Goal: Task Accomplishment & Management: Manage account settings

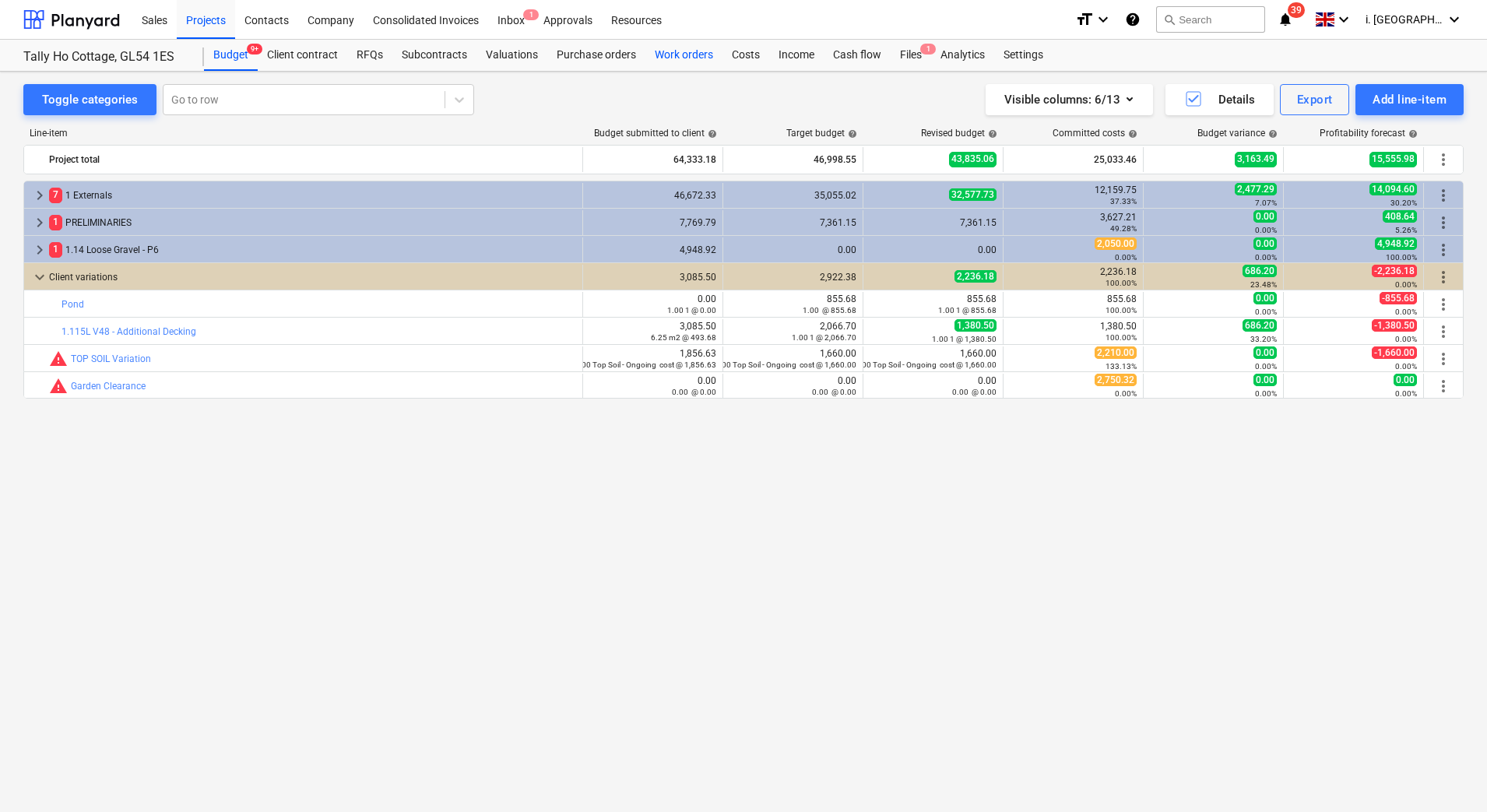
click at [675, 70] on div "Work orders" at bounding box center [684, 56] width 77 height 31
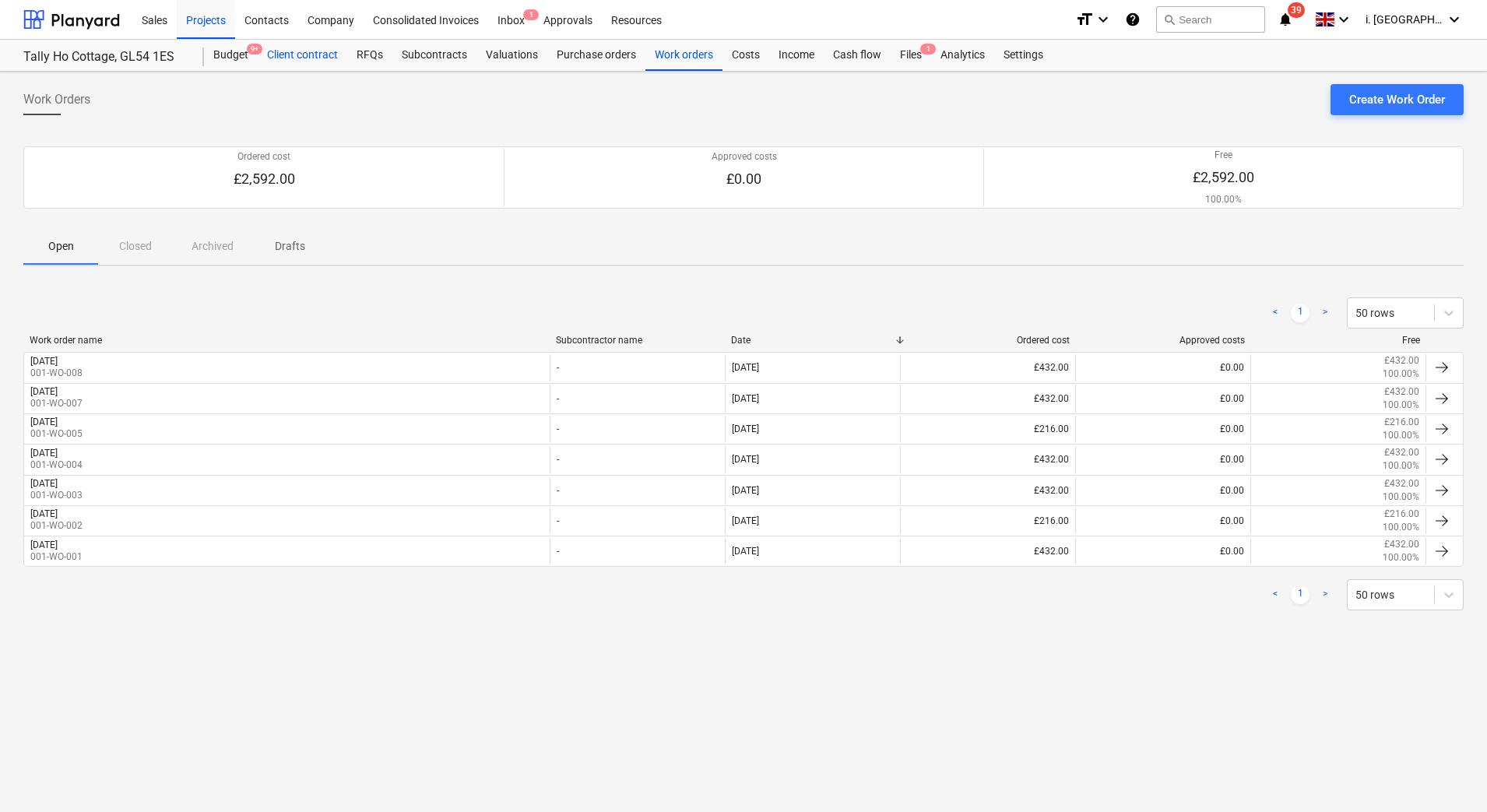
click at [291, 60] on div "Client contract" at bounding box center [303, 56] width 90 height 31
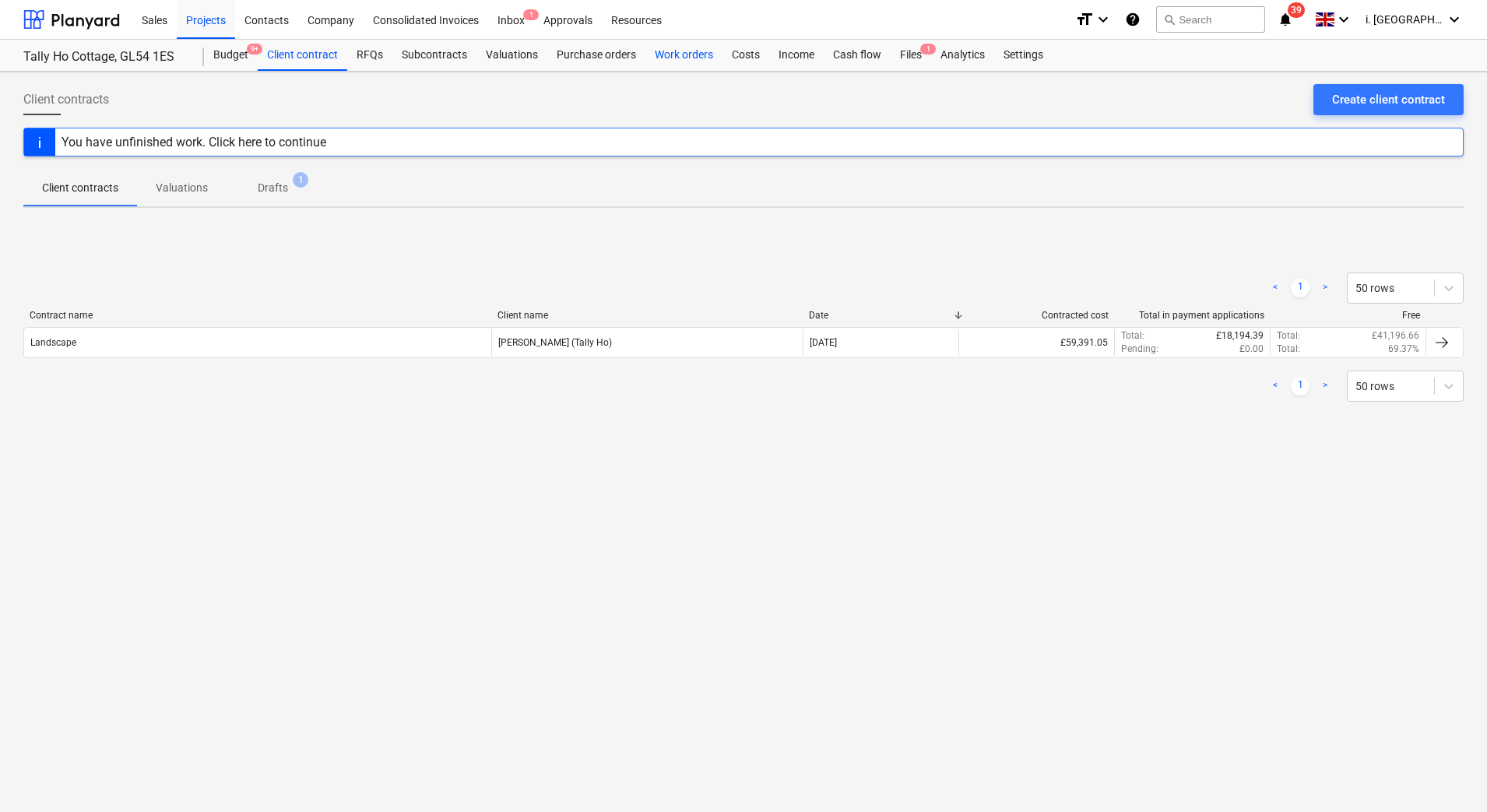
click at [692, 60] on div "Work orders" at bounding box center [684, 56] width 77 height 31
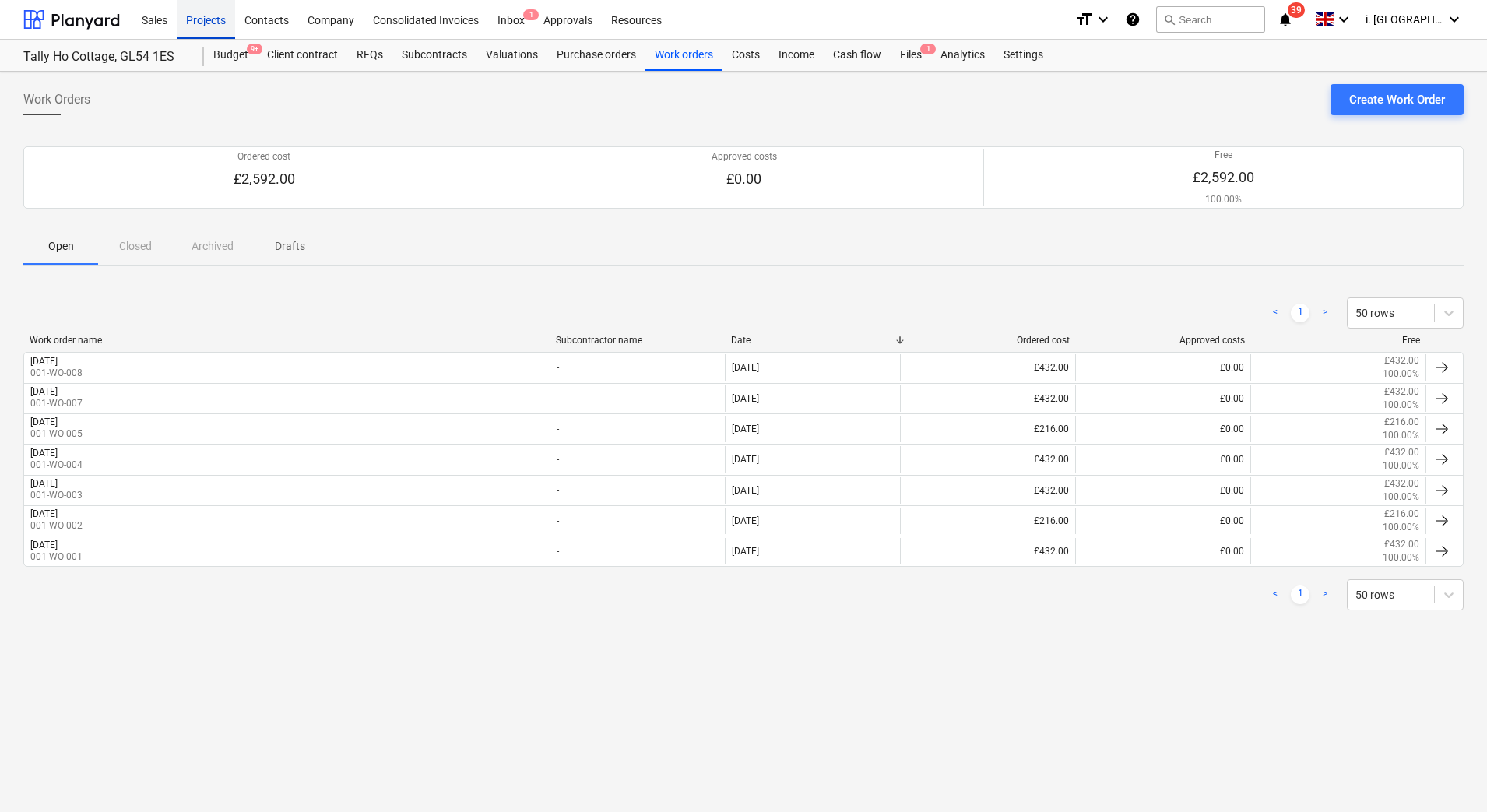
click at [201, 17] on div "Projects" at bounding box center [206, 19] width 58 height 40
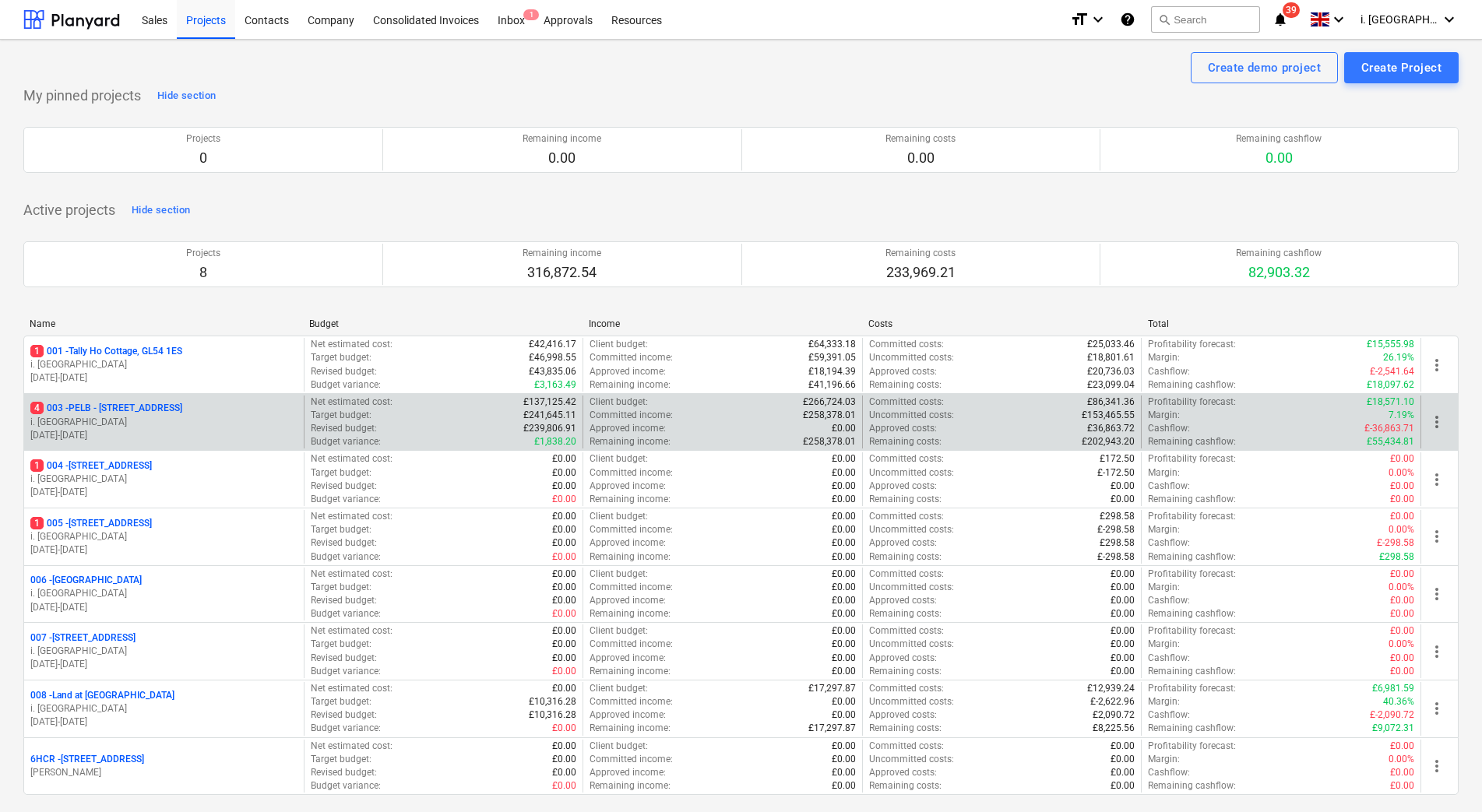
click at [153, 412] on p "4 003 - PELB - [GEOGRAPHIC_DATA], [GEOGRAPHIC_DATA], GL2 7NE" at bounding box center [106, 408] width 152 height 13
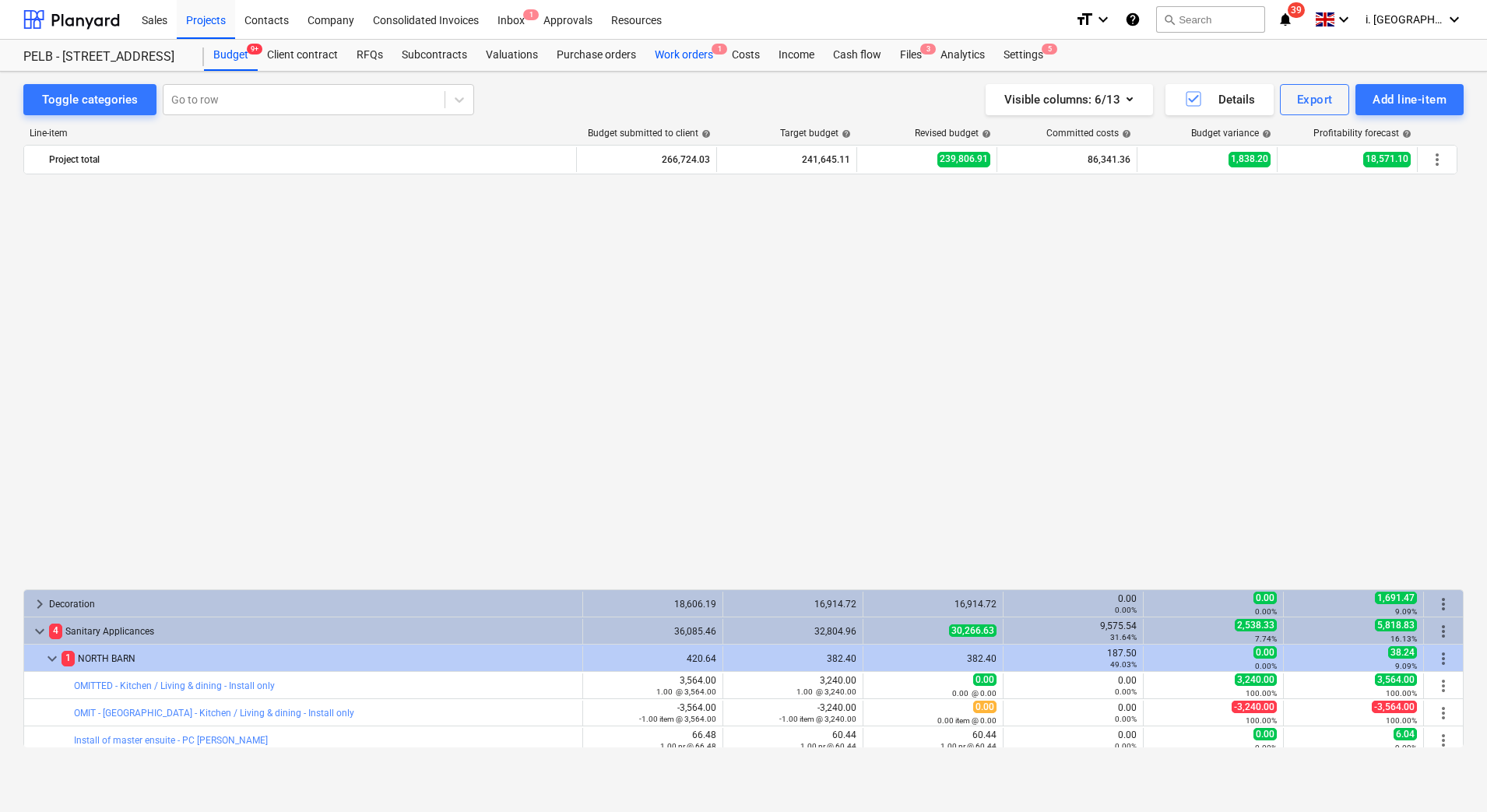
click at [678, 50] on div "Work orders 1" at bounding box center [684, 56] width 77 height 31
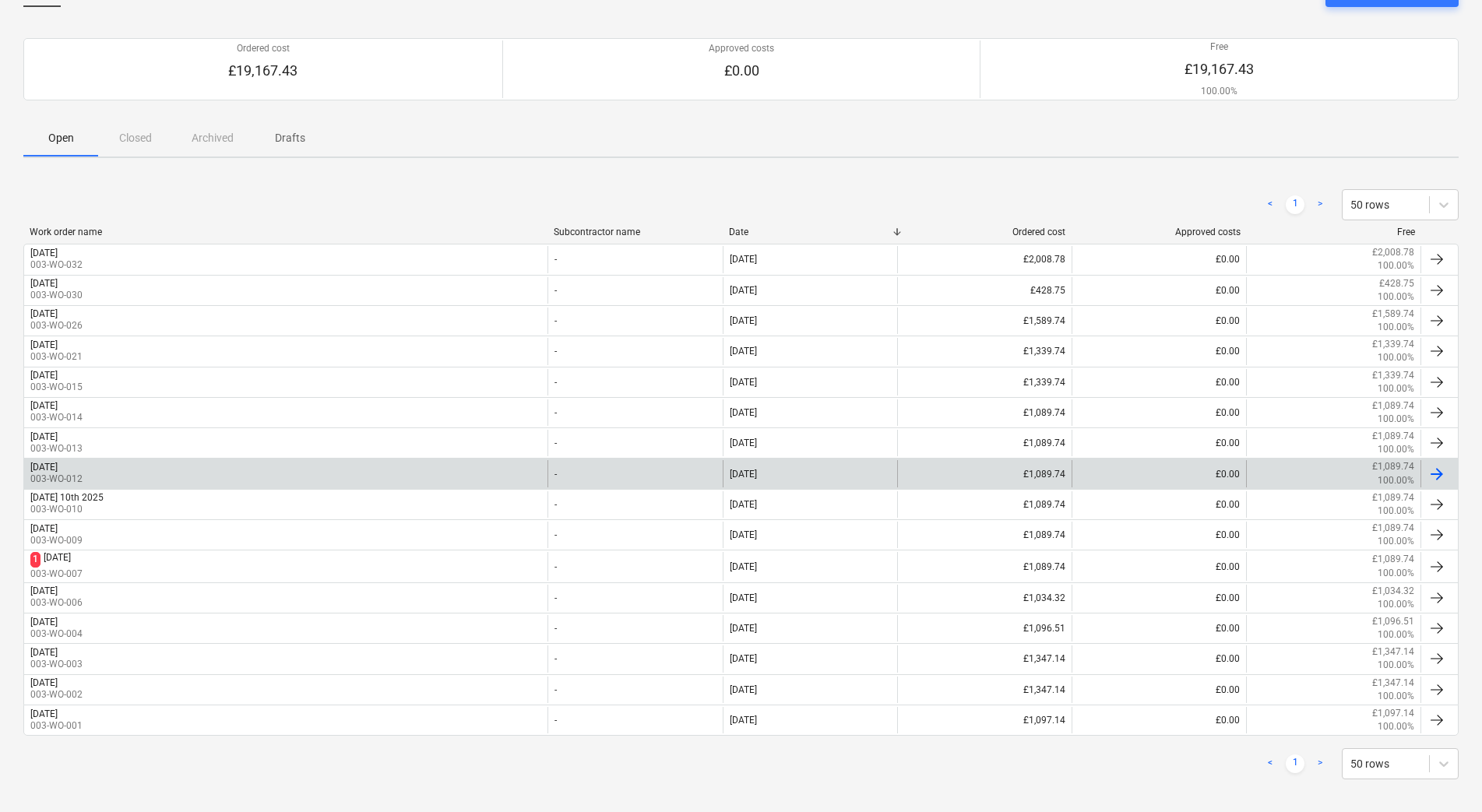
scroll to position [119, 0]
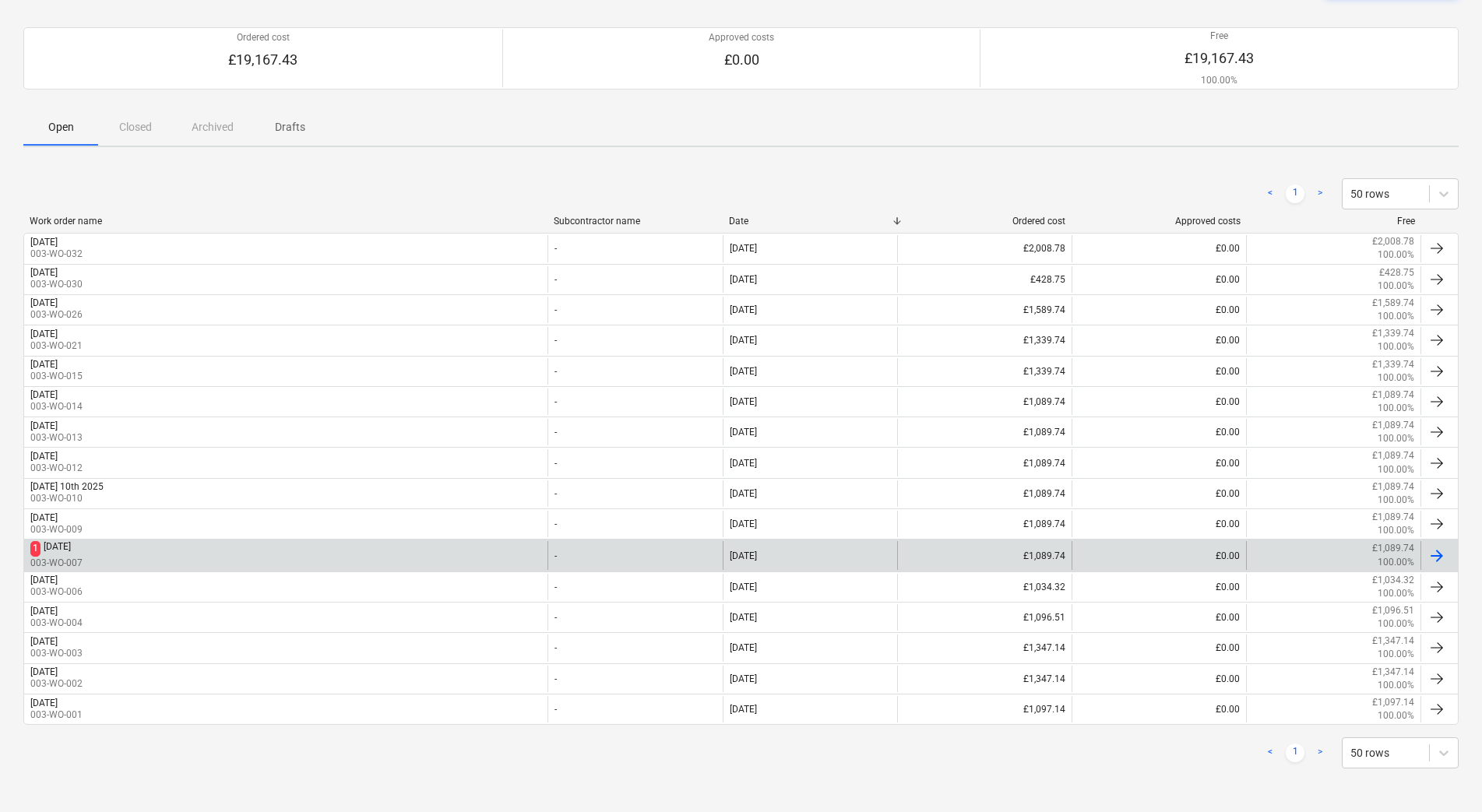
click at [332, 559] on div "1 [DATE] 003-WO-007" at bounding box center [285, 555] width 523 height 28
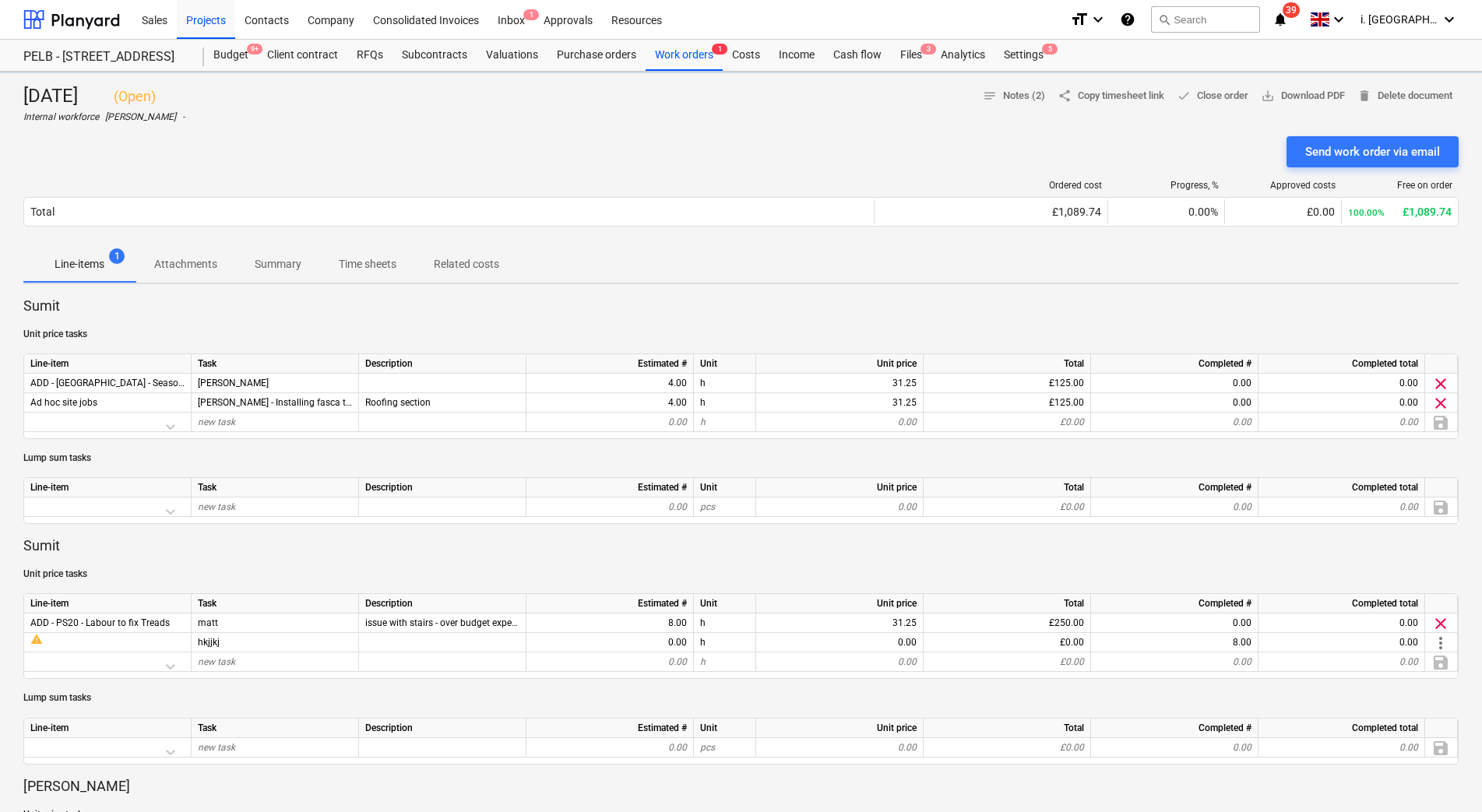
scroll to position [711, 0]
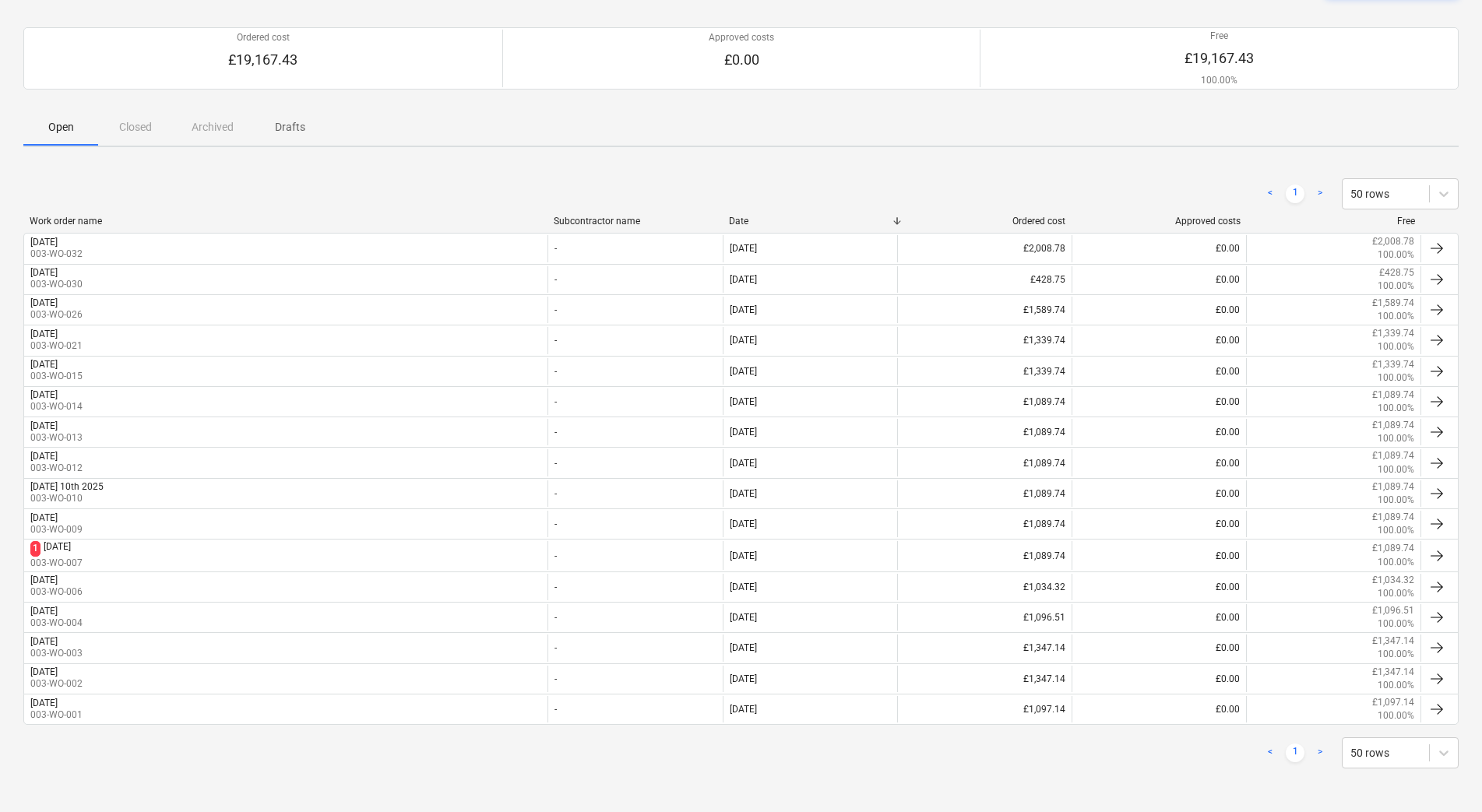
scroll to position [119, 0]
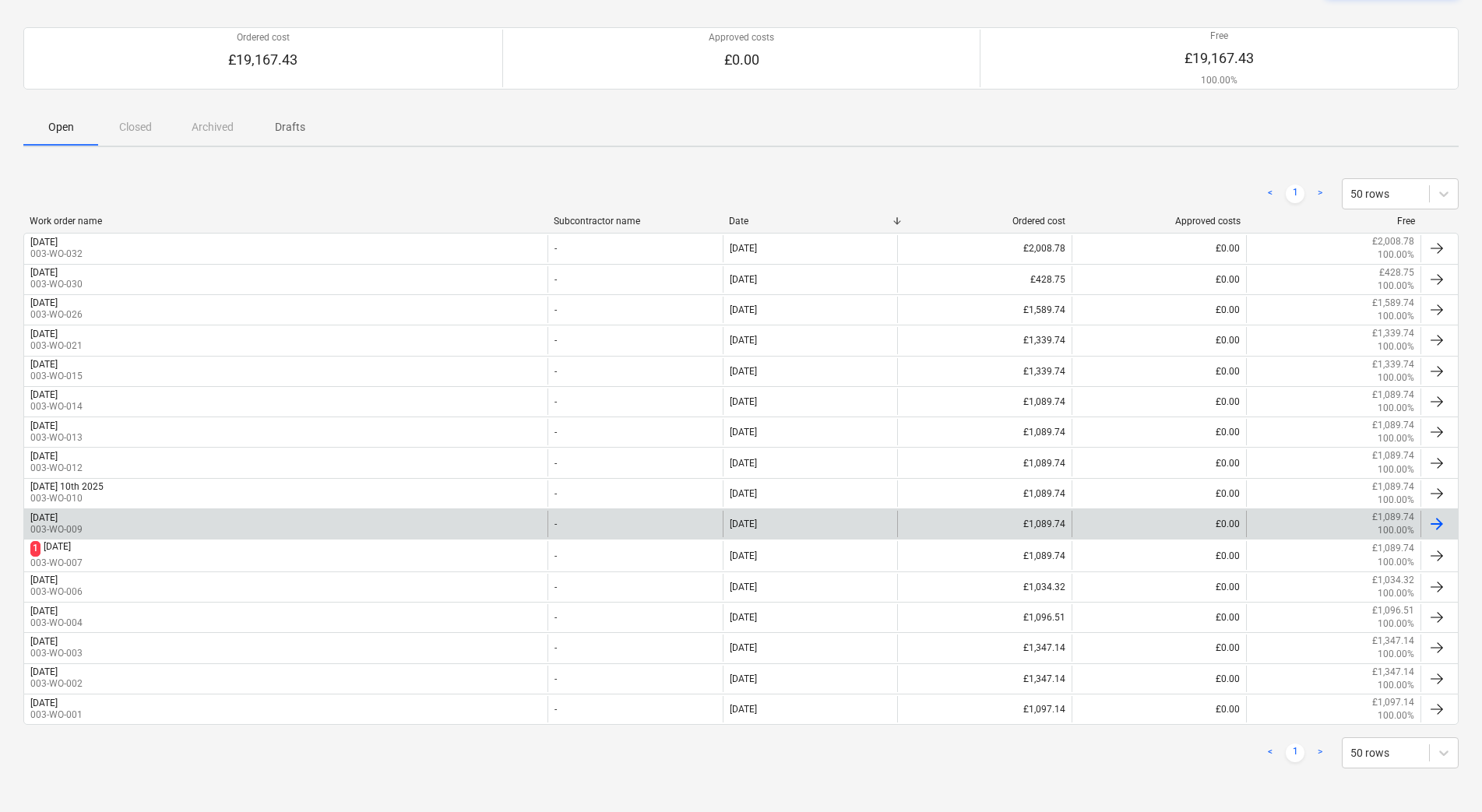
click at [58, 522] on div "[DATE]" at bounding box center [44, 517] width 27 height 11
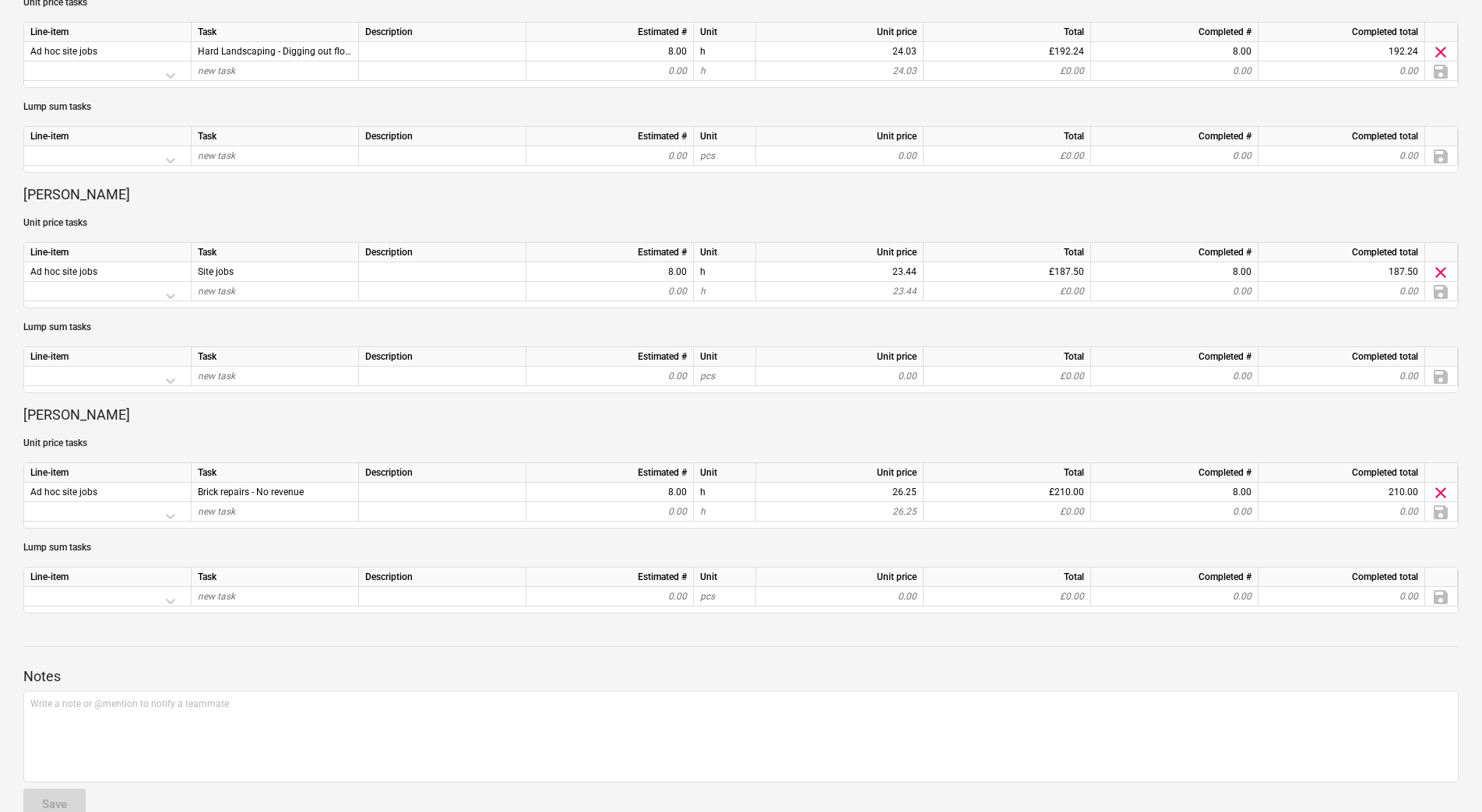
scroll to position [805, 0]
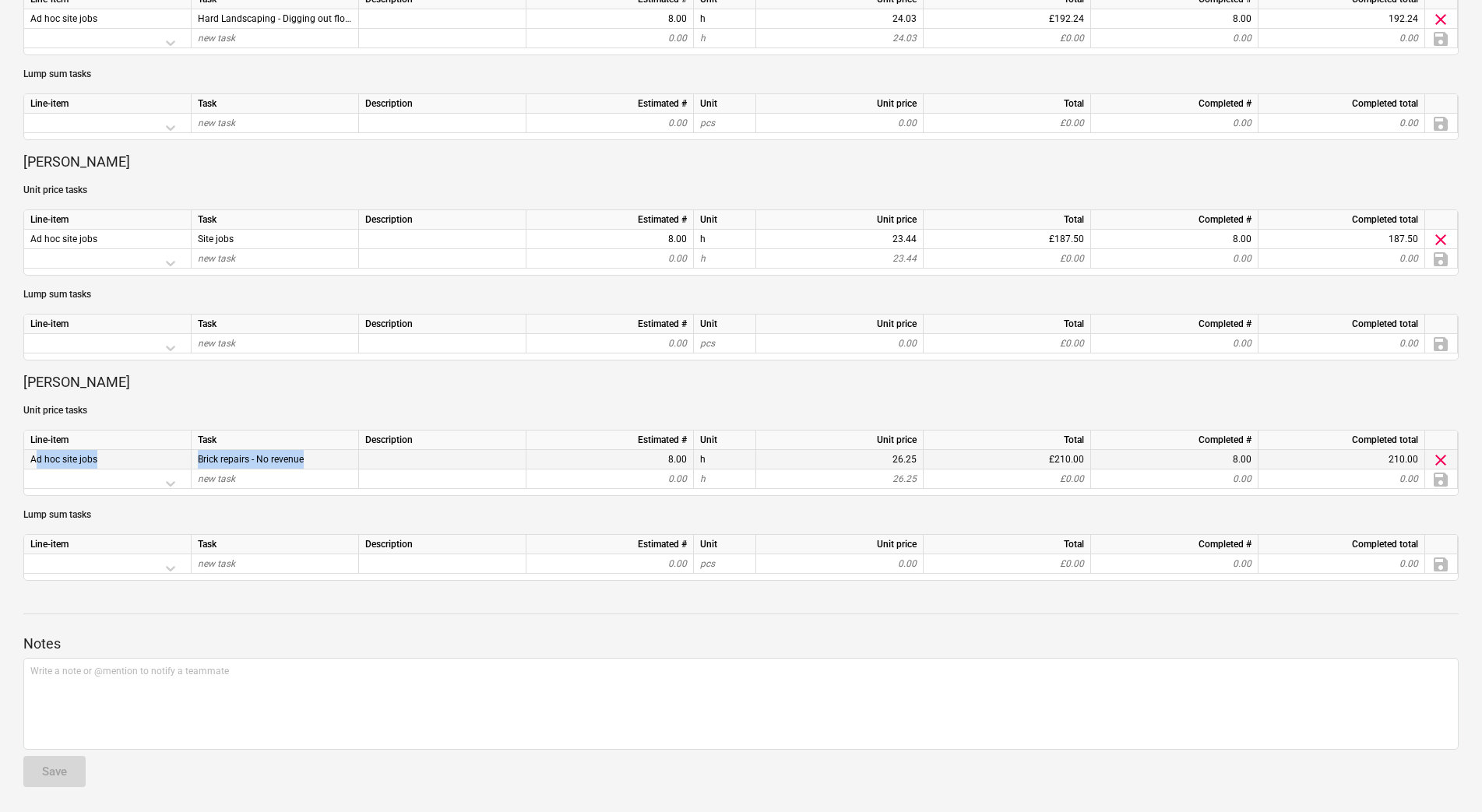
drag, startPoint x: 320, startPoint y: 459, endPoint x: 29, endPoint y: 462, distance: 291.0
click at [0, 0] on div "Ad hoc site jobs Brick repairs - No revenue 8.00 h 26.25 £210.00 8.00 210.00 cl…" at bounding box center [0, 0] width 0 height 0
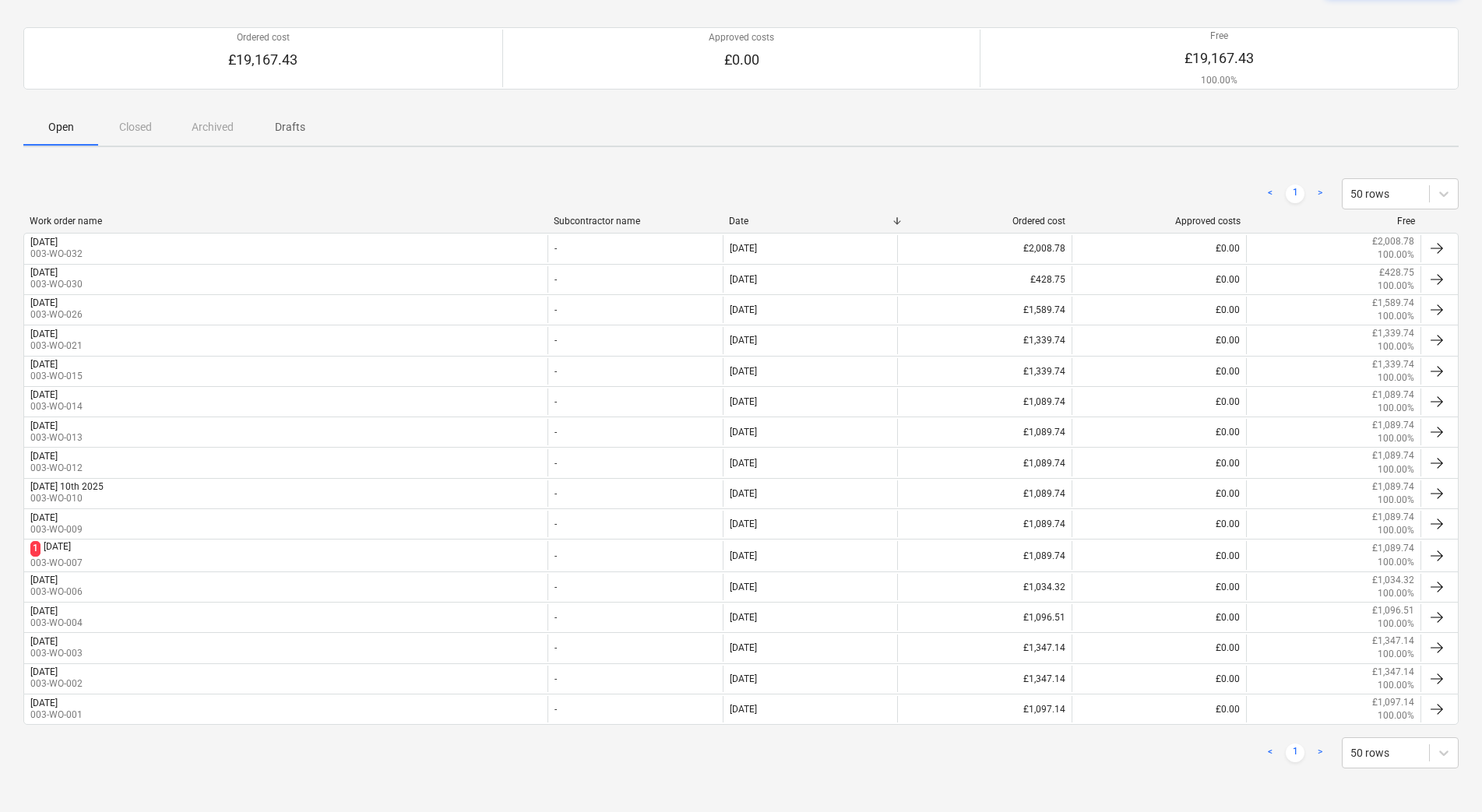
scroll to position [119, 0]
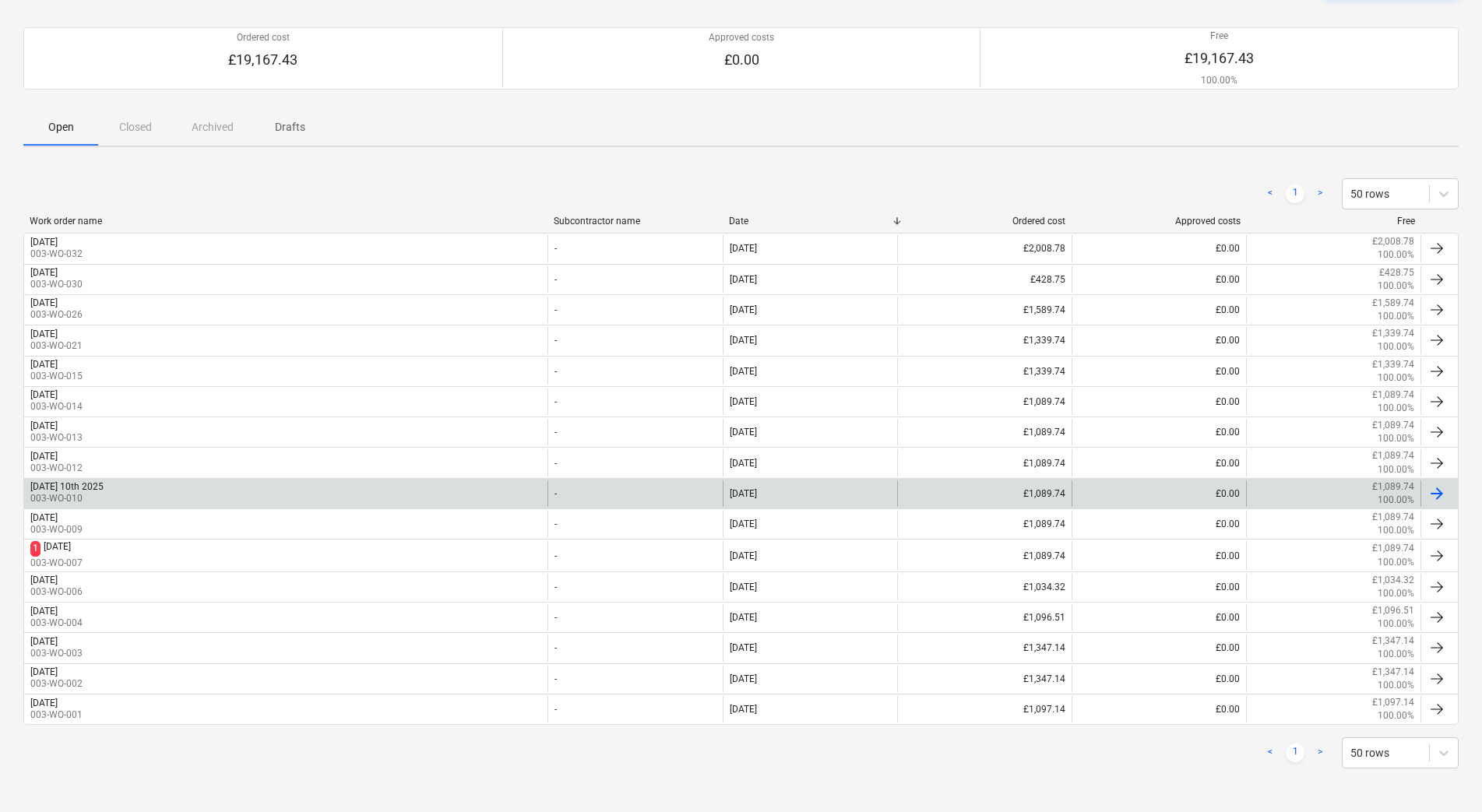
click at [249, 499] on div "[DATE] 10th 2025 003-WO-010" at bounding box center [285, 494] width 523 height 27
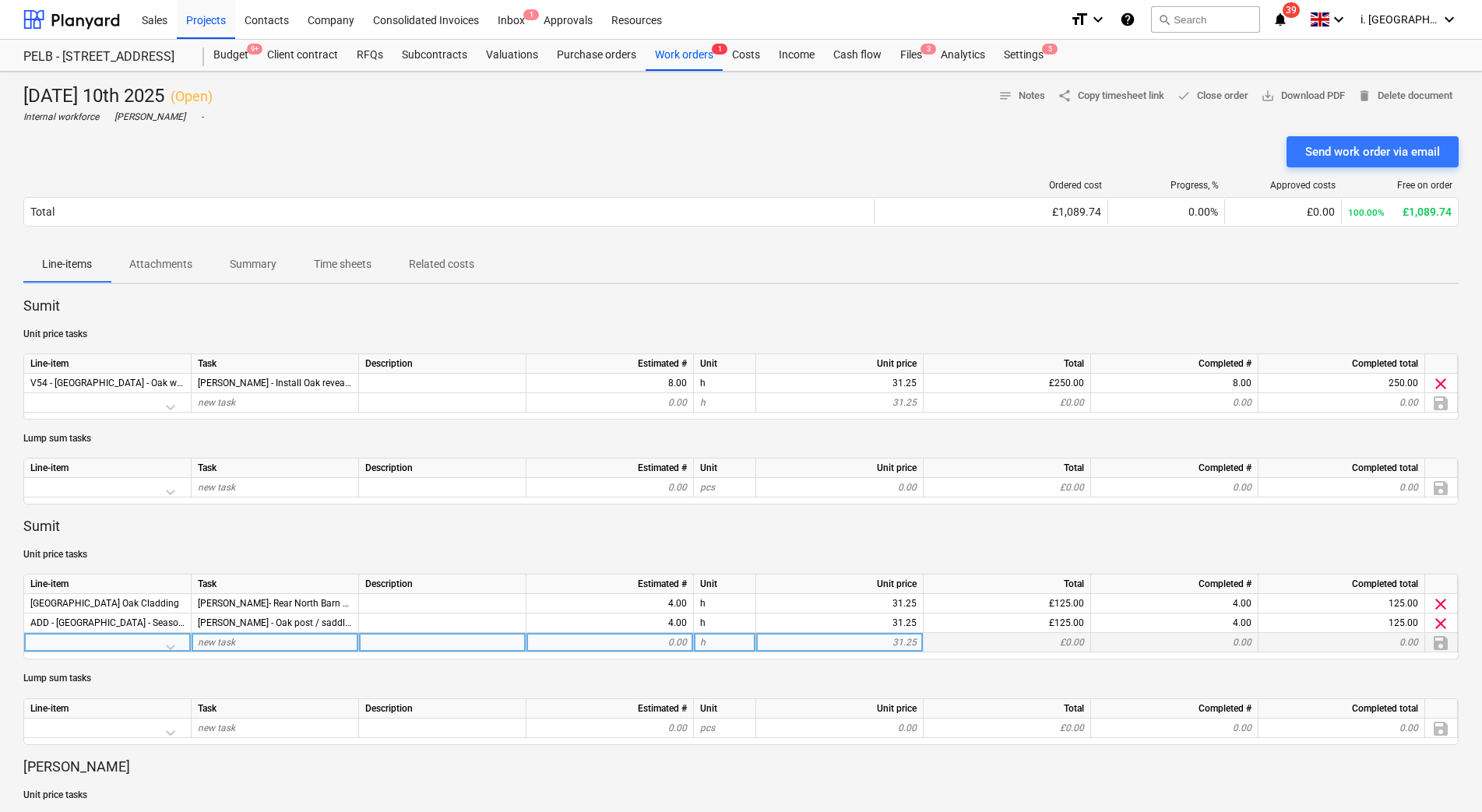
scroll to position [711, 0]
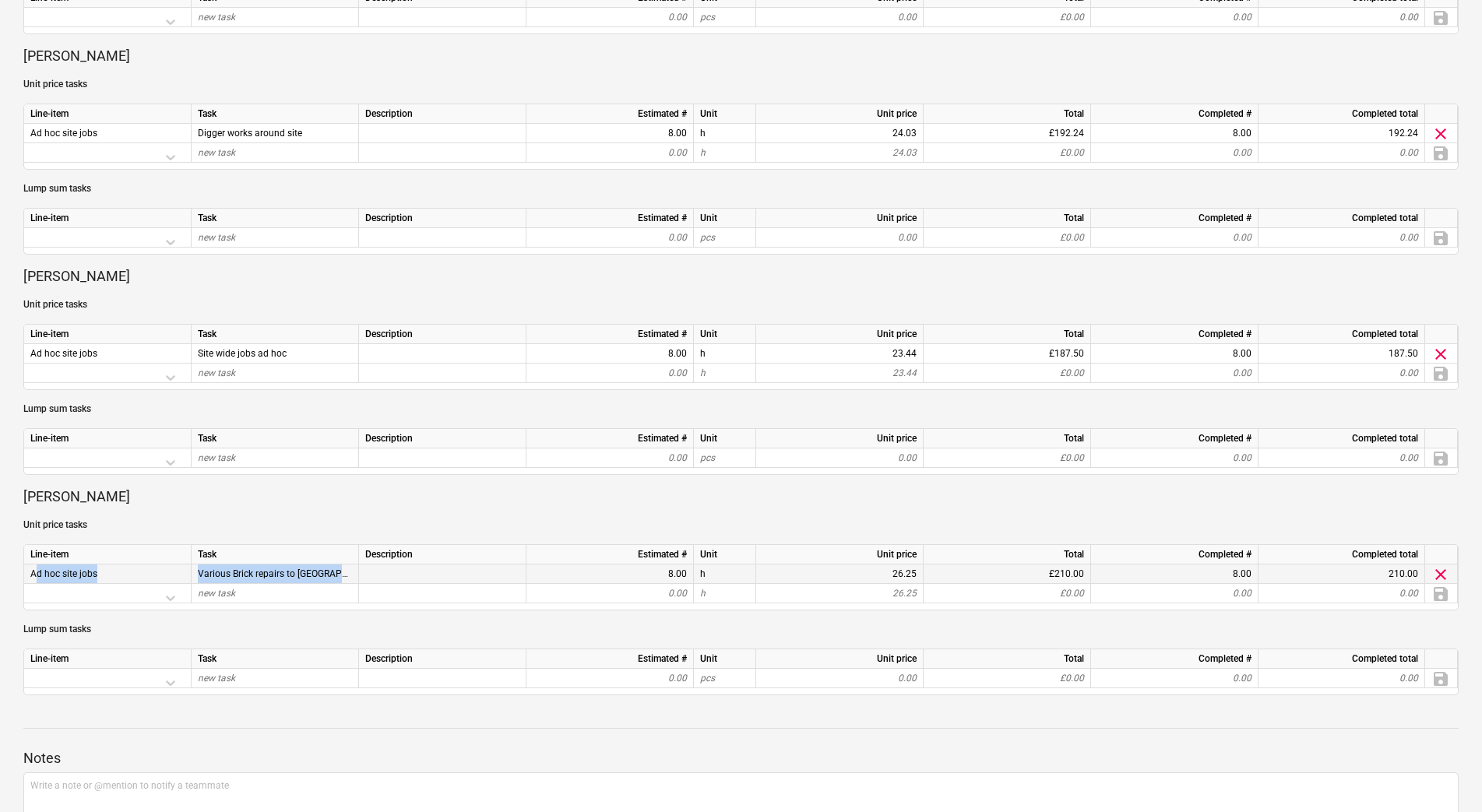
drag, startPoint x: 348, startPoint y: 574, endPoint x: 27, endPoint y: 568, distance: 321.1
click at [0, 0] on div "Ad hoc site jobs Various Brick repairs to [GEOGRAPHIC_DATA] 8.00 h 26.25 £210.0…" at bounding box center [0, 0] width 0 height 0
copy div "Ad hoc site jobs Various Brick repairs to [GEOGRAPHIC_DATA]"
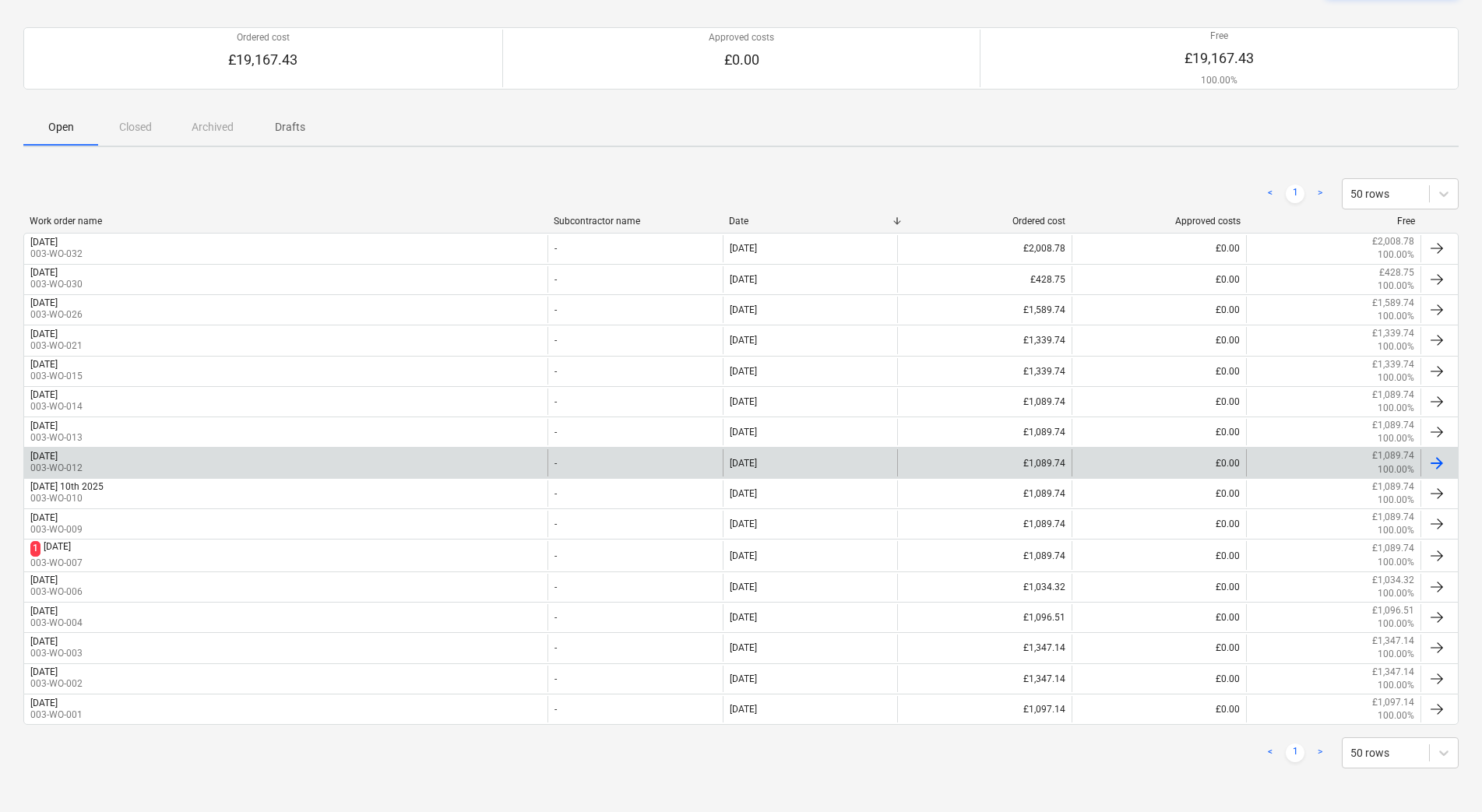
click at [241, 465] on div "[DATE] 003-WO-012" at bounding box center [285, 462] width 523 height 27
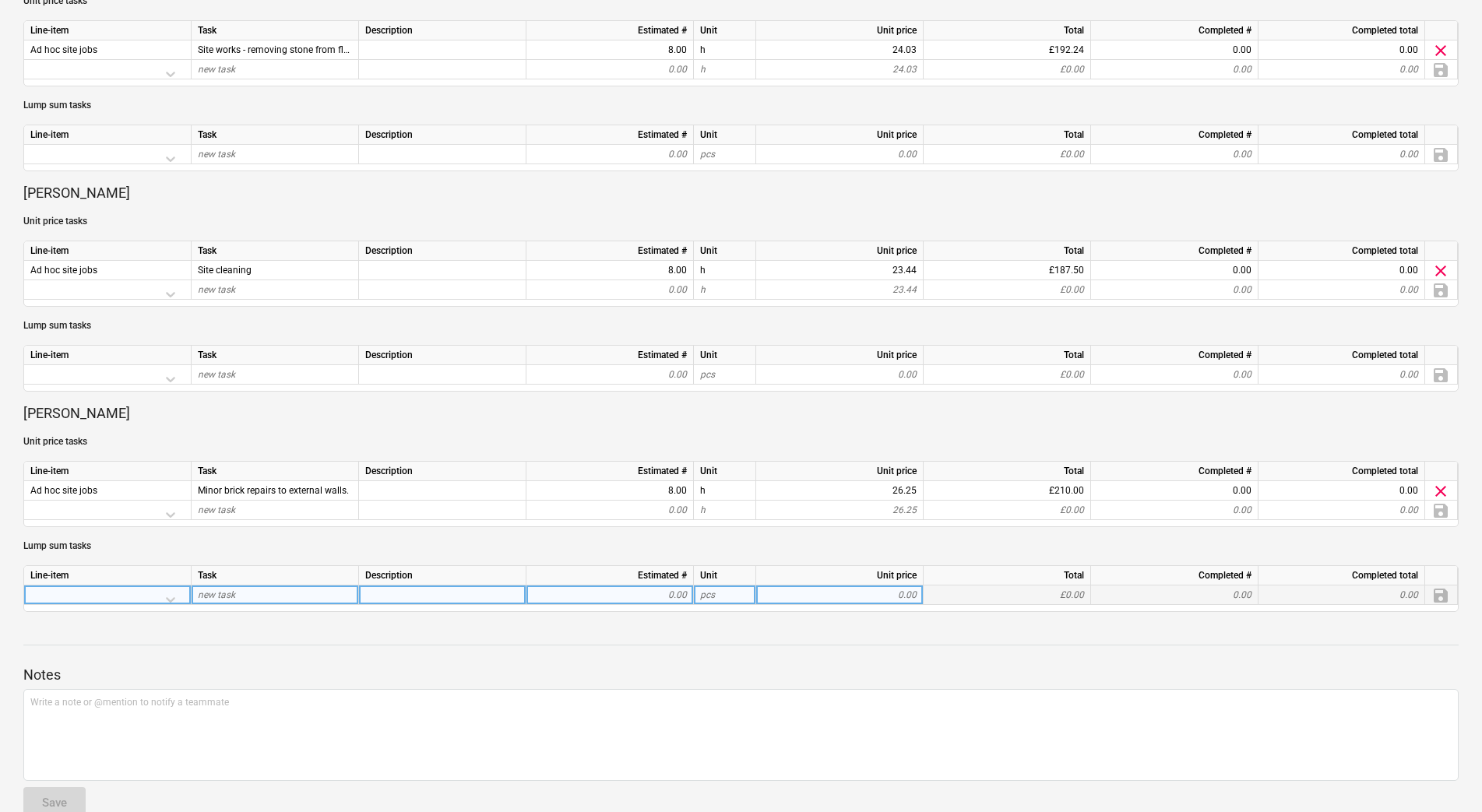
scroll to position [805, 0]
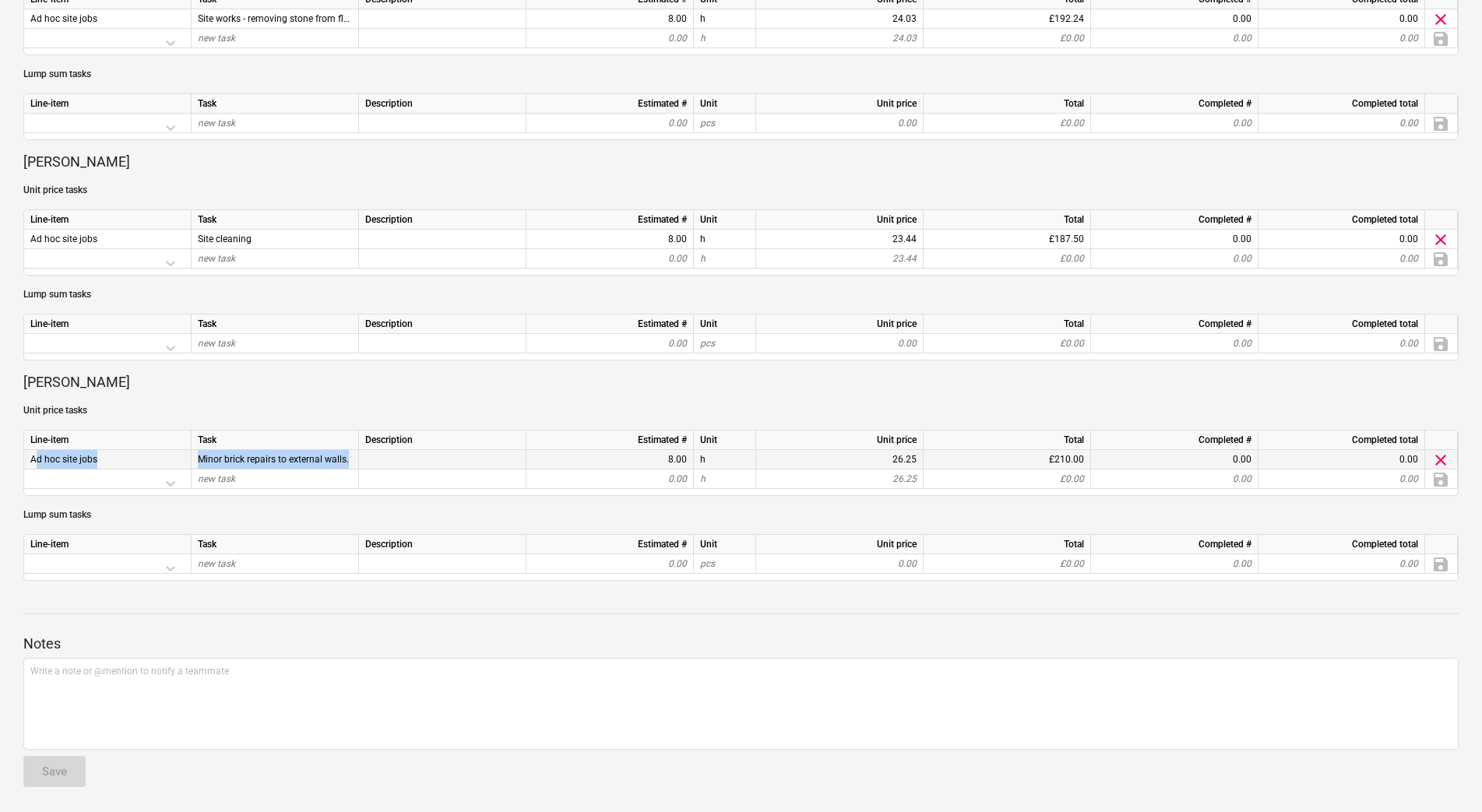
drag, startPoint x: 372, startPoint y: 454, endPoint x: 31, endPoint y: 465, distance: 341.2
click at [0, 0] on div "Ad hoc site jobs Minor brick repairs to external walls. 8.00 h 26.25 £210.00 0.…" at bounding box center [0, 0] width 0 height 0
copy div "Ad hoc site jobs Minor brick repairs to external walls."
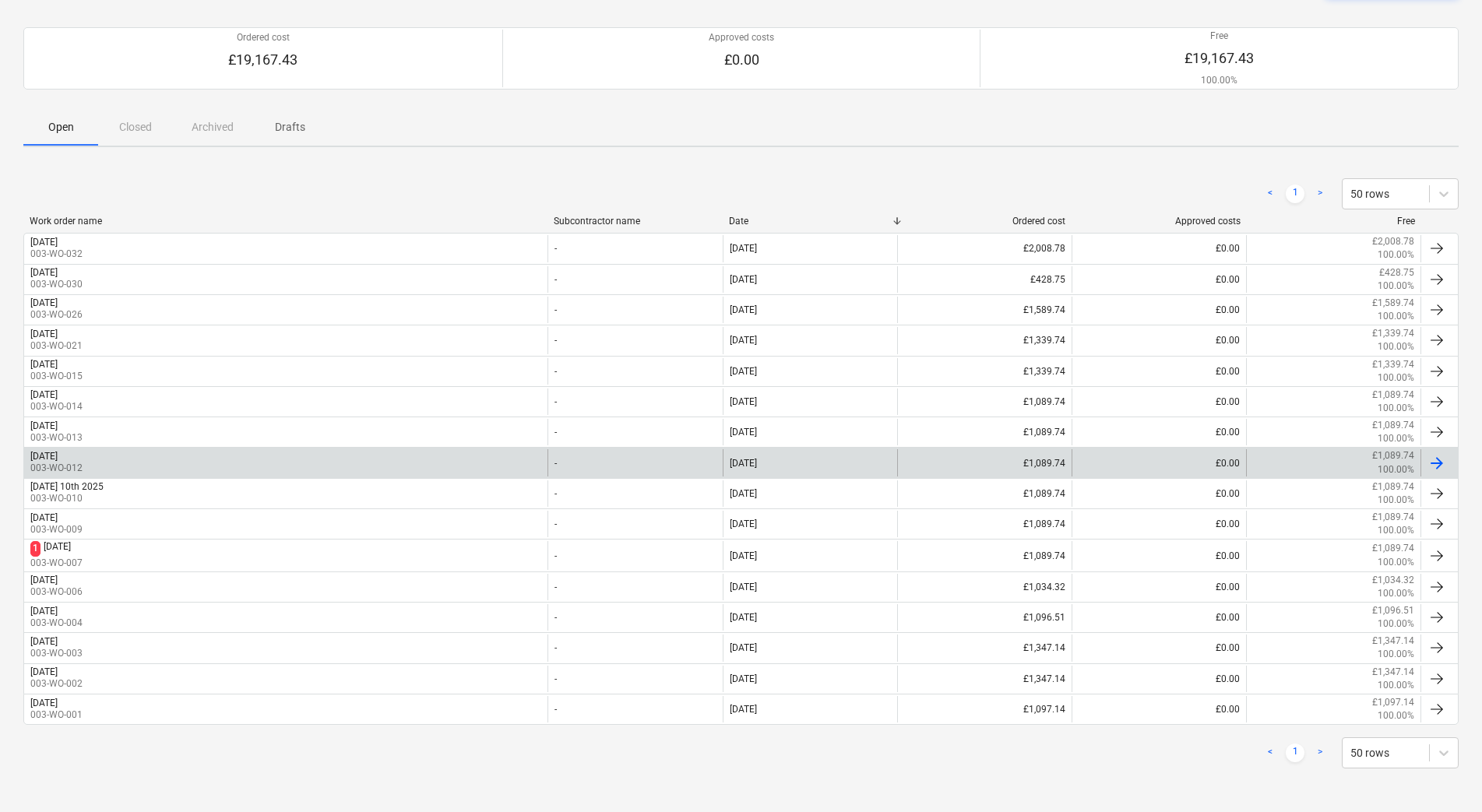
click at [173, 465] on div "[DATE] 003-WO-012" at bounding box center [285, 462] width 523 height 27
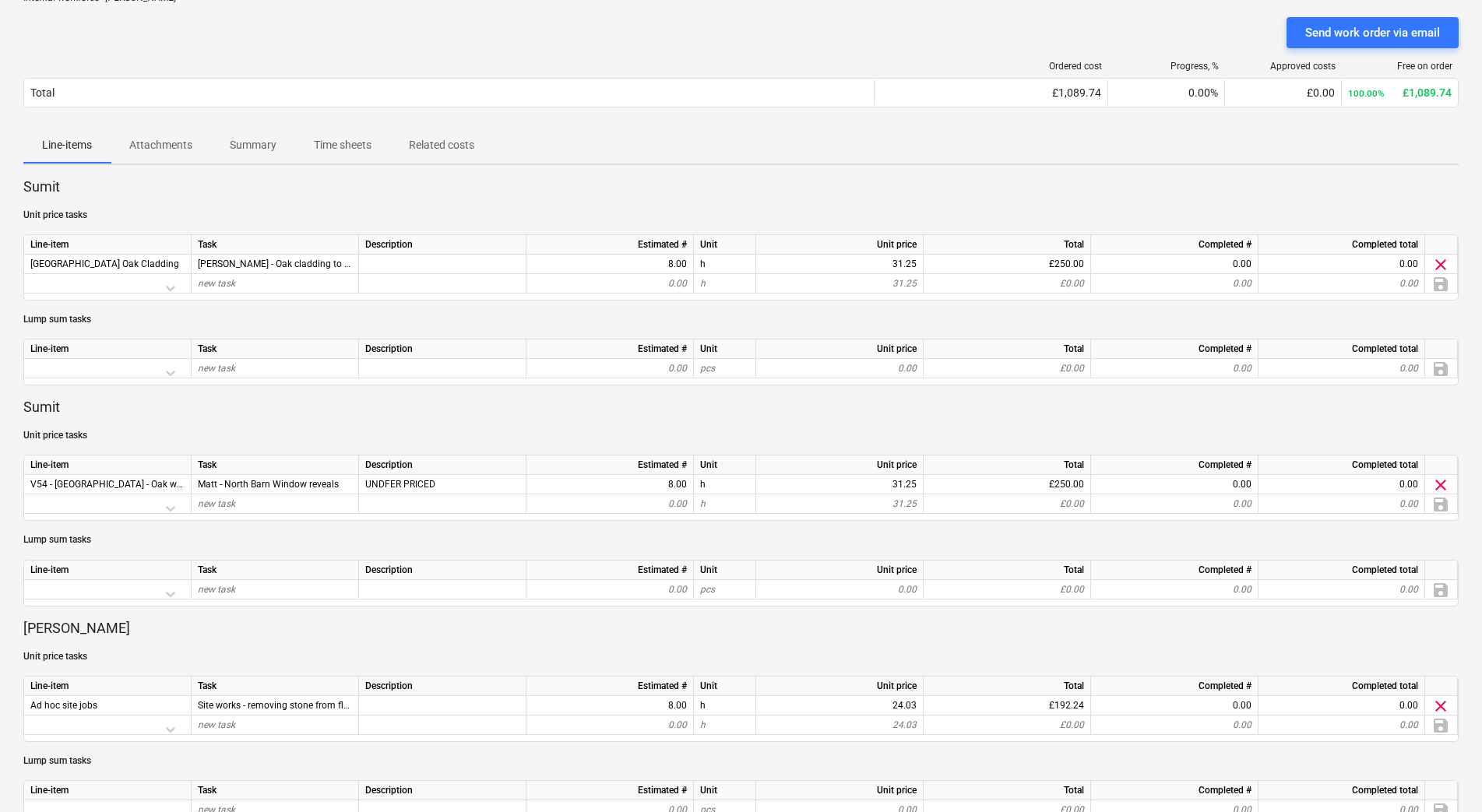
scroll to position [805, 0]
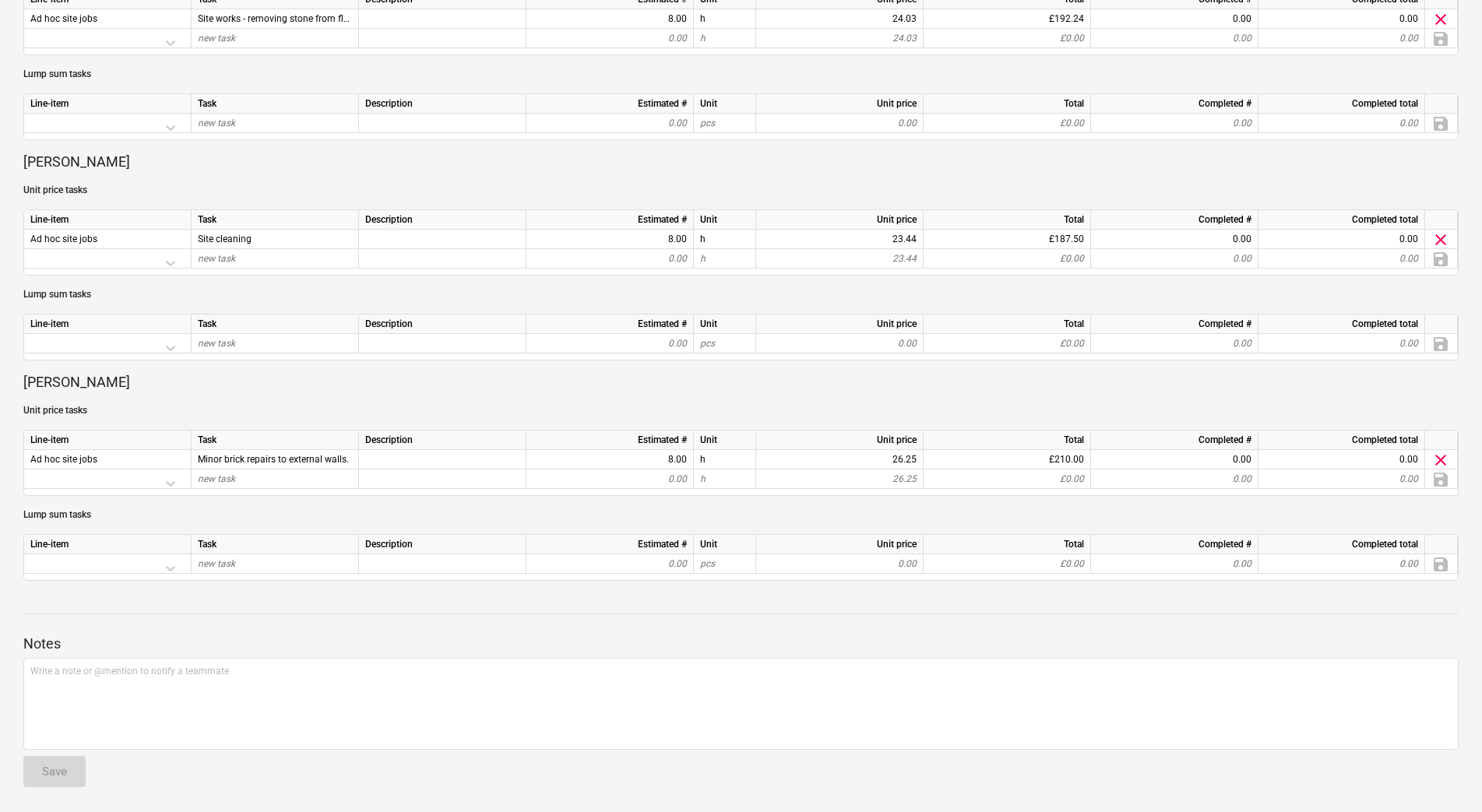
scroll to position [119, 0]
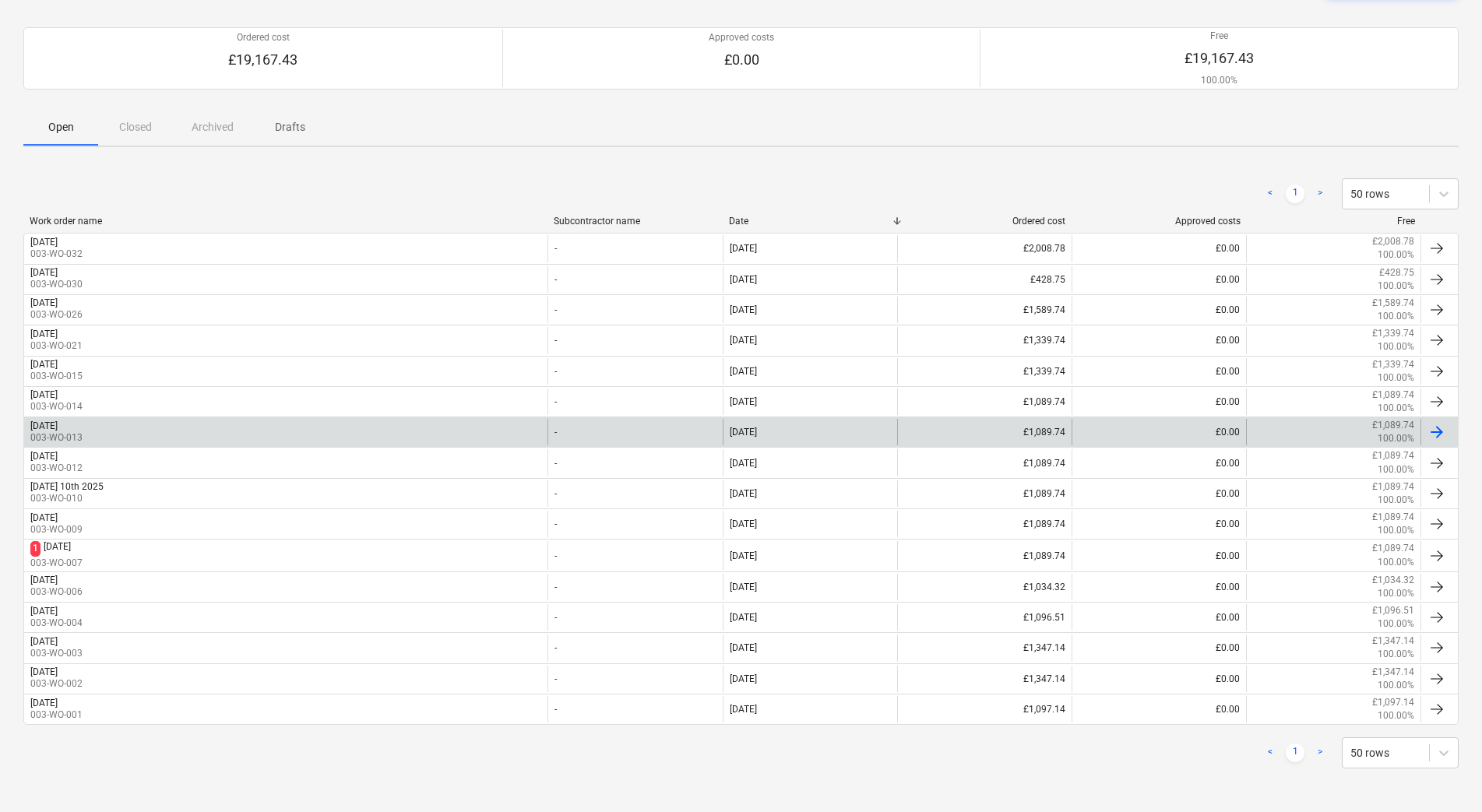
click at [83, 433] on p "003-WO-013" at bounding box center [56, 437] width 52 height 13
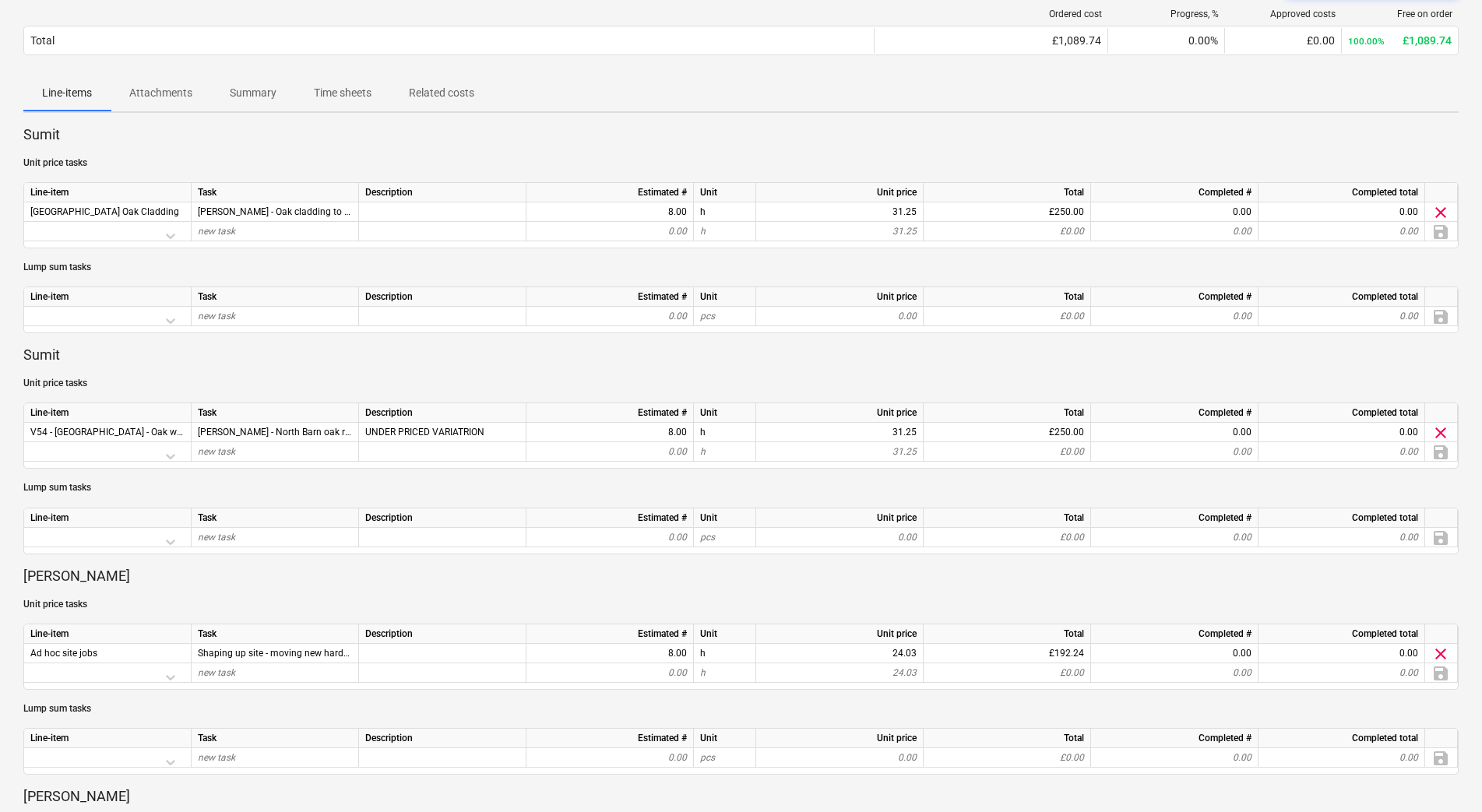
scroll to position [711, 0]
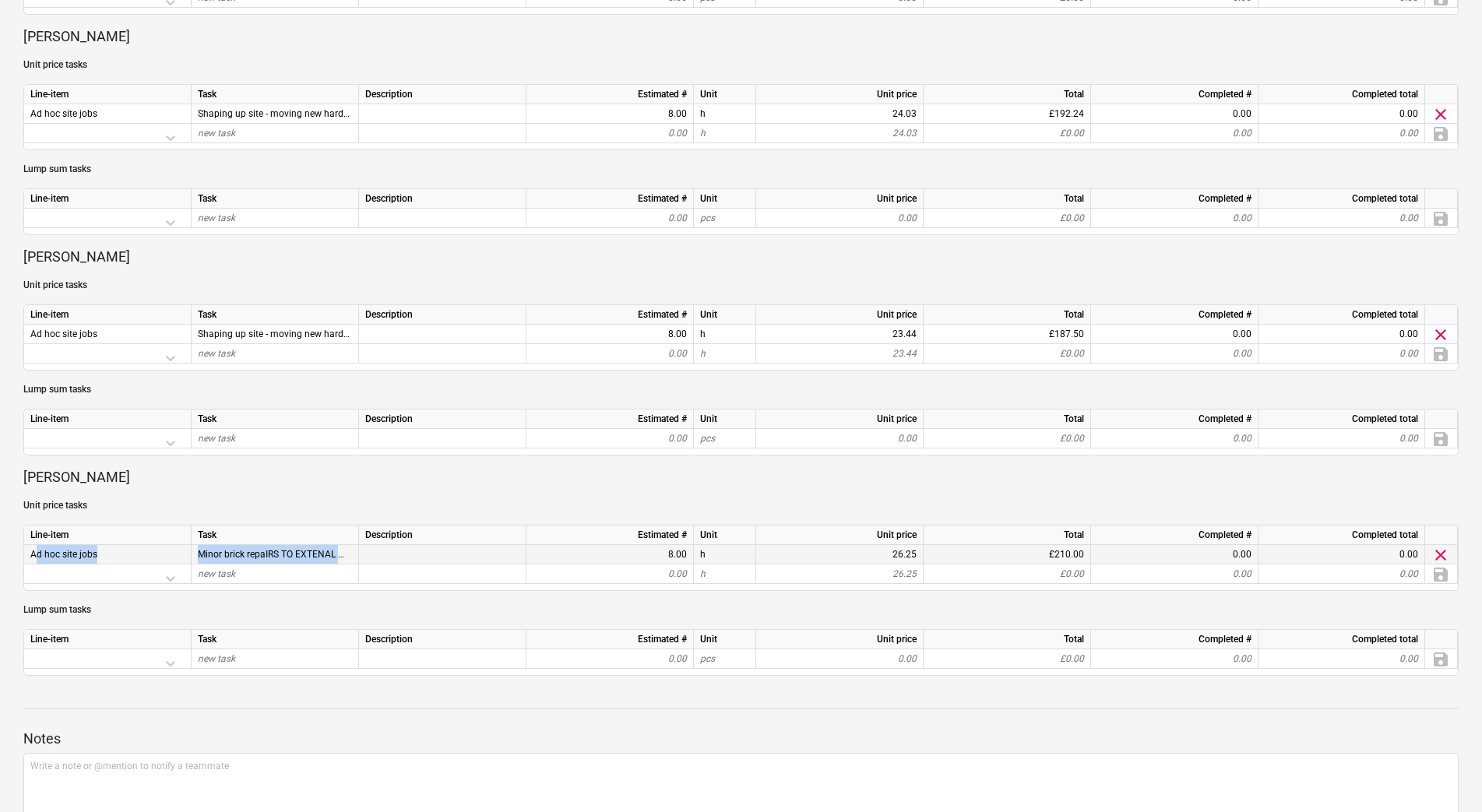
drag, startPoint x: 361, startPoint y: 553, endPoint x: 31, endPoint y: 559, distance: 330.1
click at [0, 0] on div "Ad hoc site jobs Minor brick repaIRS TO EXTENAL WALLS 8.00 h 26.25 £210.00 0.00…" at bounding box center [0, 0] width 0 height 0
copy div "Ad hoc site jobs Minor brick repaIRS TO EXTENAL WALLS"
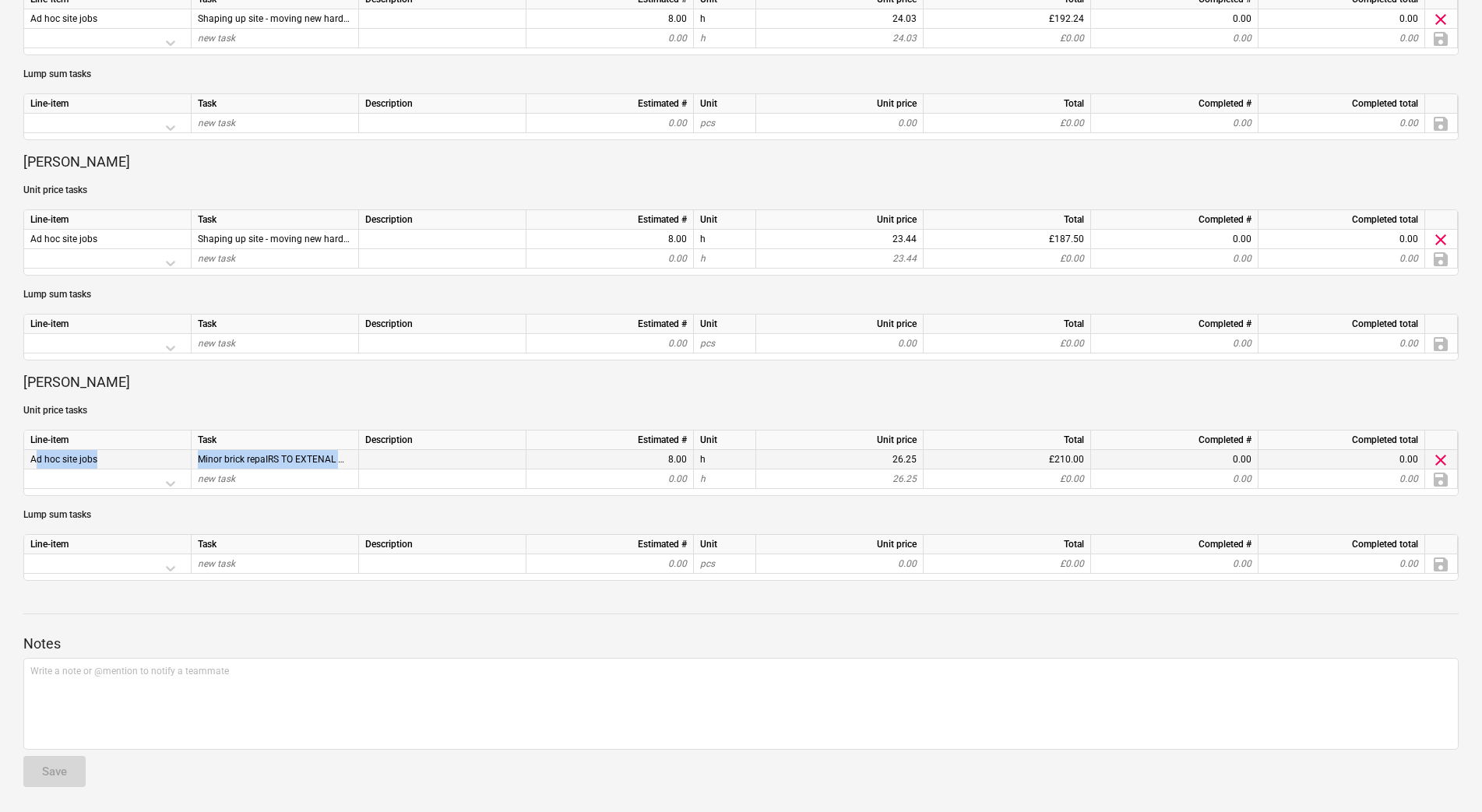
scroll to position [0, 0]
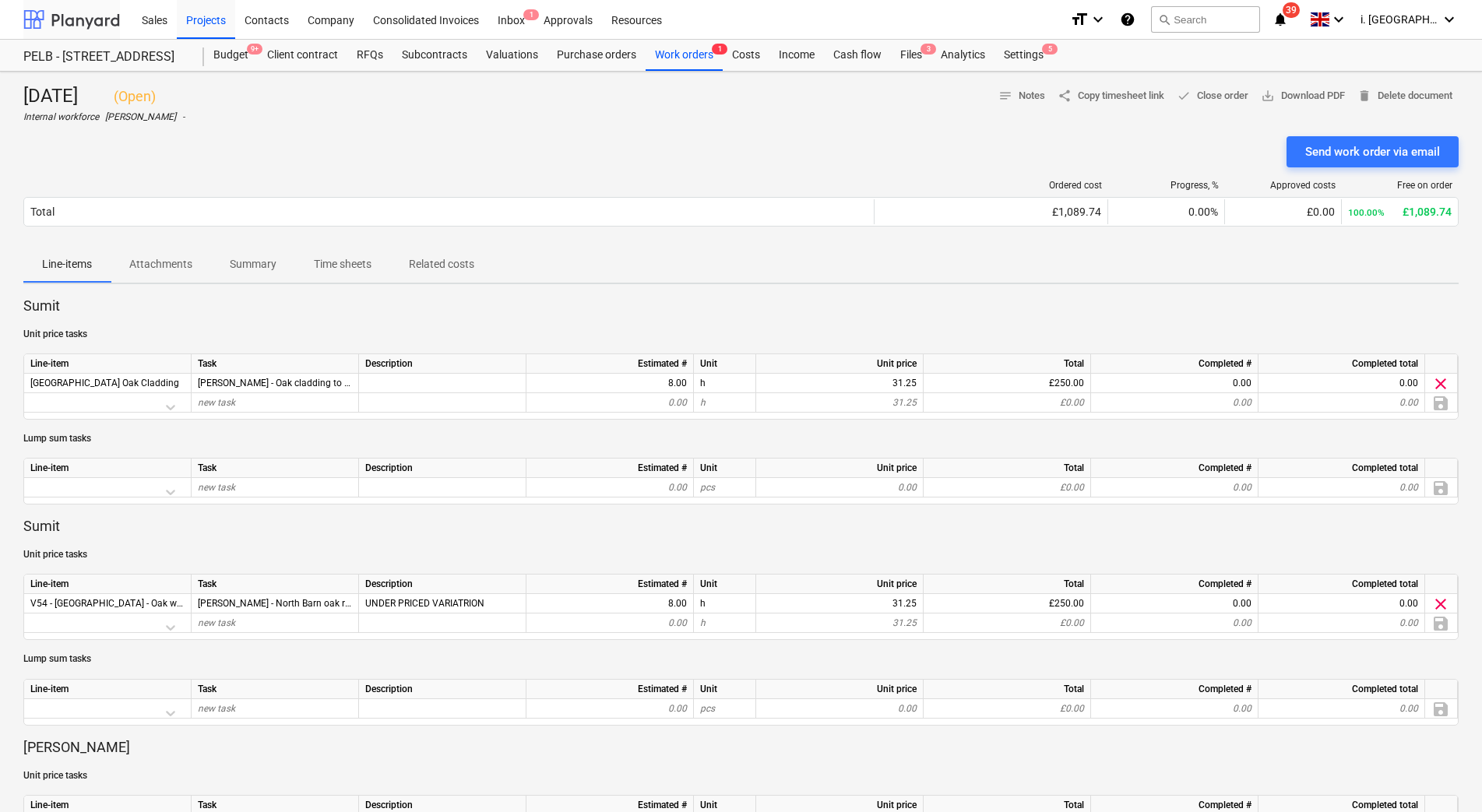
scroll to position [119, 0]
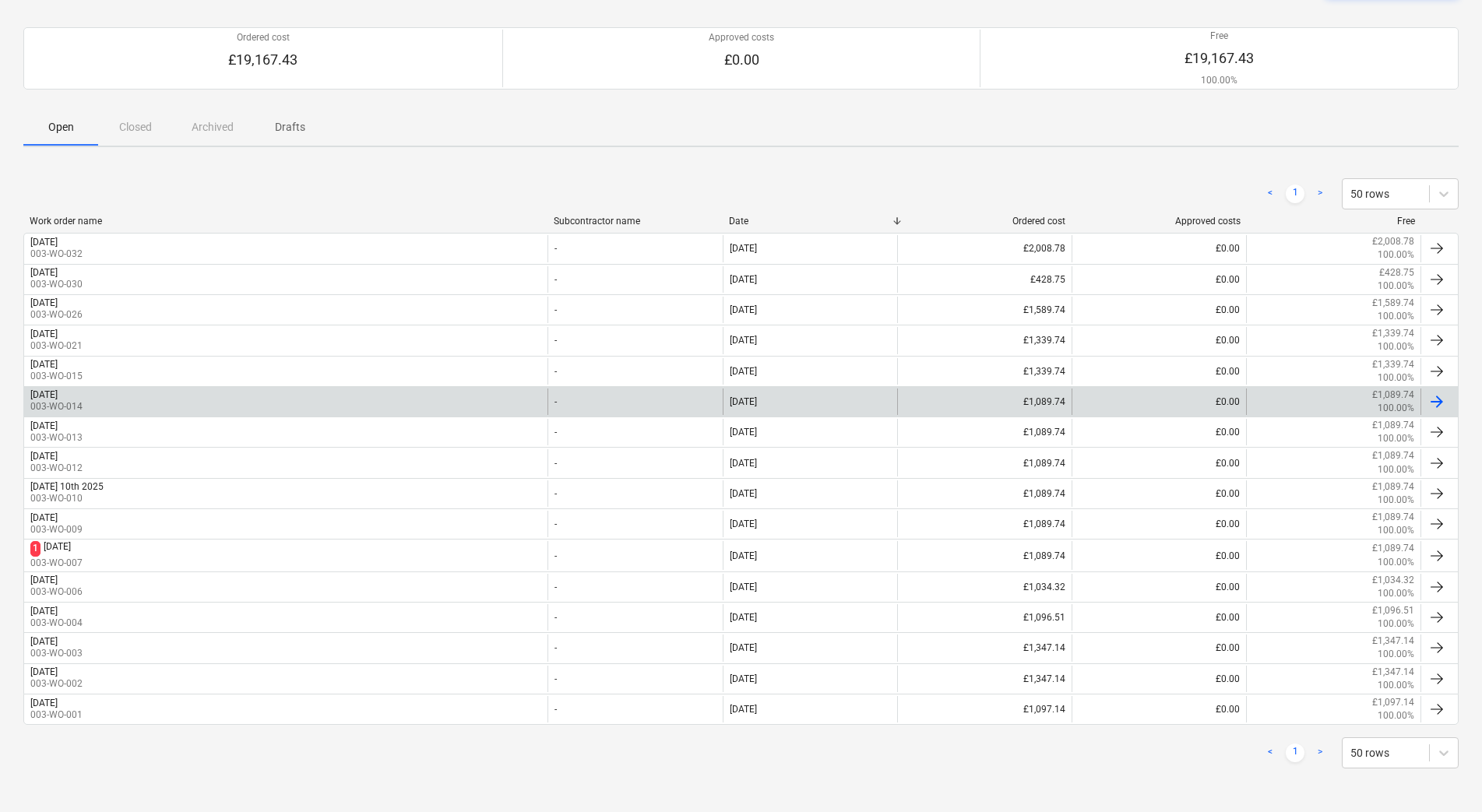
click at [58, 396] on div "[DATE]" at bounding box center [44, 394] width 27 height 11
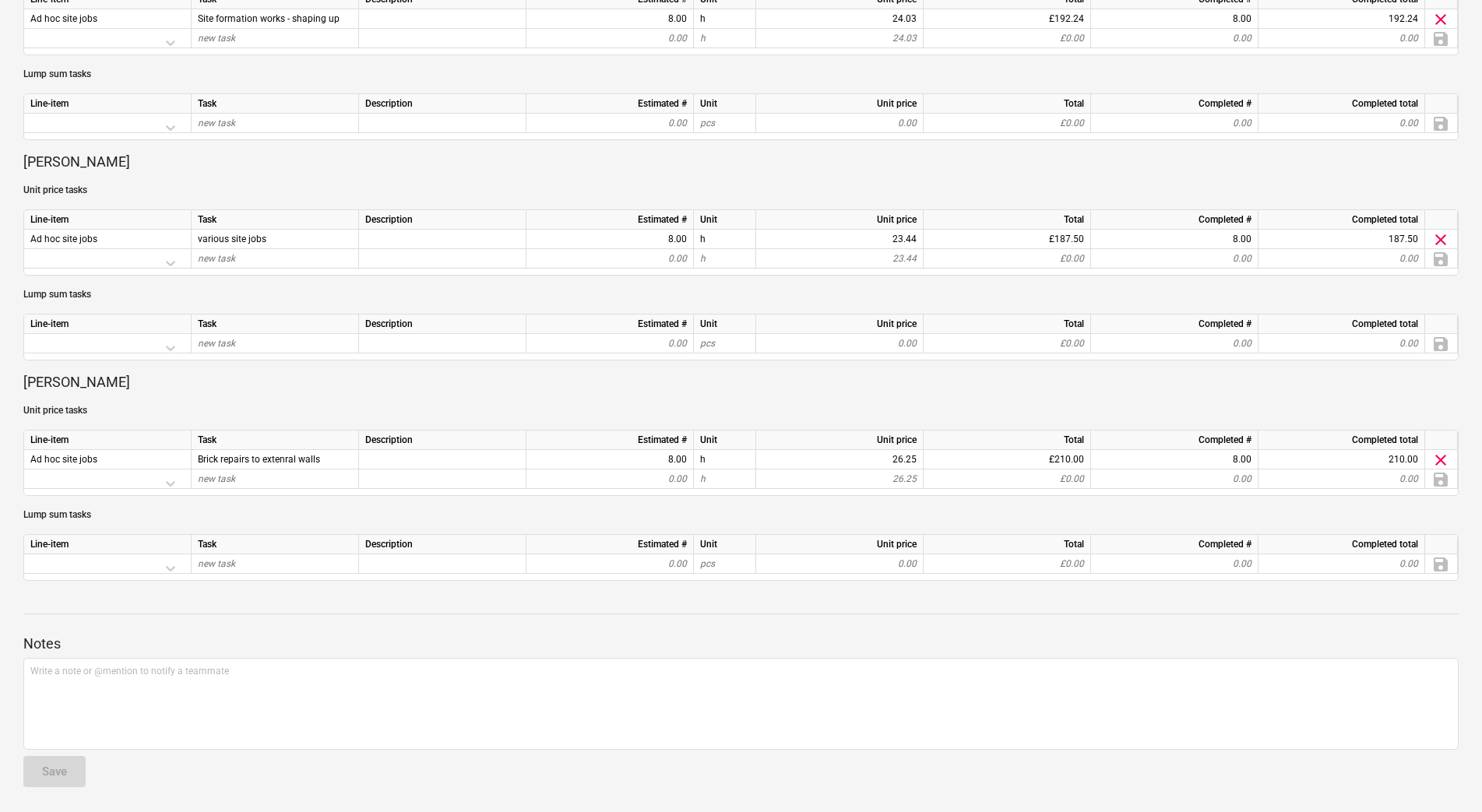
scroll to position [114, 0]
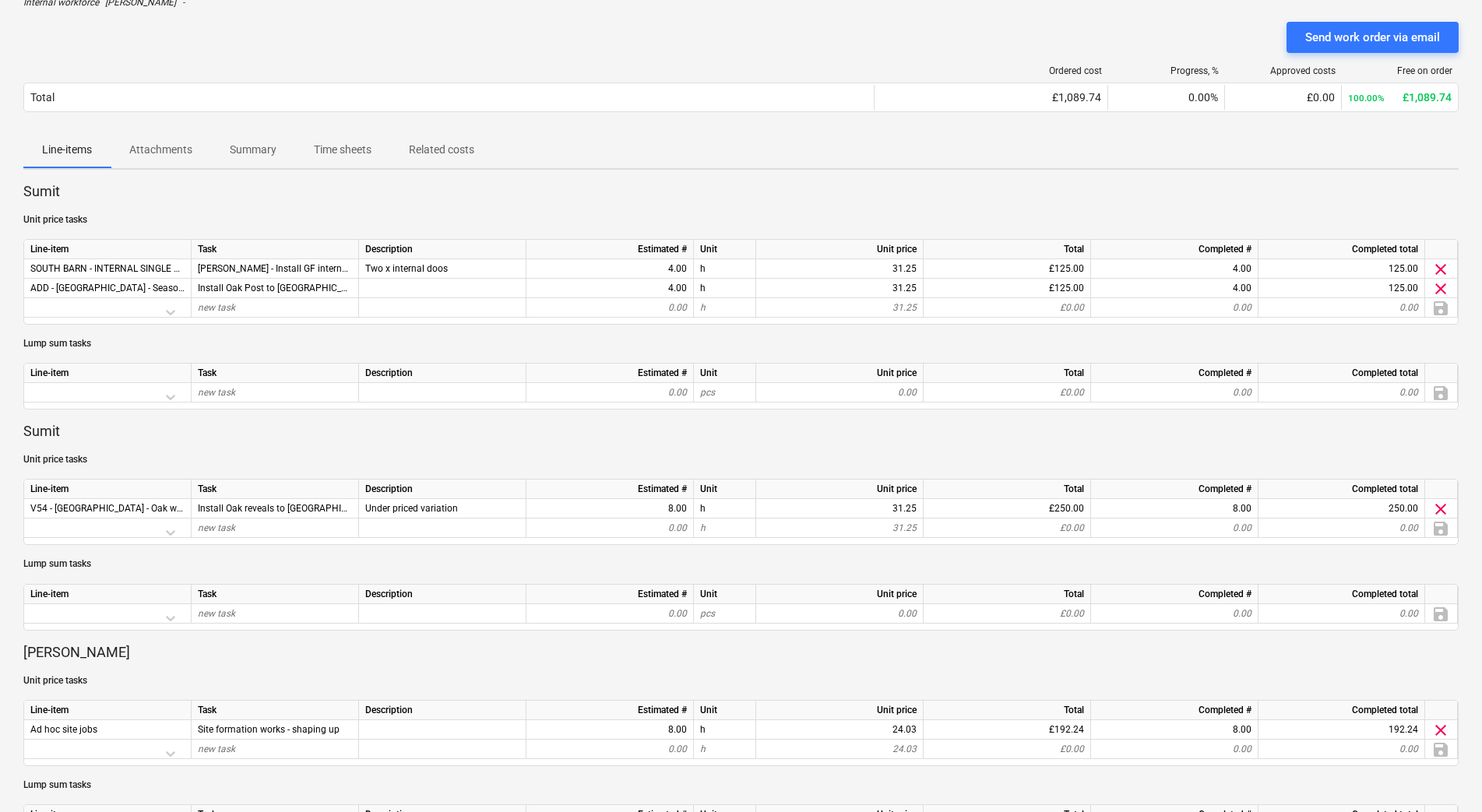
click at [269, 678] on p "Unit price tasks" at bounding box center [740, 681] width 1435 height 13
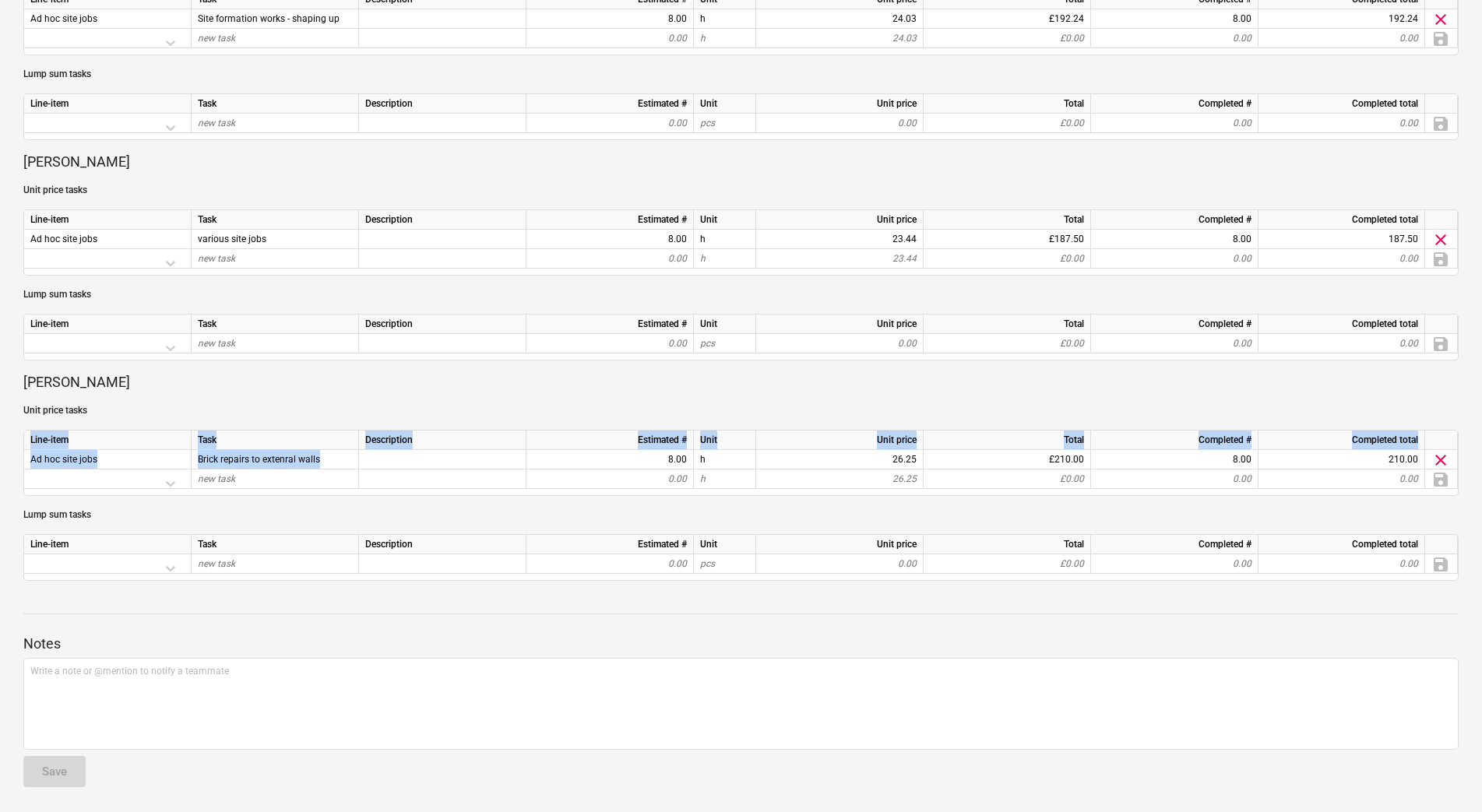
drag, startPoint x: 326, startPoint y: 466, endPoint x: 28, endPoint y: 447, distance: 298.6
click at [28, 447] on div "Line-item Task Description Estimated # Unit Unit price Total Completed # Comple…" at bounding box center [740, 463] width 1435 height 66
drag, startPoint x: 28, startPoint y: 447, endPoint x: 112, endPoint y: 454, distance: 84.3
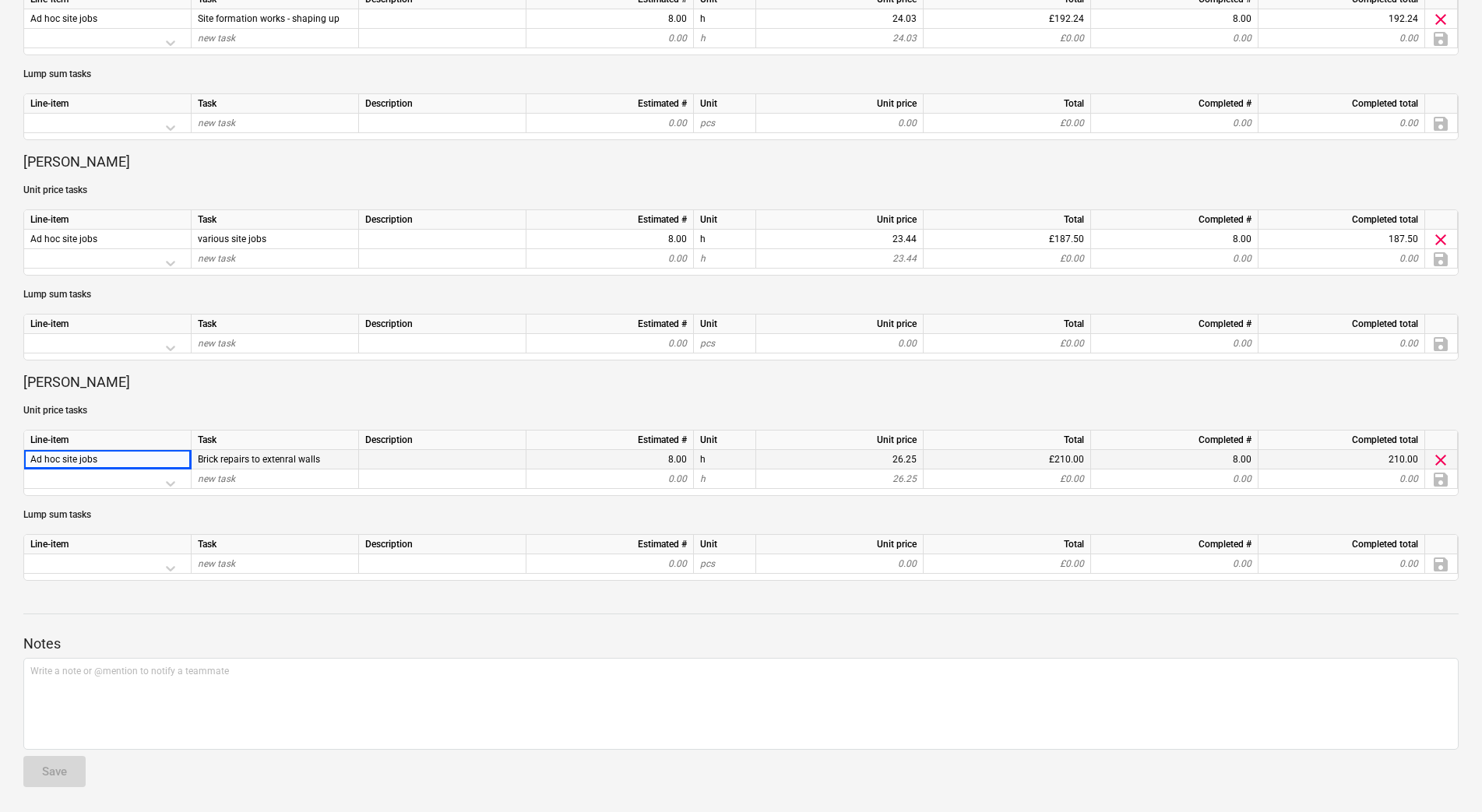
drag, startPoint x: 112, startPoint y: 454, endPoint x: 38, endPoint y: 466, distance: 75.0
click at [45, 470] on div at bounding box center [108, 482] width 154 height 27
drag, startPoint x: 23, startPoint y: 453, endPoint x: 208, endPoint y: 462, distance: 185.2
click at [208, 462] on div "Line-item Task Description Estimated # Unit Unit price Total Completed # Comple…" at bounding box center [740, 463] width 1435 height 66
drag, startPoint x: 339, startPoint y: 462, endPoint x: 27, endPoint y: 456, distance: 312.1
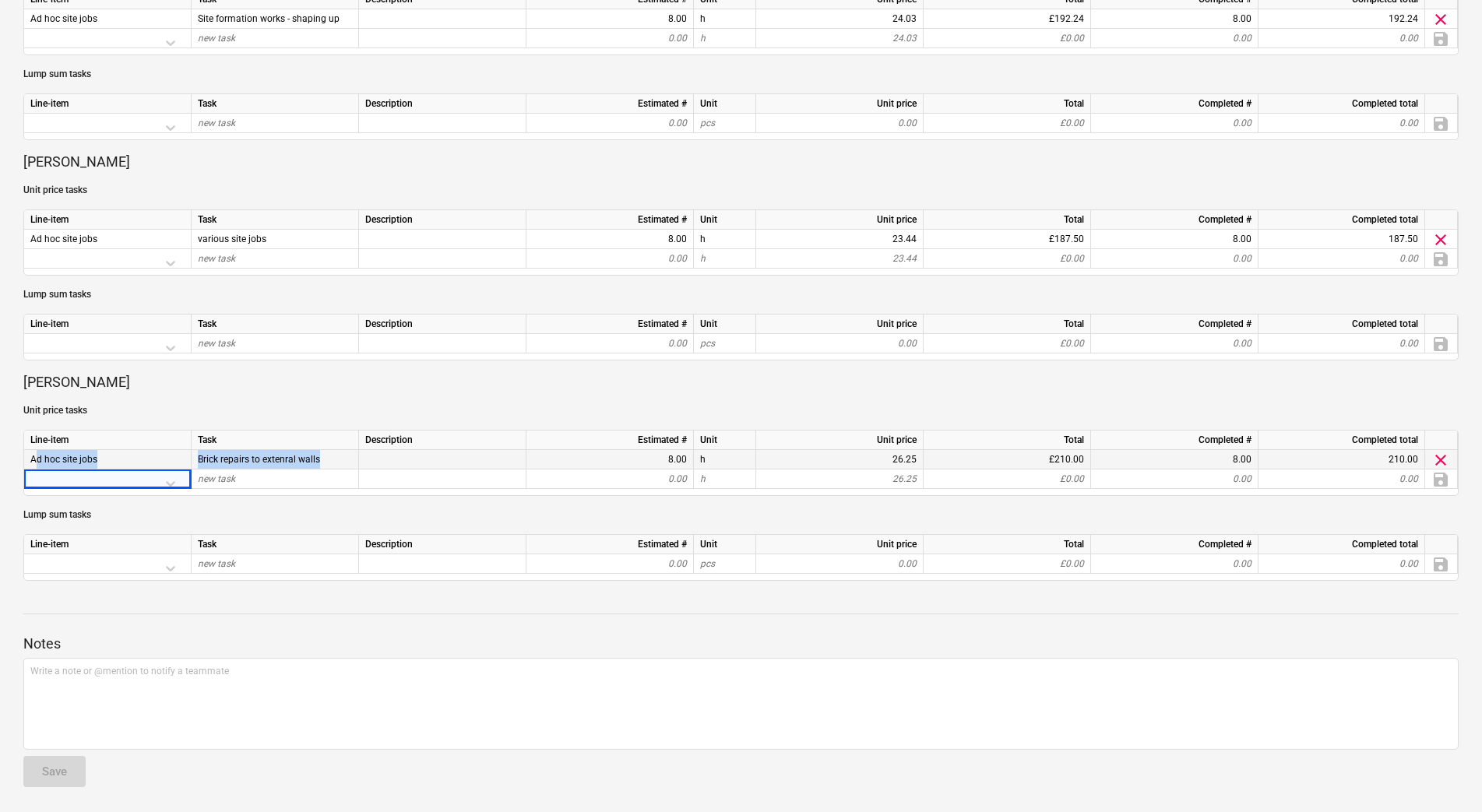
click at [0, 0] on div "Ad hoc site jobs Brick repairs to extenral walls 8.00 h 26.25 £210.00 8.00 210.…" at bounding box center [0, 0] width 0 height 0
drag, startPoint x: 27, startPoint y: 456, endPoint x: 89, endPoint y: 461, distance: 62.2
copy div "Ad hoc site jobs Brick repairs to extenral walls"
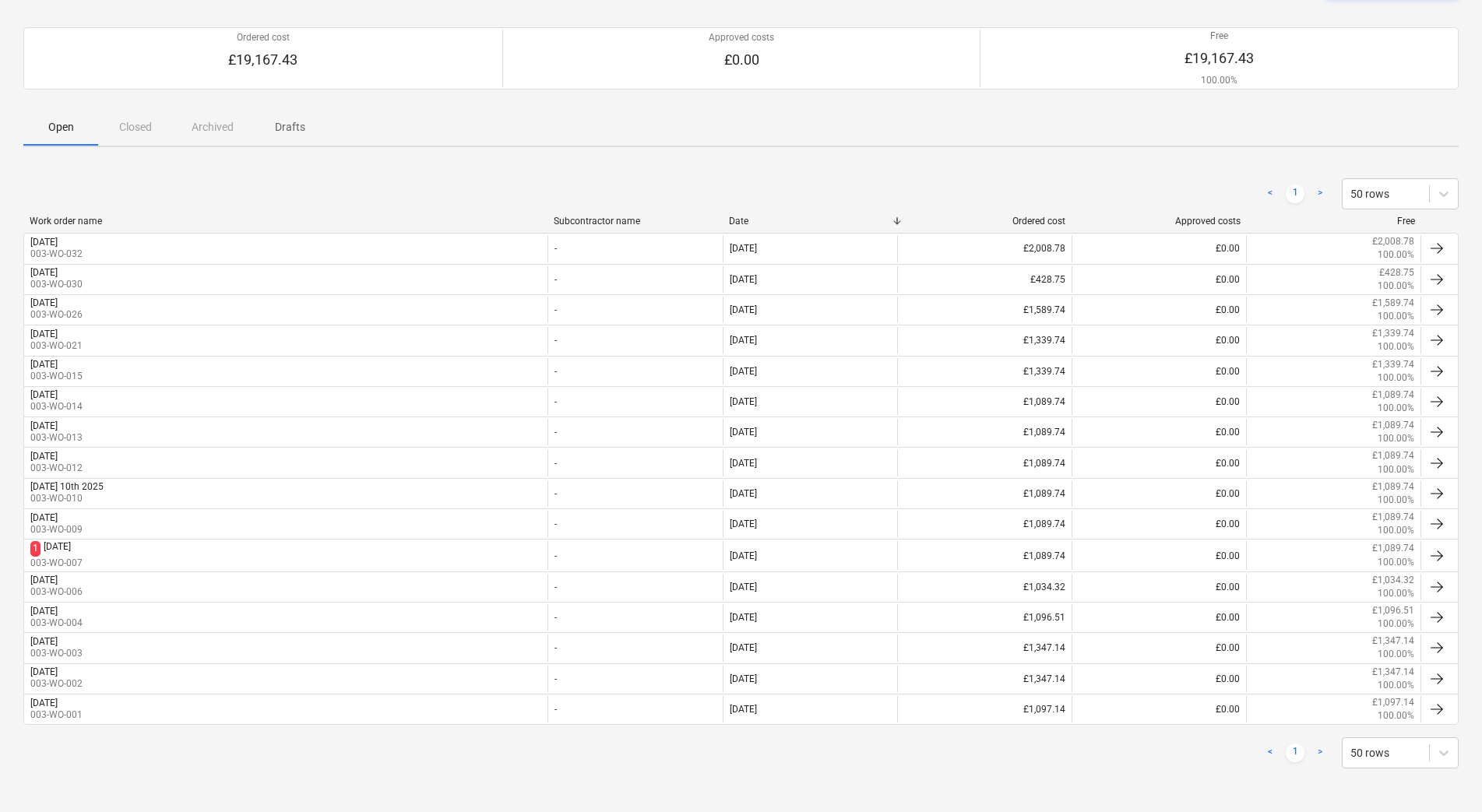
scroll to position [119, 0]
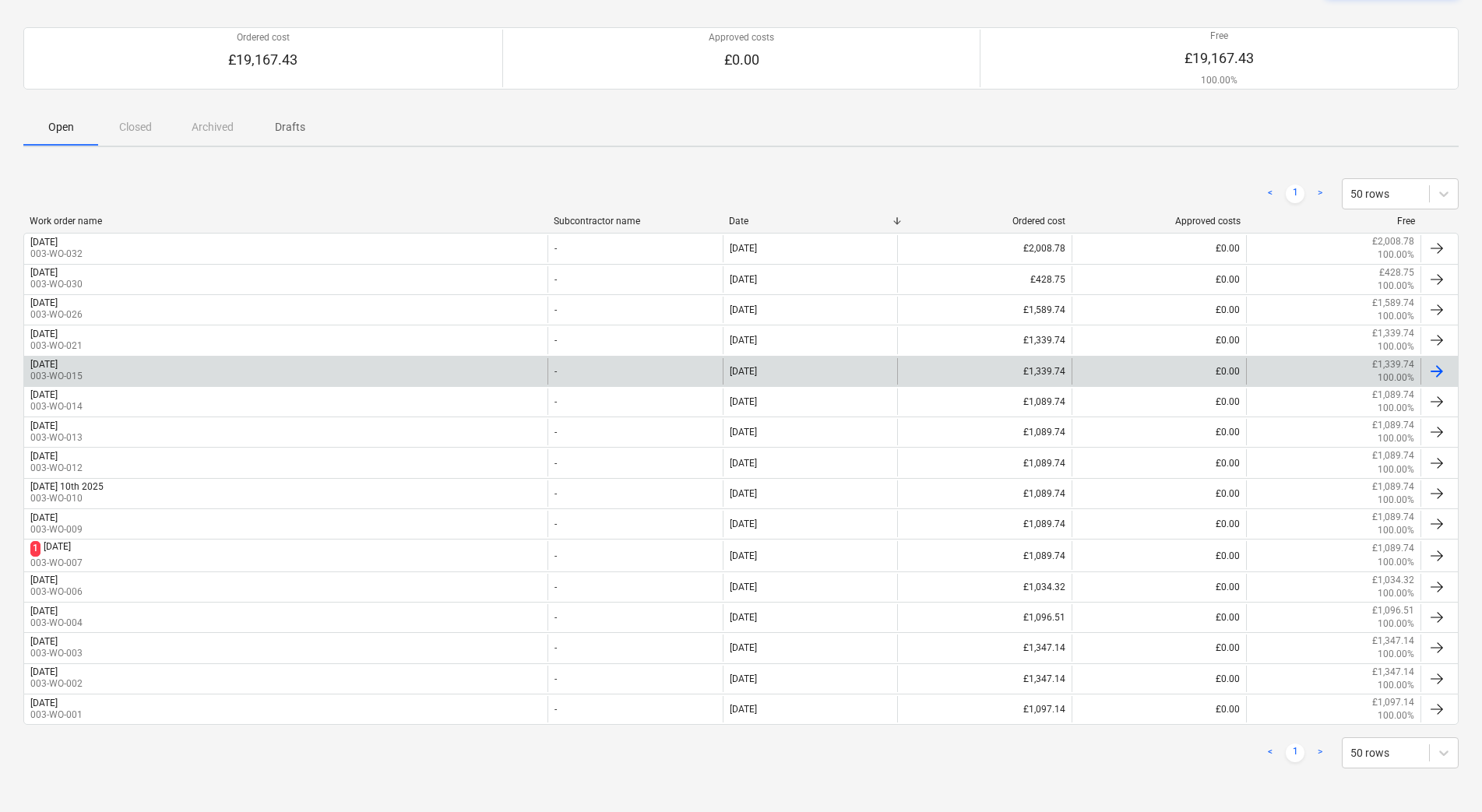
click at [58, 365] on div "[DATE]" at bounding box center [44, 364] width 27 height 11
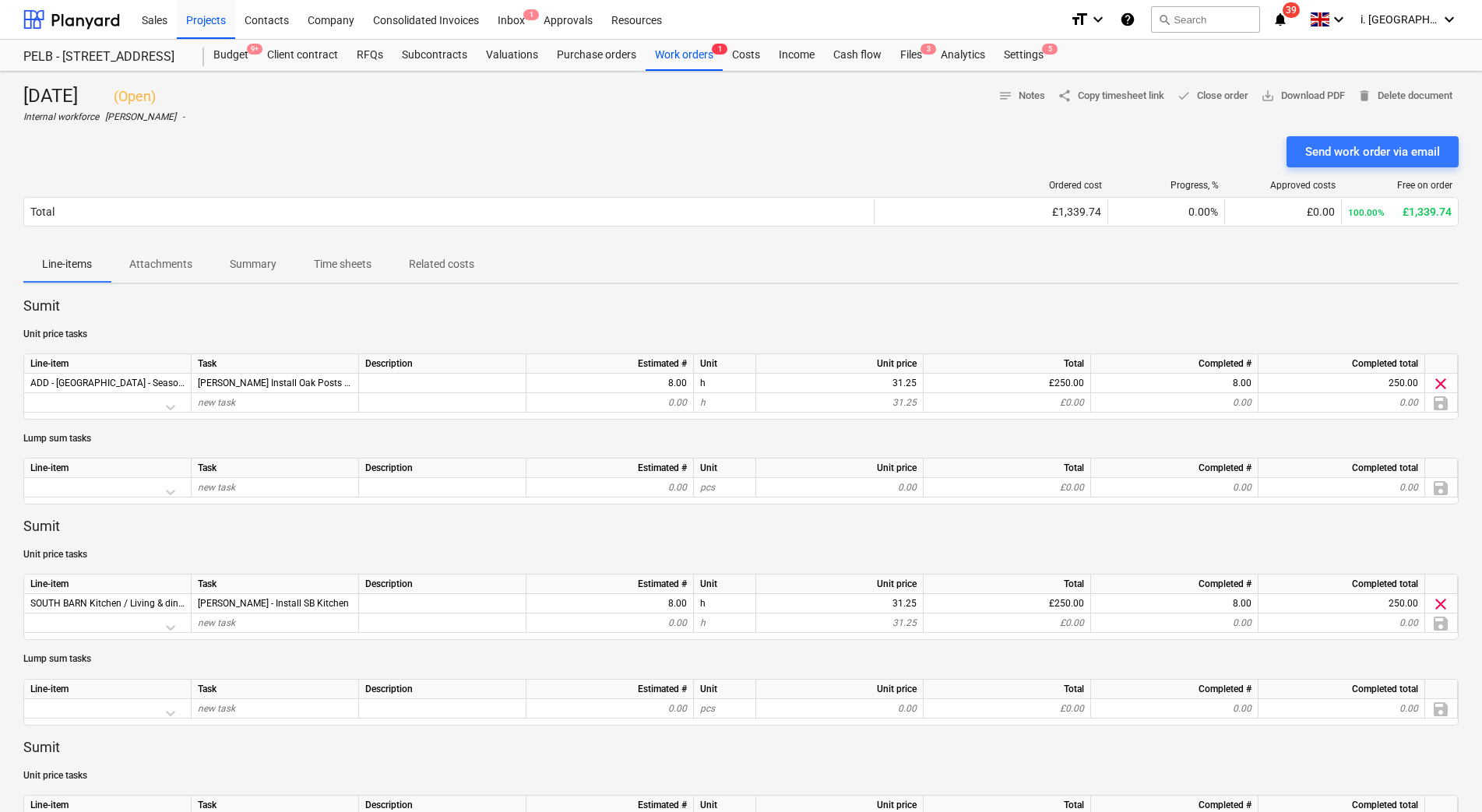
scroll to position [711, 0]
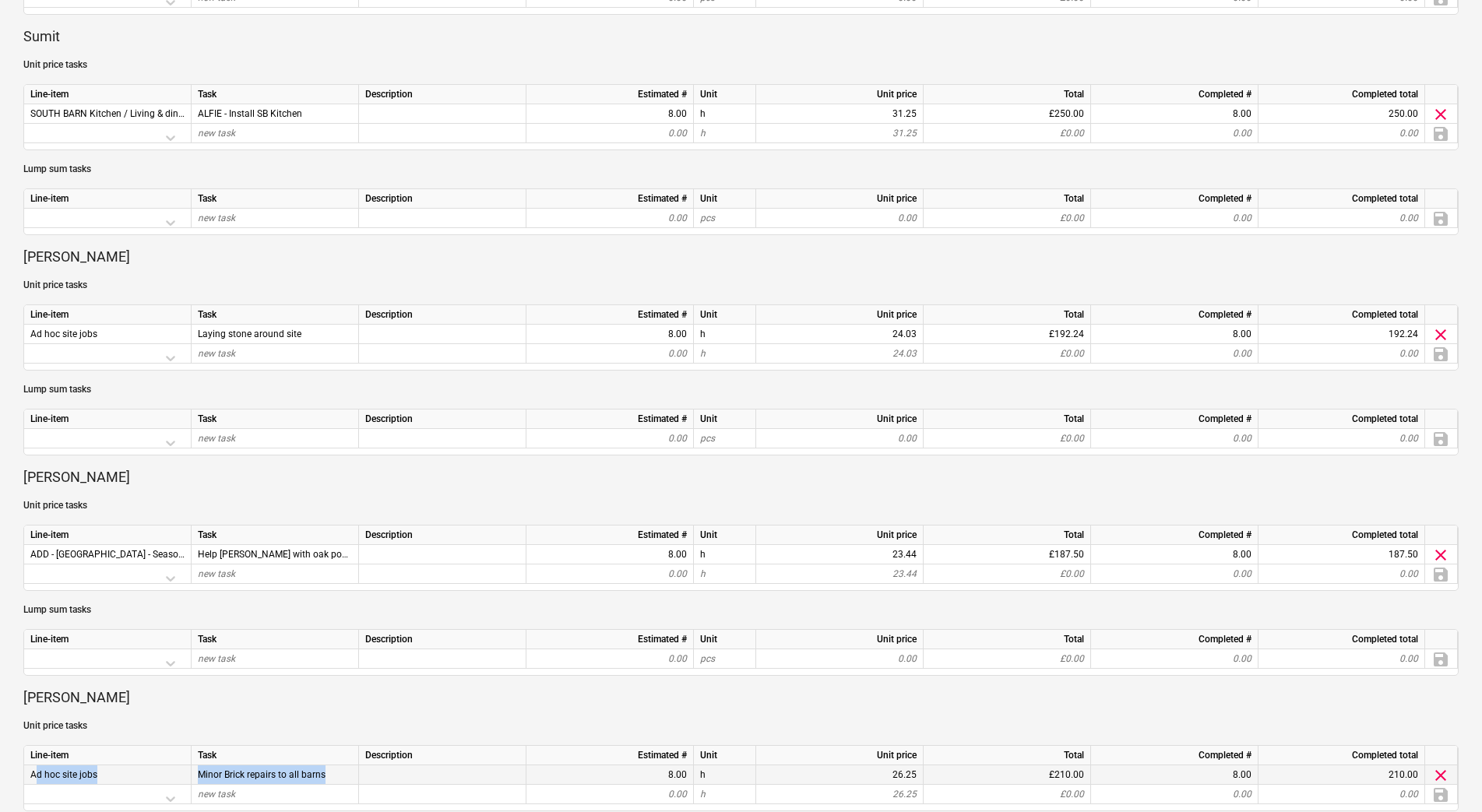
drag, startPoint x: 338, startPoint y: 778, endPoint x: 29, endPoint y: 775, distance: 309.0
click at [0, 0] on div "Ad hoc site jobs Minor Brick repairs to all barns 8.00 h 26.25 £210.00 8.00 210…" at bounding box center [0, 0] width 0 height 0
drag, startPoint x: 29, startPoint y: 775, endPoint x: 57, endPoint y: 779, distance: 28.3
copy div "Ad hoc site jobs Minor Brick repairs to all barns"
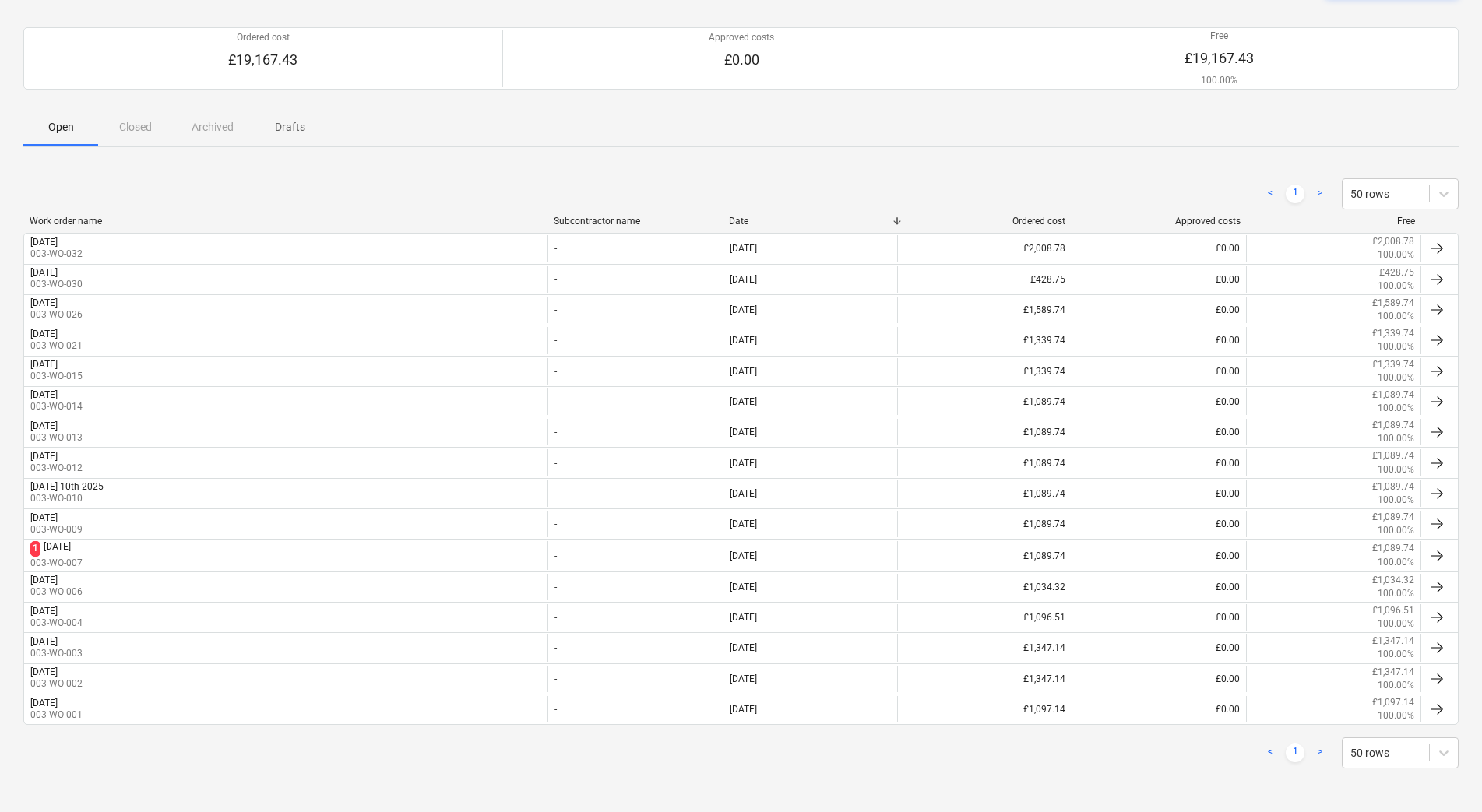
scroll to position [119, 0]
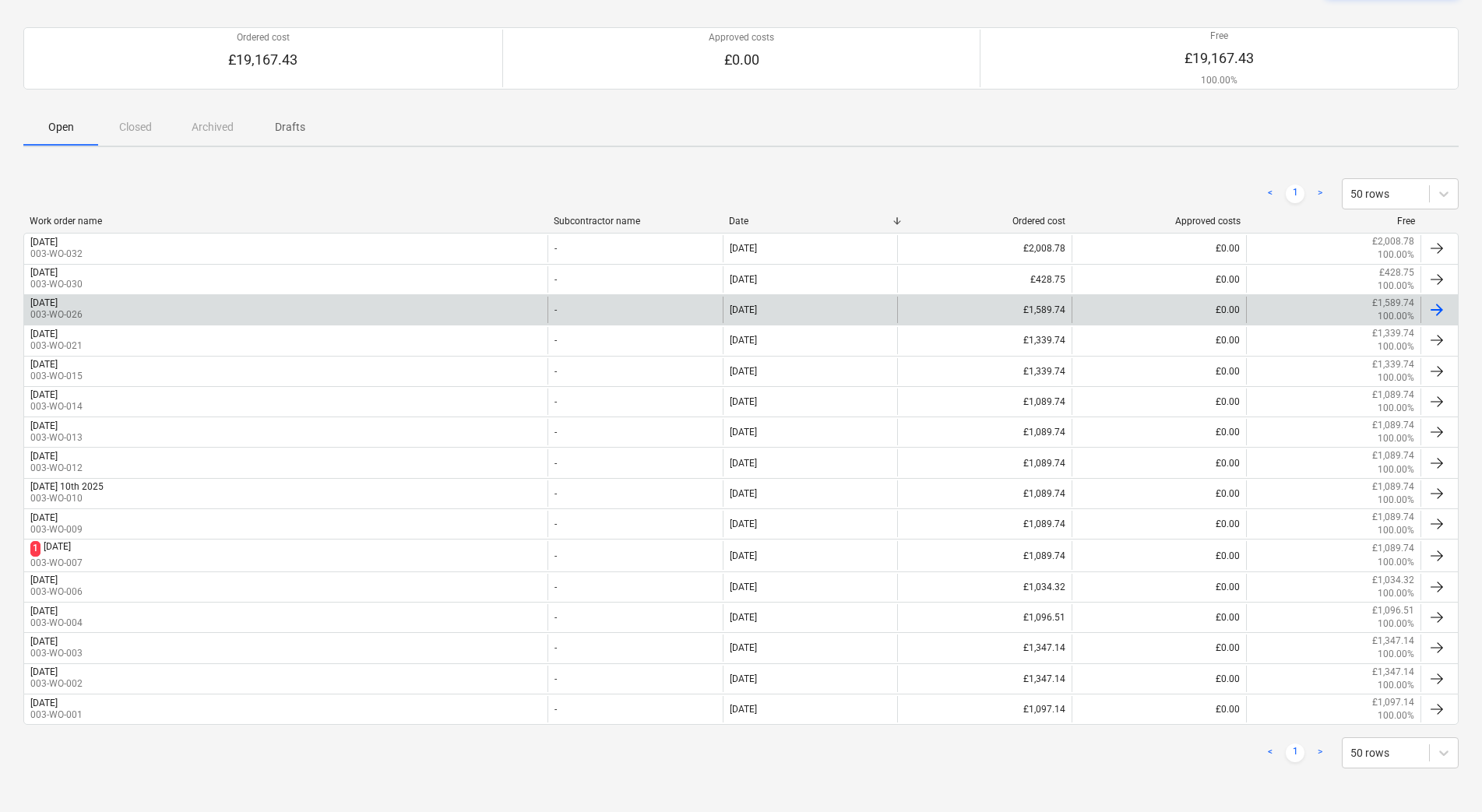
click at [202, 321] on div "[DATE] 003-WO-026" at bounding box center [285, 310] width 523 height 27
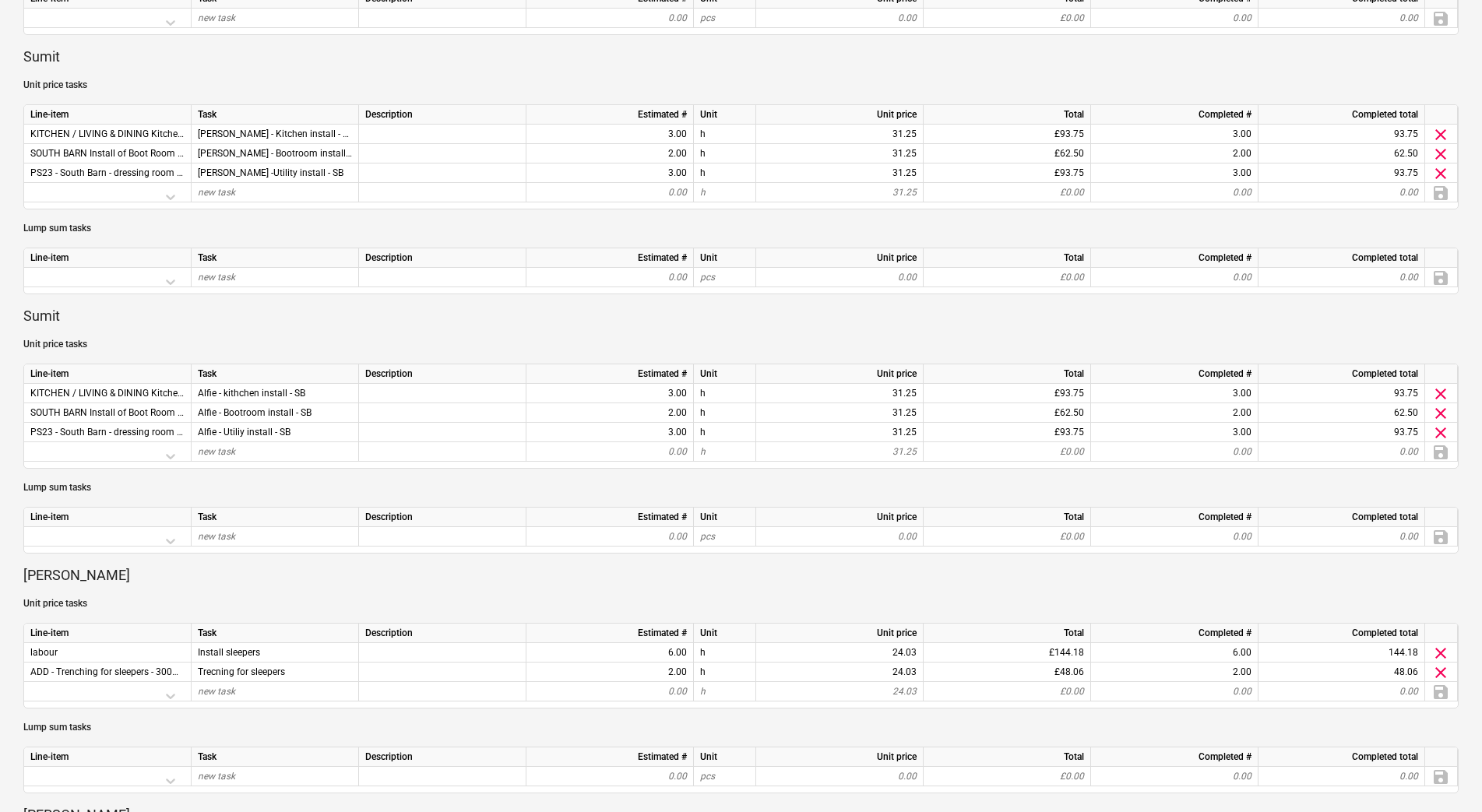
scroll to position [1420, 0]
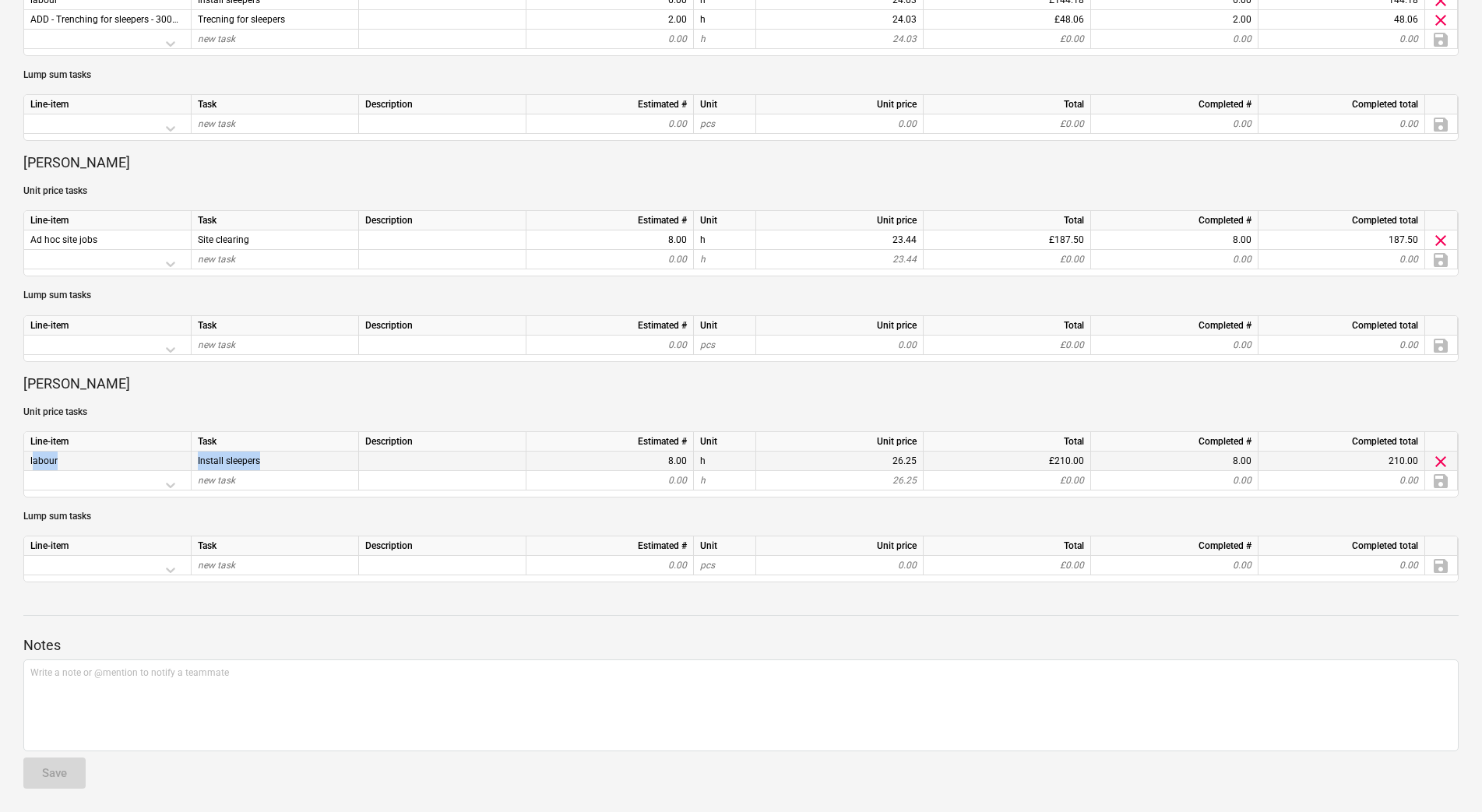
drag, startPoint x: 327, startPoint y: 454, endPoint x: 24, endPoint y: 457, distance: 303.0
click at [0, 0] on div "labour Install sleepers 8.00 h 26.25 £210.00 8.00 210.00 clear" at bounding box center [0, 0] width 0 height 0
drag, startPoint x: 24, startPoint y: 457, endPoint x: 151, endPoint y: 457, distance: 127.0
copy div "labour Install sleepers"
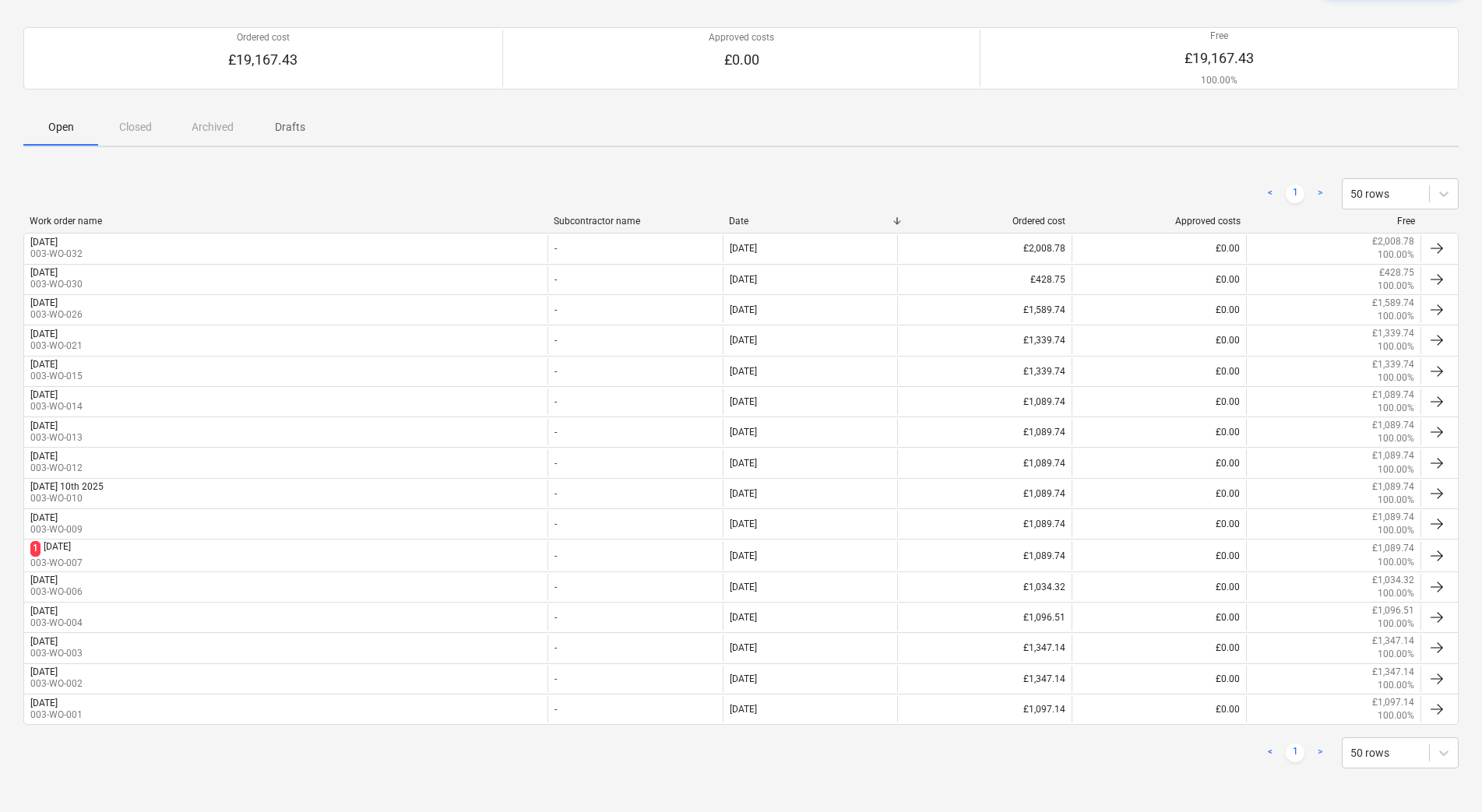
scroll to position [119, 0]
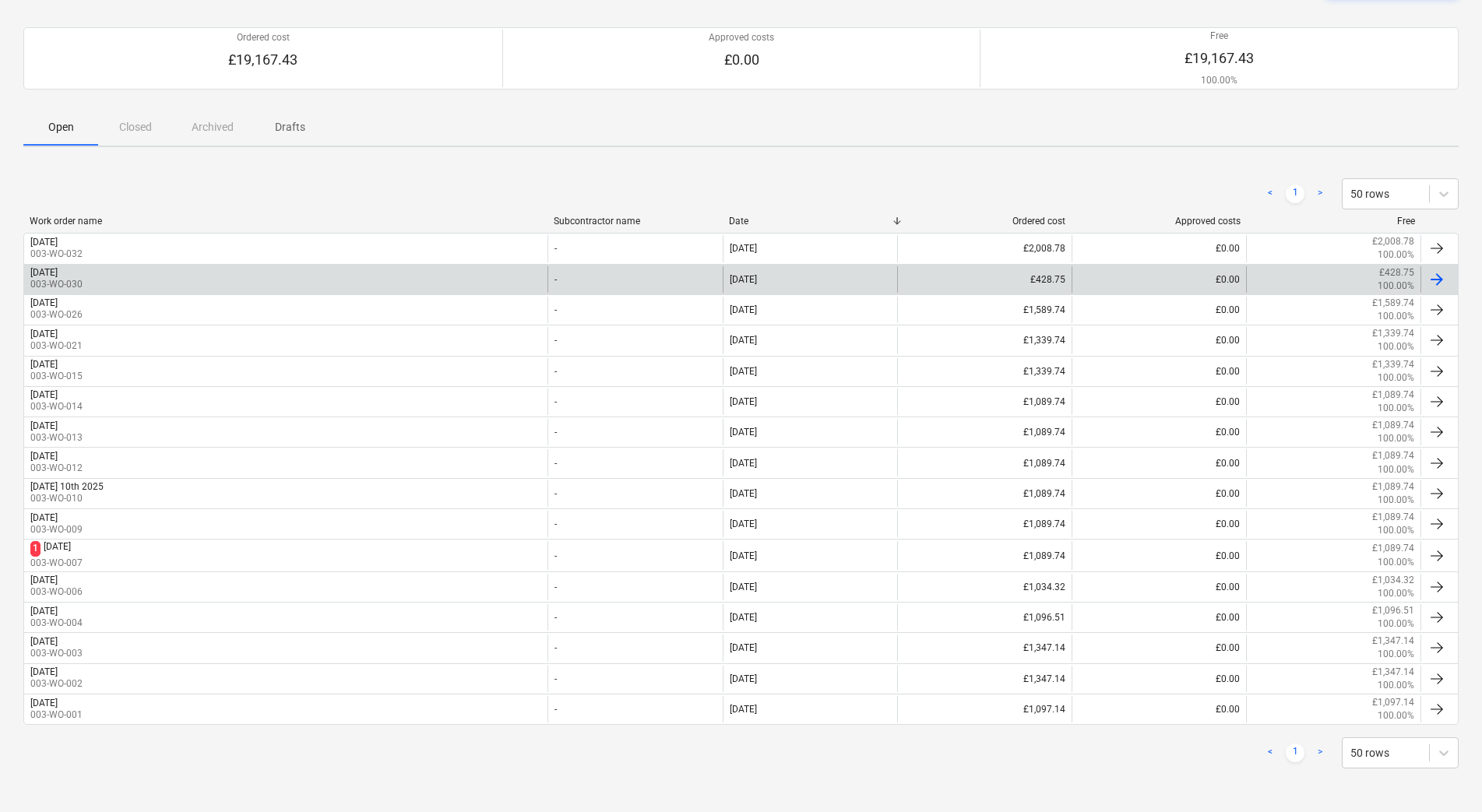
click at [257, 268] on div "[DATE] 003-WO-030" at bounding box center [285, 279] width 523 height 27
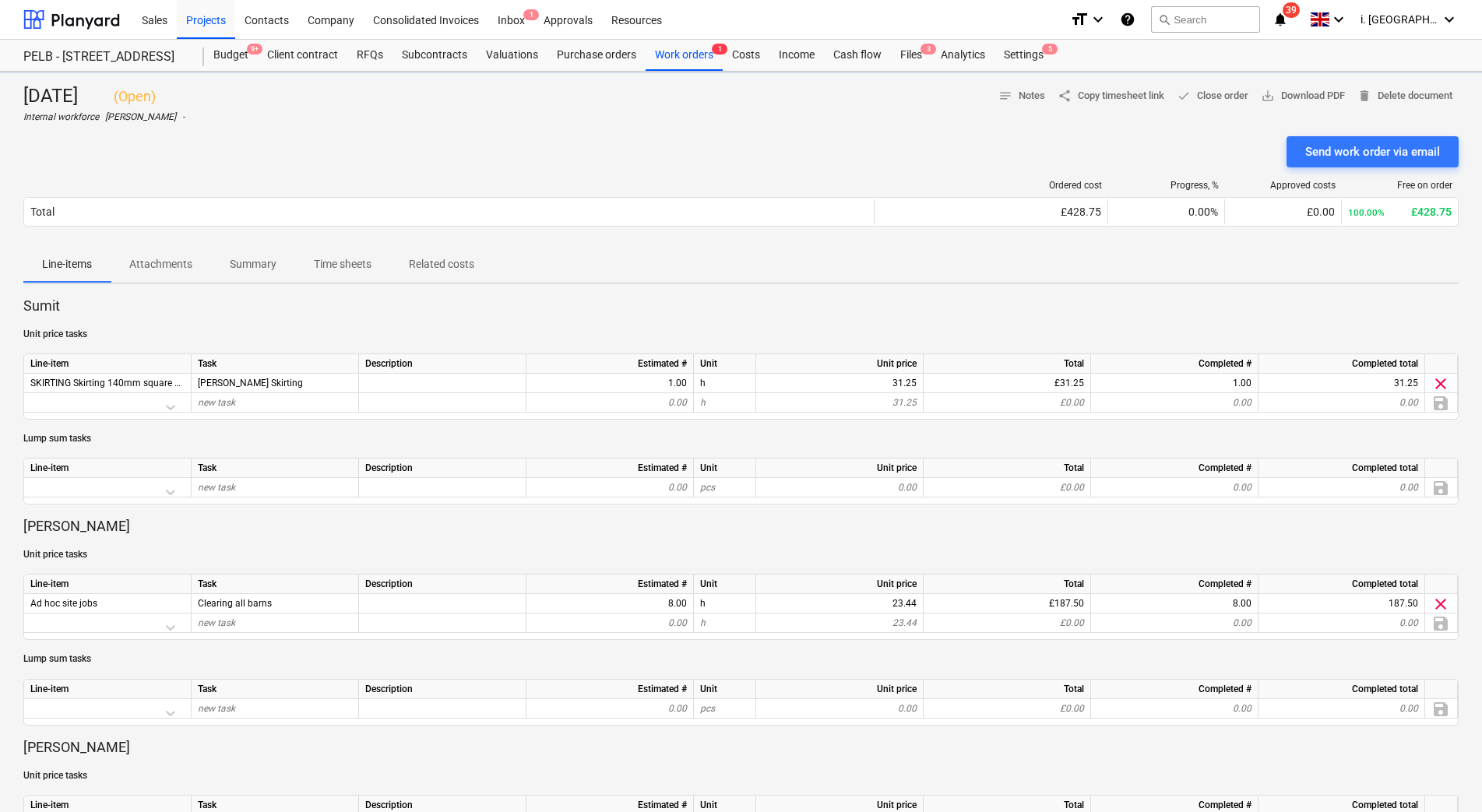
scroll to position [365, 0]
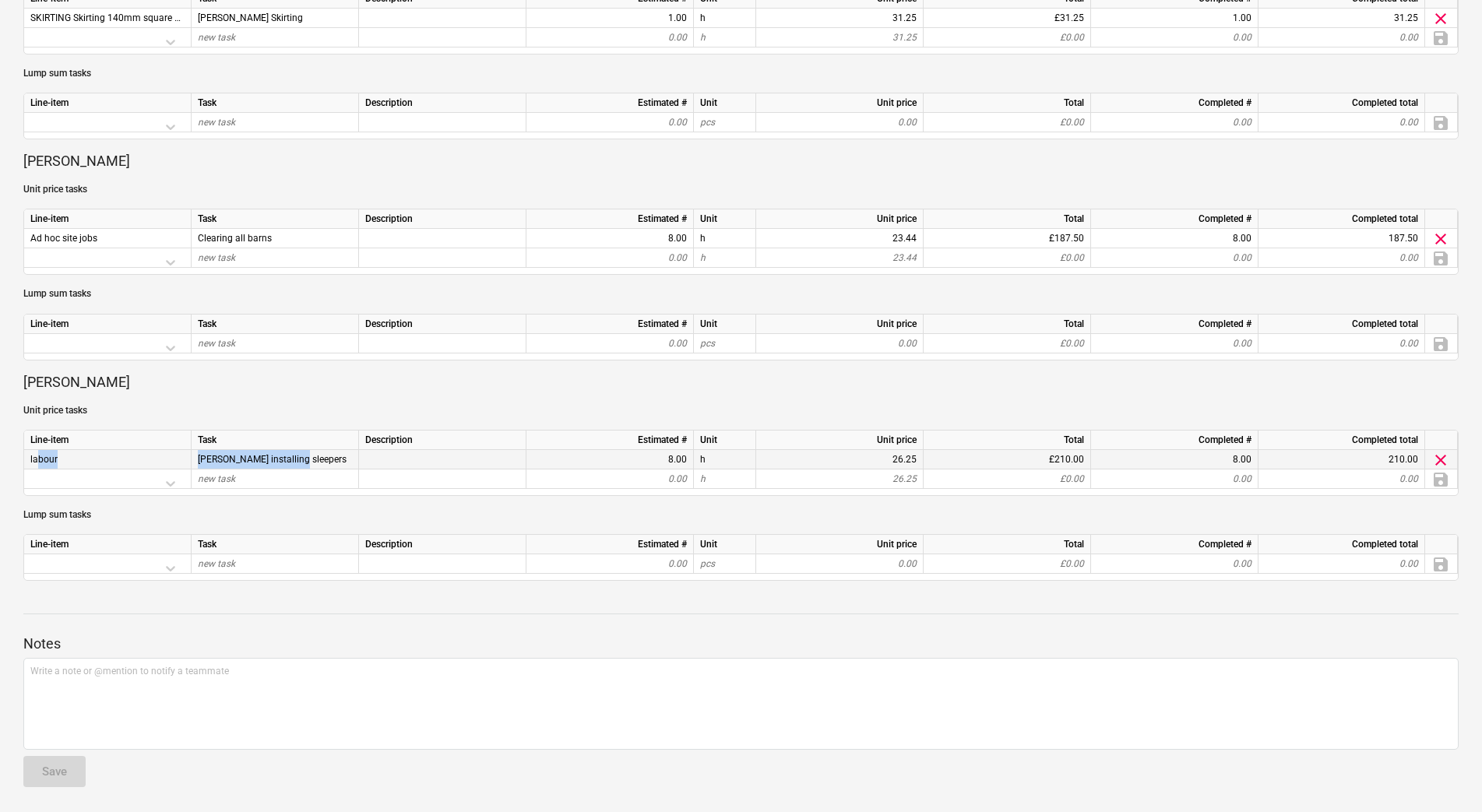
drag, startPoint x: 324, startPoint y: 457, endPoint x: 33, endPoint y: 452, distance: 291.0
click at [0, 0] on div "labour [PERSON_NAME] installing sleepers 8.00 h 26.25 £210.00 8.00 210.00 clear" at bounding box center [0, 0] width 0 height 0
drag, startPoint x: 33, startPoint y: 452, endPoint x: 70, endPoint y: 455, distance: 37.1
copy div "abour [PERSON_NAME] installing sleepers"
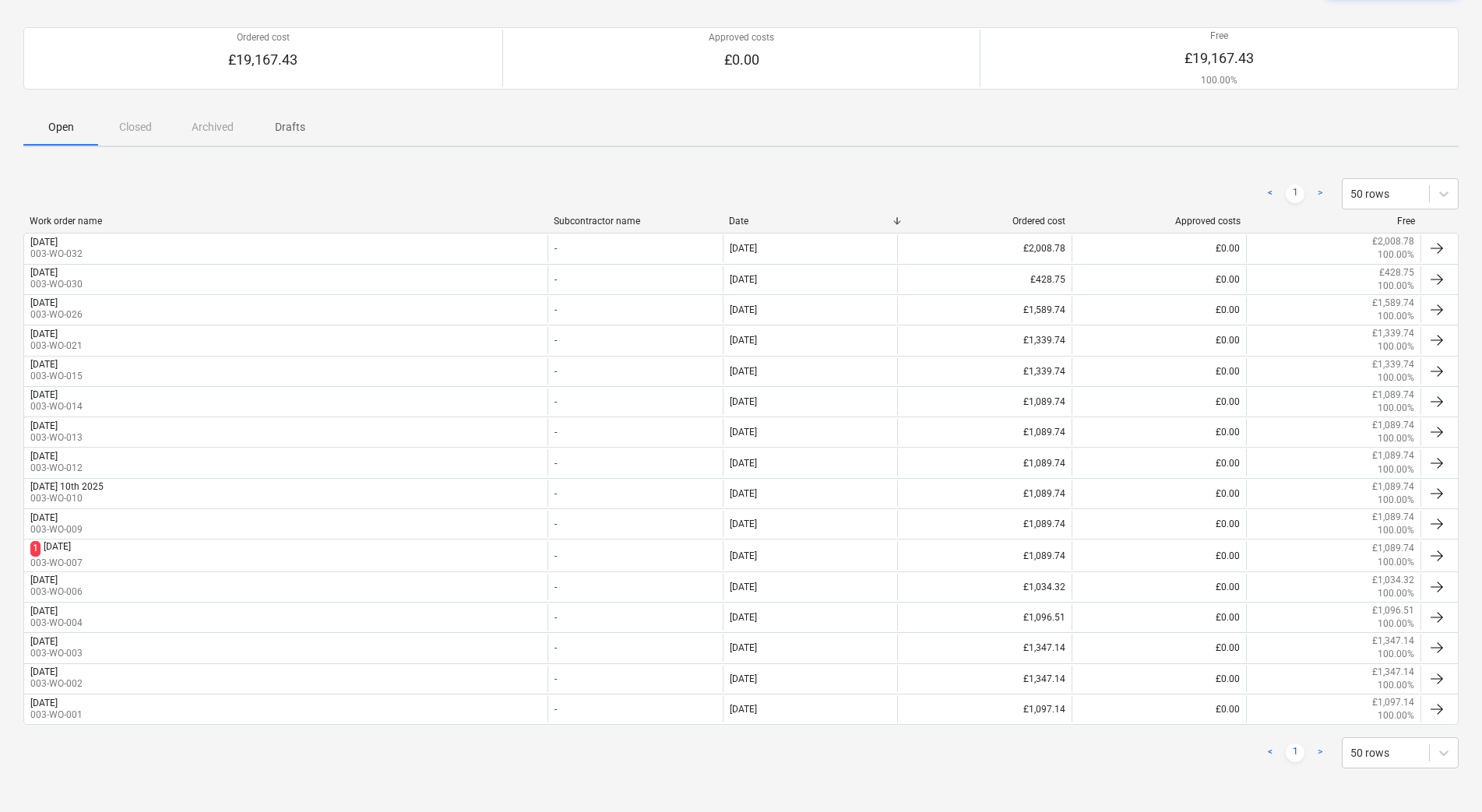
scroll to position [119, 0]
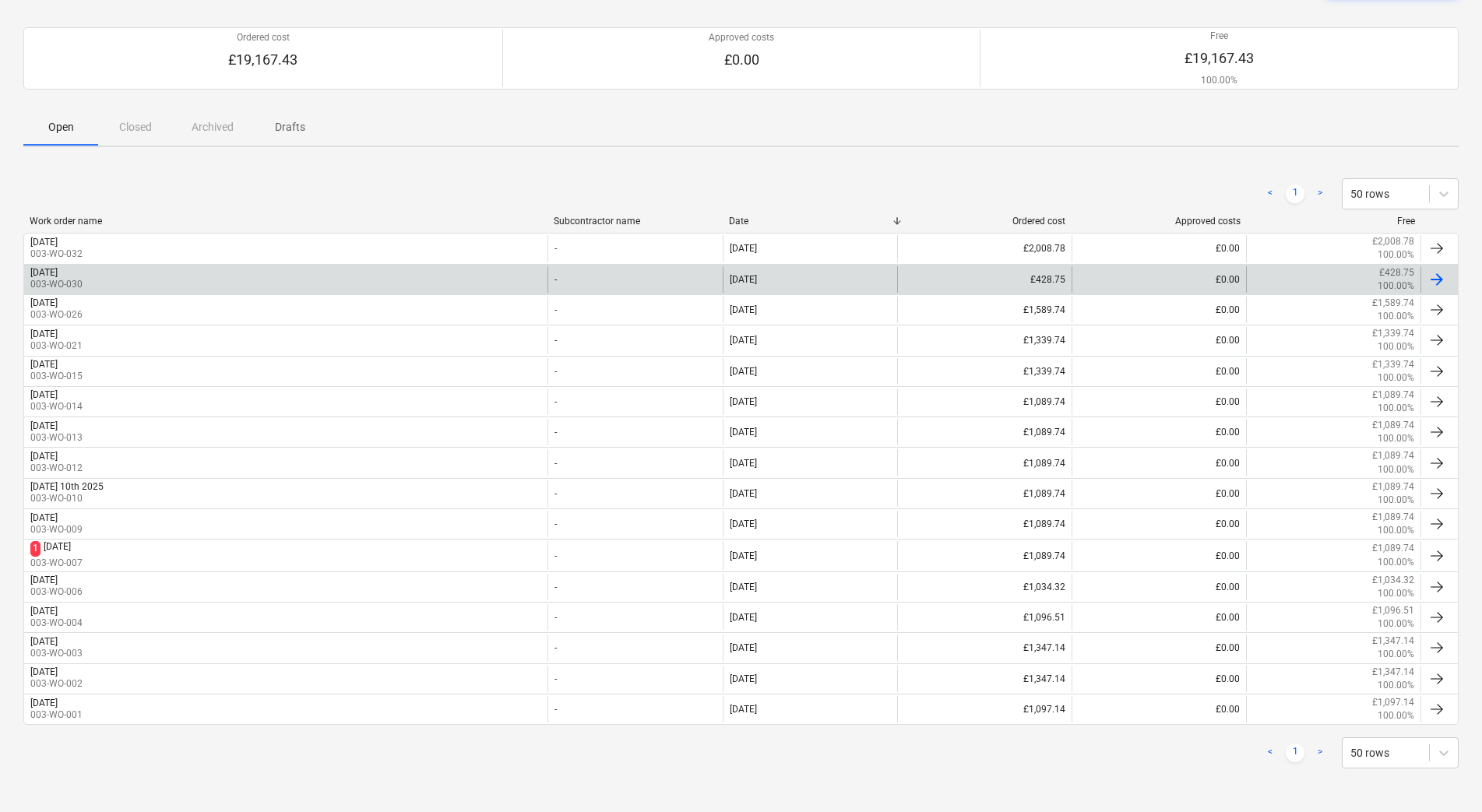
click at [172, 278] on div "[DATE] 003-WO-030" at bounding box center [285, 279] width 523 height 27
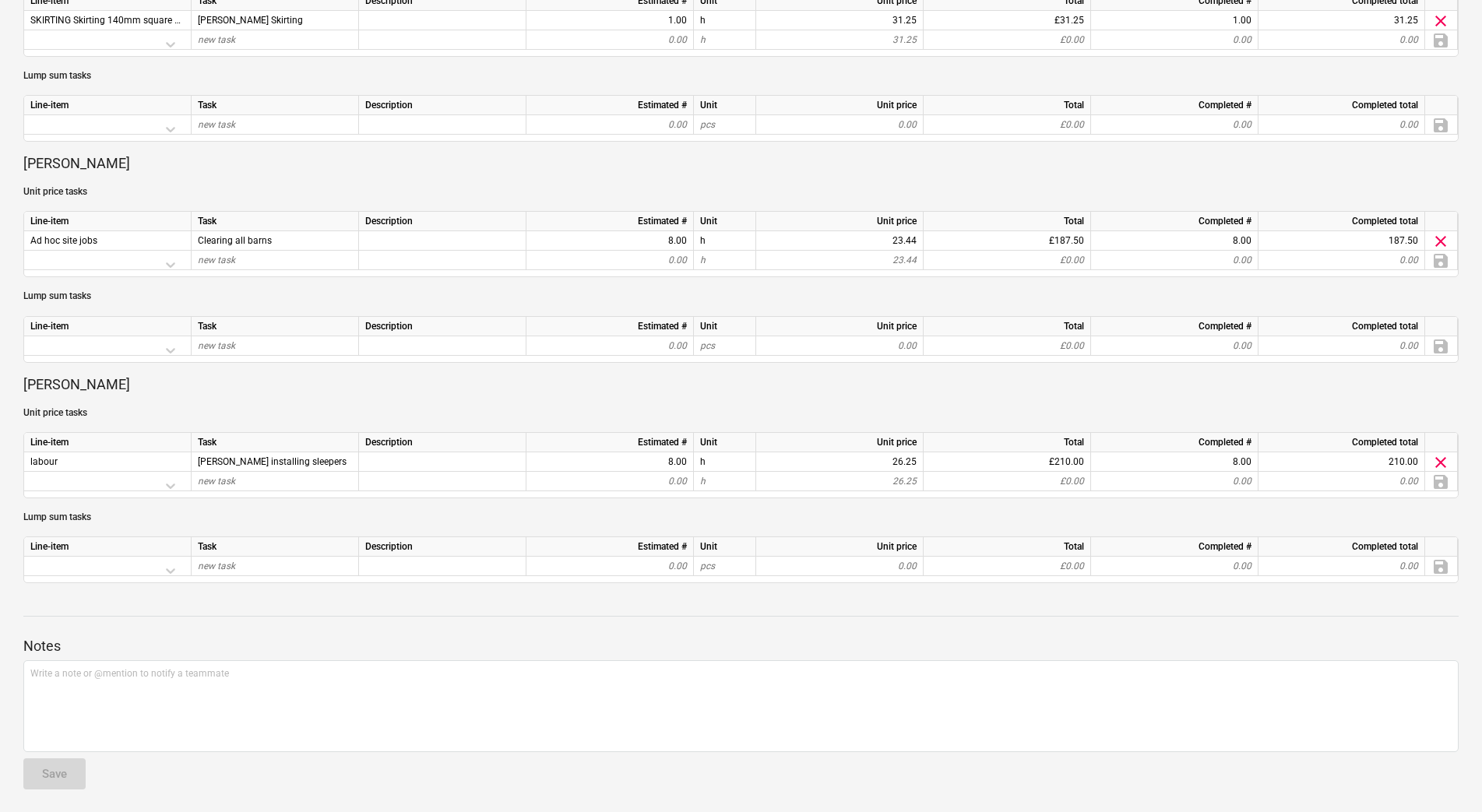
scroll to position [365, 0]
drag, startPoint x: 307, startPoint y: 464, endPoint x: 26, endPoint y: 463, distance: 281.0
click at [0, 0] on div "labour [PERSON_NAME] installing sleepers 8.00 h 26.25 £210.00 8.00 210.00 clear" at bounding box center [0, 0] width 0 height 0
drag, startPoint x: 26, startPoint y: 463, endPoint x: 45, endPoint y: 465, distance: 19.1
copy div "labour [PERSON_NAME] installing sleepers"
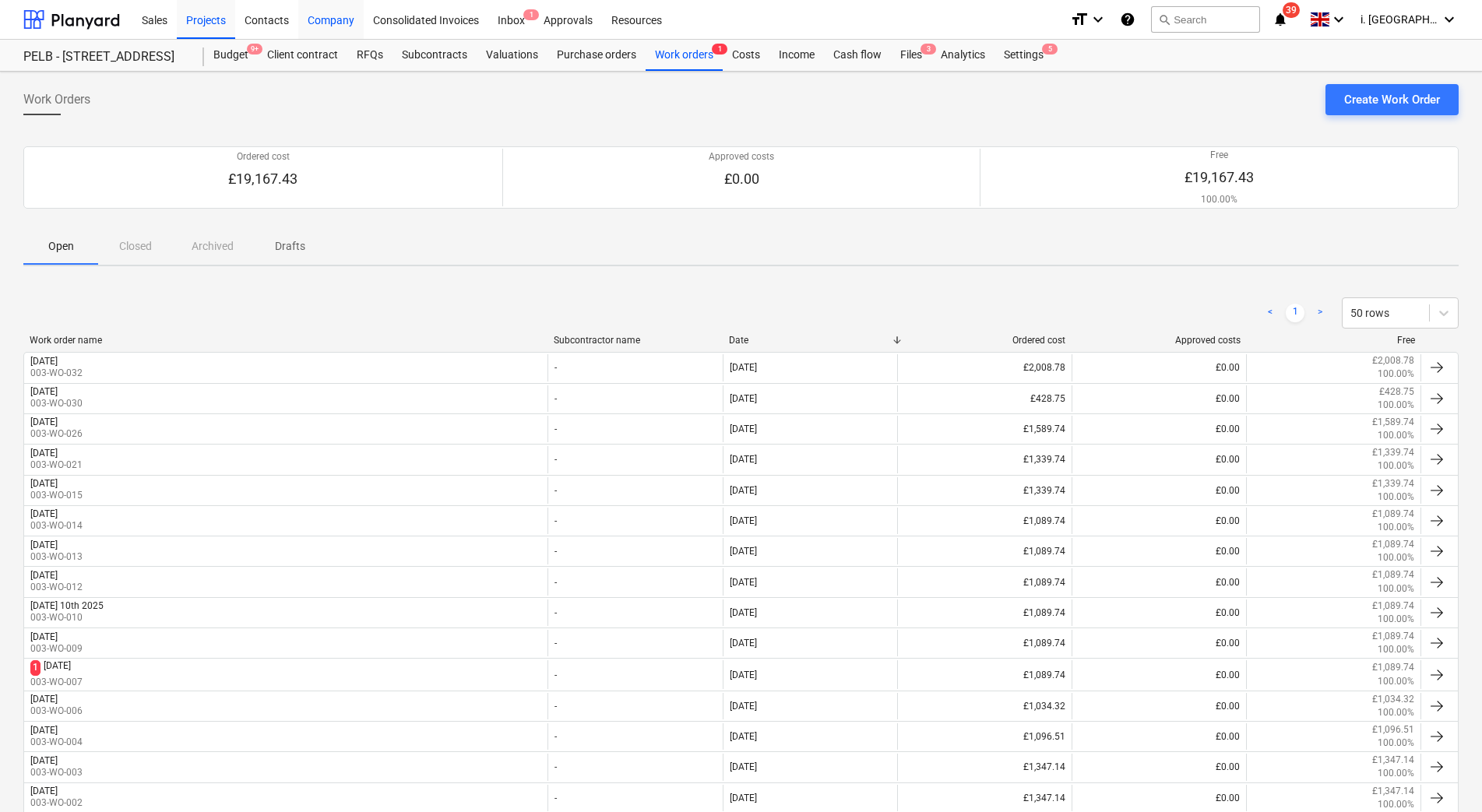
drag, startPoint x: 324, startPoint y: 18, endPoint x: 332, endPoint y: 34, distance: 17.9
click at [324, 18] on div "Company" at bounding box center [331, 19] width 65 height 40
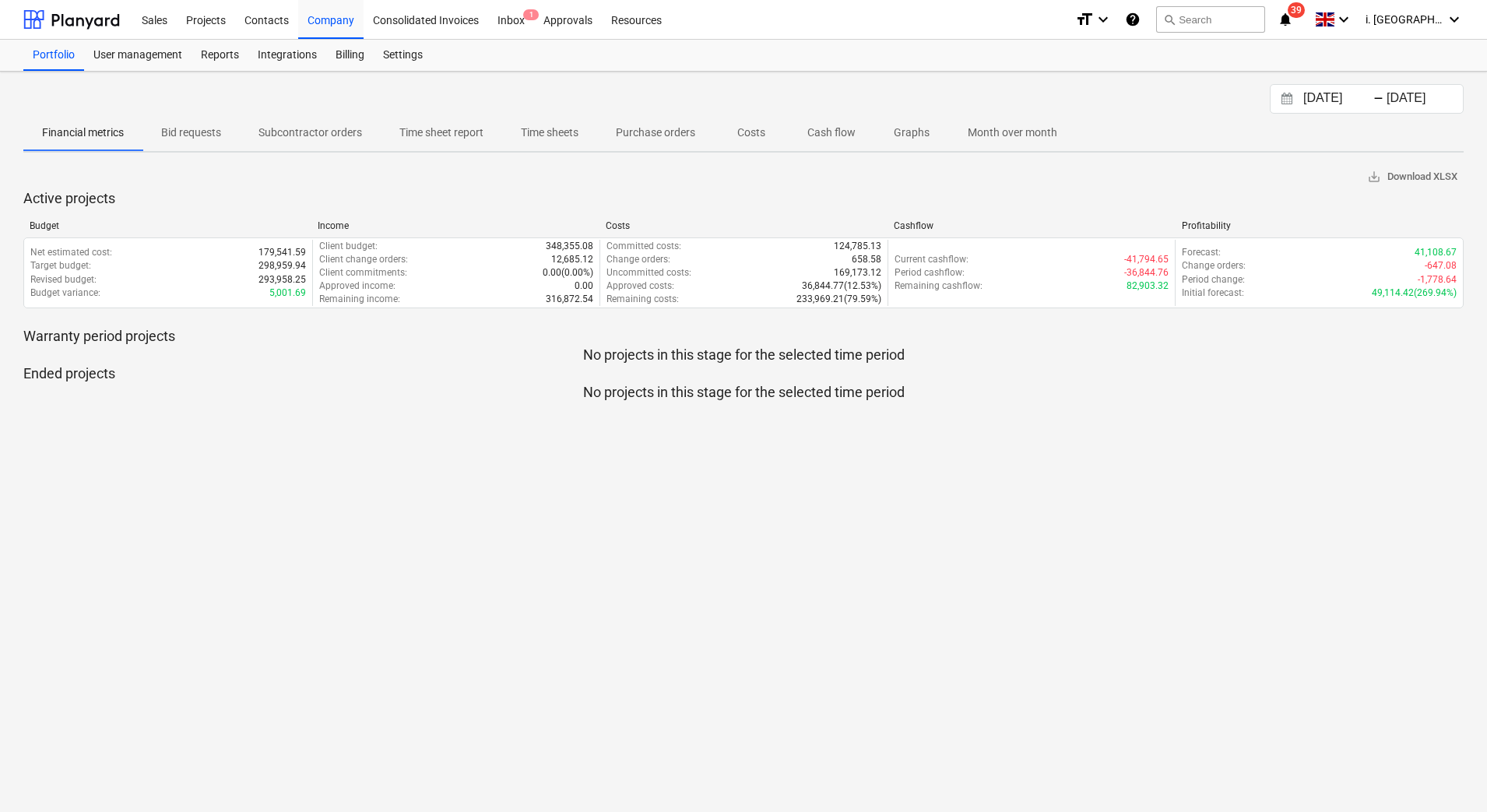
click at [569, 134] on p "Time sheets" at bounding box center [550, 133] width 58 height 17
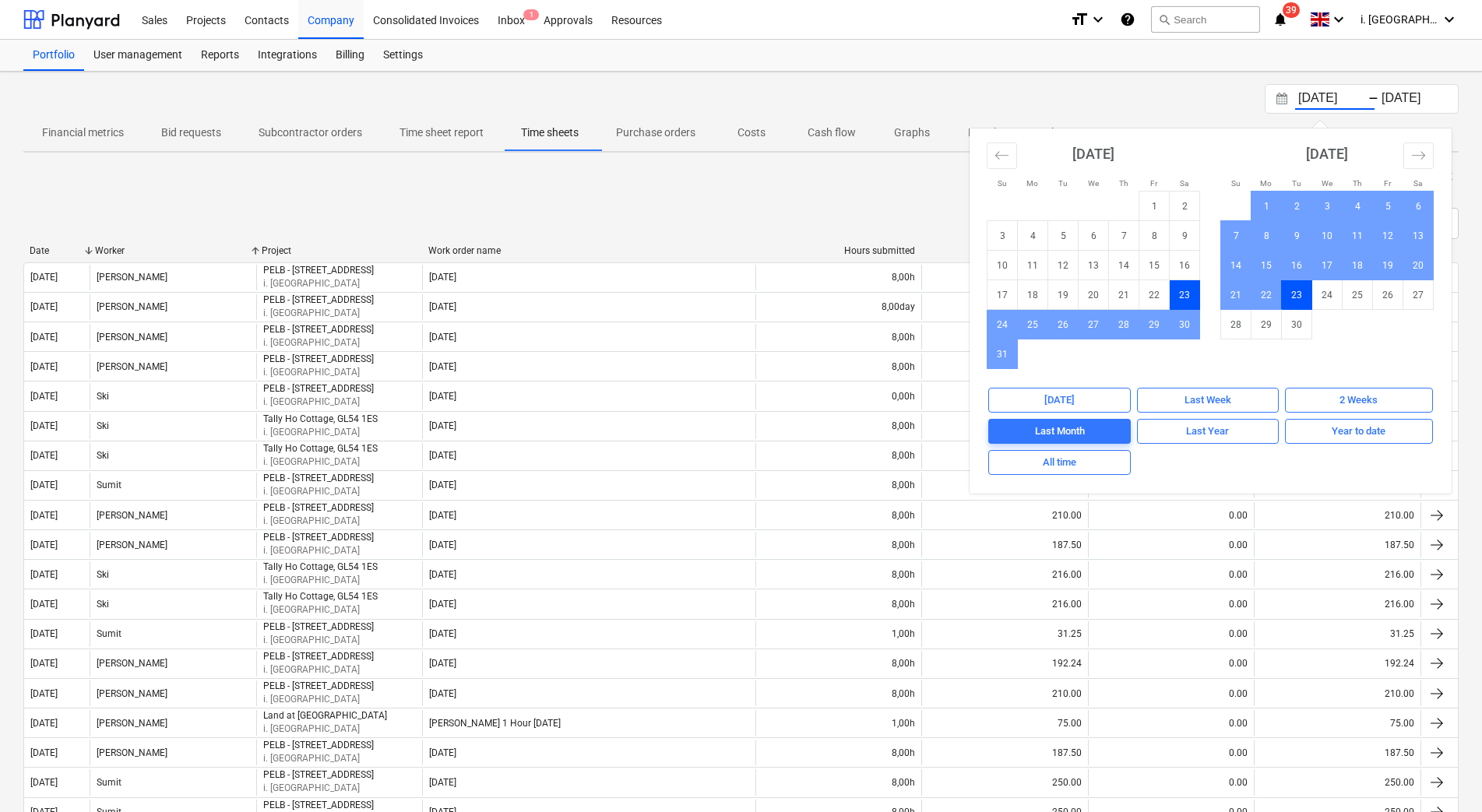
click at [1331, 94] on input "[DATE]" at bounding box center [1334, 99] width 80 height 22
click at [1240, 268] on td "14" at bounding box center [1236, 265] width 31 height 30
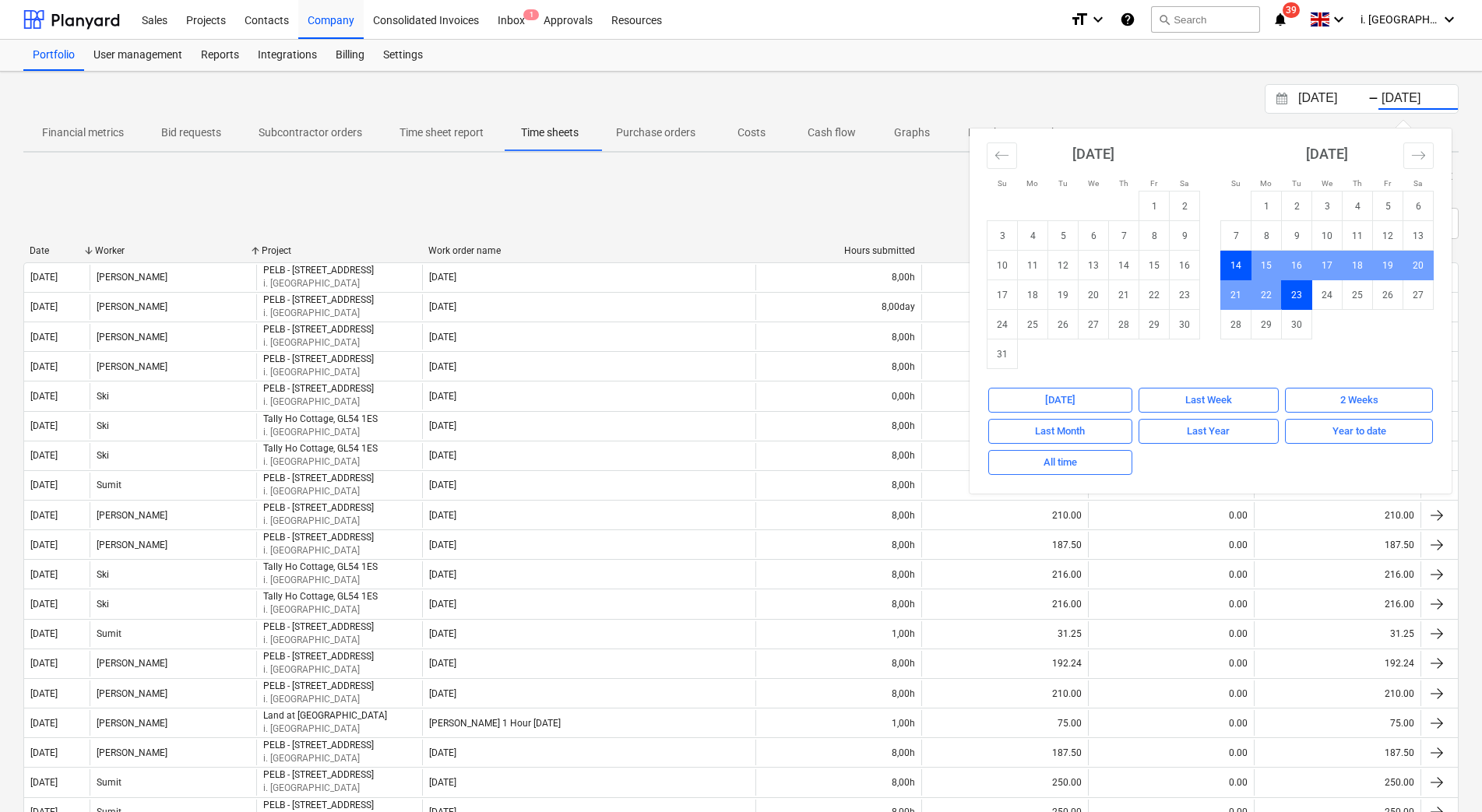
click at [1318, 98] on input "[DATE]" at bounding box center [1334, 99] width 80 height 22
click at [1270, 263] on td "15" at bounding box center [1266, 265] width 31 height 30
type input "[DATE]"
click at [613, 186] on div "save_alt Download XLSX" at bounding box center [740, 176] width 1435 height 24
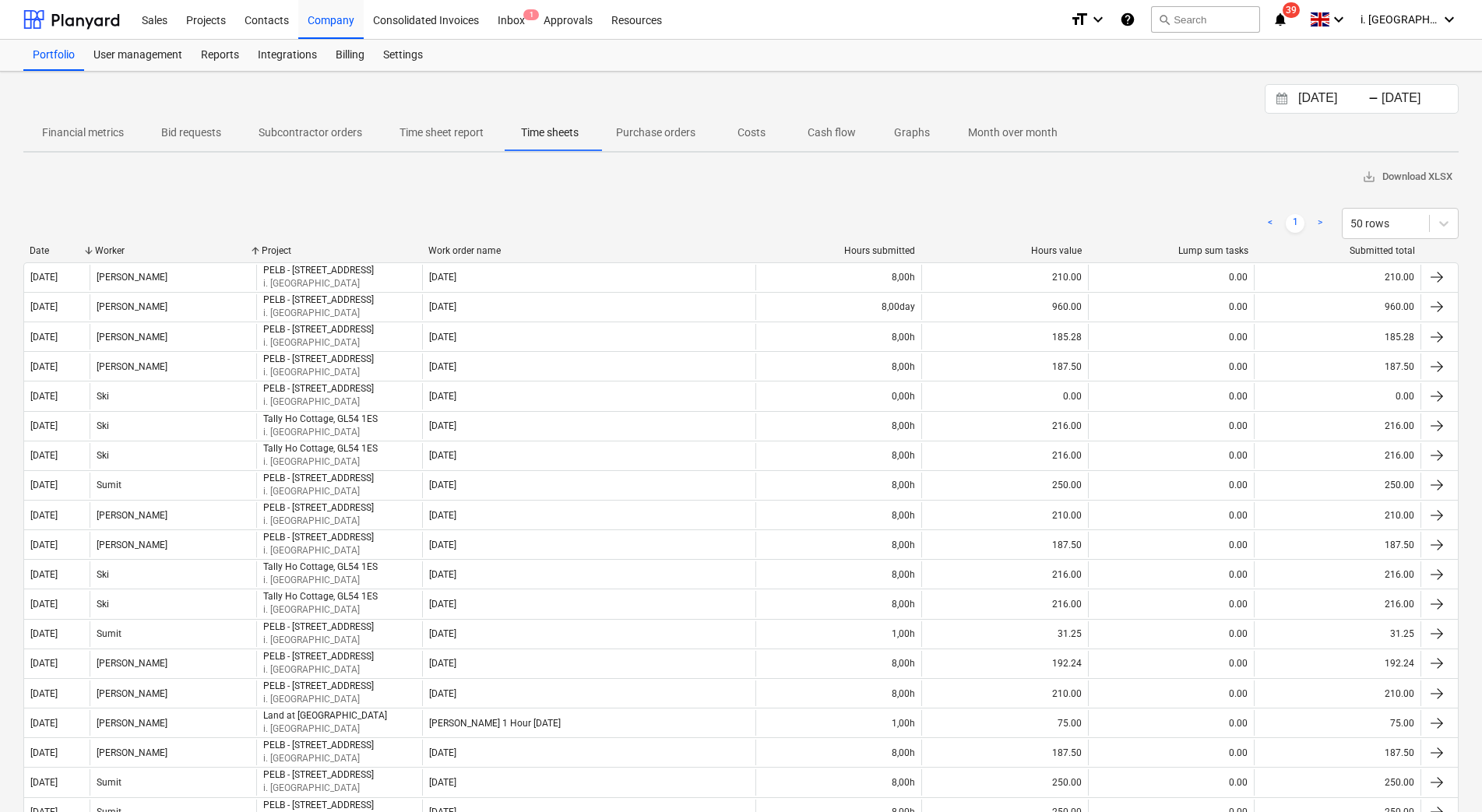
click at [134, 250] on div "Worker" at bounding box center [172, 250] width 154 height 11
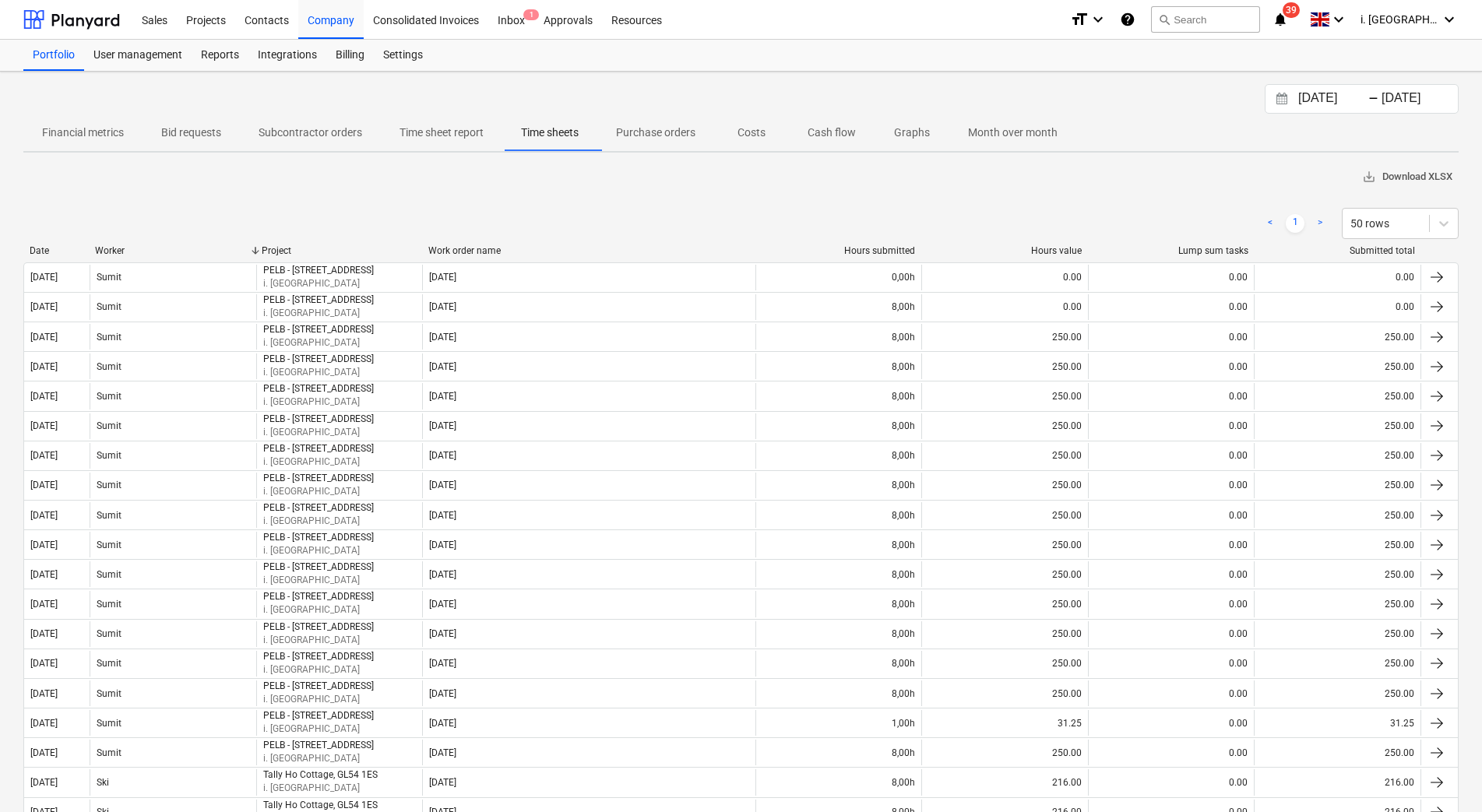
click at [1384, 174] on span "save_alt Download XLSX" at bounding box center [1407, 177] width 90 height 18
click at [688, 209] on div "< 1 > 50 rows" at bounding box center [740, 224] width 1435 height 31
click at [94, 27] on div at bounding box center [71, 19] width 96 height 39
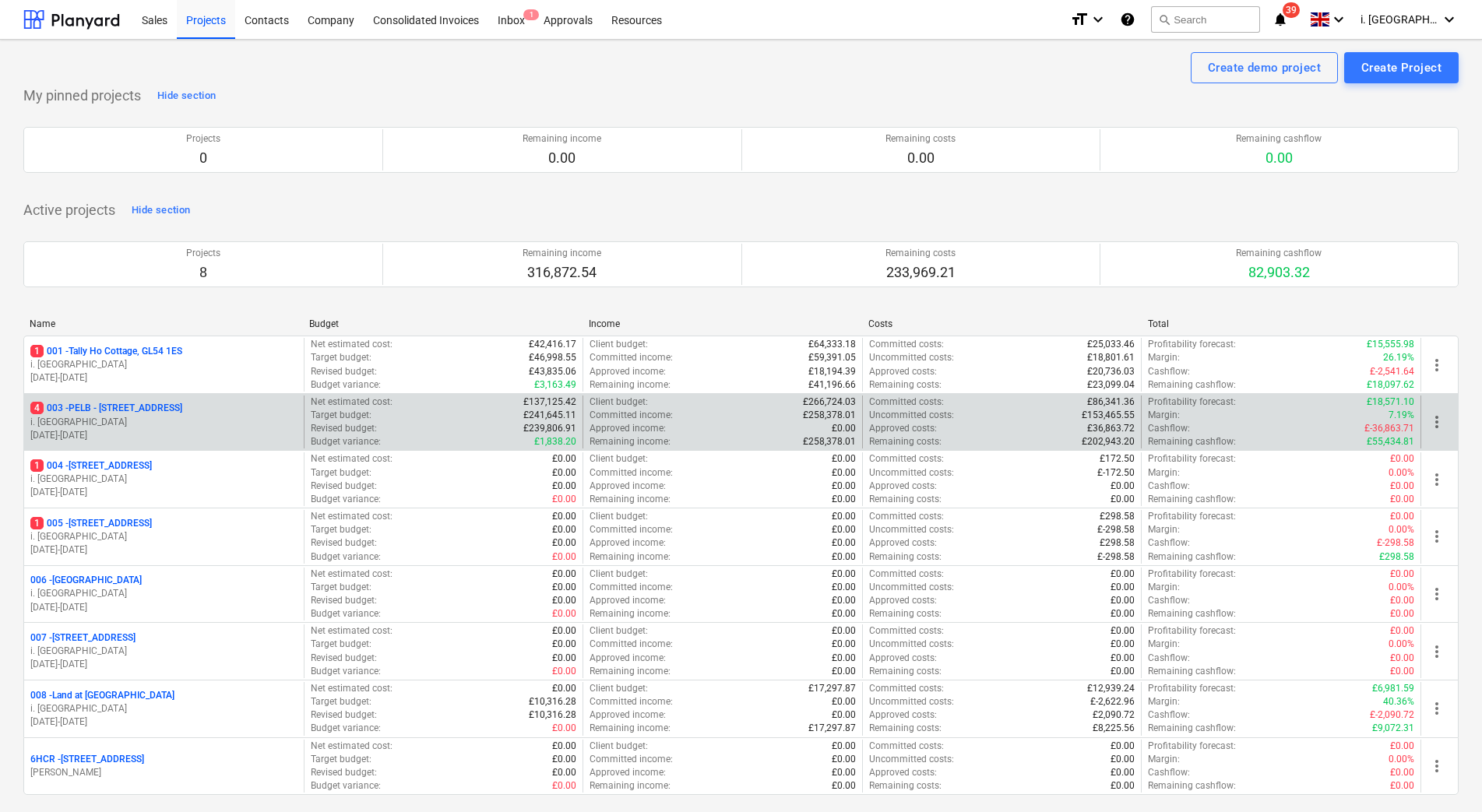
click at [167, 405] on p "4 003 - PELB - [GEOGRAPHIC_DATA], [GEOGRAPHIC_DATA], GL2 7NE" at bounding box center [106, 408] width 152 height 13
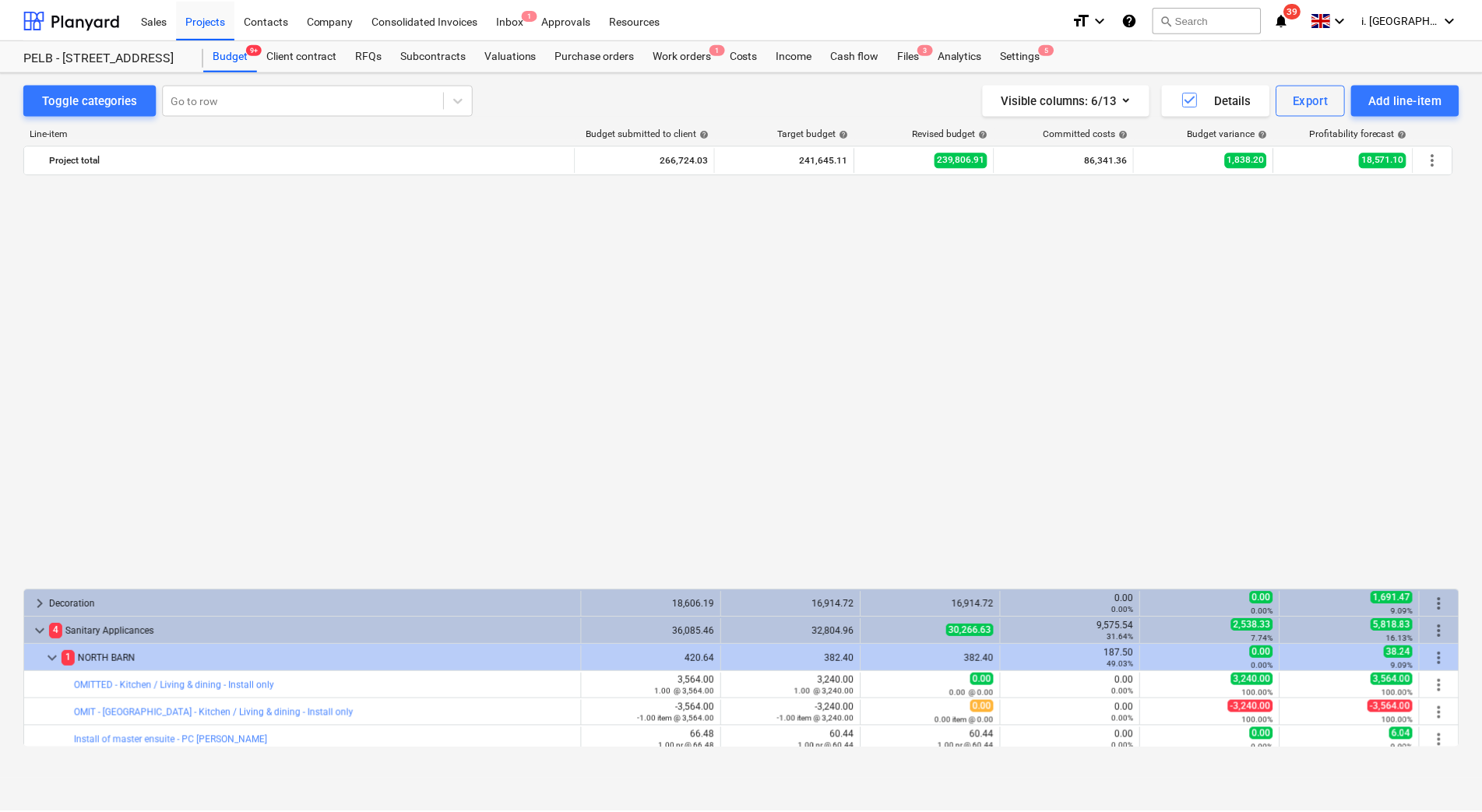
scroll to position [961, 0]
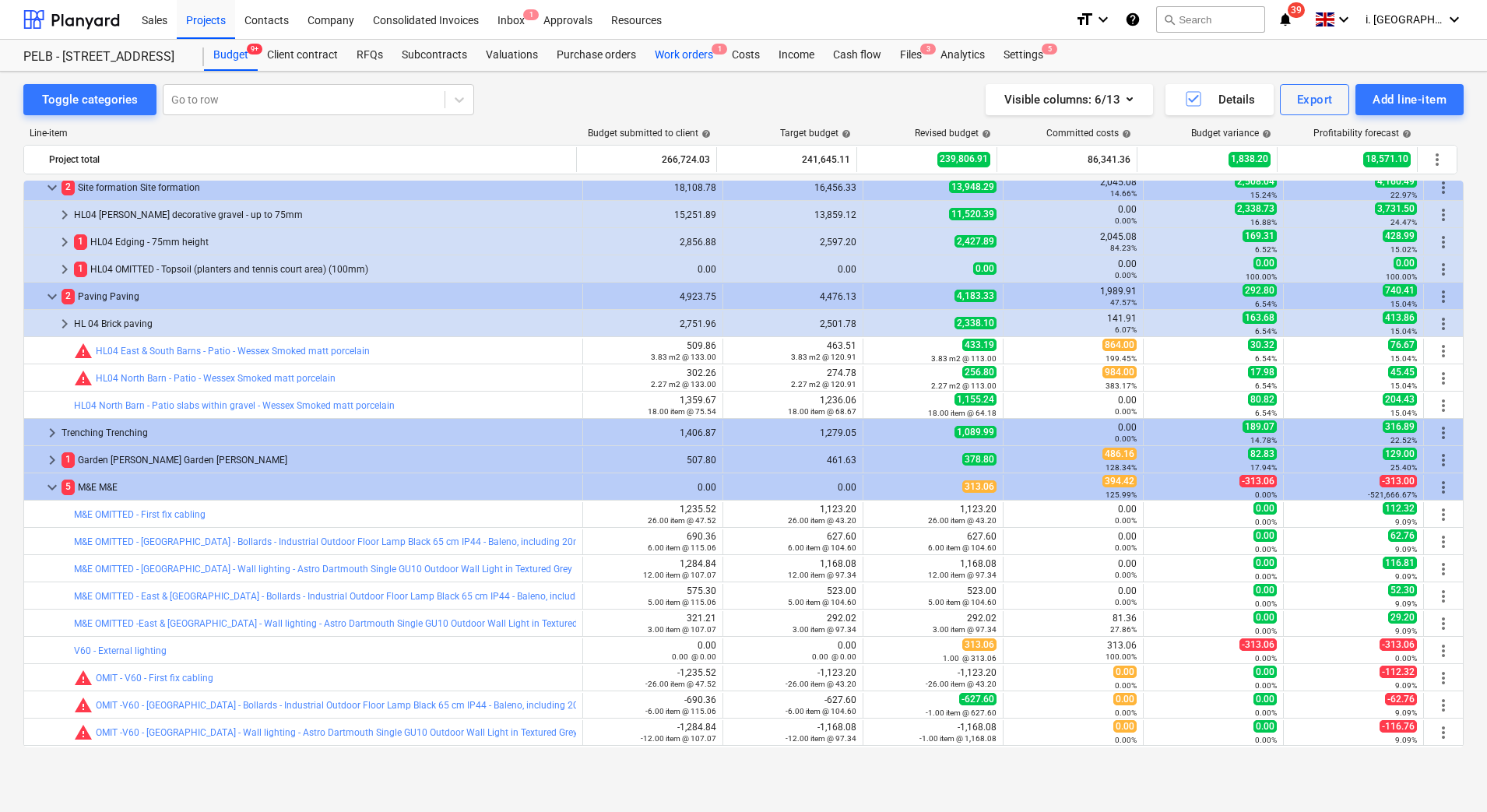
click at [655, 57] on div "Work orders 1" at bounding box center [684, 56] width 77 height 31
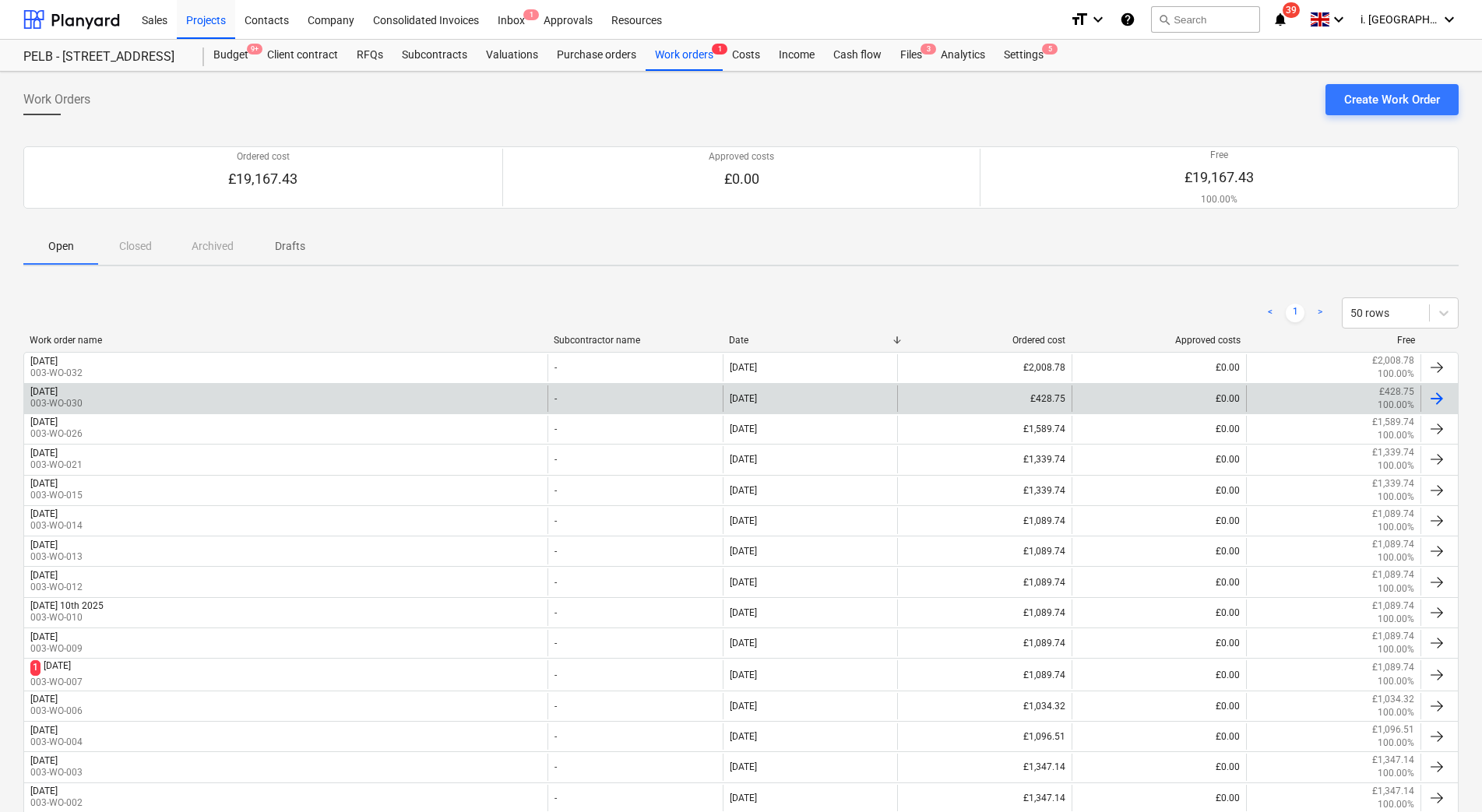
click at [256, 392] on div "[DATE] 003-WO-030" at bounding box center [285, 399] width 523 height 27
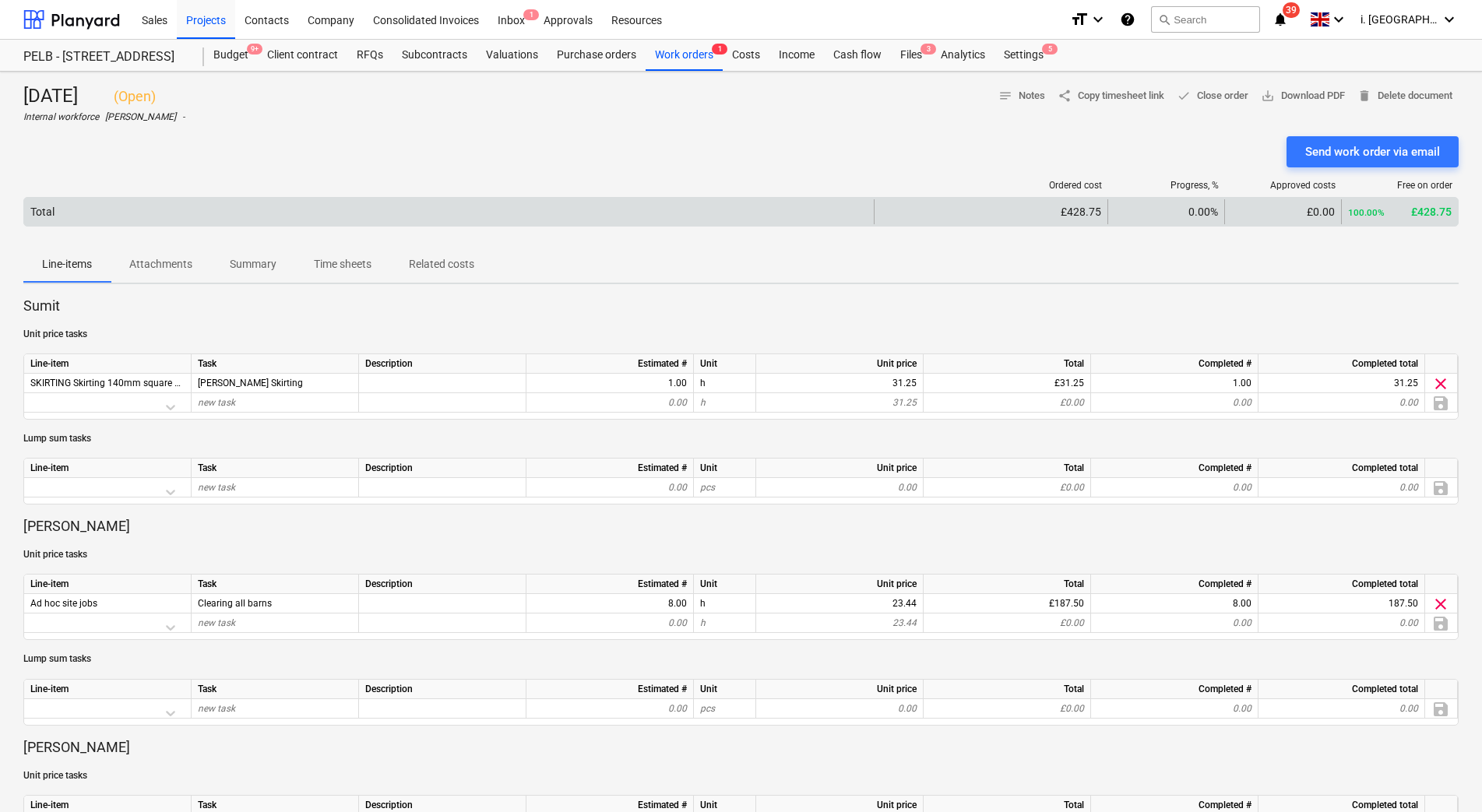
click at [632, 197] on div "Total £428.75 0.00% £0.00 100.00% £428.75" at bounding box center [740, 212] width 1435 height 30
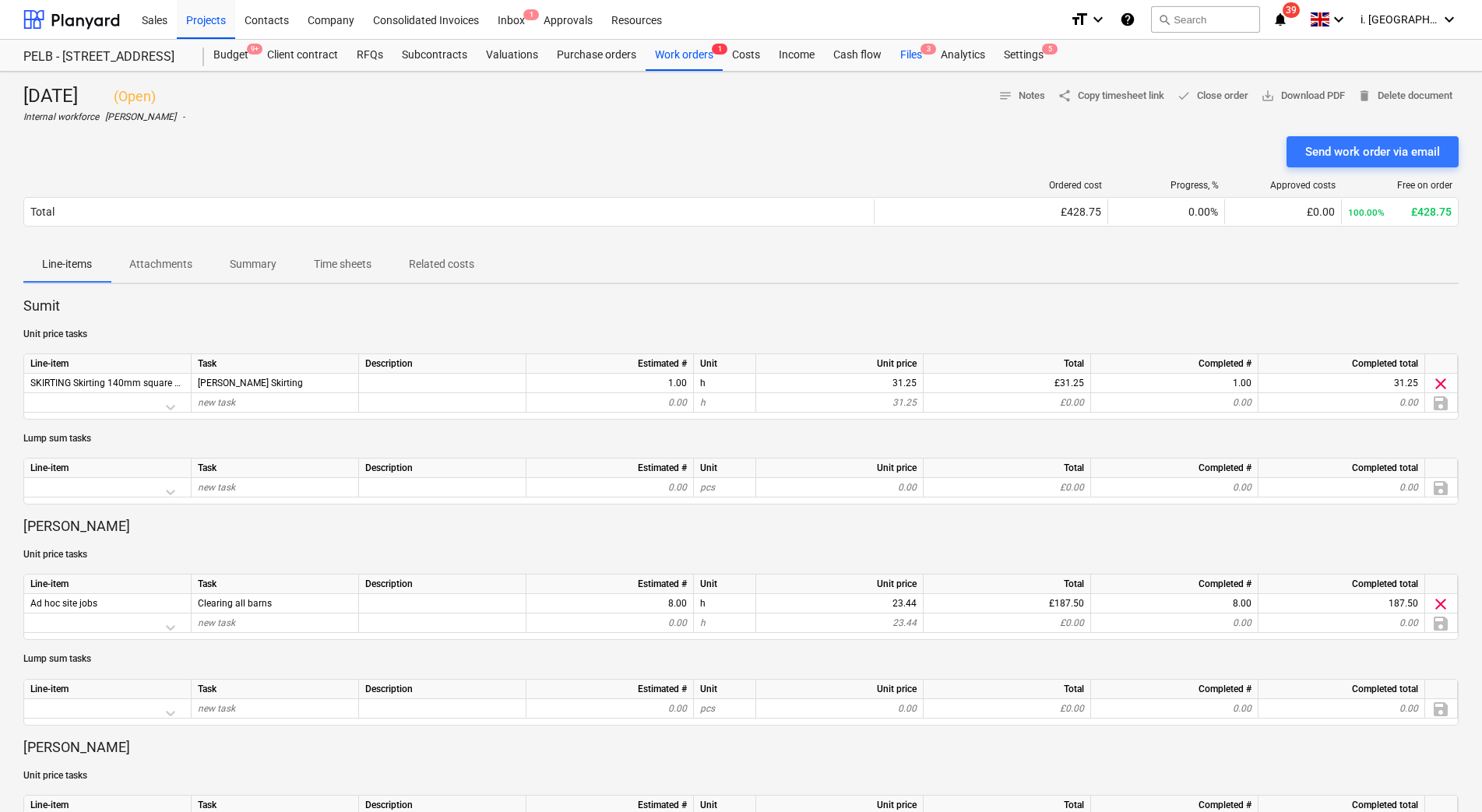
click at [907, 54] on div "Files 3" at bounding box center [911, 56] width 41 height 31
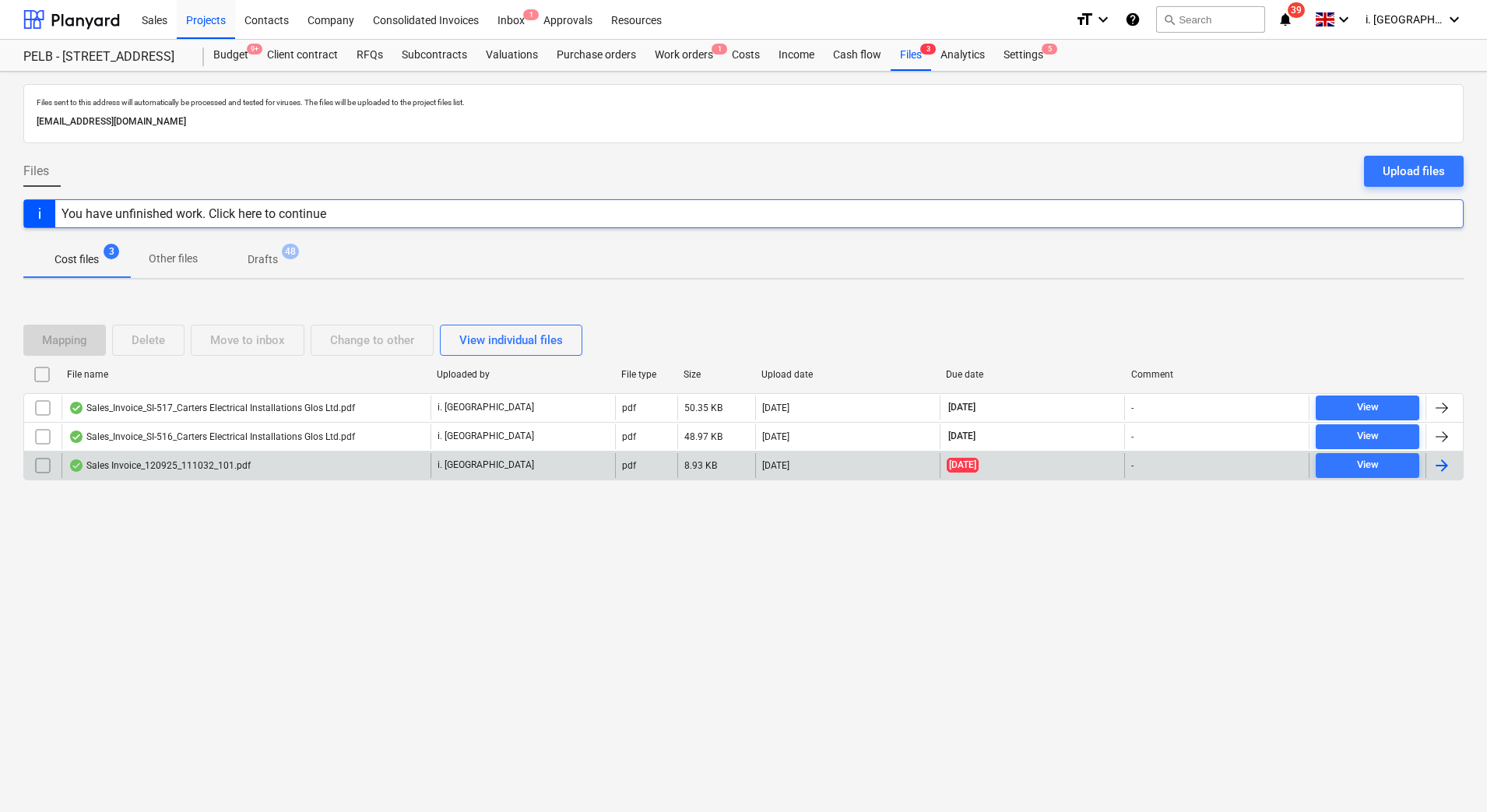
click at [220, 463] on div "Sales Invoice_120925_111032_101.pdf" at bounding box center [160, 465] width 182 height 12
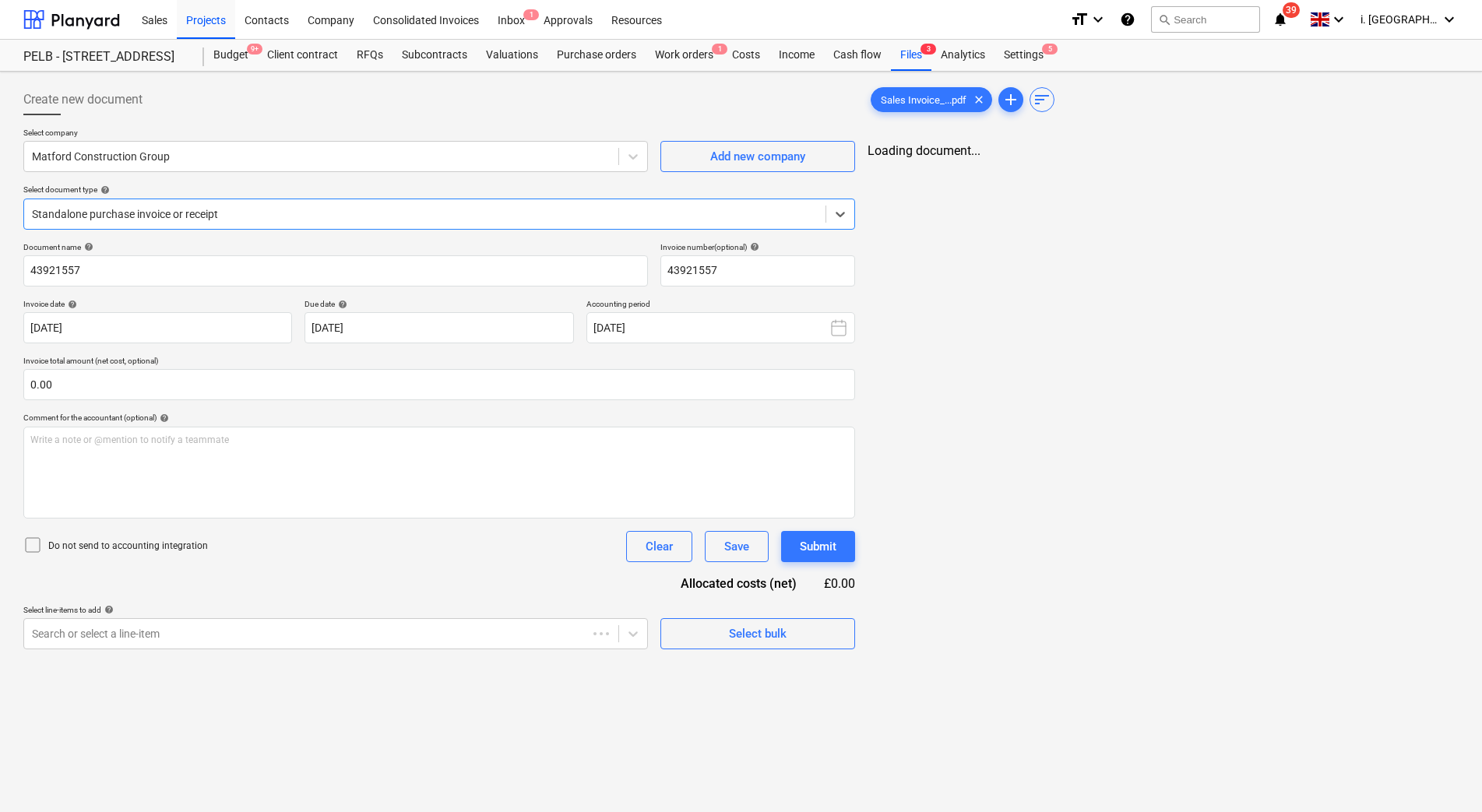
type input "43921557"
type input "[DATE]"
click at [1027, 58] on div "Settings 5" at bounding box center [1024, 56] width 58 height 31
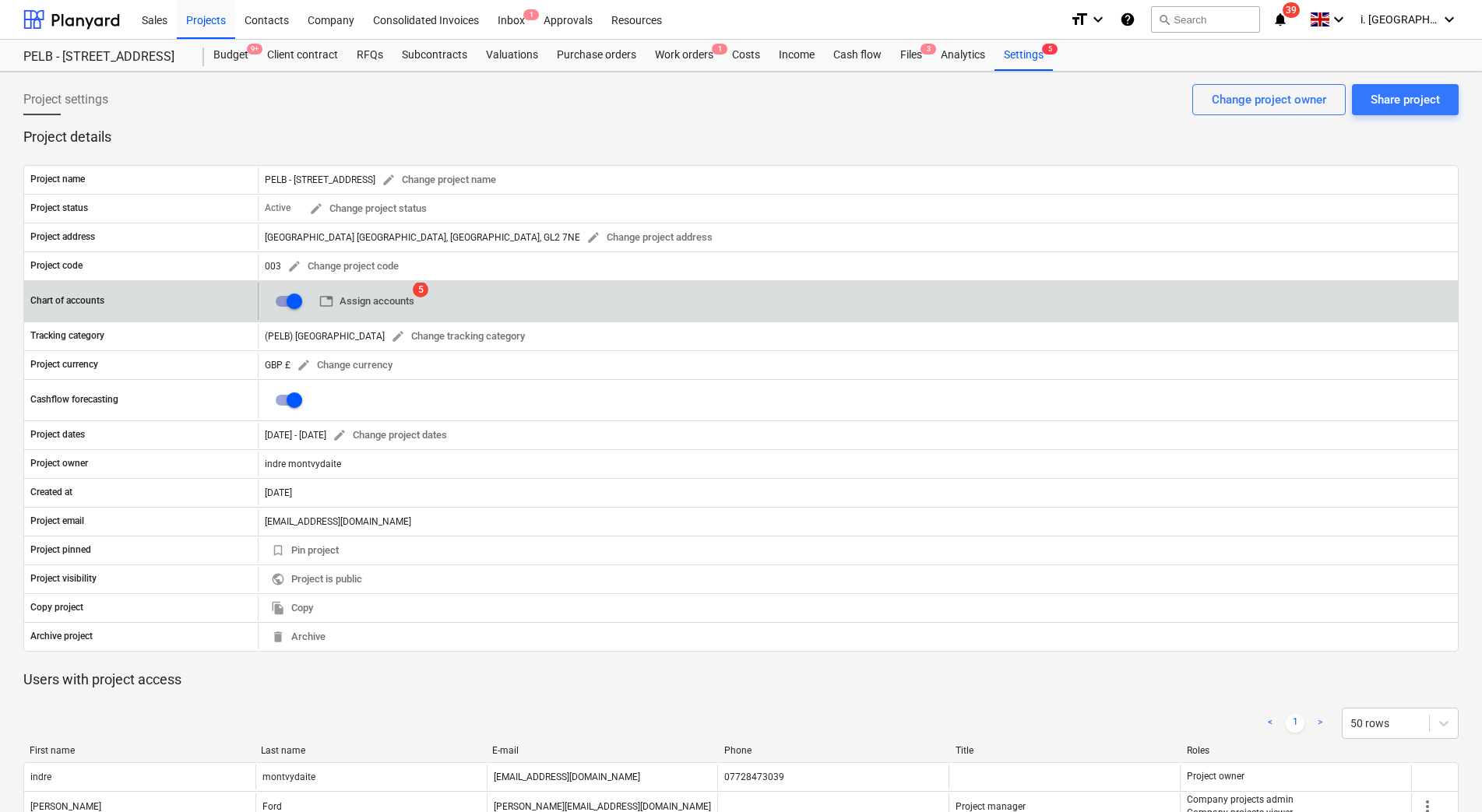
click at [382, 295] on span "table Assign accounts" at bounding box center [366, 302] width 95 height 18
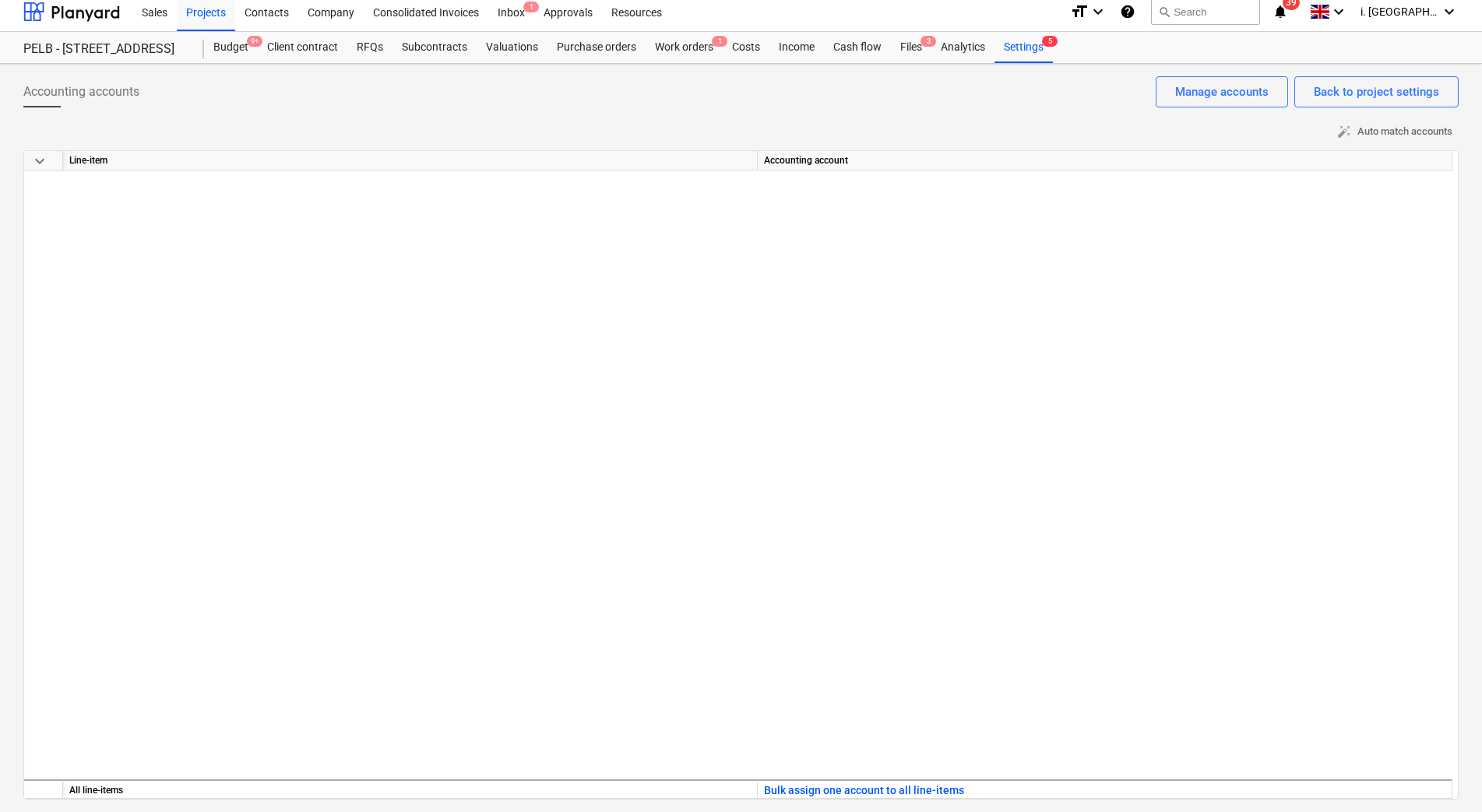
scroll to position [1707, 0]
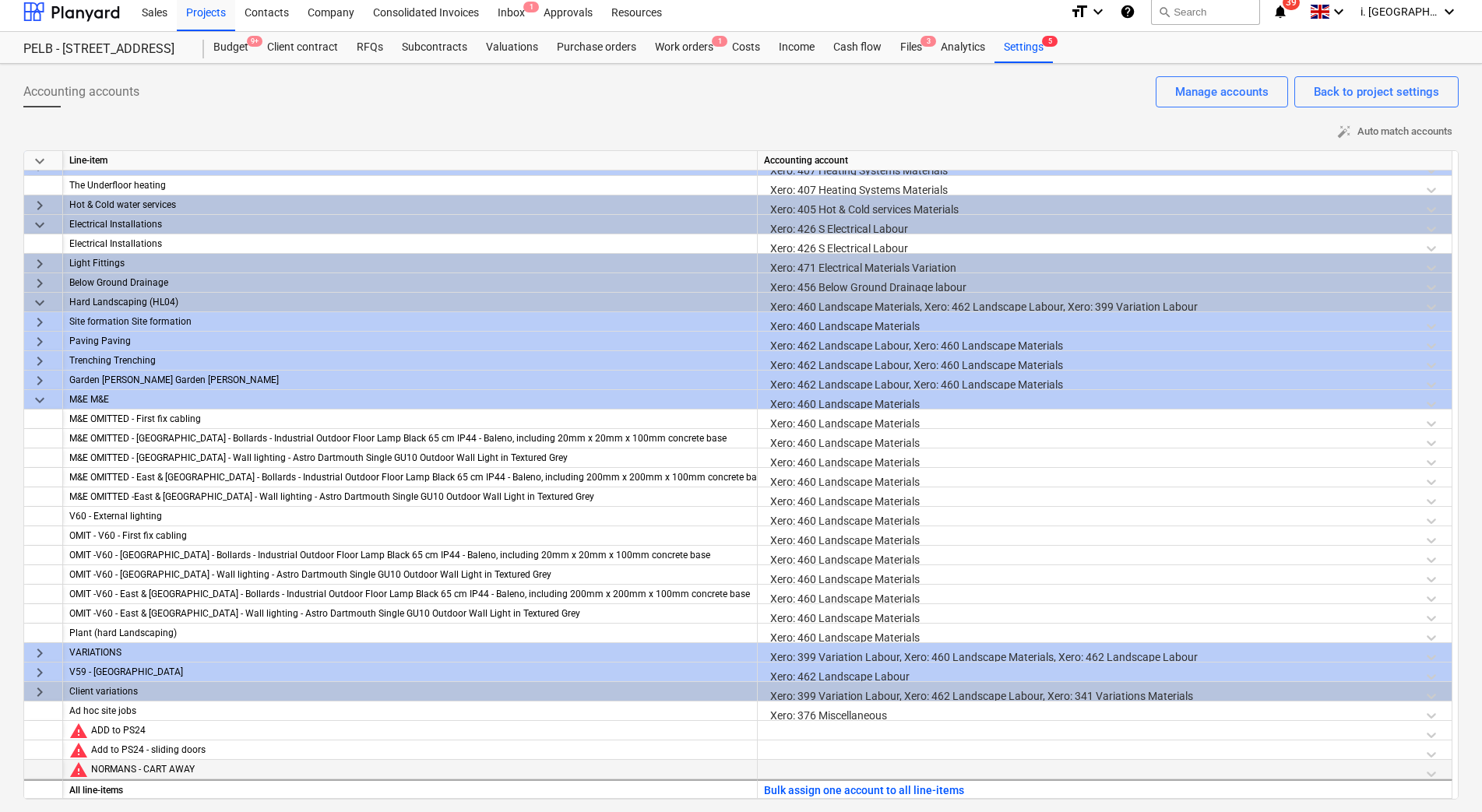
click at [784, 770] on div at bounding box center [1105, 773] width 681 height 27
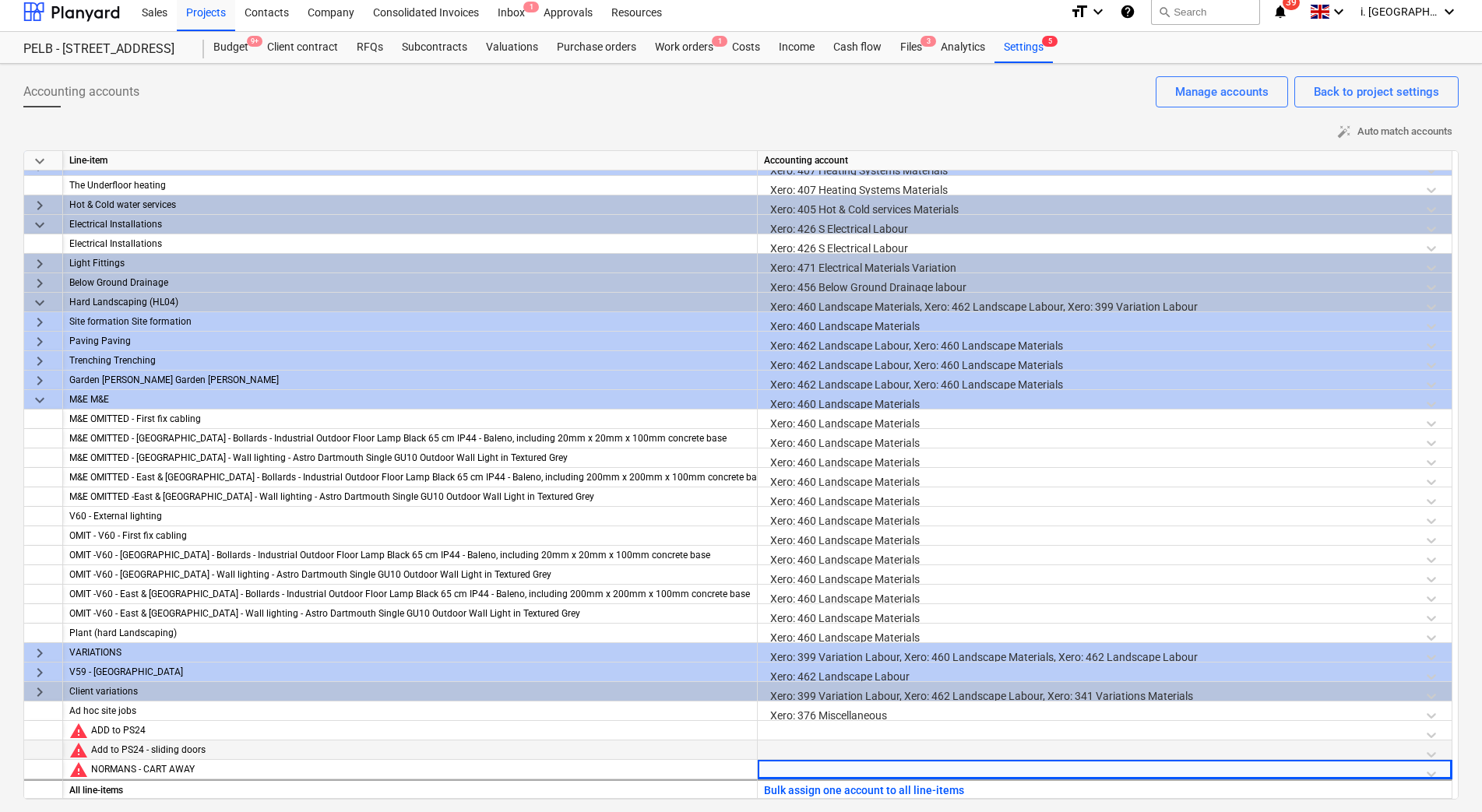
scroll to position [225, 0]
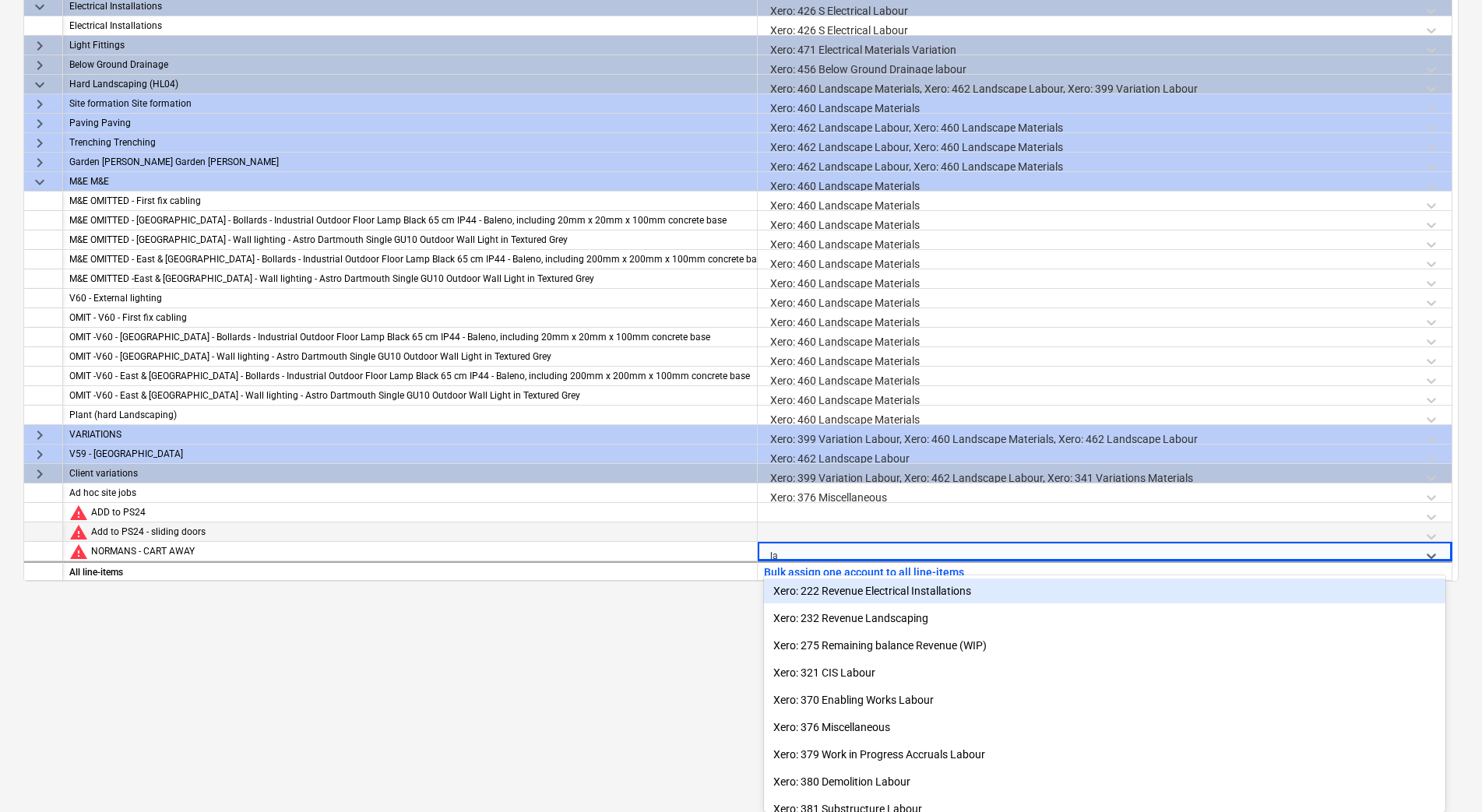
type input "lan"
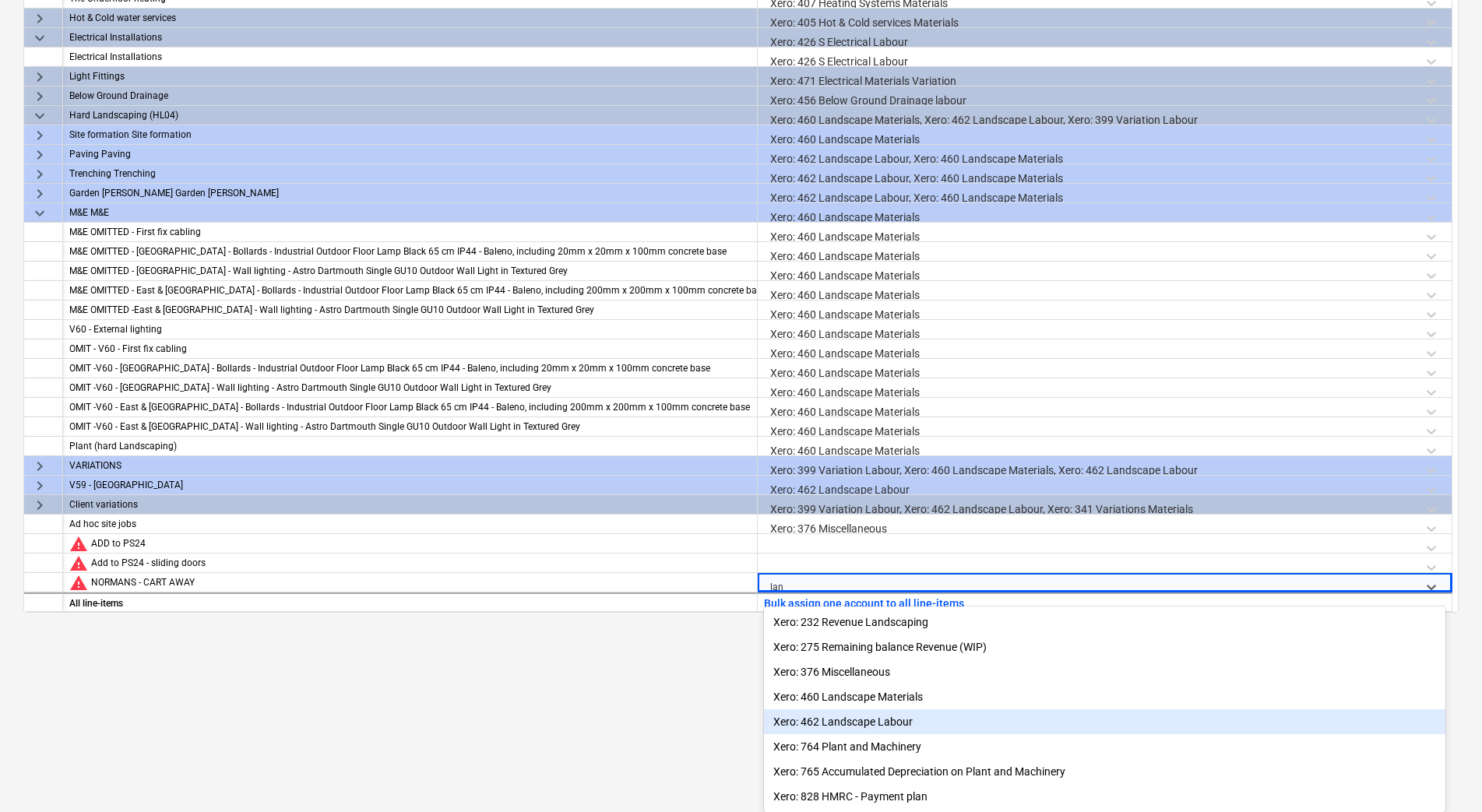
click at [889, 718] on div "Xero: 462 Landscape Labour" at bounding box center [1105, 722] width 681 height 25
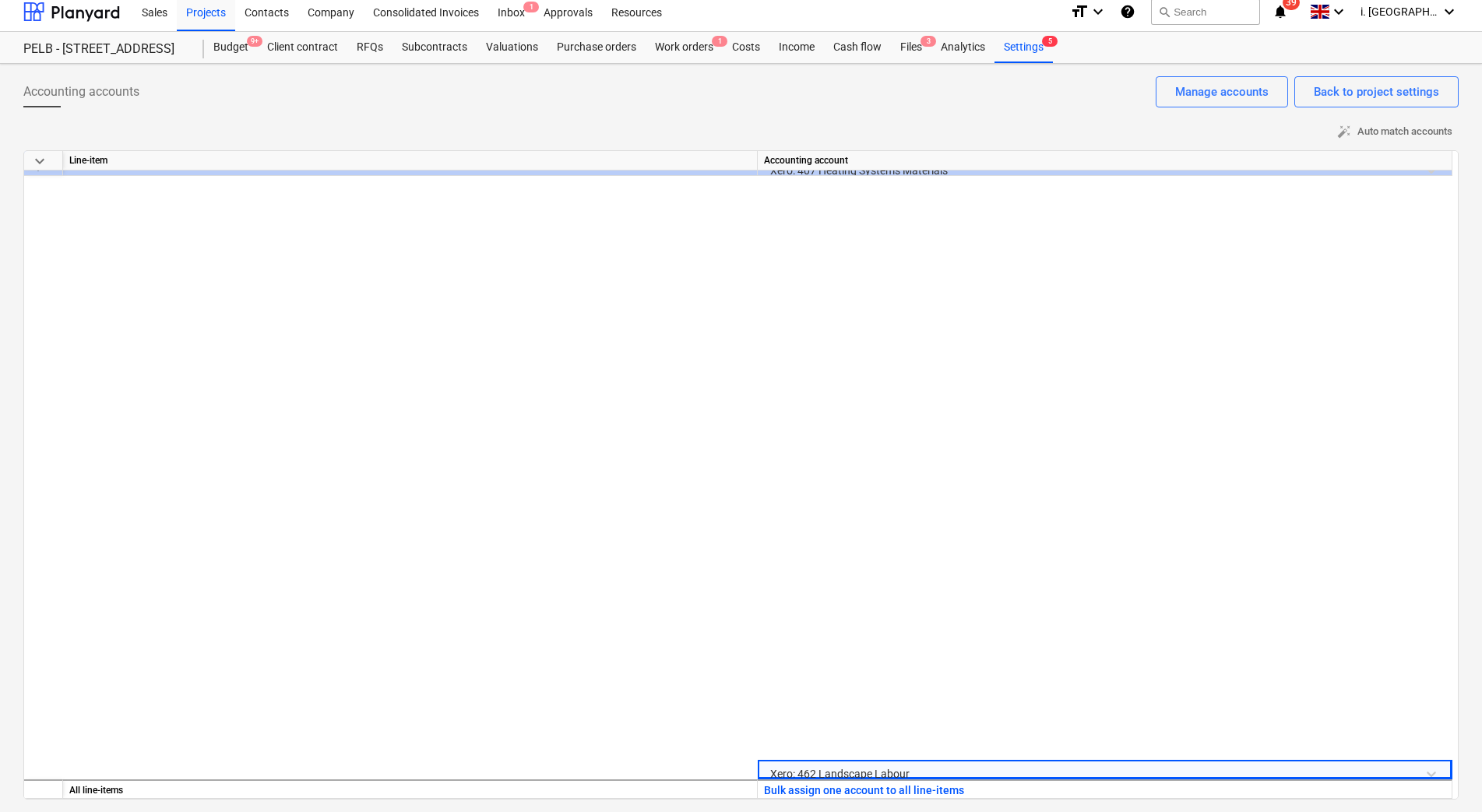
scroll to position [573, 0]
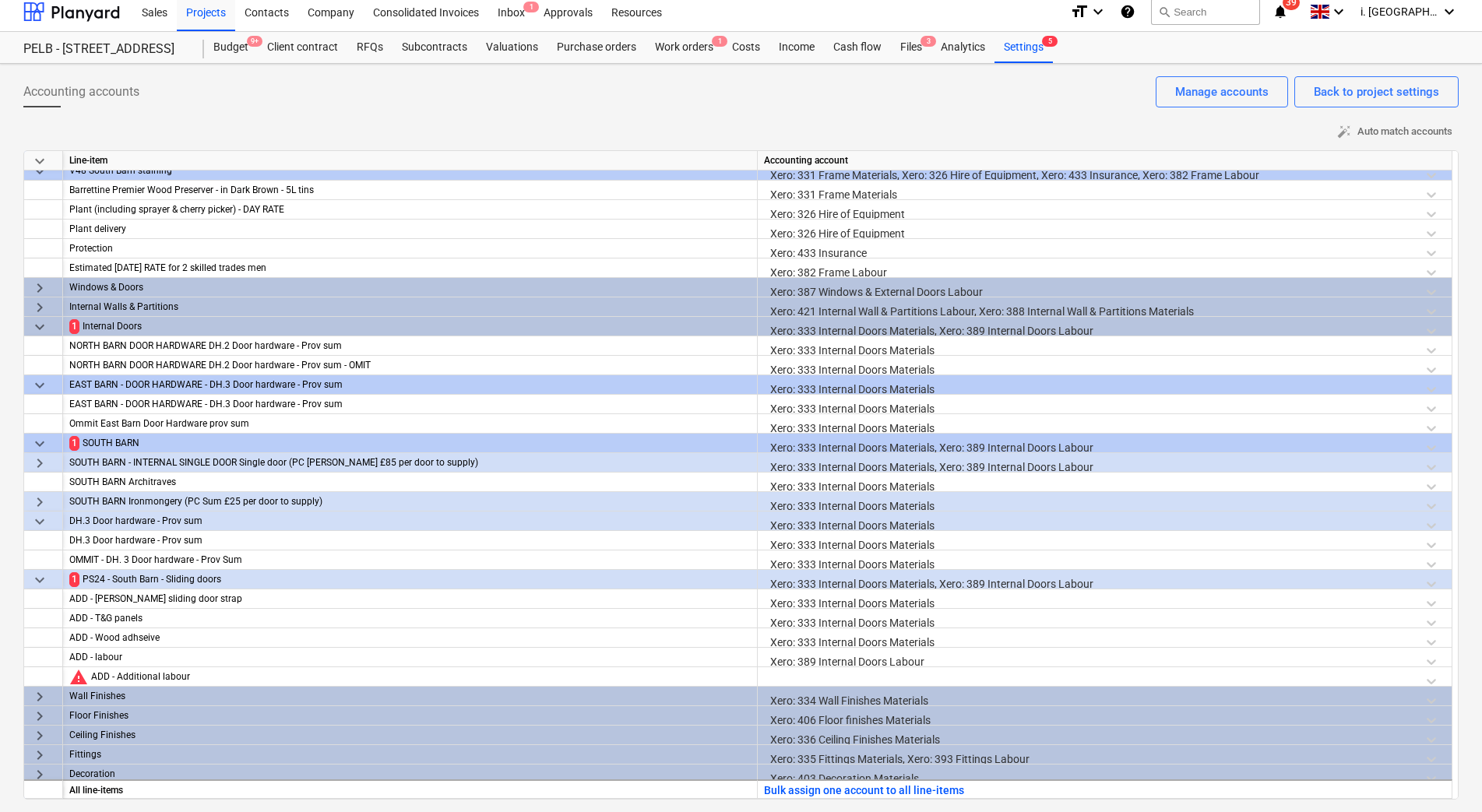
click at [34, 438] on span "keyboard_arrow_down" at bounding box center [40, 443] width 19 height 19
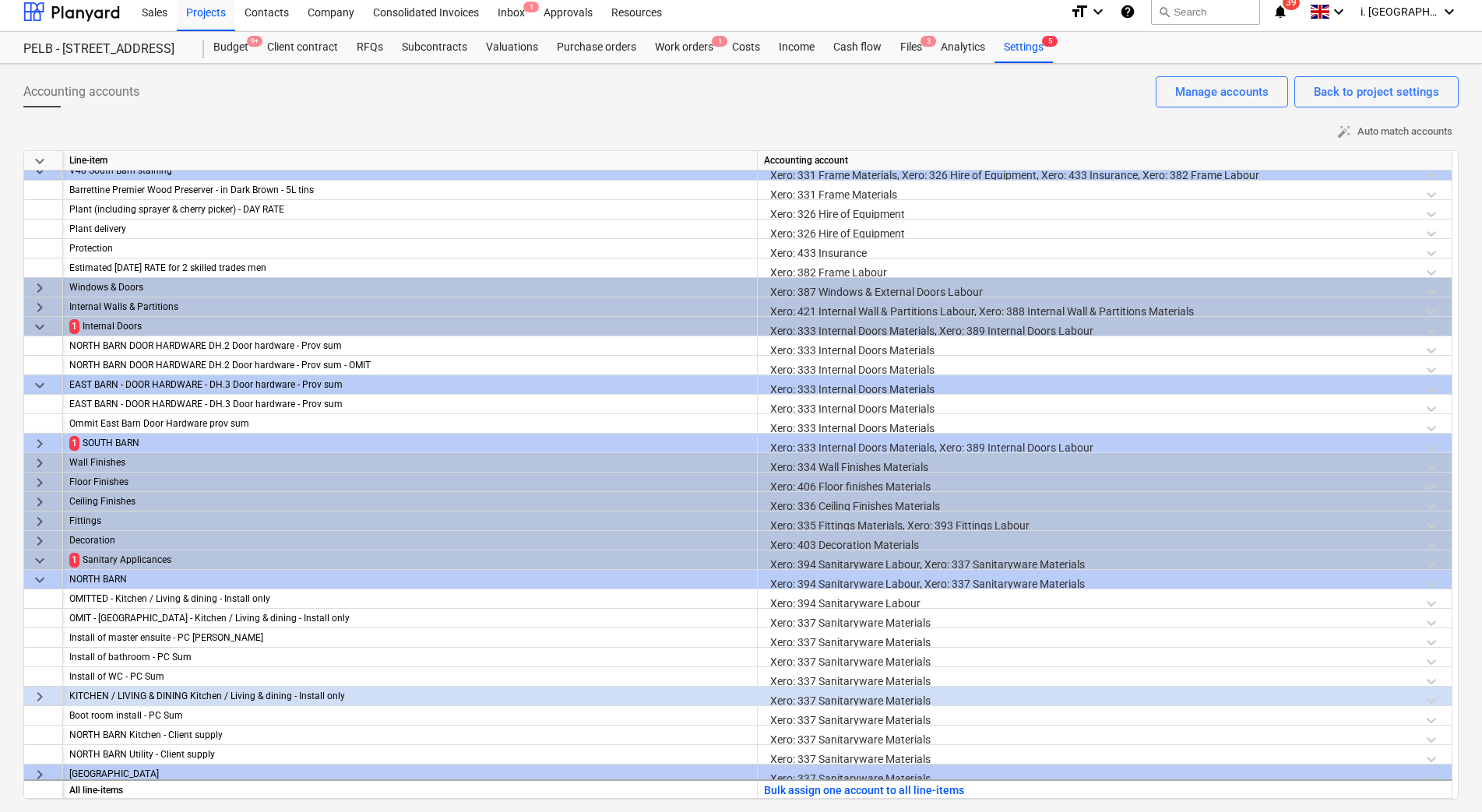
click at [35, 564] on span "keyboard_arrow_down" at bounding box center [40, 560] width 19 height 19
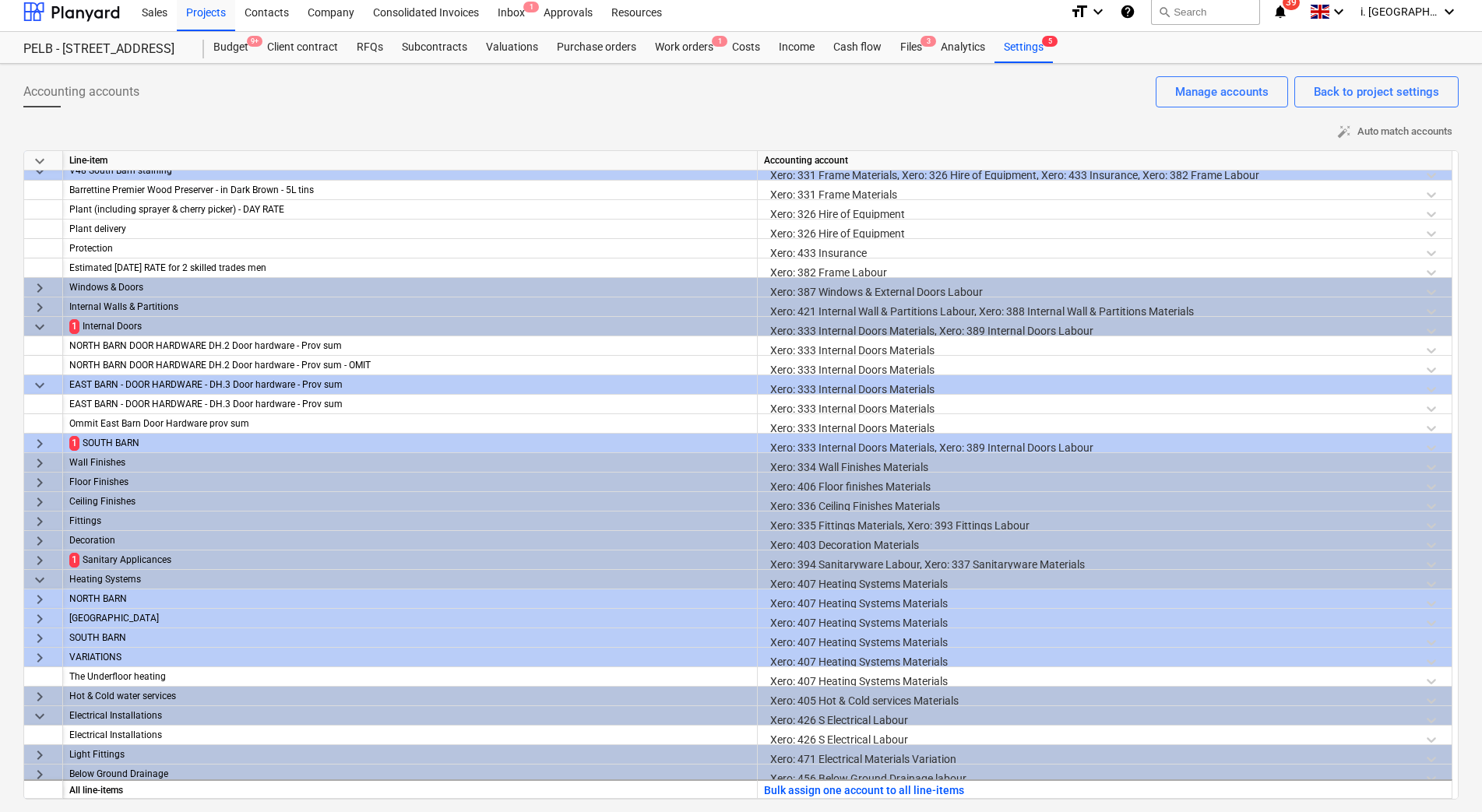
click at [36, 636] on span "keyboard_arrow_right" at bounding box center [40, 638] width 19 height 19
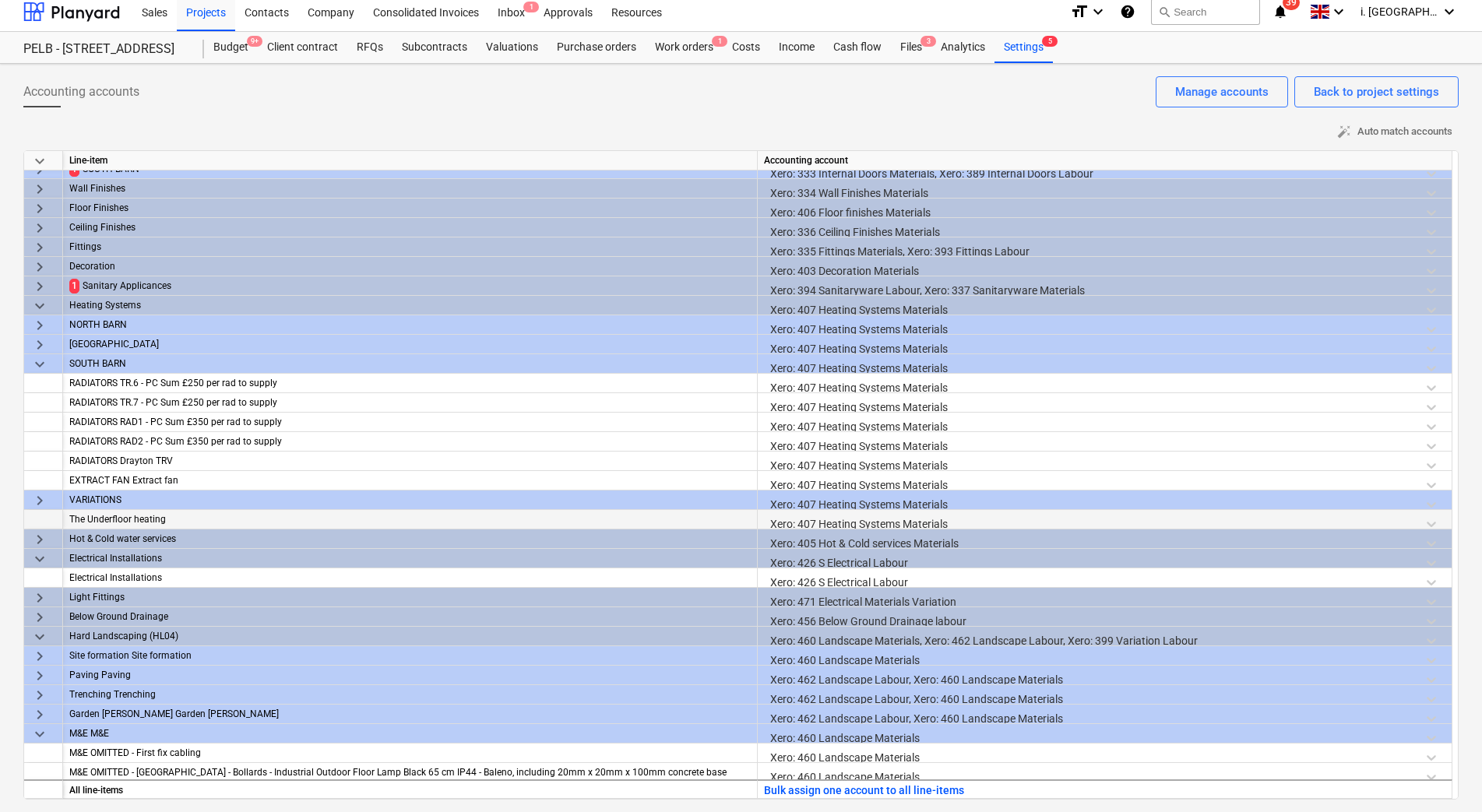
scroll to position [849, 0]
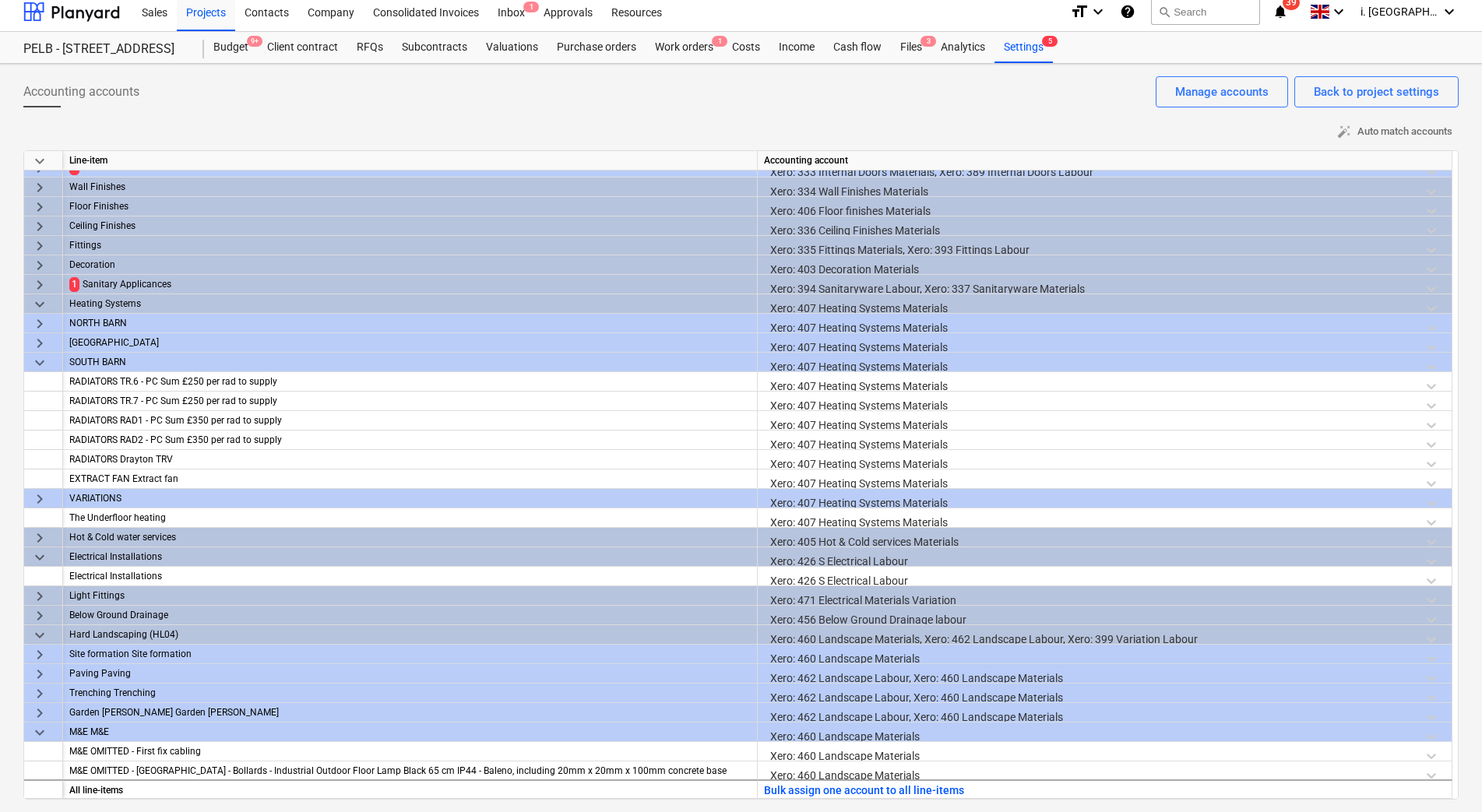
click at [39, 500] on span "keyboard_arrow_right" at bounding box center [40, 499] width 19 height 19
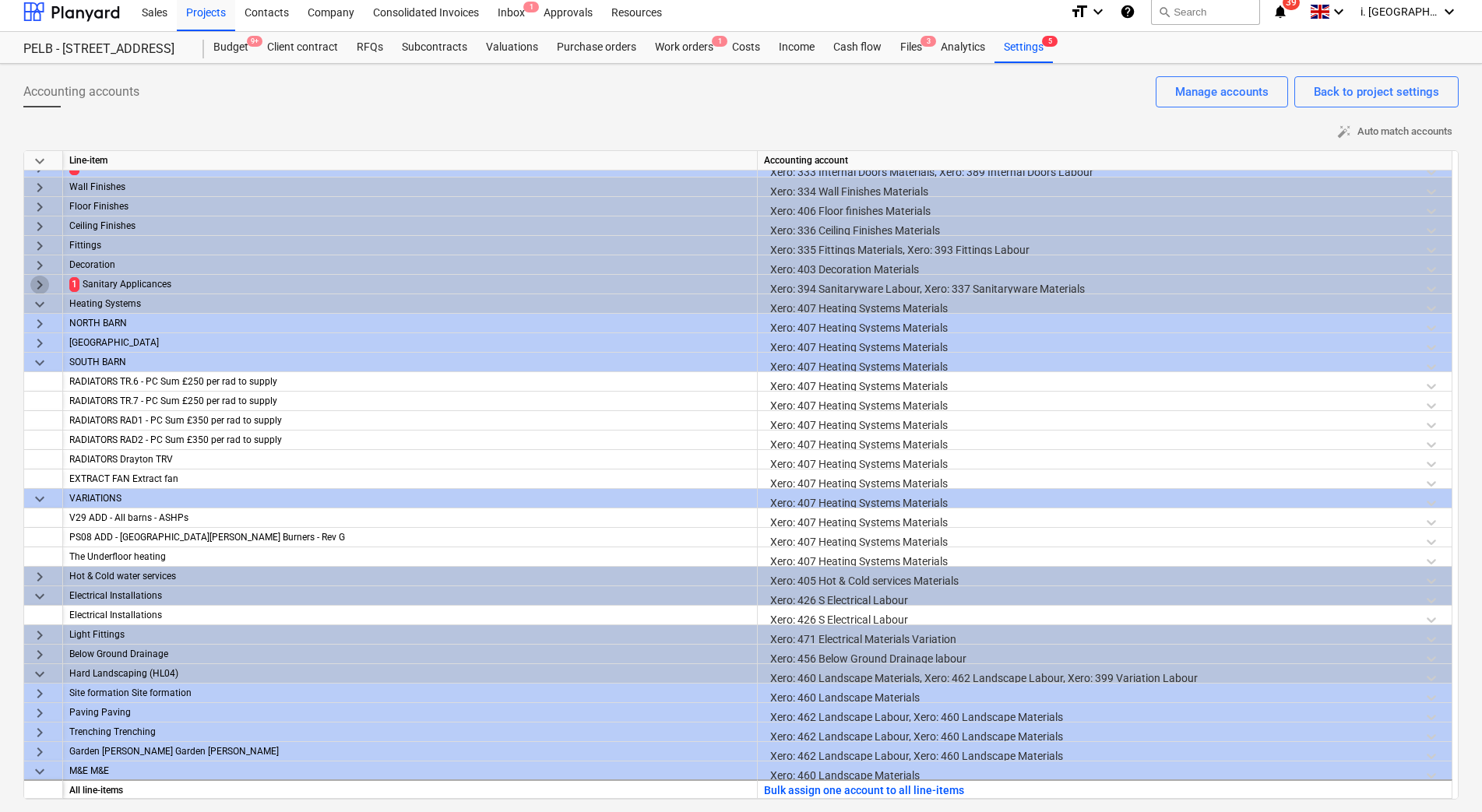
click at [40, 288] on span "keyboard_arrow_right" at bounding box center [40, 285] width 19 height 19
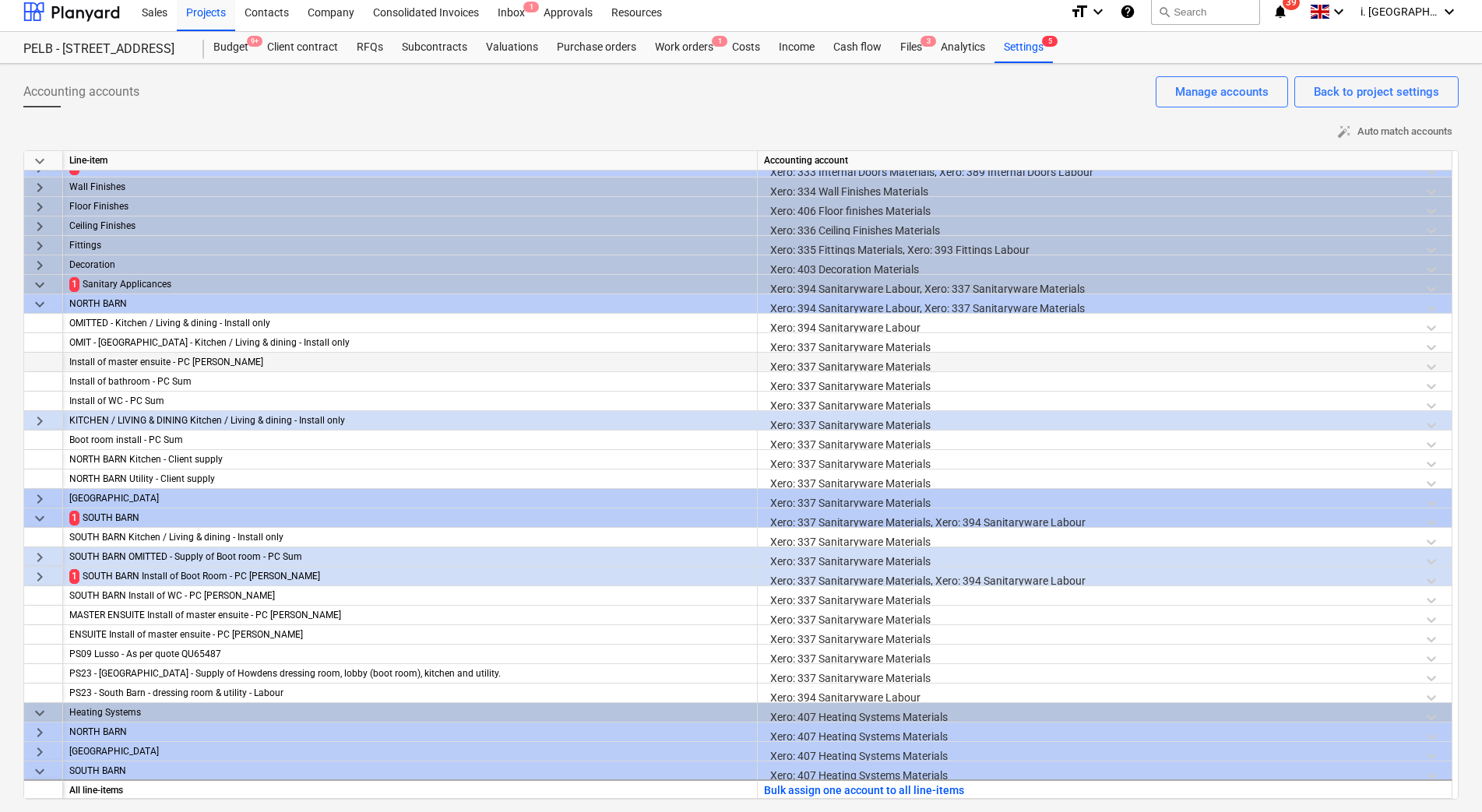
click at [36, 523] on span "keyboard_arrow_down" at bounding box center [40, 518] width 19 height 19
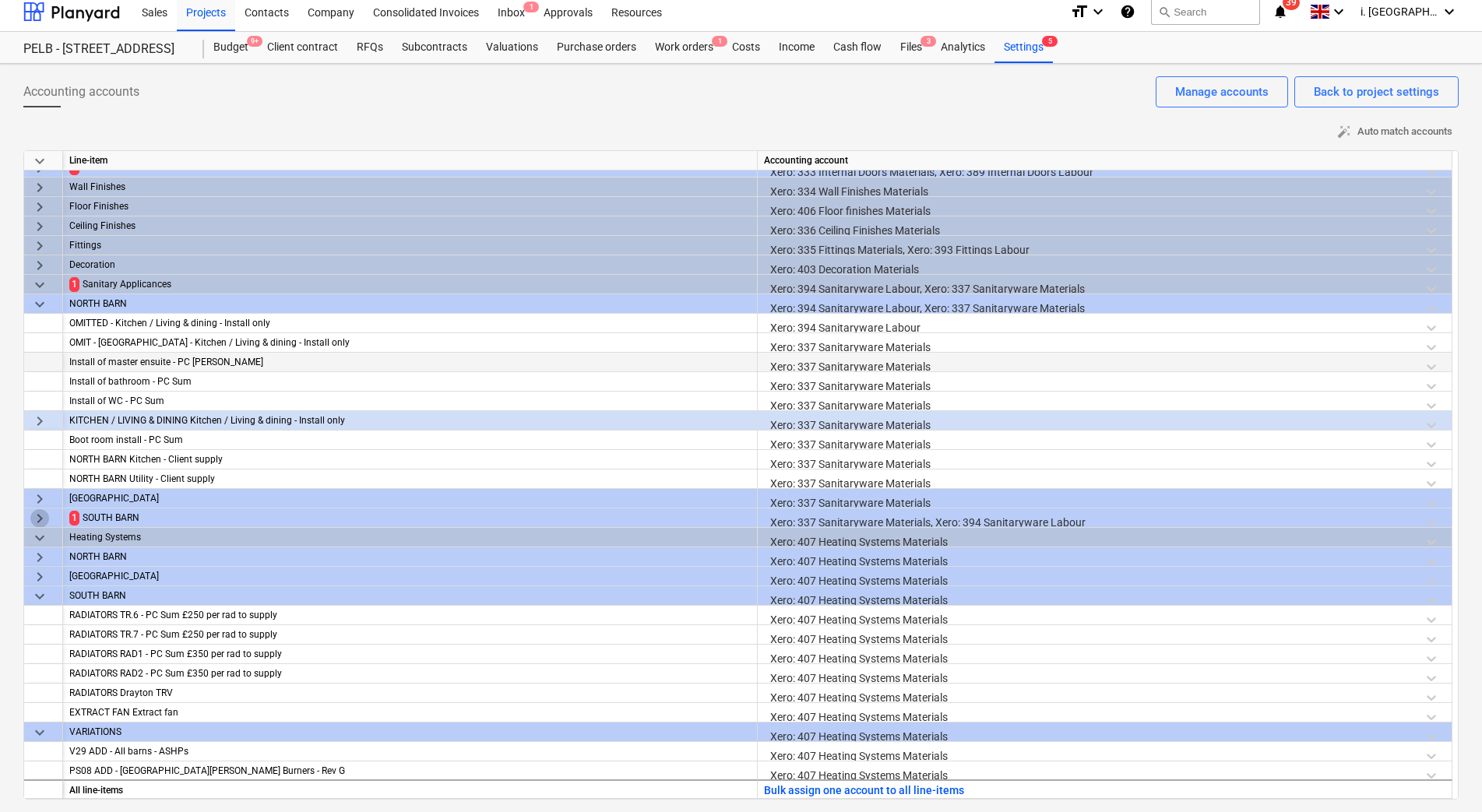
click at [45, 525] on span "keyboard_arrow_right" at bounding box center [40, 518] width 19 height 19
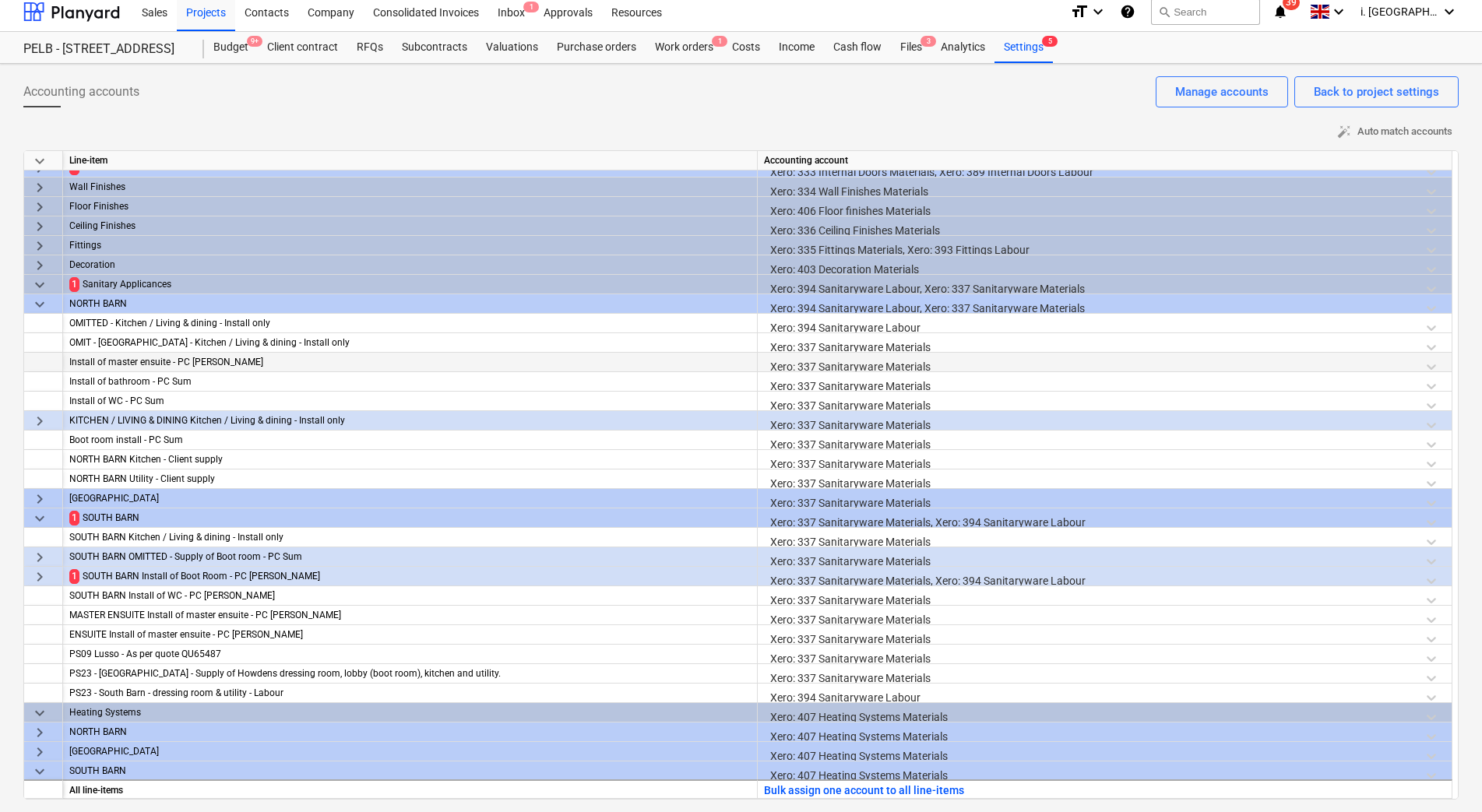
click at [39, 562] on span "keyboard_arrow_right" at bounding box center [40, 557] width 19 height 19
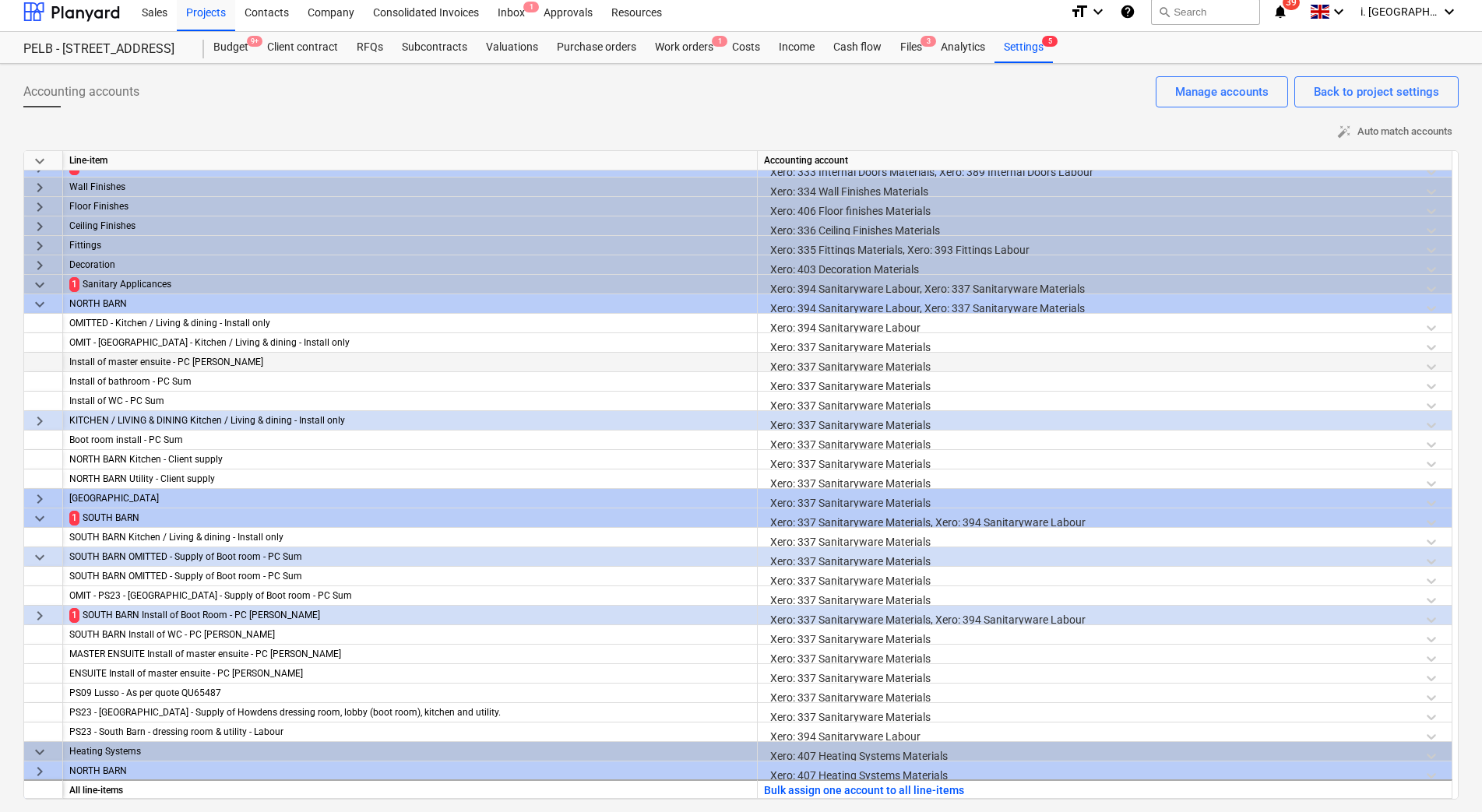
click at [37, 616] on span "keyboard_arrow_right" at bounding box center [40, 616] width 19 height 19
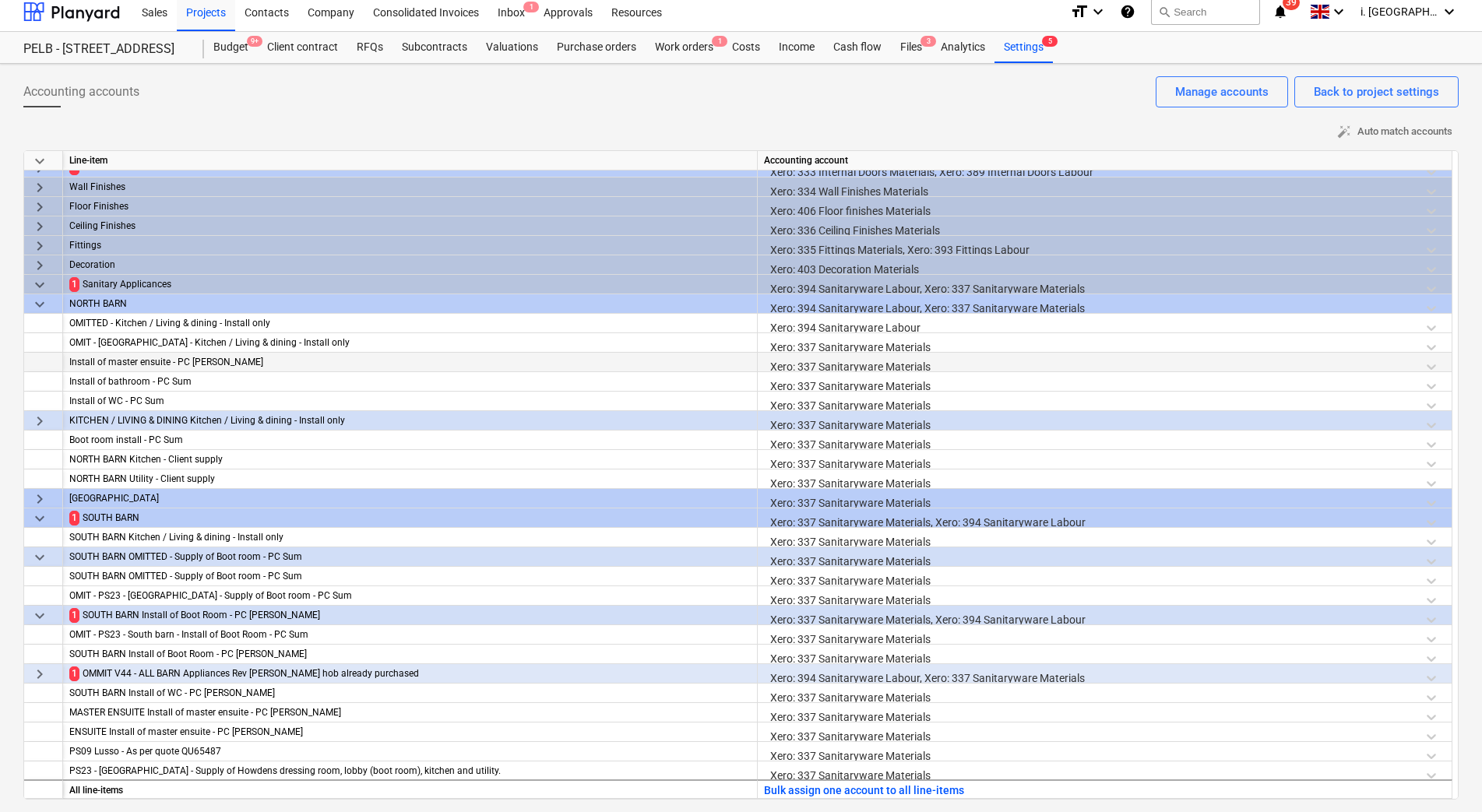
click at [47, 679] on span "keyboard_arrow_right" at bounding box center [40, 674] width 19 height 19
click at [863, 732] on div at bounding box center [1105, 736] width 681 height 27
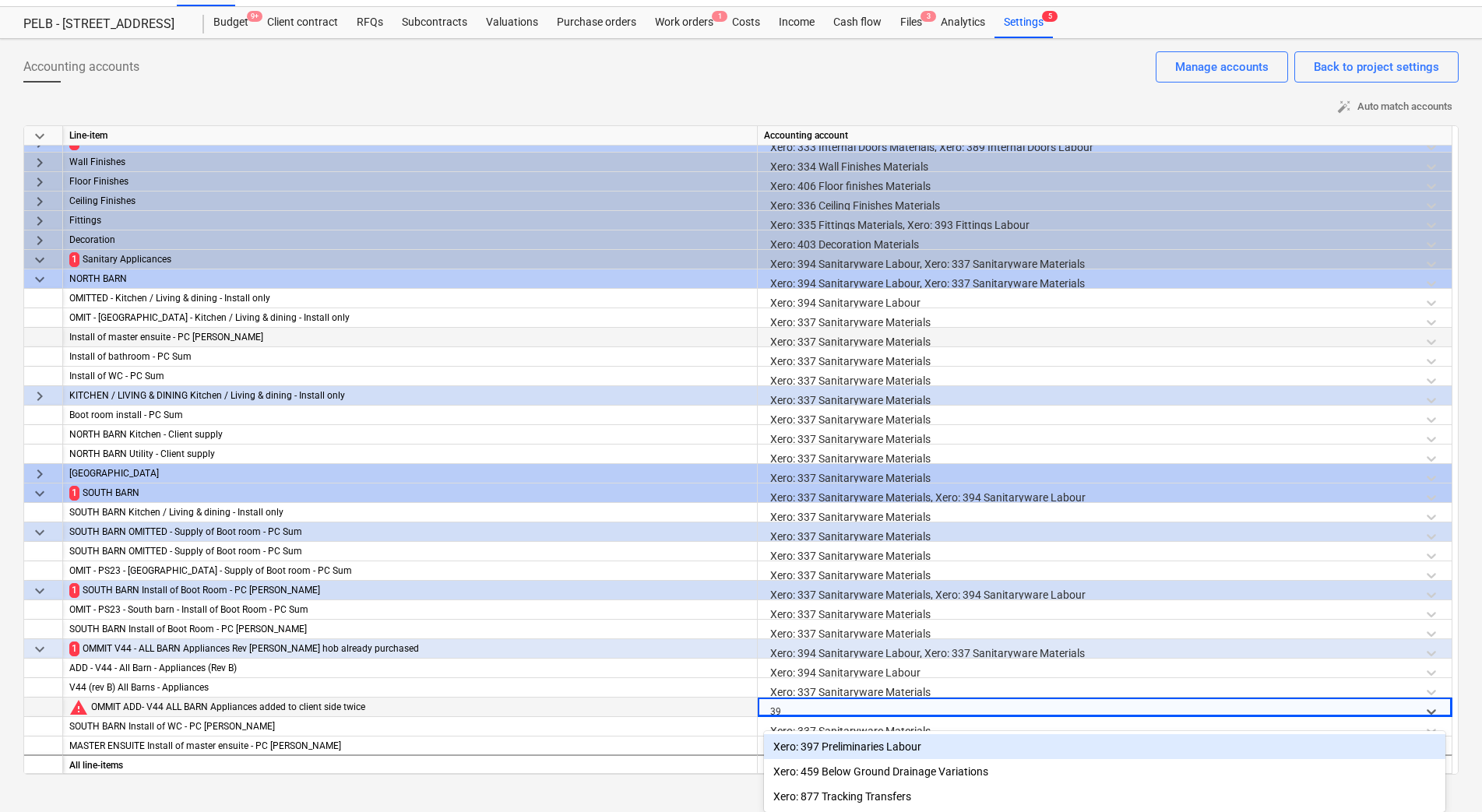
scroll to position [188, 0]
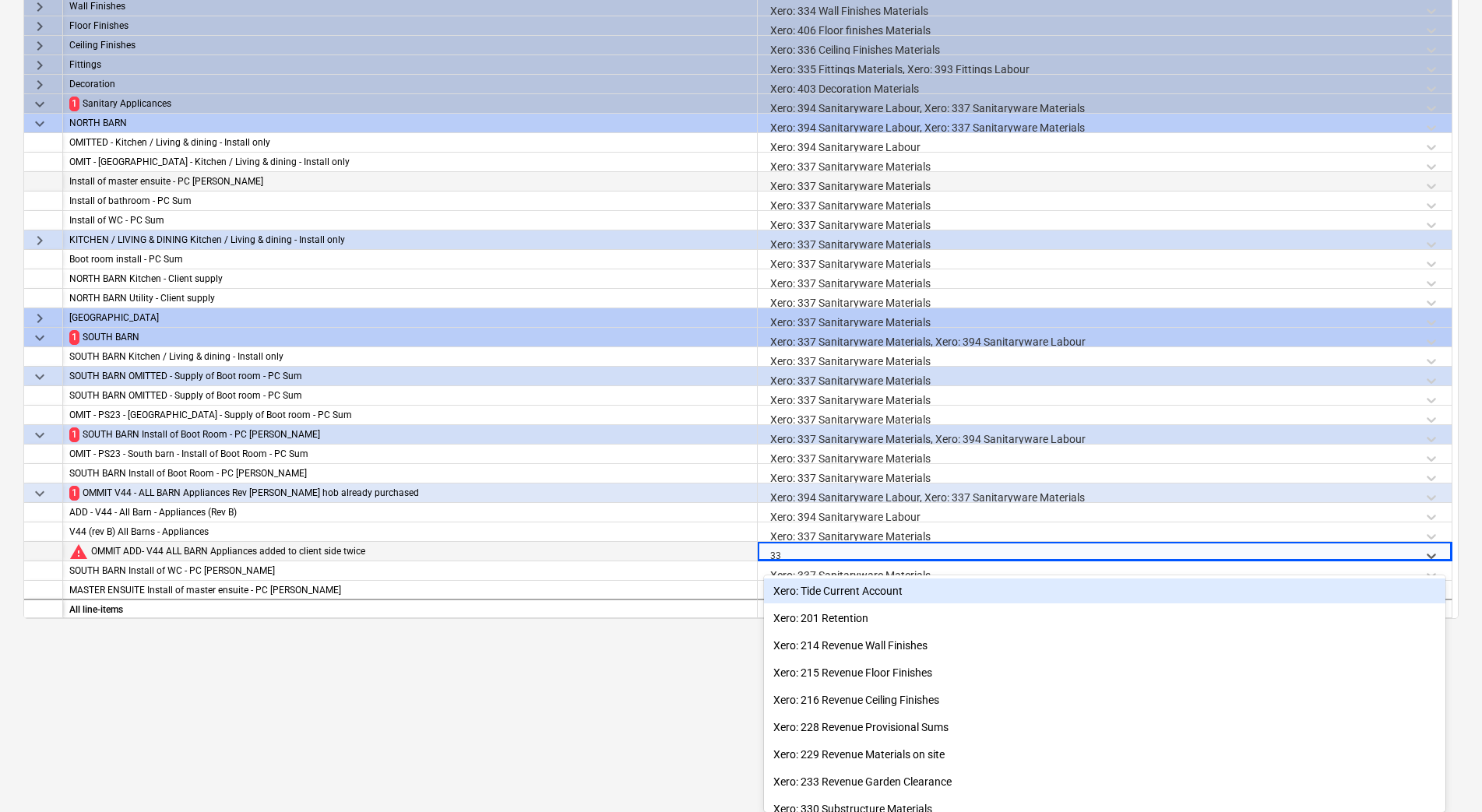
type input "337"
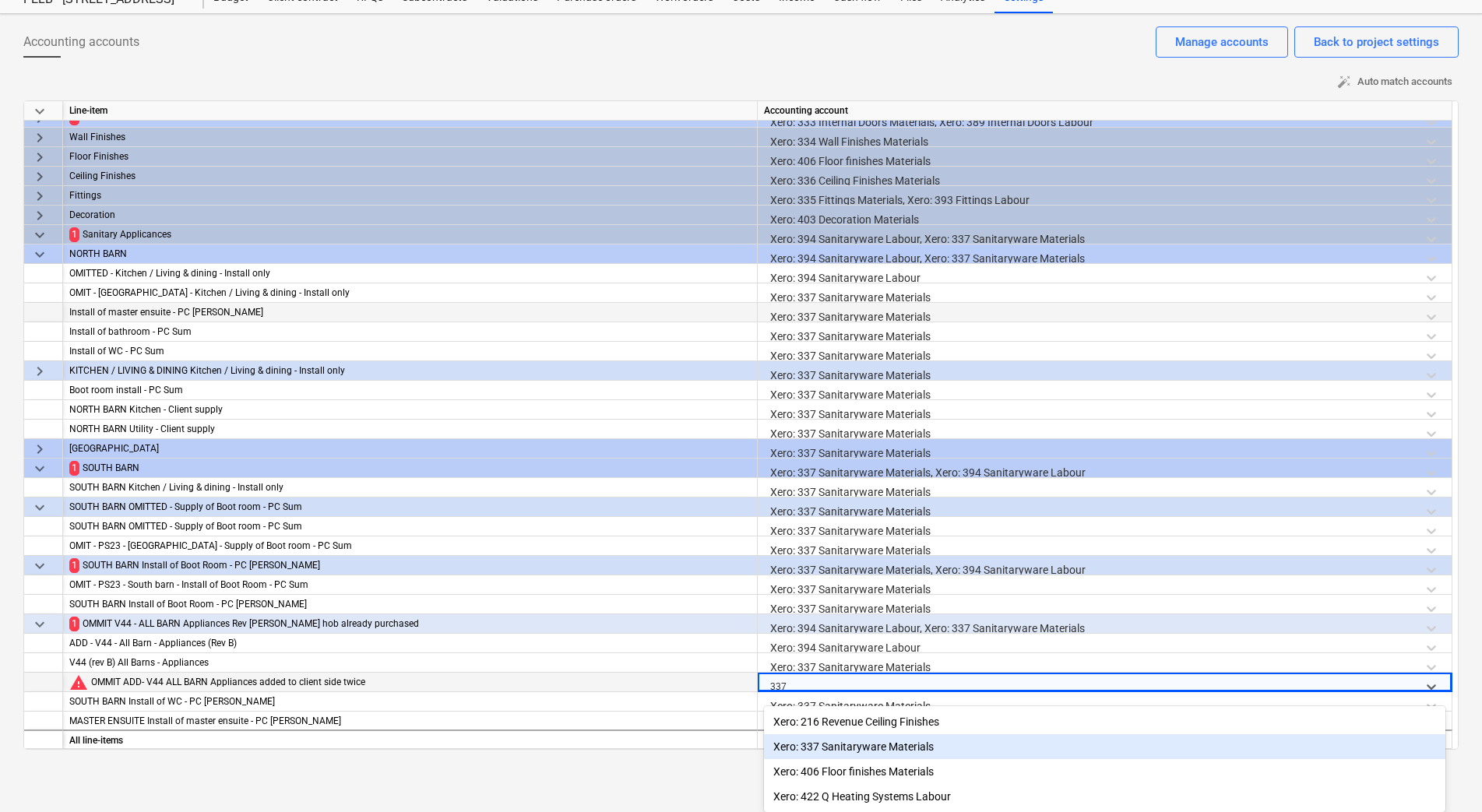
click at [870, 741] on div "Xero: 337 Sanitaryware Materials" at bounding box center [1105, 747] width 681 height 25
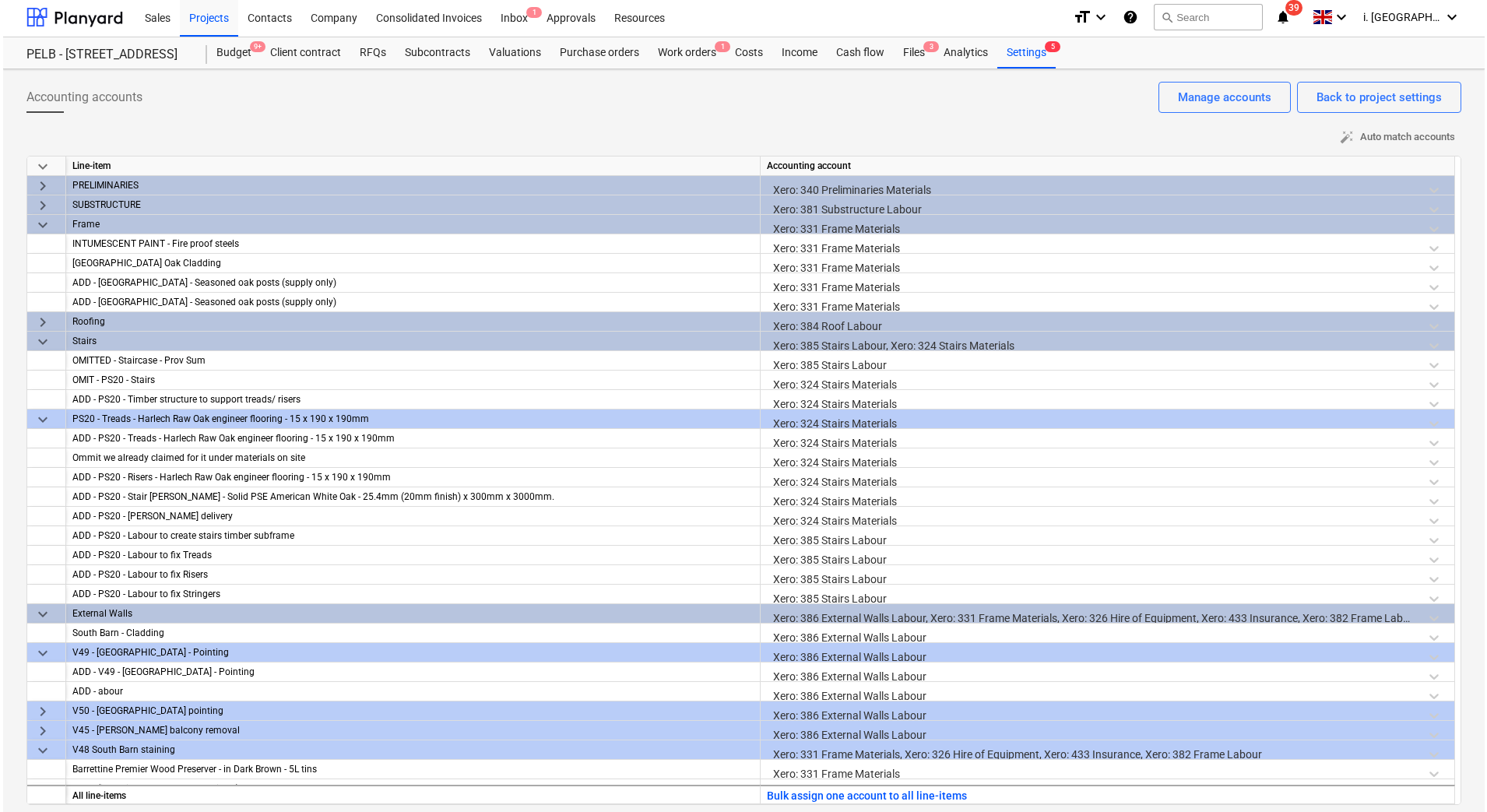
scroll to position [0, 0]
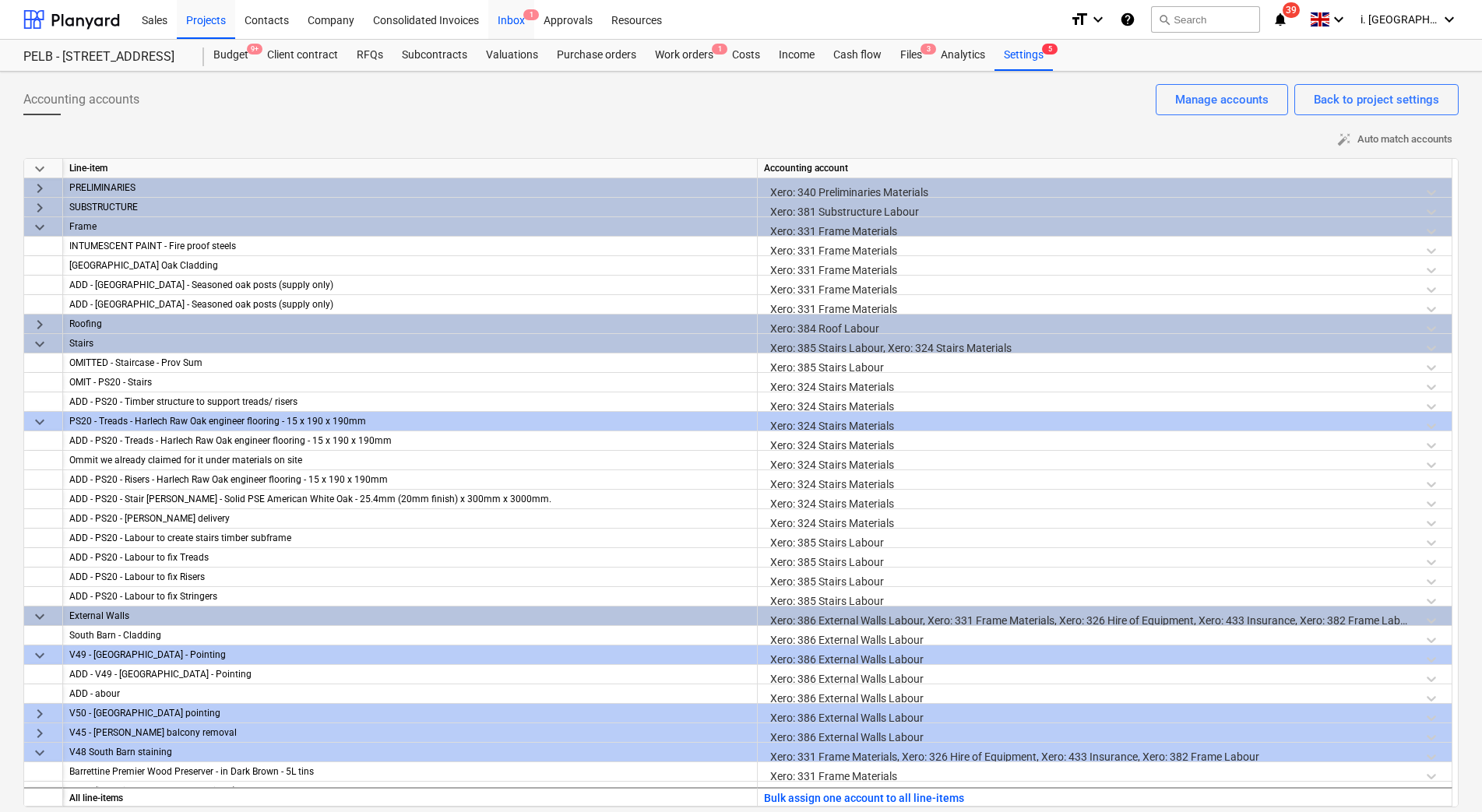
click at [511, 19] on div "Inbox 1" at bounding box center [511, 19] width 46 height 40
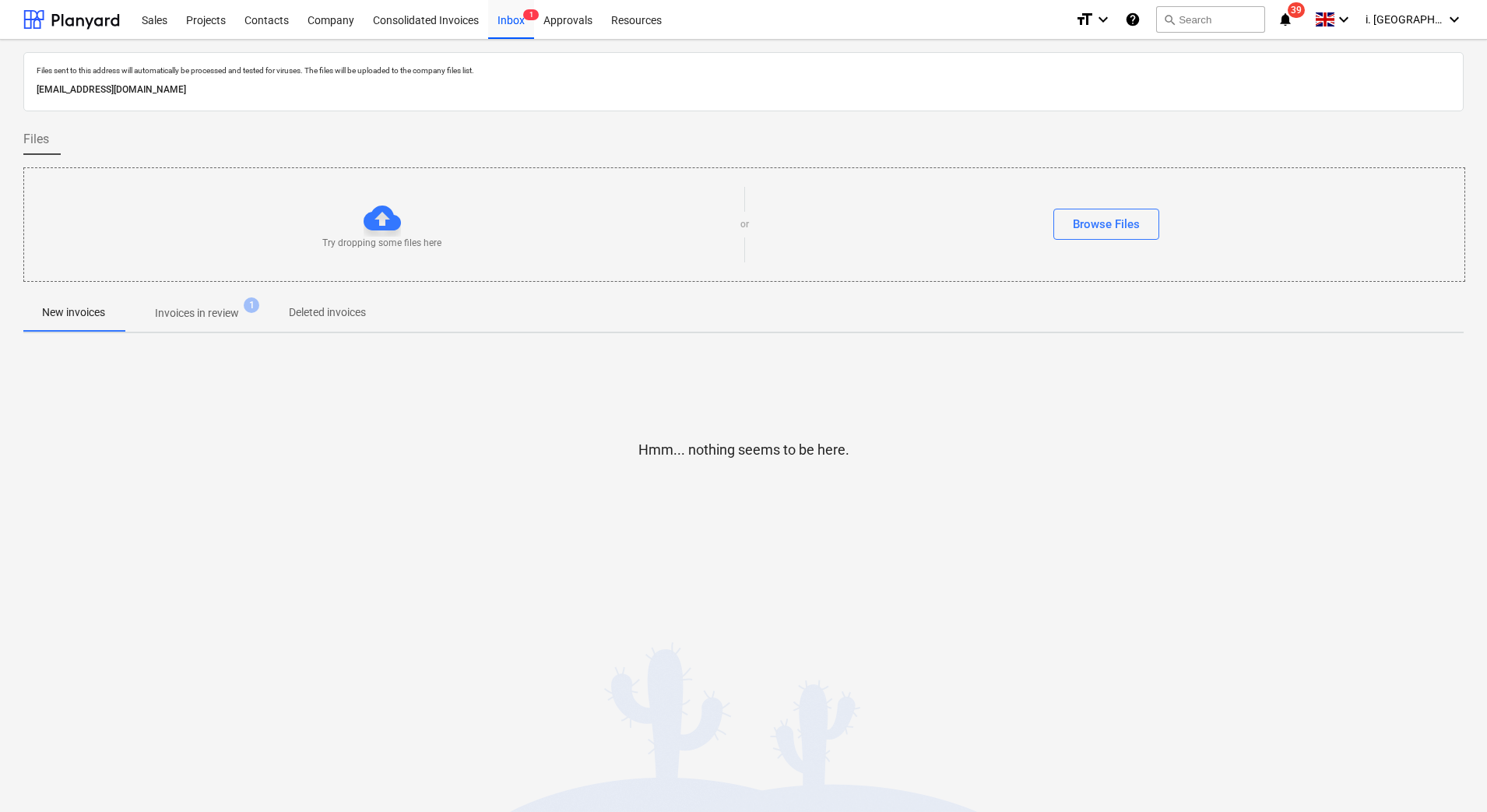
click at [202, 328] on button "Invoices in review 1" at bounding box center [196, 312] width 147 height 37
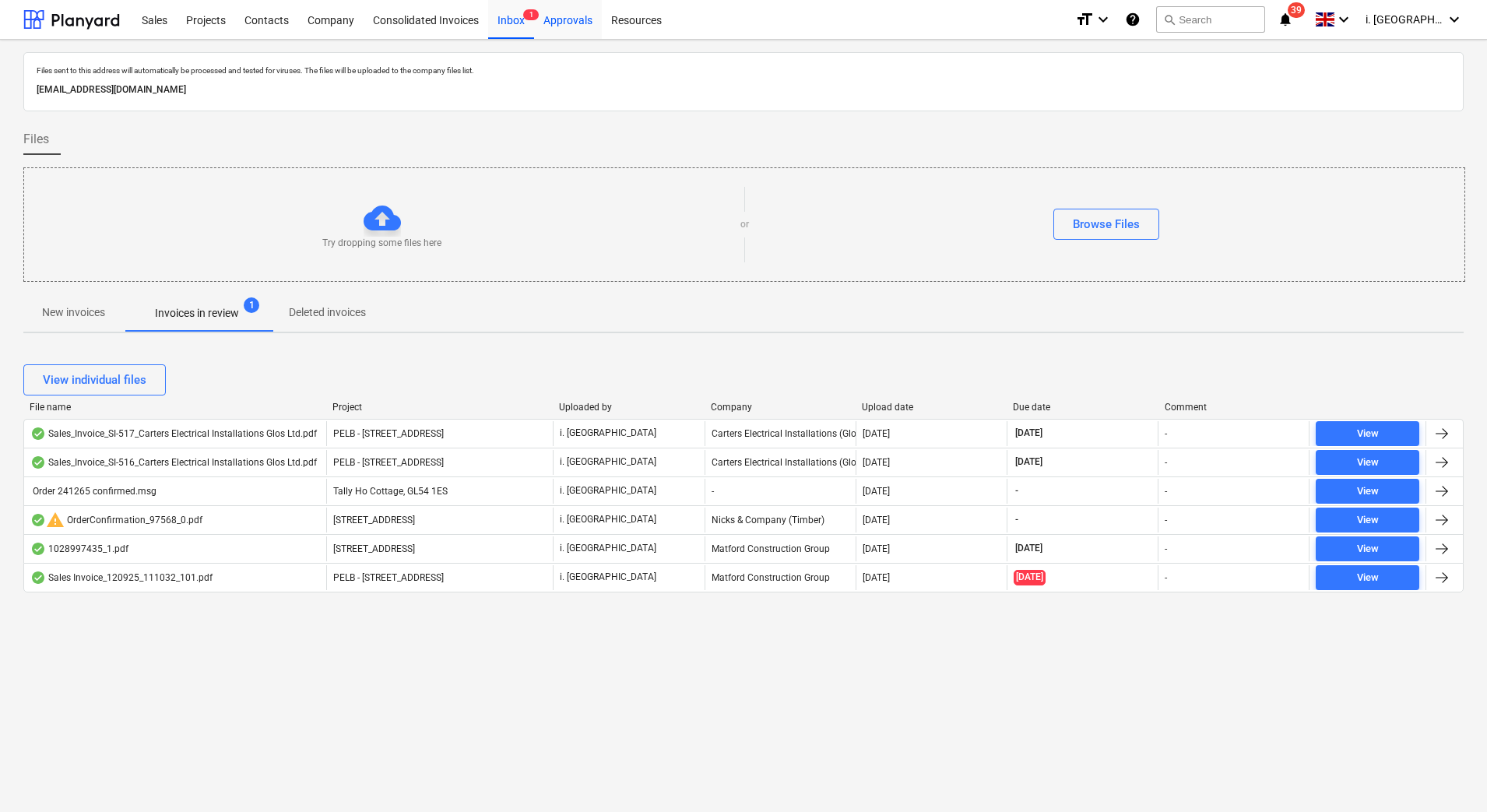
click at [540, 22] on div "Approvals" at bounding box center [568, 19] width 68 height 40
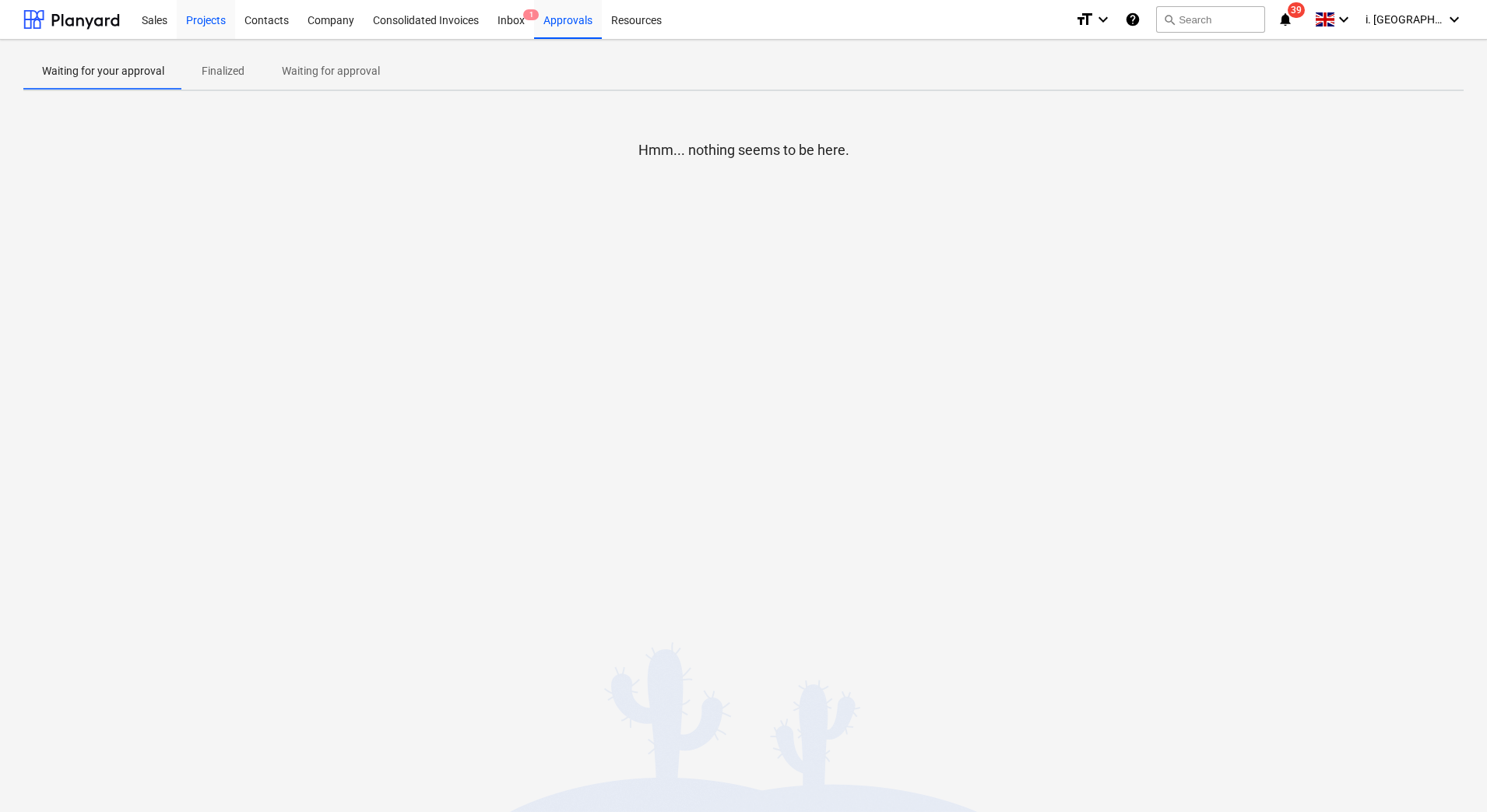
click at [202, 31] on div "Projects" at bounding box center [206, 19] width 58 height 40
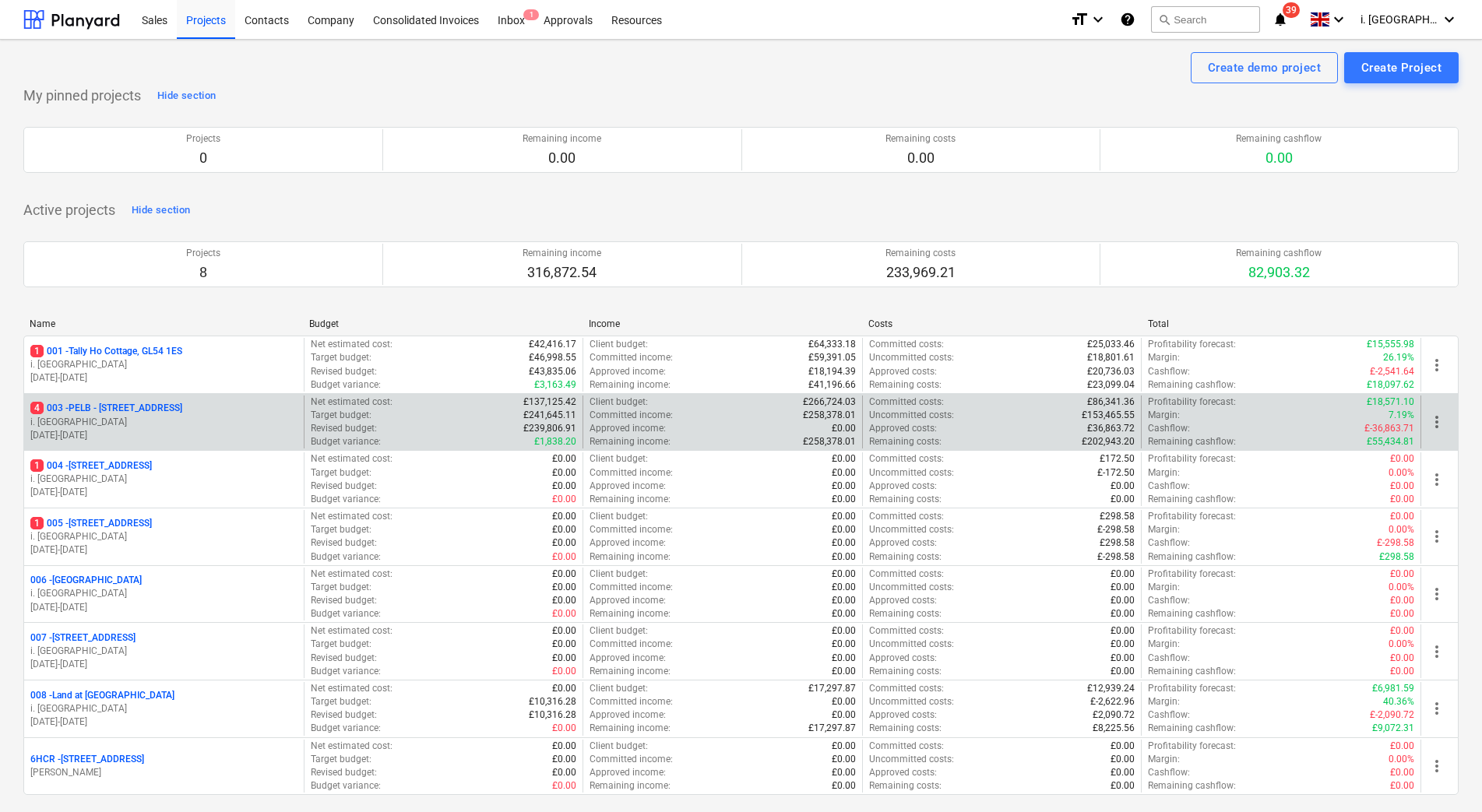
click at [92, 405] on p "4 003 - PELB - [GEOGRAPHIC_DATA], [GEOGRAPHIC_DATA], GL2 7NE" at bounding box center [106, 408] width 152 height 13
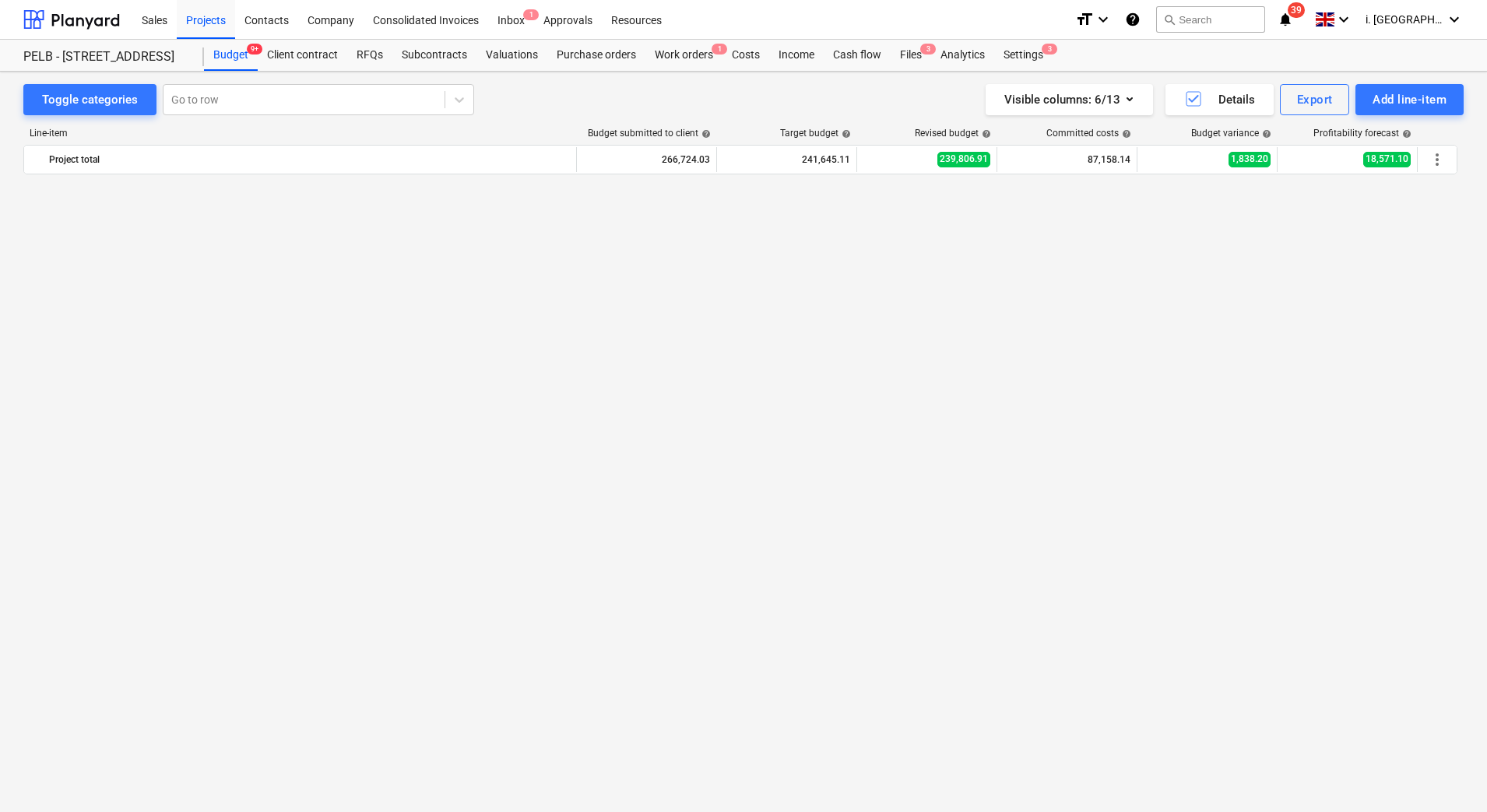
scroll to position [1477, 0]
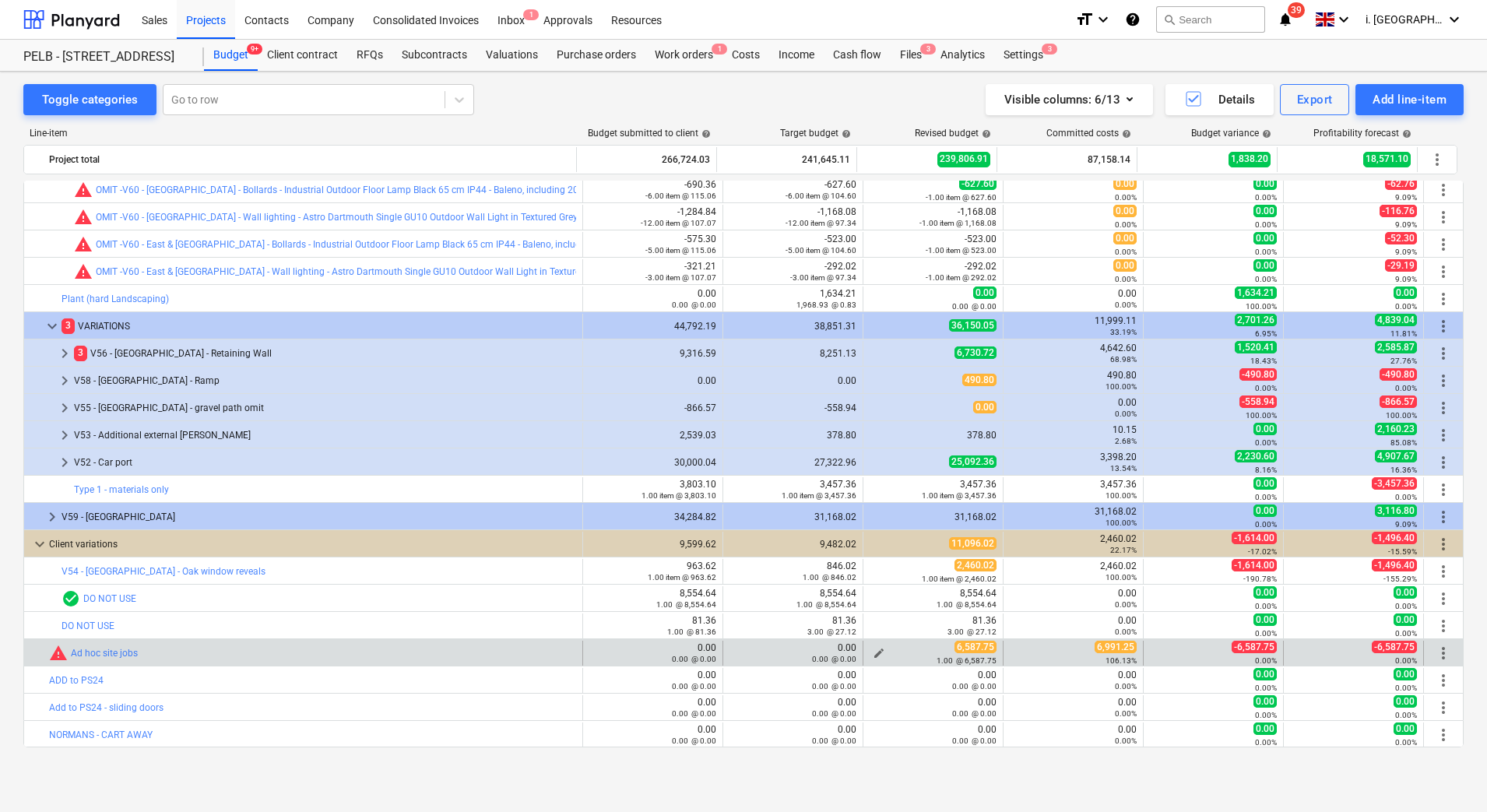
click at [869, 645] on button "edit" at bounding box center [879, 653] width 19 height 19
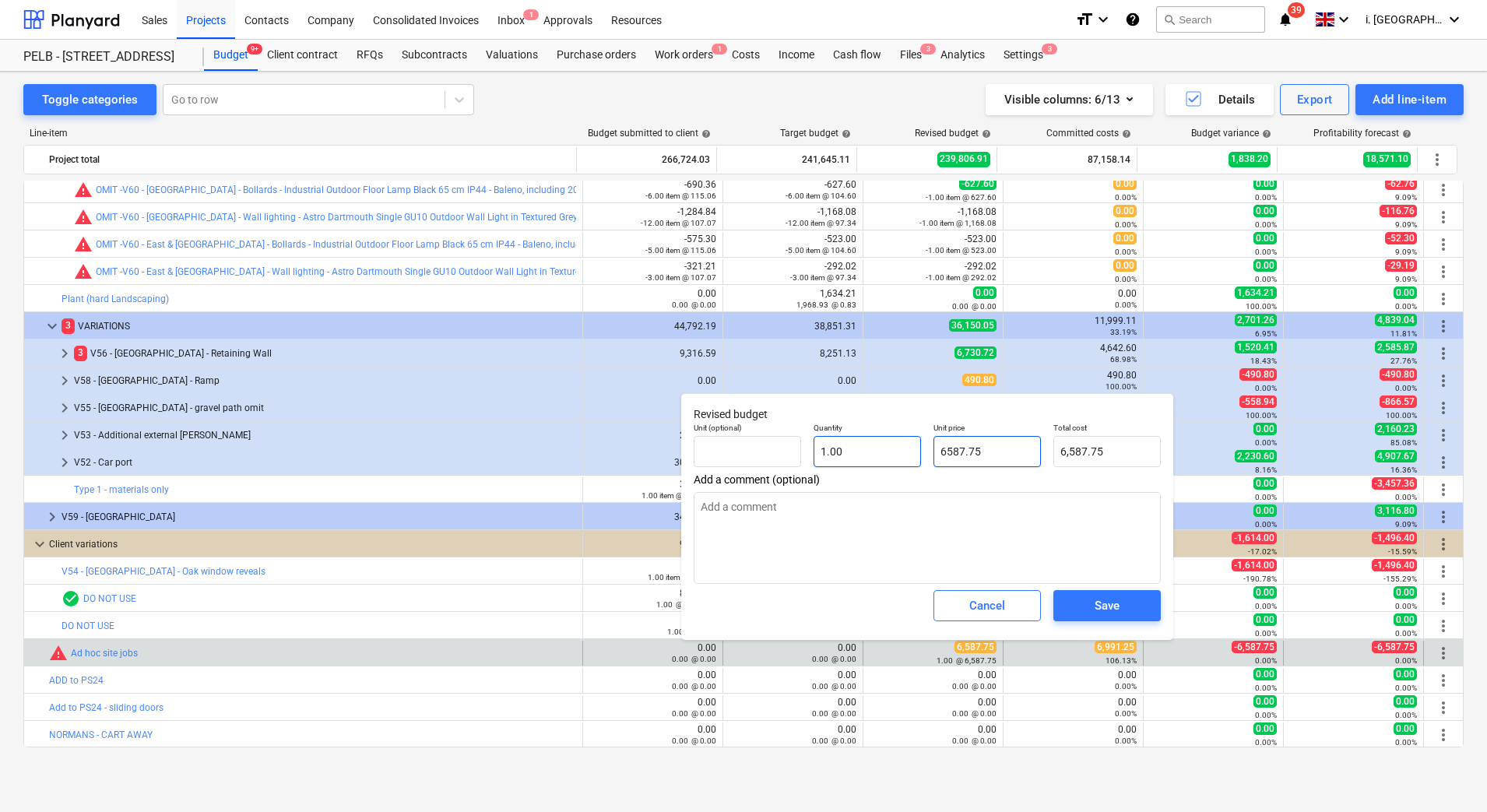
drag, startPoint x: 1016, startPoint y: 457, endPoint x: 875, endPoint y: 441, distance: 141.9
click at [875, 441] on div "Unit (optional) Quantity 1.00 Unit price 6587.75 Total cost 6,587.75" at bounding box center [928, 445] width 480 height 57
type input "6"
type textarea "x"
type input "6.00"
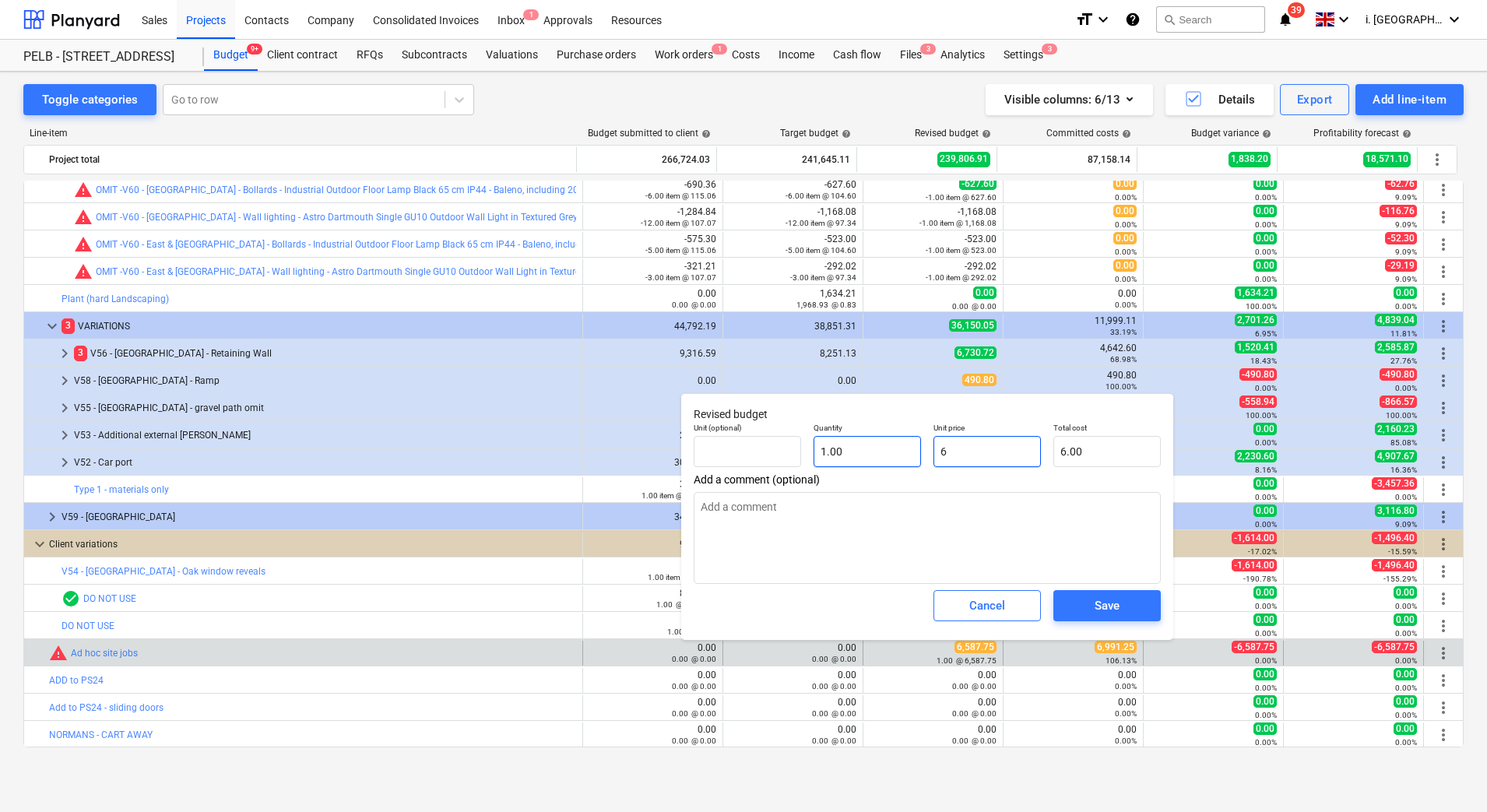
type input "69"
type textarea "x"
type input "69.00"
type input "699"
type textarea "x"
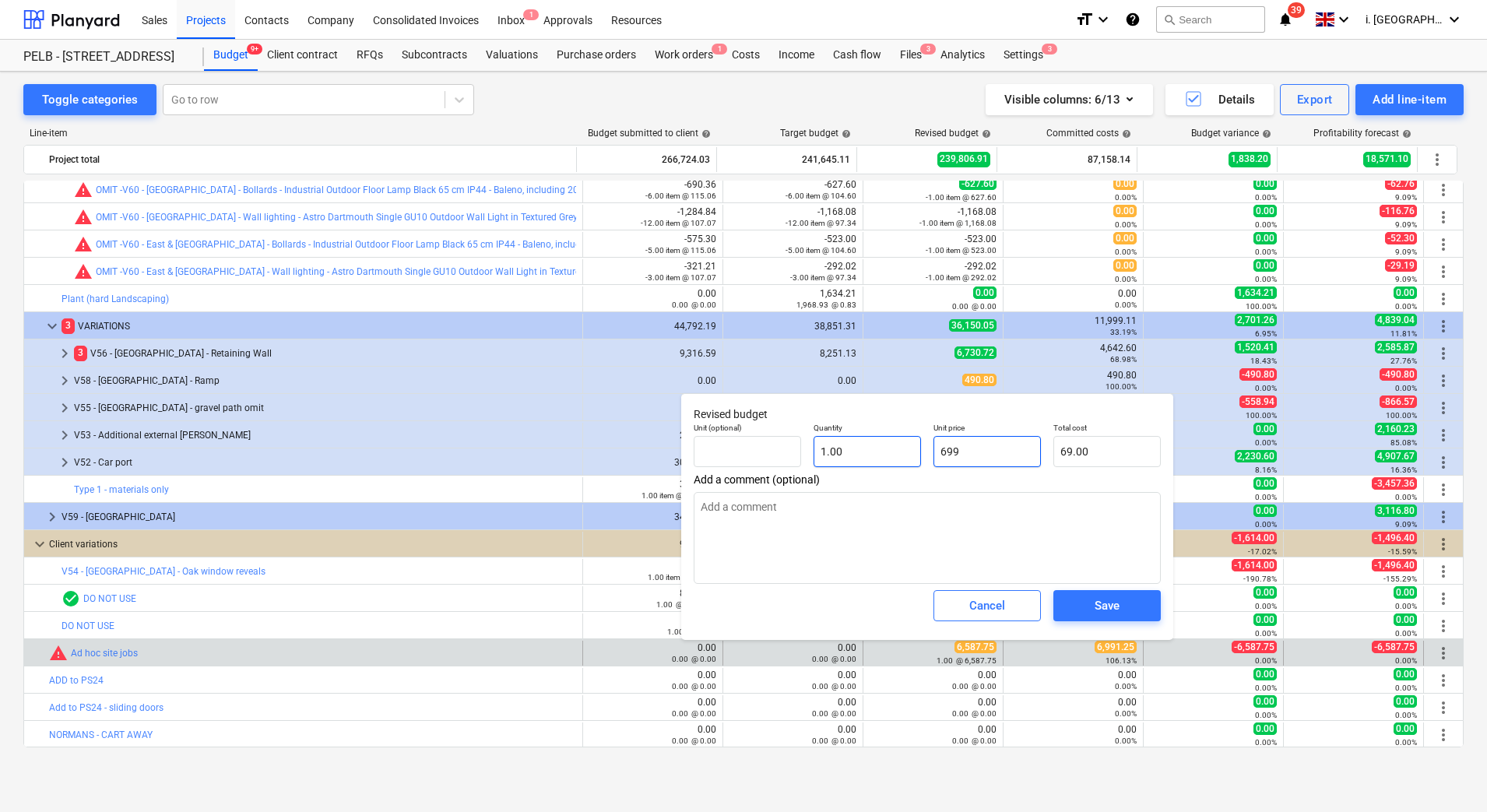
type input "699.00"
type input "6991"
type textarea "x"
type input "6,991.00"
type input "6991."
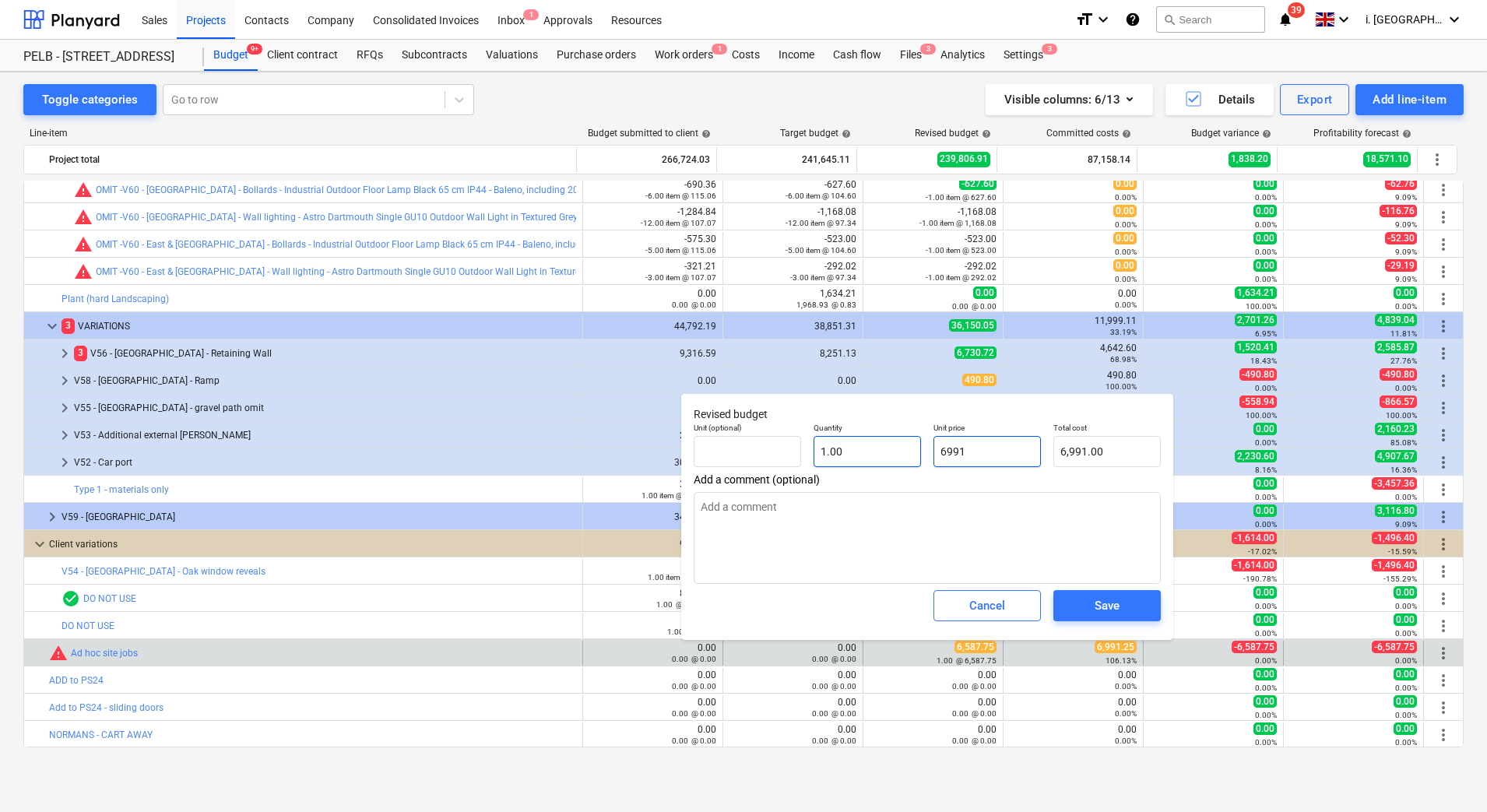
type textarea "x"
type input "6991.2"
type textarea "x"
type input "6,991.20"
type input "6991.25"
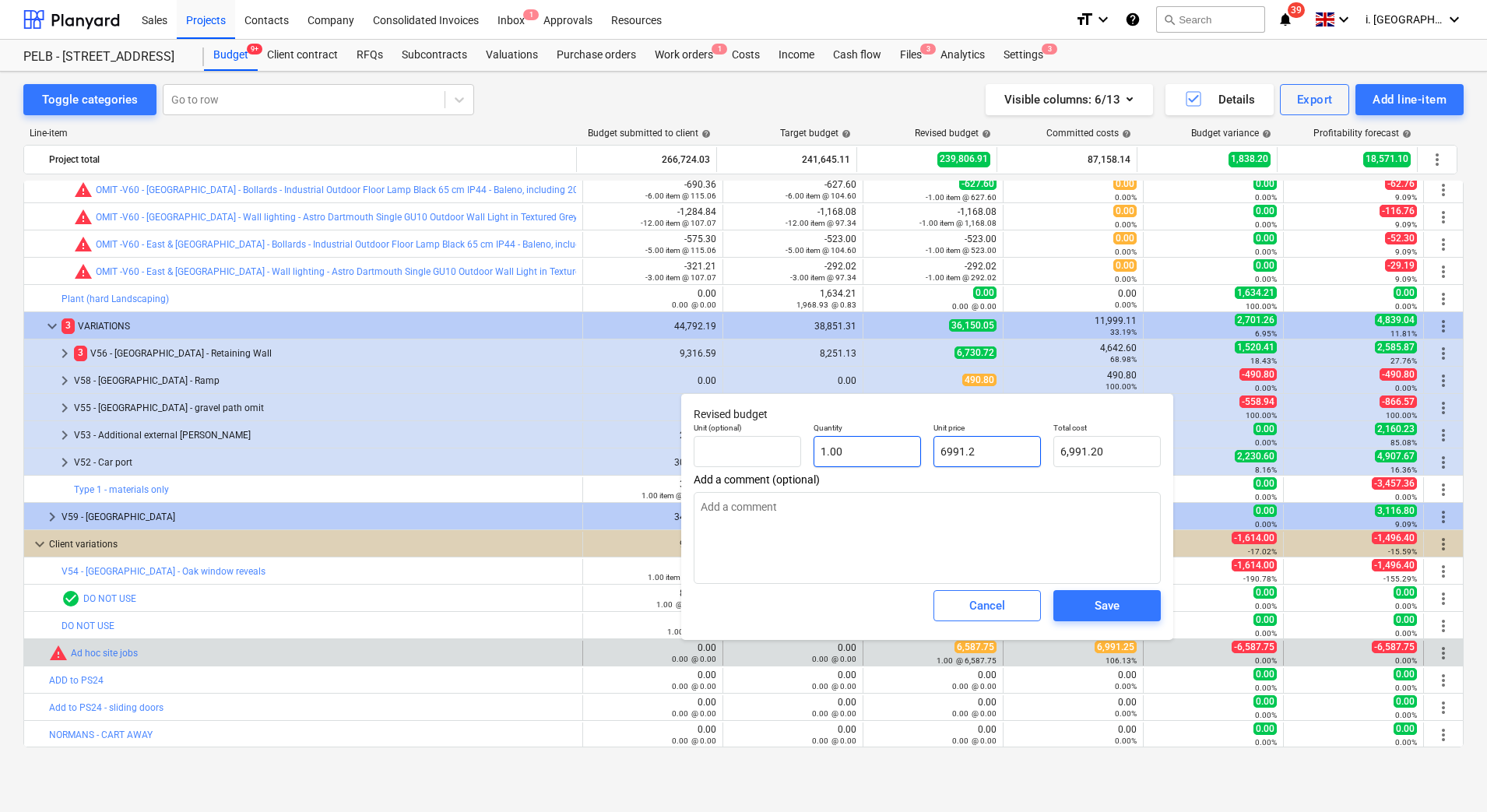
type textarea "x"
type input "6,991.25"
type input "6991.25"
type textarea "x"
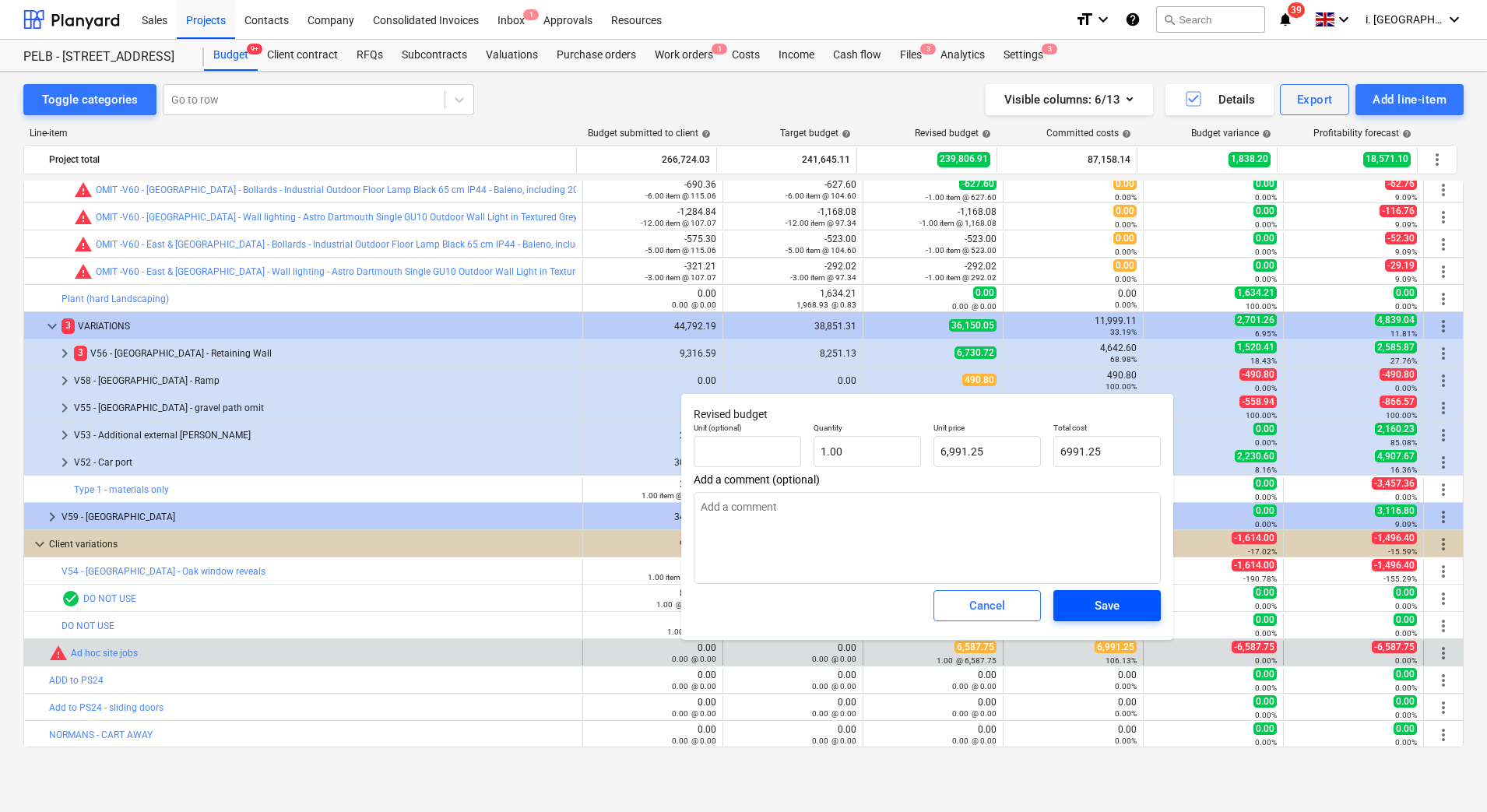
type input "6,991.25"
click at [1112, 612] on div "Save" at bounding box center [1107, 606] width 25 height 20
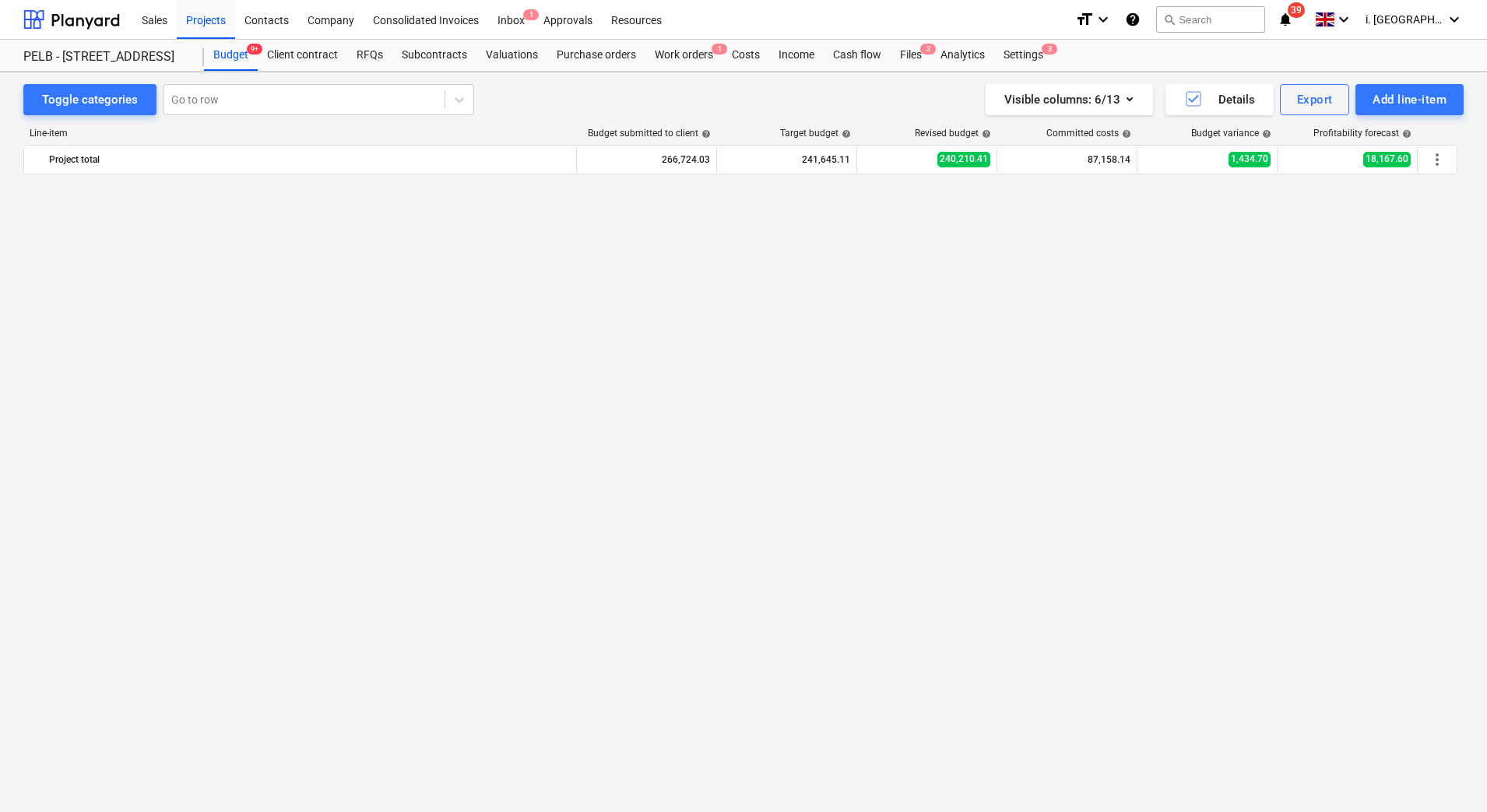
scroll to position [0, 0]
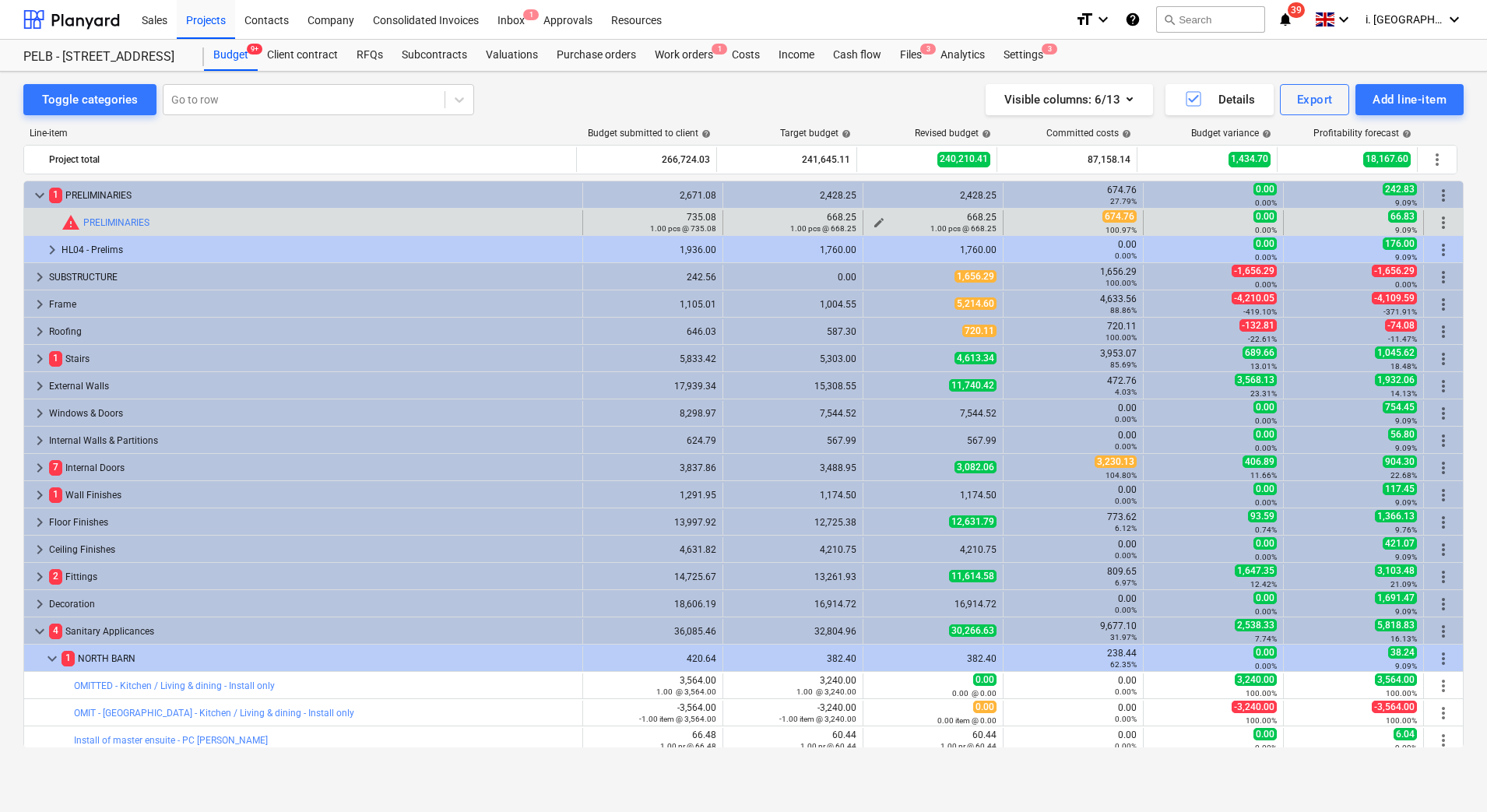
click at [869, 224] on div "1.00 pcs @ 668.25" at bounding box center [932, 228] width 127 height 11
click at [879, 220] on span "edit" at bounding box center [879, 222] width 12 height 12
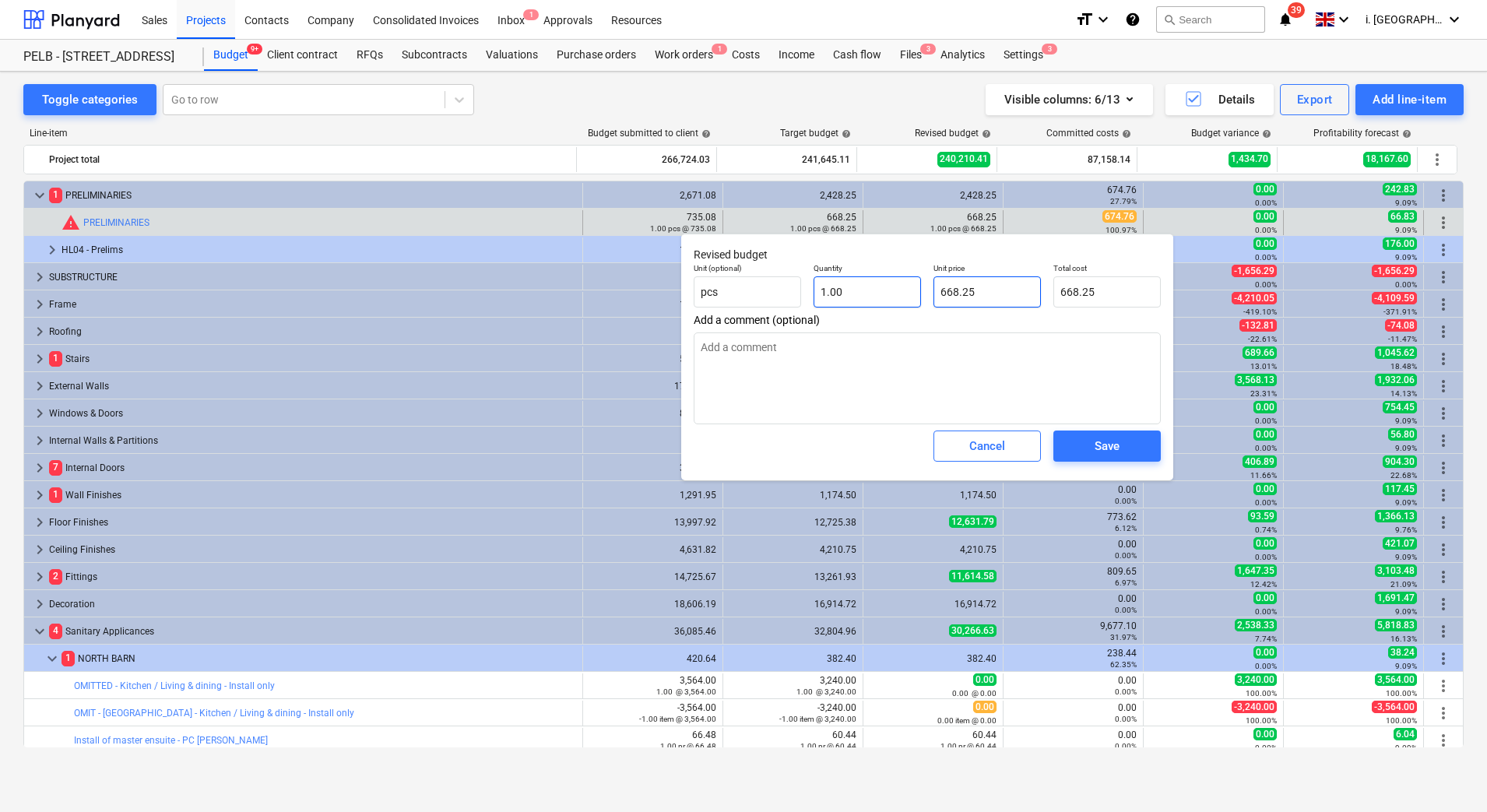
drag, startPoint x: 1002, startPoint y: 284, endPoint x: 825, endPoint y: 287, distance: 177.0
click at [825, 287] on div "Unit (optional) pcs Quantity 1.00 Unit price 668.25 Total cost 668.25" at bounding box center [928, 285] width 480 height 57
type textarea "x"
type input "6"
type input "6.00"
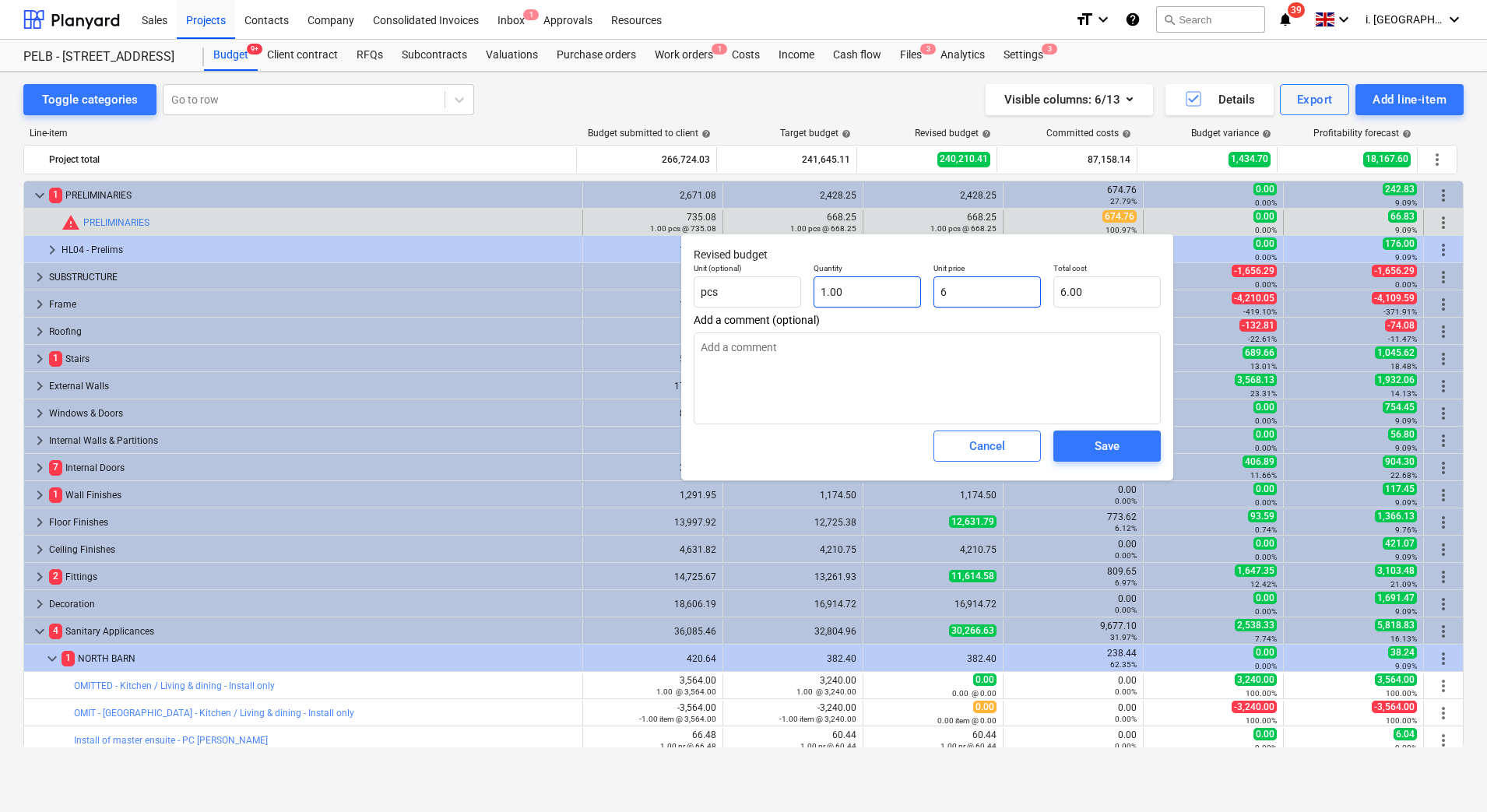
type textarea "x"
type input "67"
type input "67.00"
type textarea "x"
type input "674"
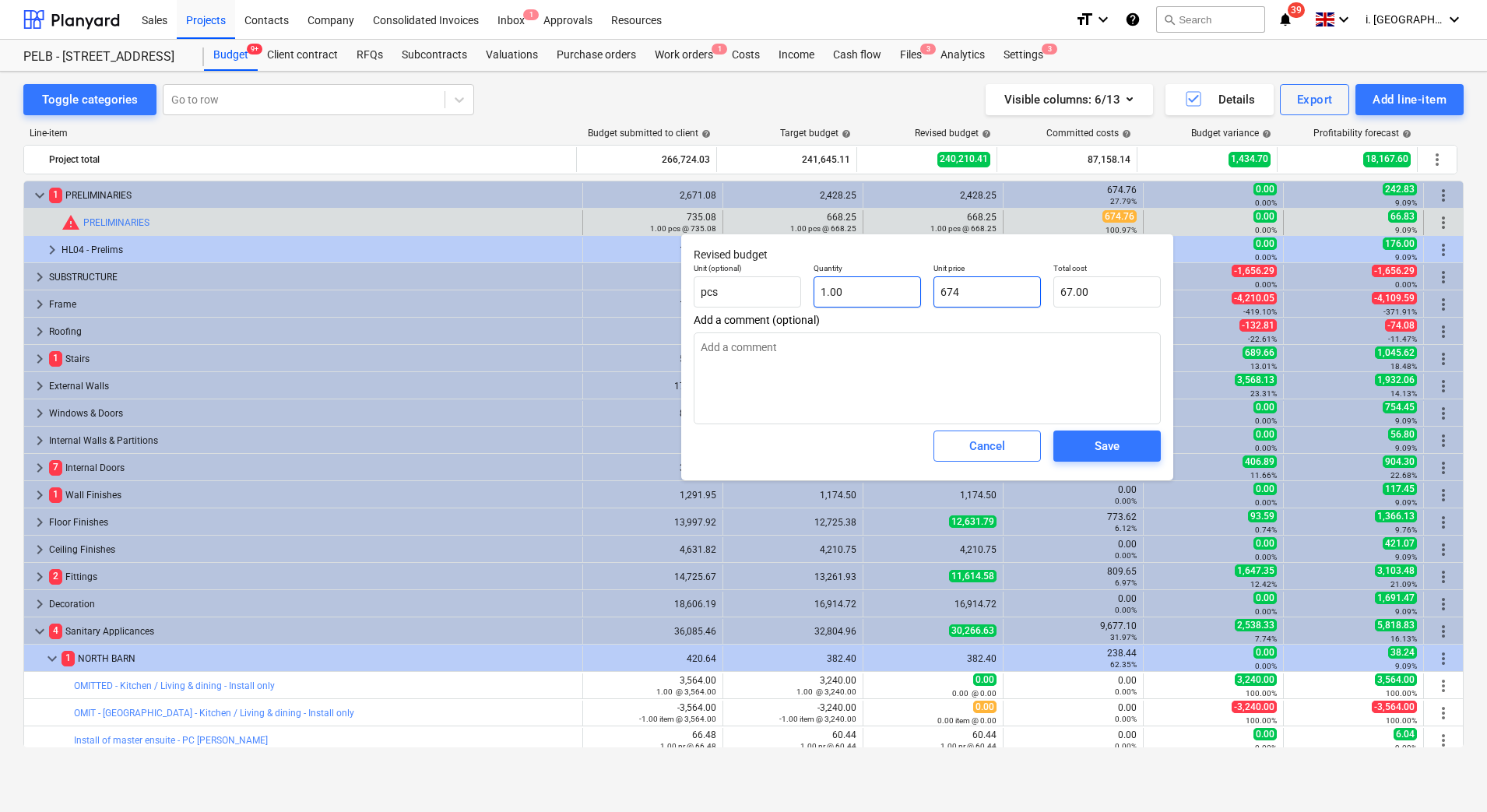
type input "674.00"
type textarea "x"
type input "674."
type textarea "x"
type input "674.7"
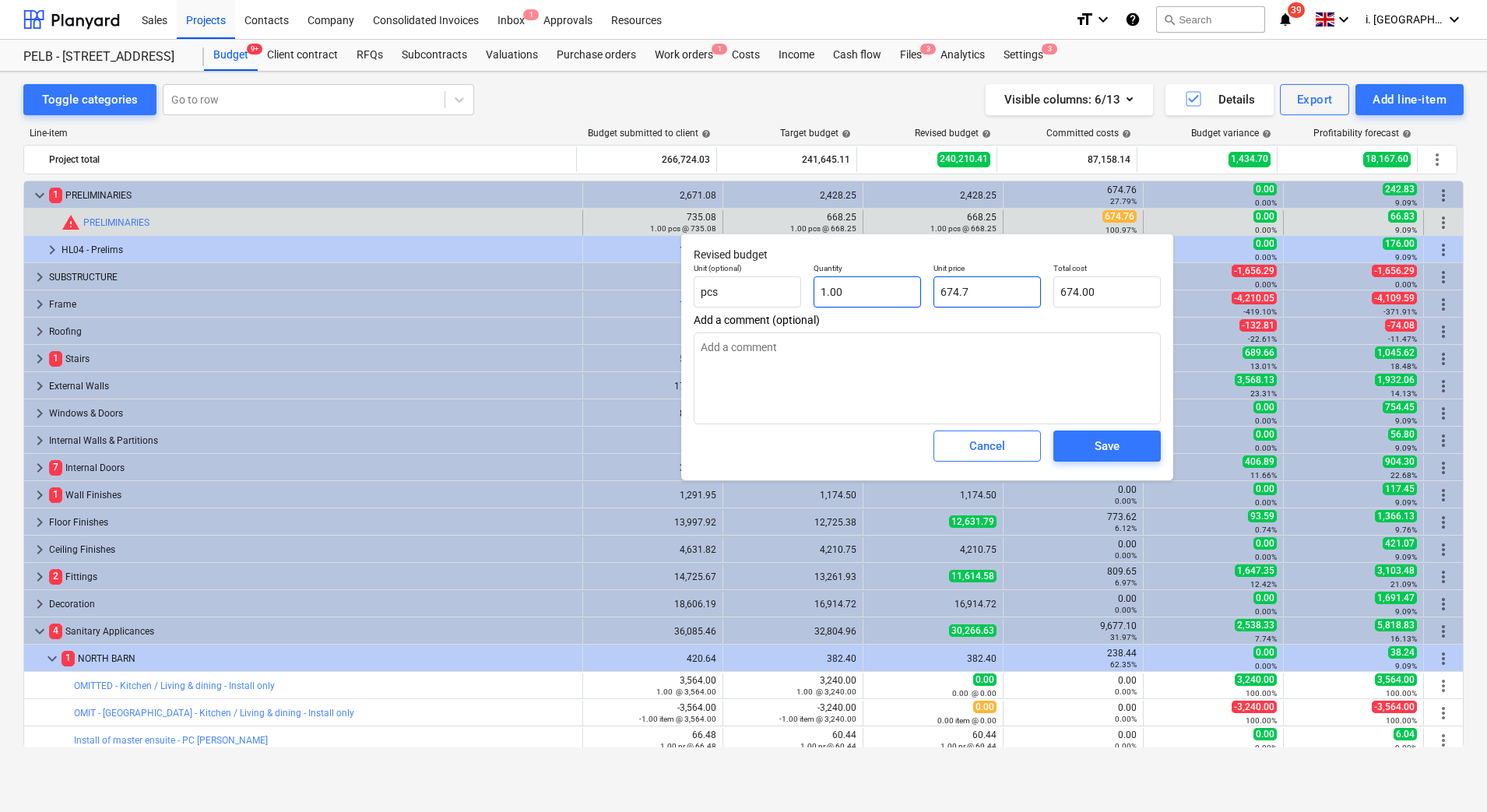
type input "674.70"
type textarea "x"
type input "674.76"
click at [1056, 460] on button "Save" at bounding box center [1107, 447] width 108 height 31
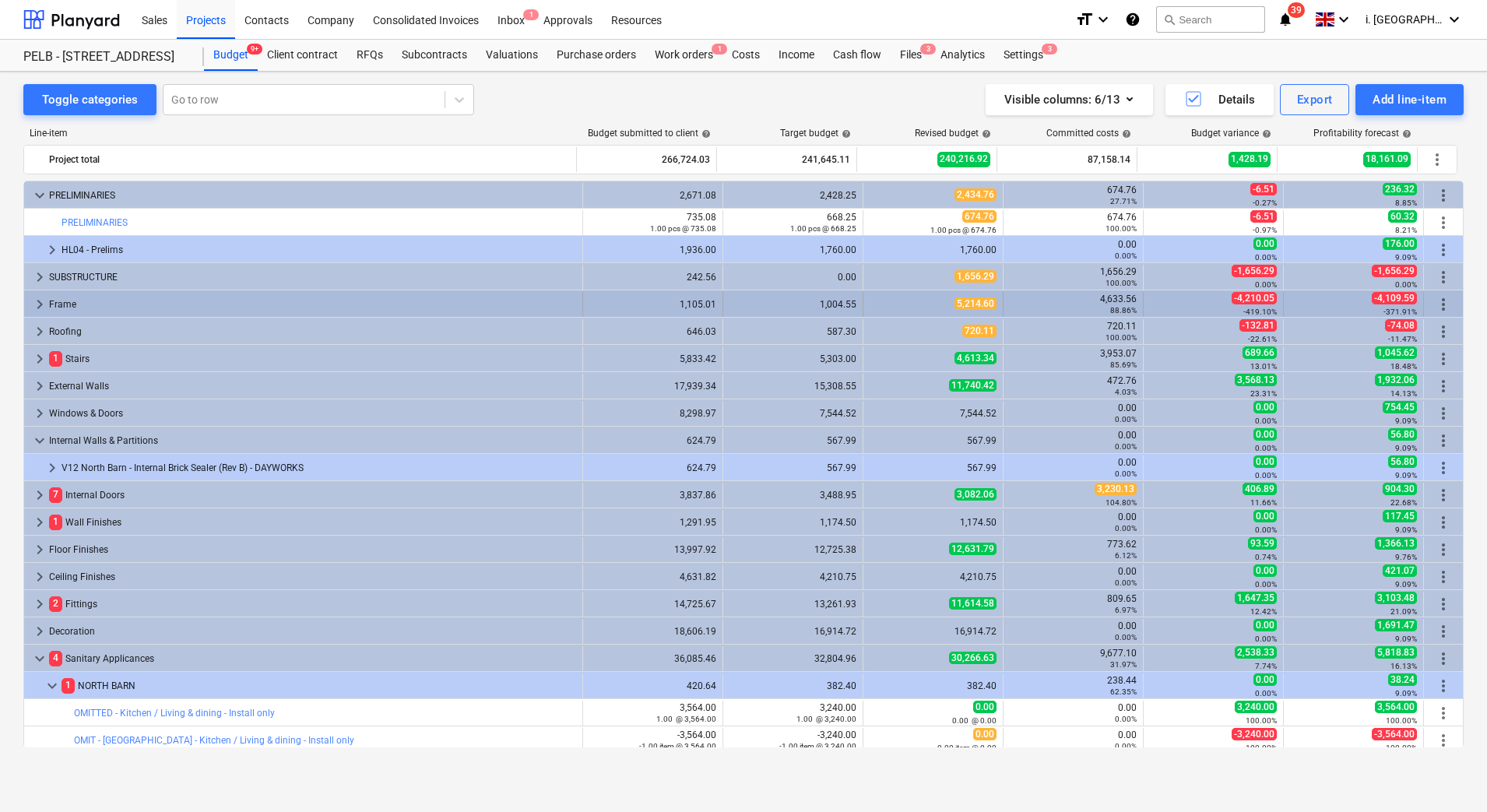
click at [40, 303] on span "keyboard_arrow_right" at bounding box center [40, 304] width 19 height 19
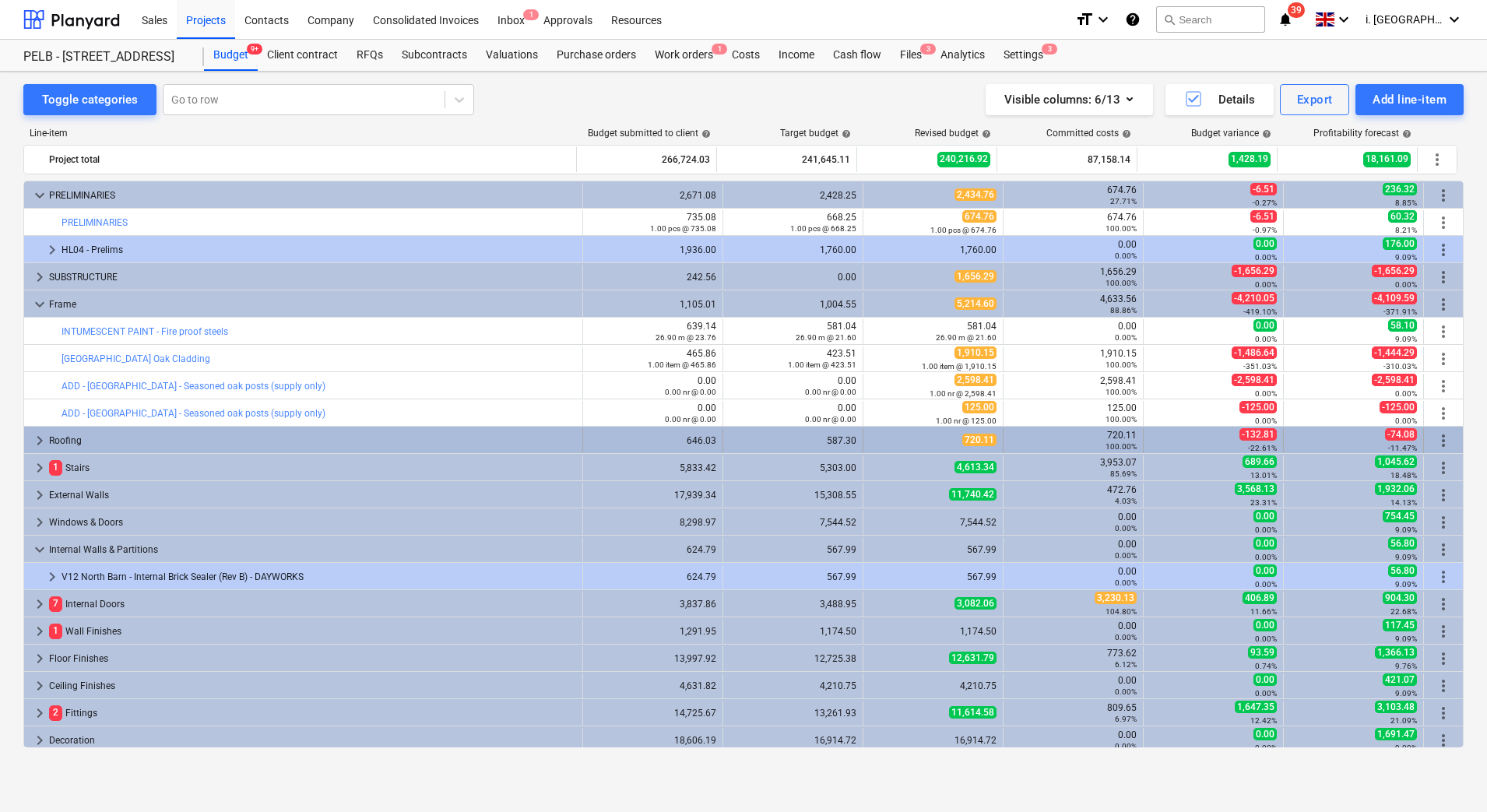
click at [29, 437] on div "keyboard_arrow_right Roofing" at bounding box center [303, 441] width 559 height 25
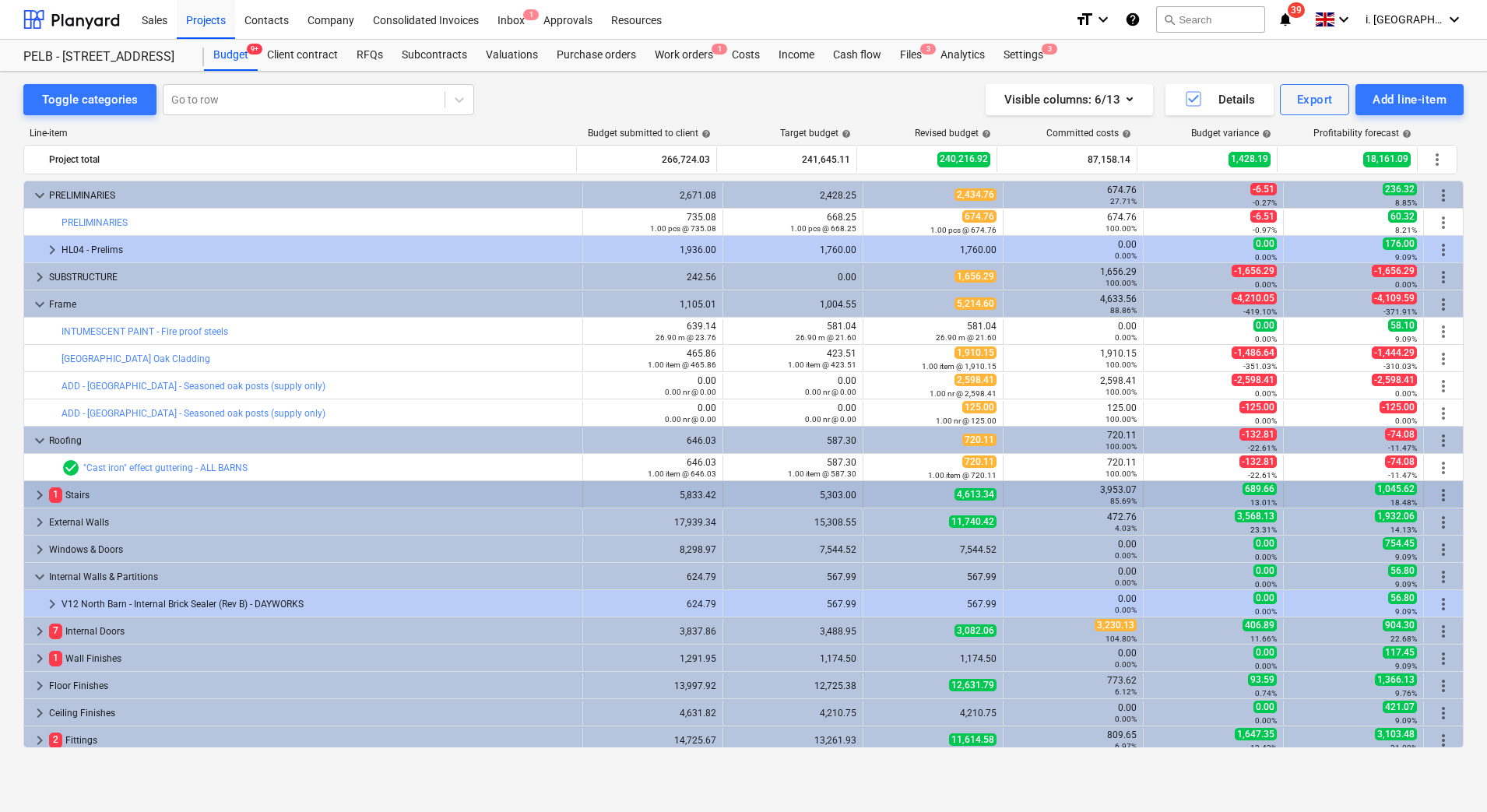
click at [44, 495] on span "keyboard_arrow_right" at bounding box center [40, 495] width 19 height 19
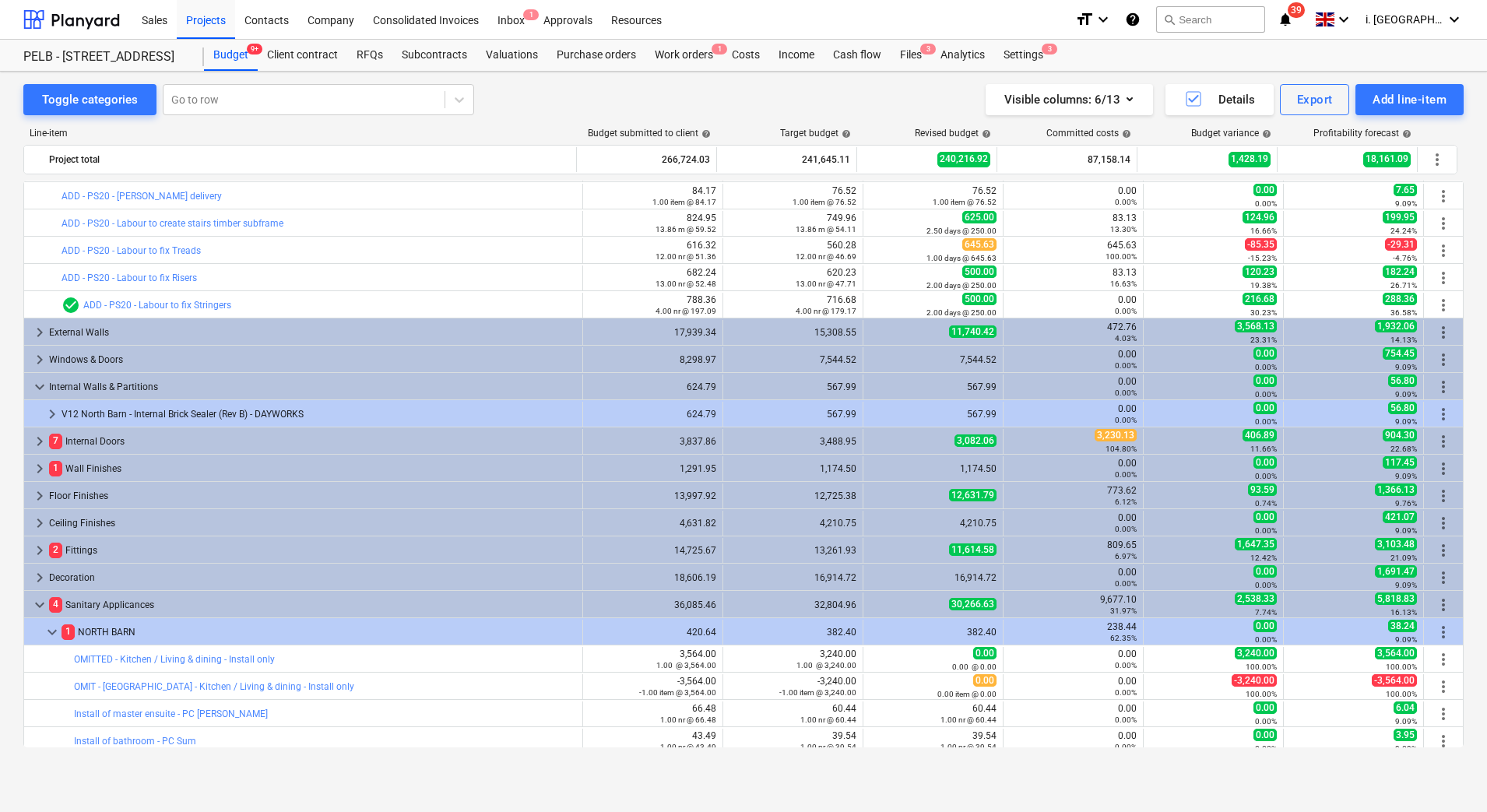
scroll to position [493, 0]
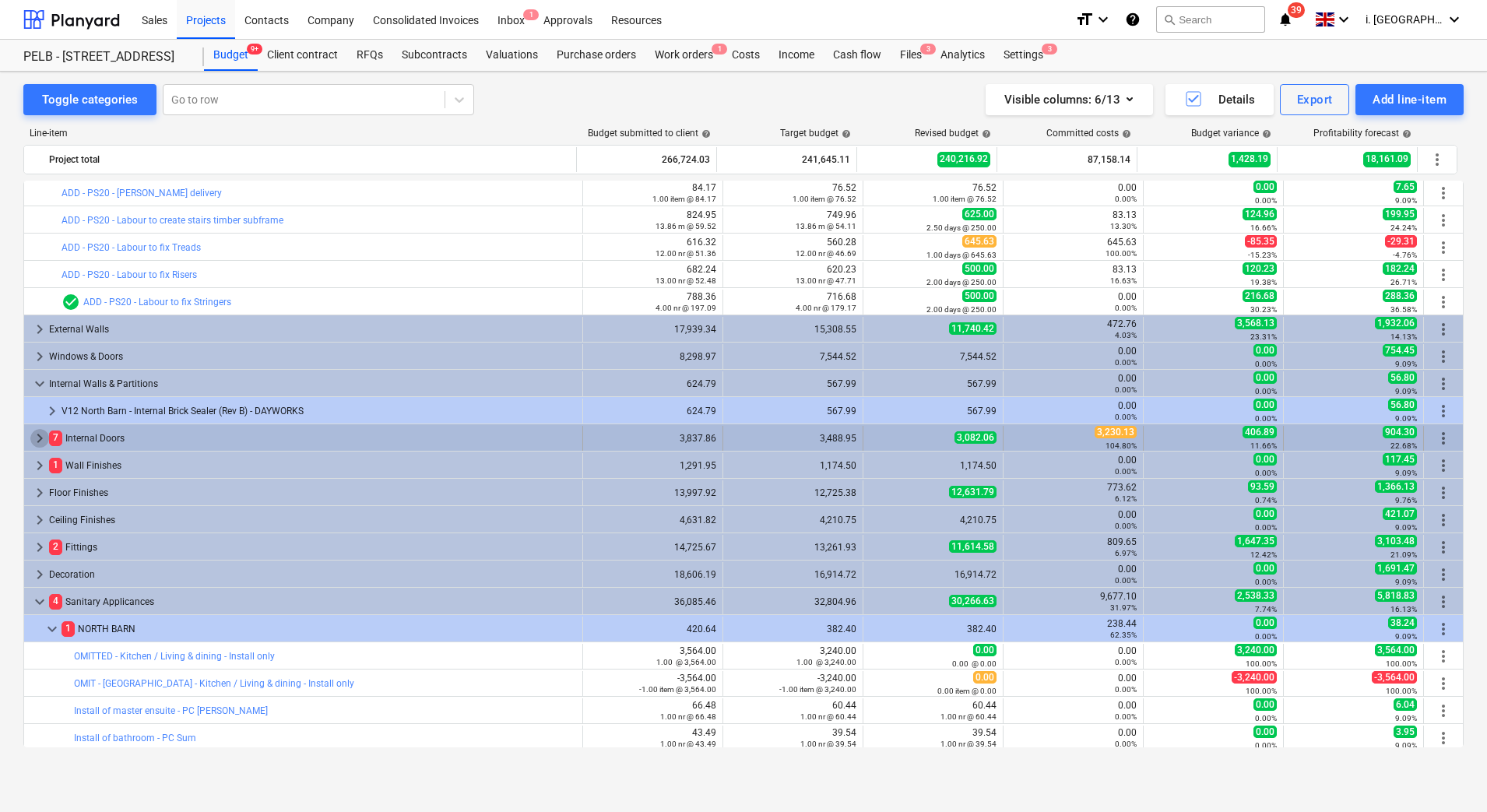
click at [35, 442] on span "keyboard_arrow_right" at bounding box center [40, 438] width 19 height 19
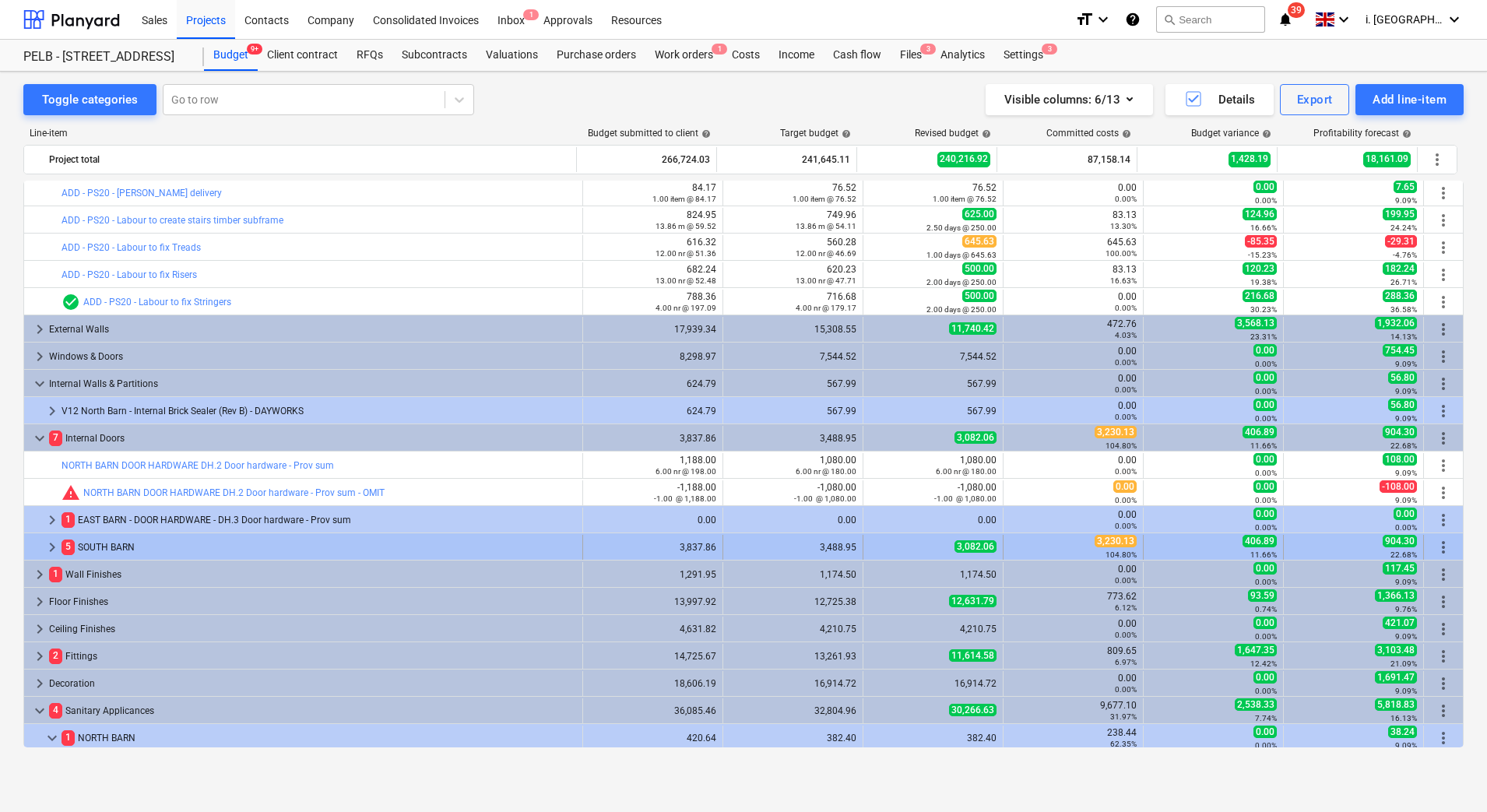
click at [41, 554] on div at bounding box center [36, 547] width 12 height 25
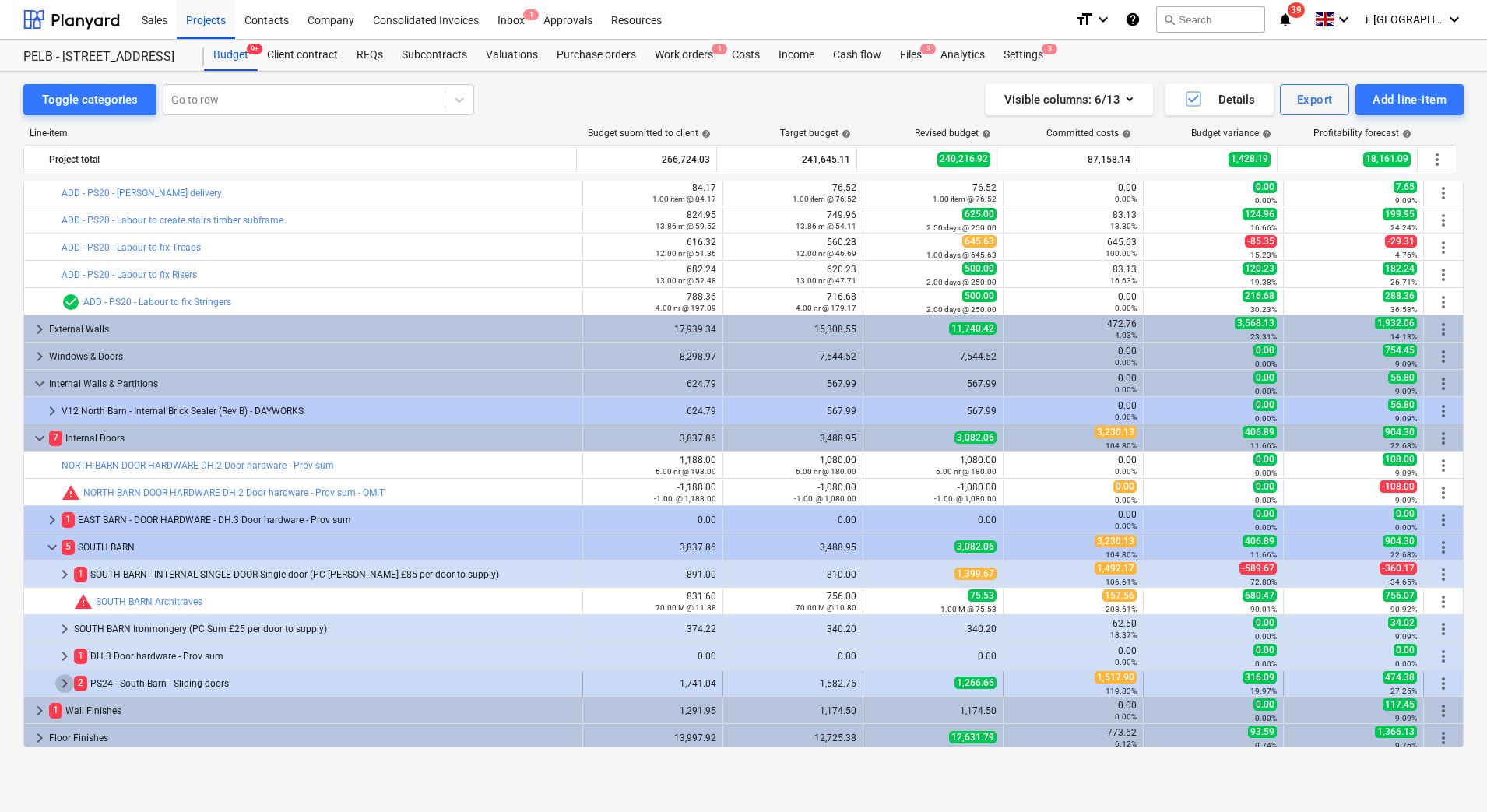
click at [58, 684] on span "keyboard_arrow_right" at bounding box center [65, 684] width 19 height 19
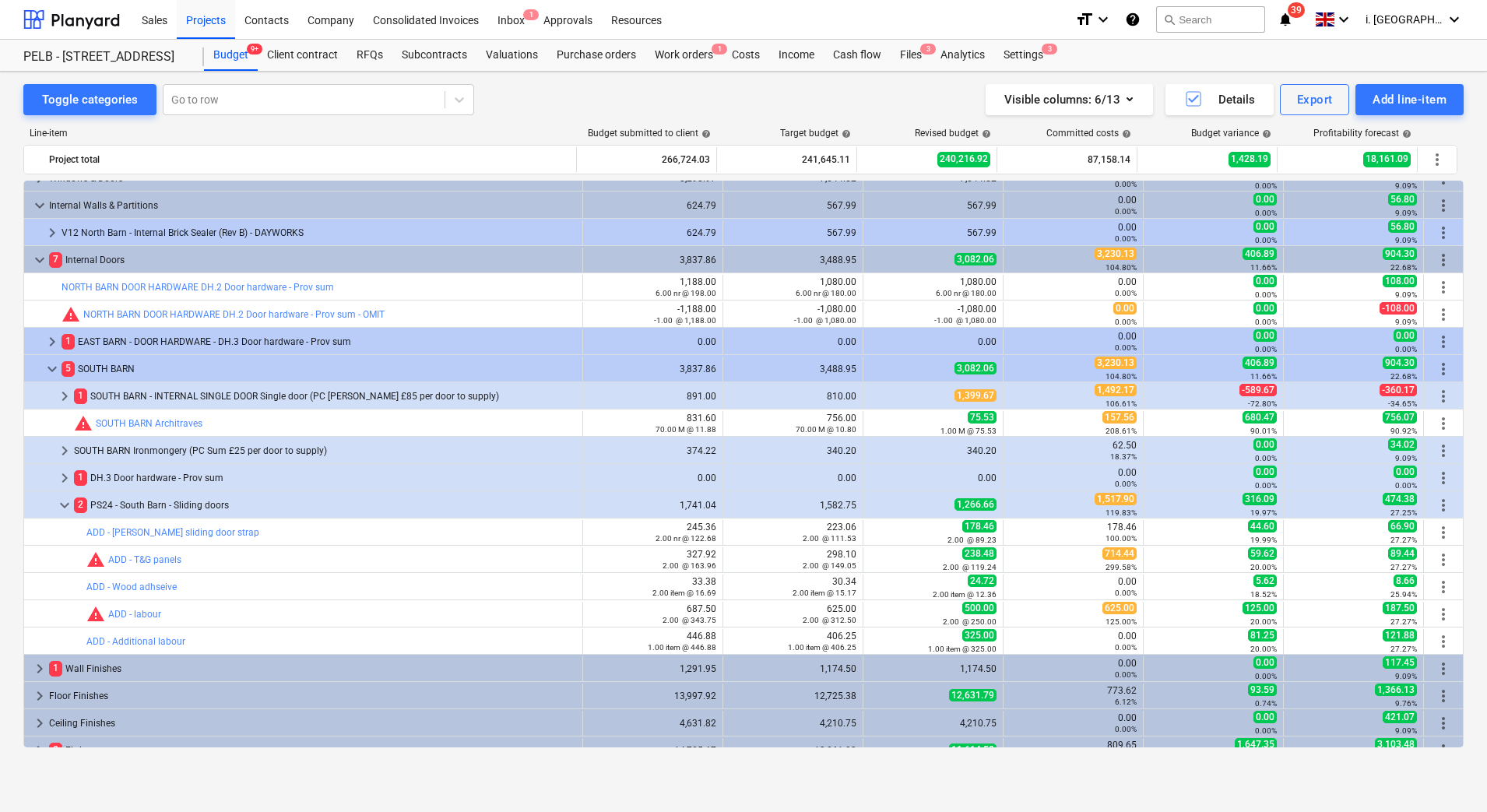
scroll to position [687, 0]
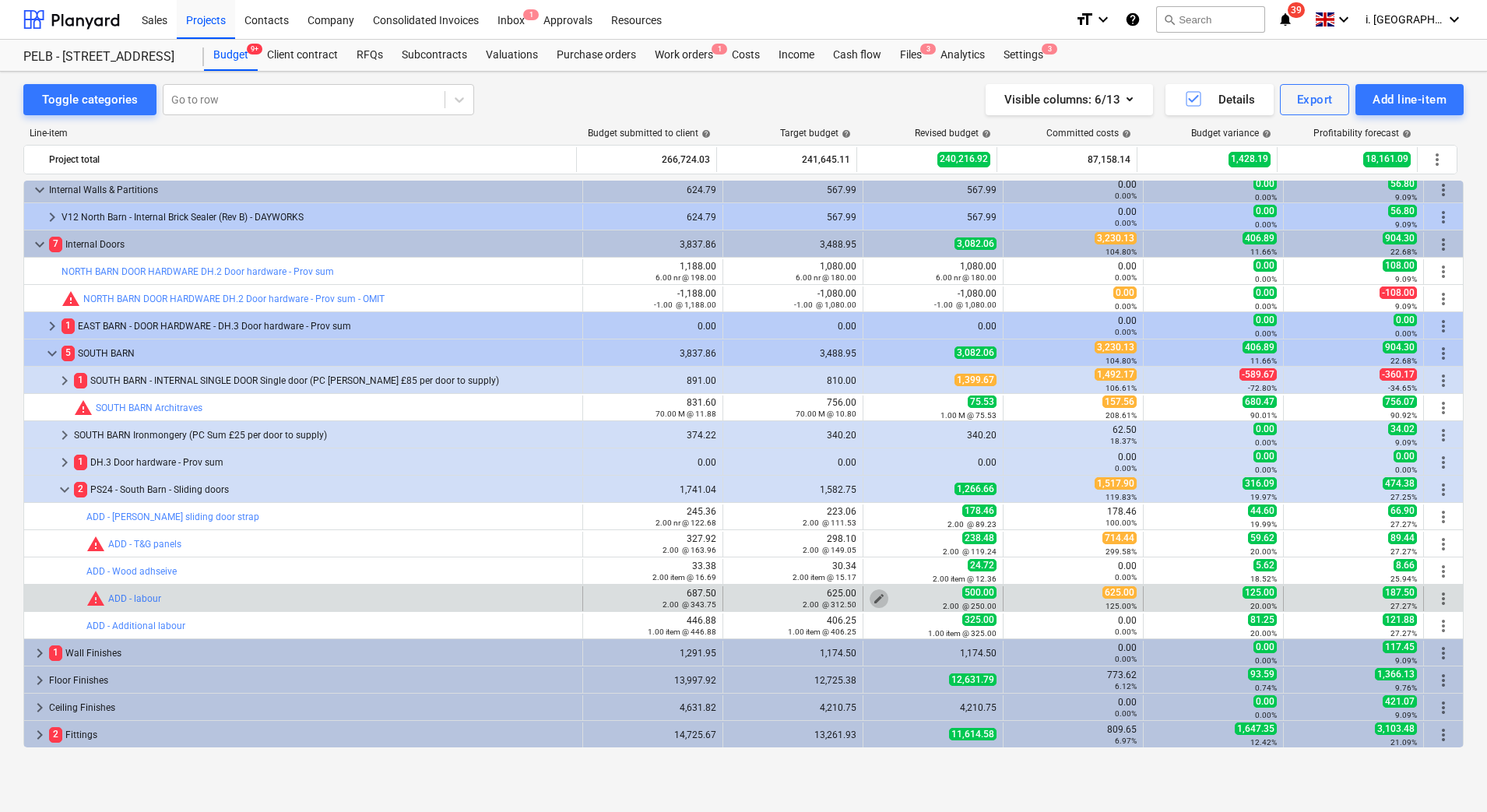
click at [874, 595] on span "edit" at bounding box center [879, 598] width 12 height 12
type textarea "x"
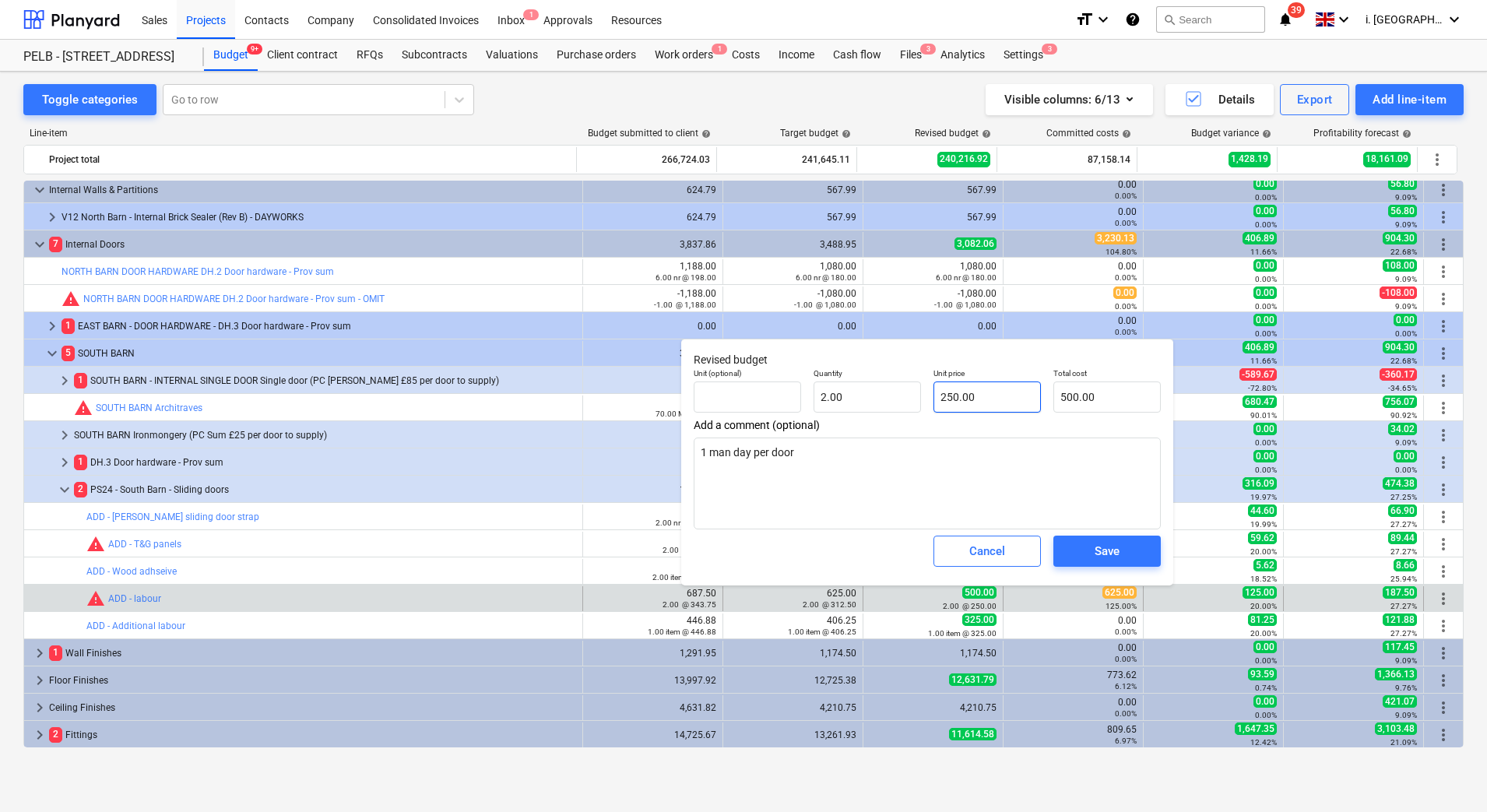
type input "250"
drag, startPoint x: 1000, startPoint y: 401, endPoint x: 942, endPoint y: 395, distance: 58.3
click at [942, 395] on input "250" at bounding box center [987, 397] width 108 height 31
type textarea "x"
type input "2"
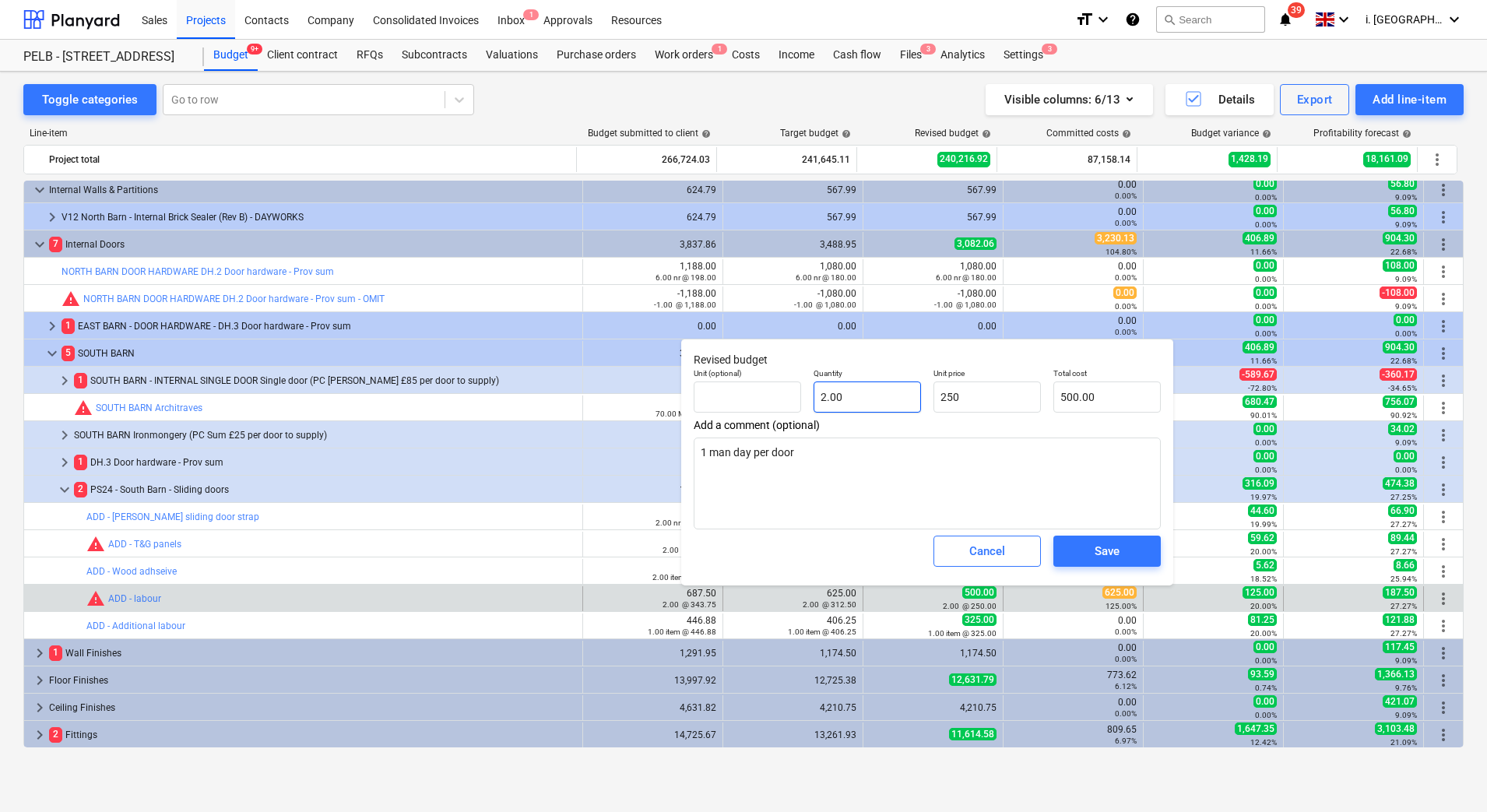
type input "250.00"
click at [827, 404] on input "2" at bounding box center [868, 397] width 108 height 31
type input "2."
type textarea "x"
type input "2.5"
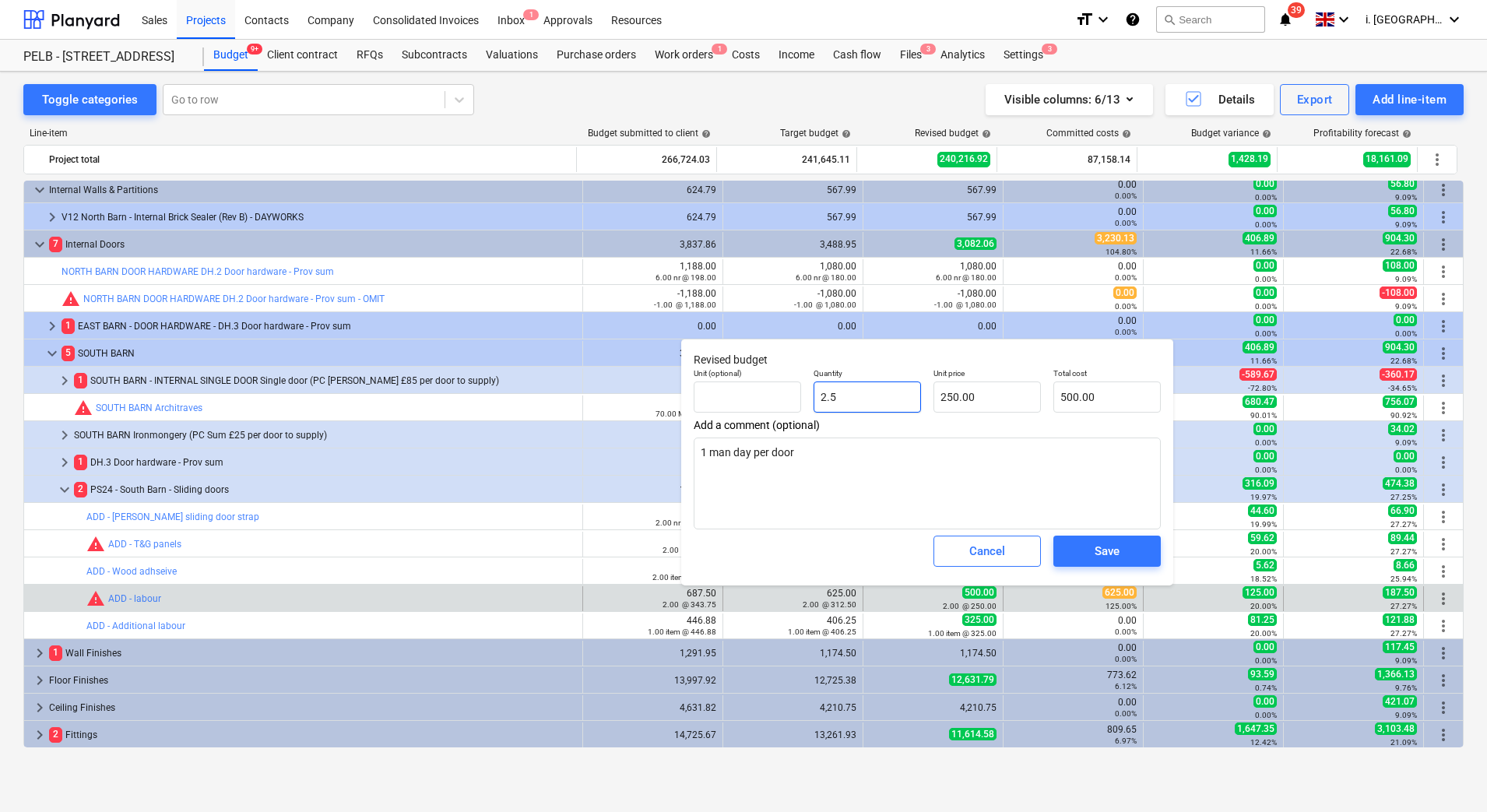
type input "625.00"
type input "2.5"
type textarea "x"
type input "2.50"
click at [1088, 558] on span "Save" at bounding box center [1107, 551] width 70 height 20
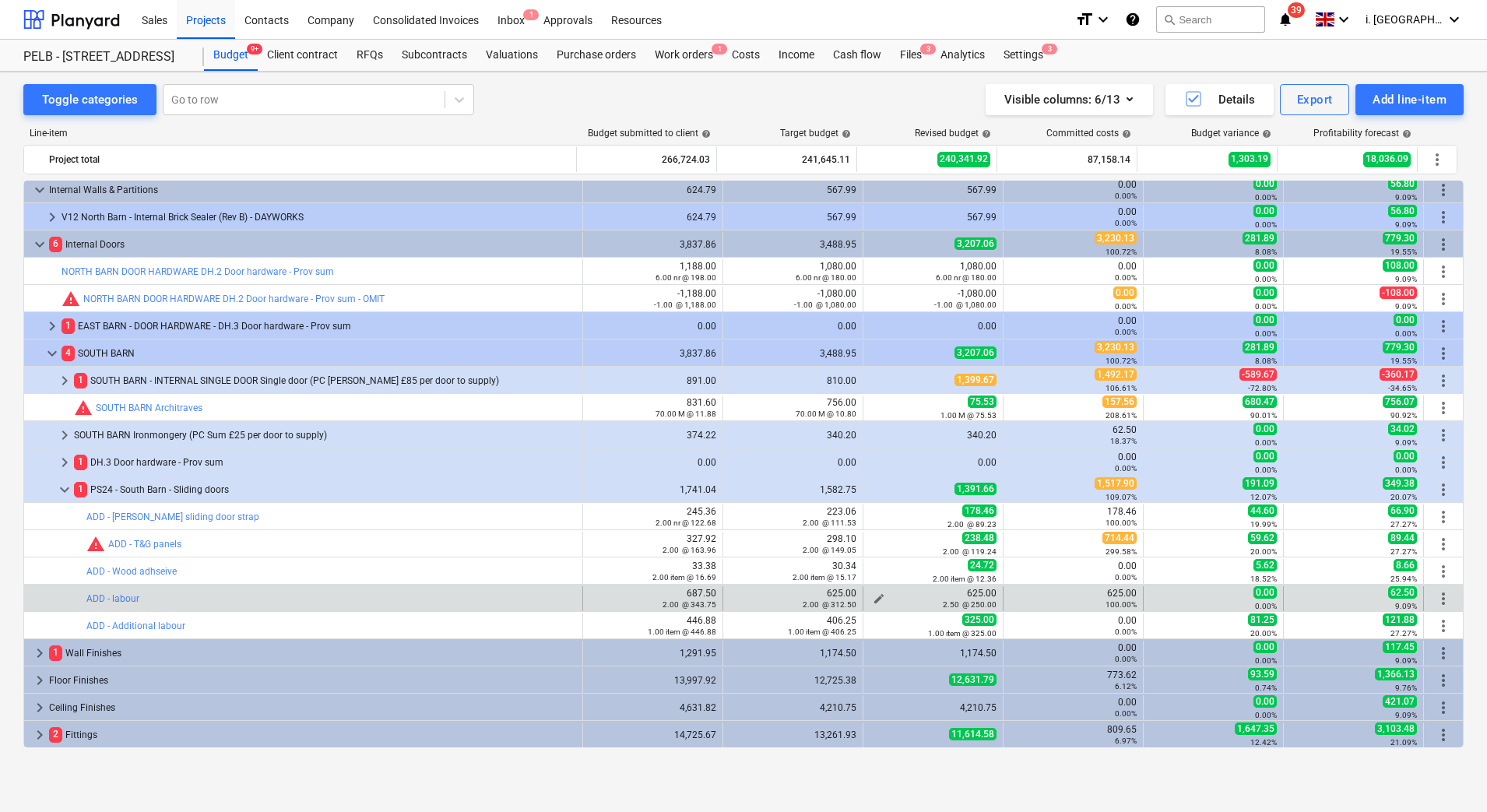
click at [878, 596] on span "edit" at bounding box center [879, 598] width 12 height 12
type textarea "x"
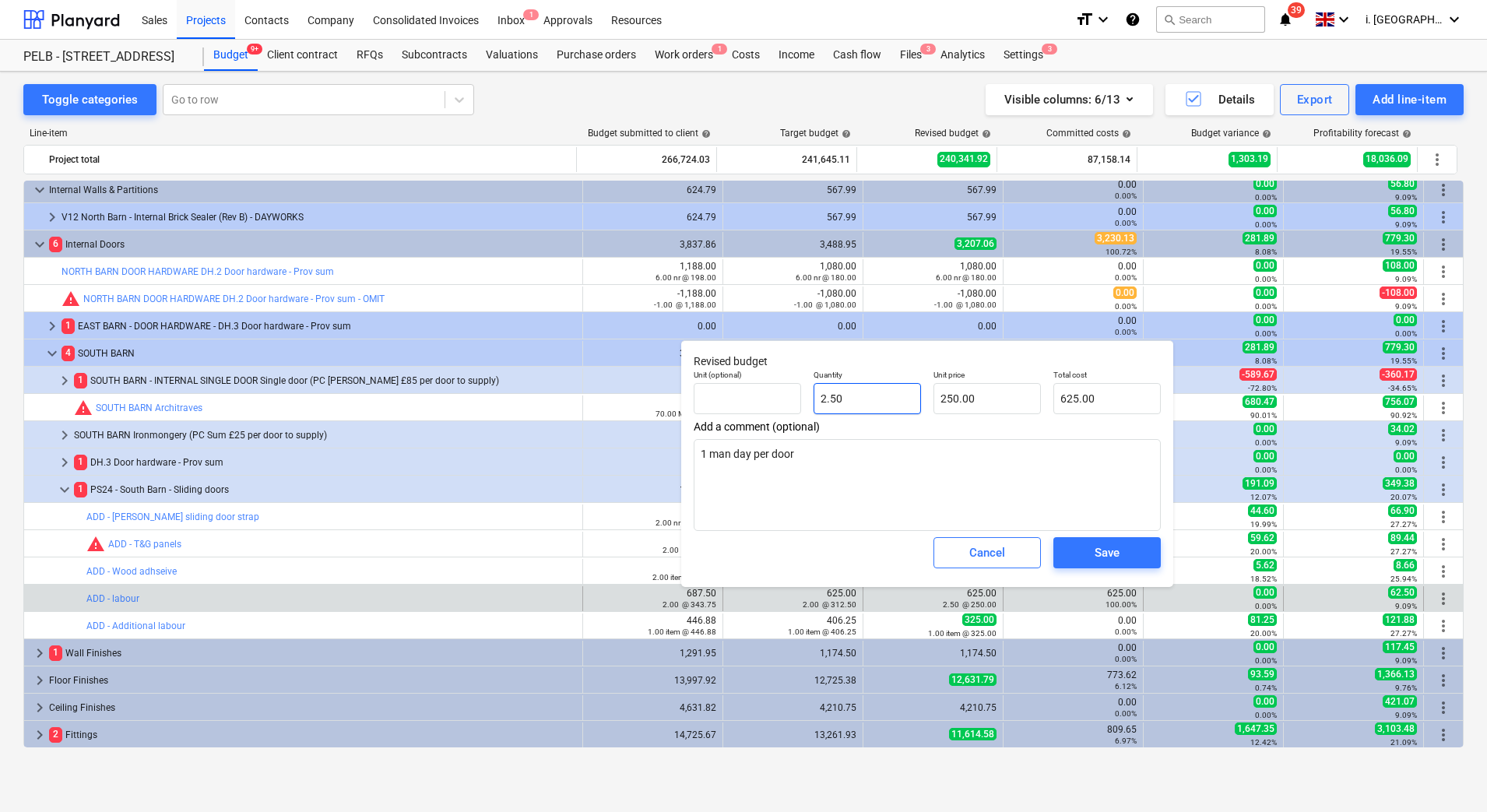
type input "2.5"
click at [874, 405] on input "2.5" at bounding box center [868, 399] width 108 height 31
type textarea "x"
type input "2."
type input "500.00"
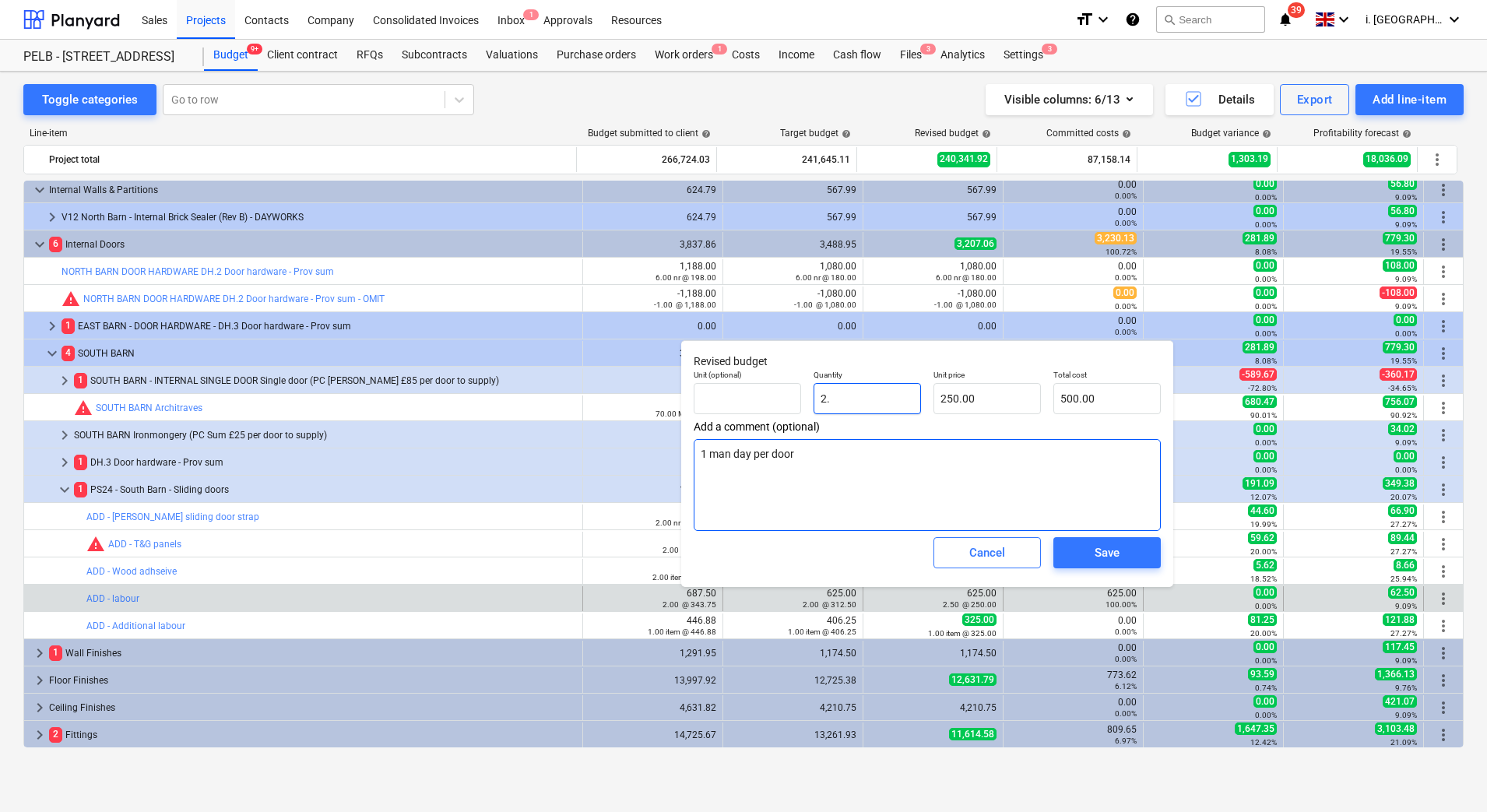
type textarea "x"
type input "2"
type textarea "x"
type input "20"
type input "5,000.00"
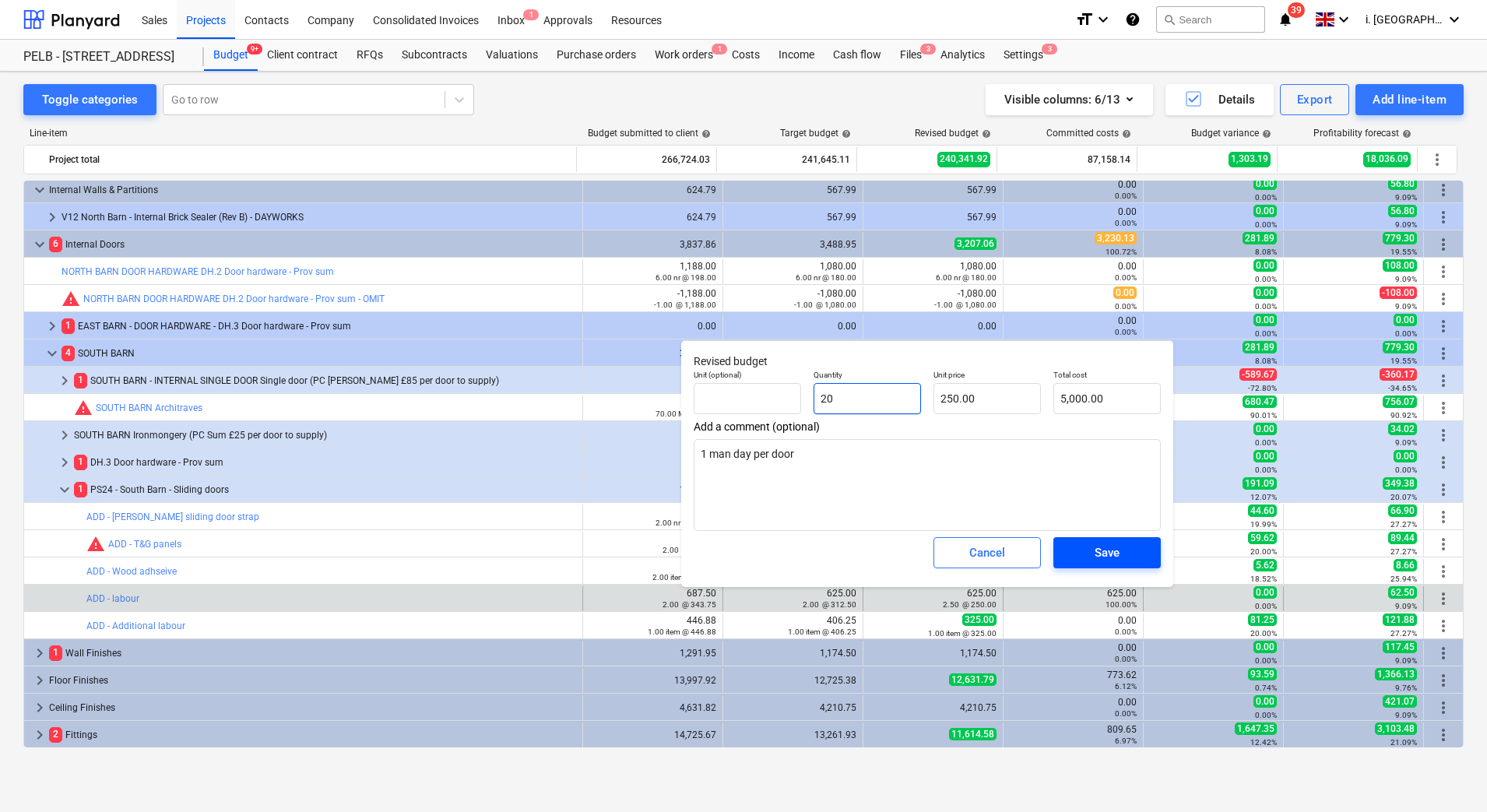
type textarea "x"
type input "2"
type input "500.00"
type input "2"
type textarea "x"
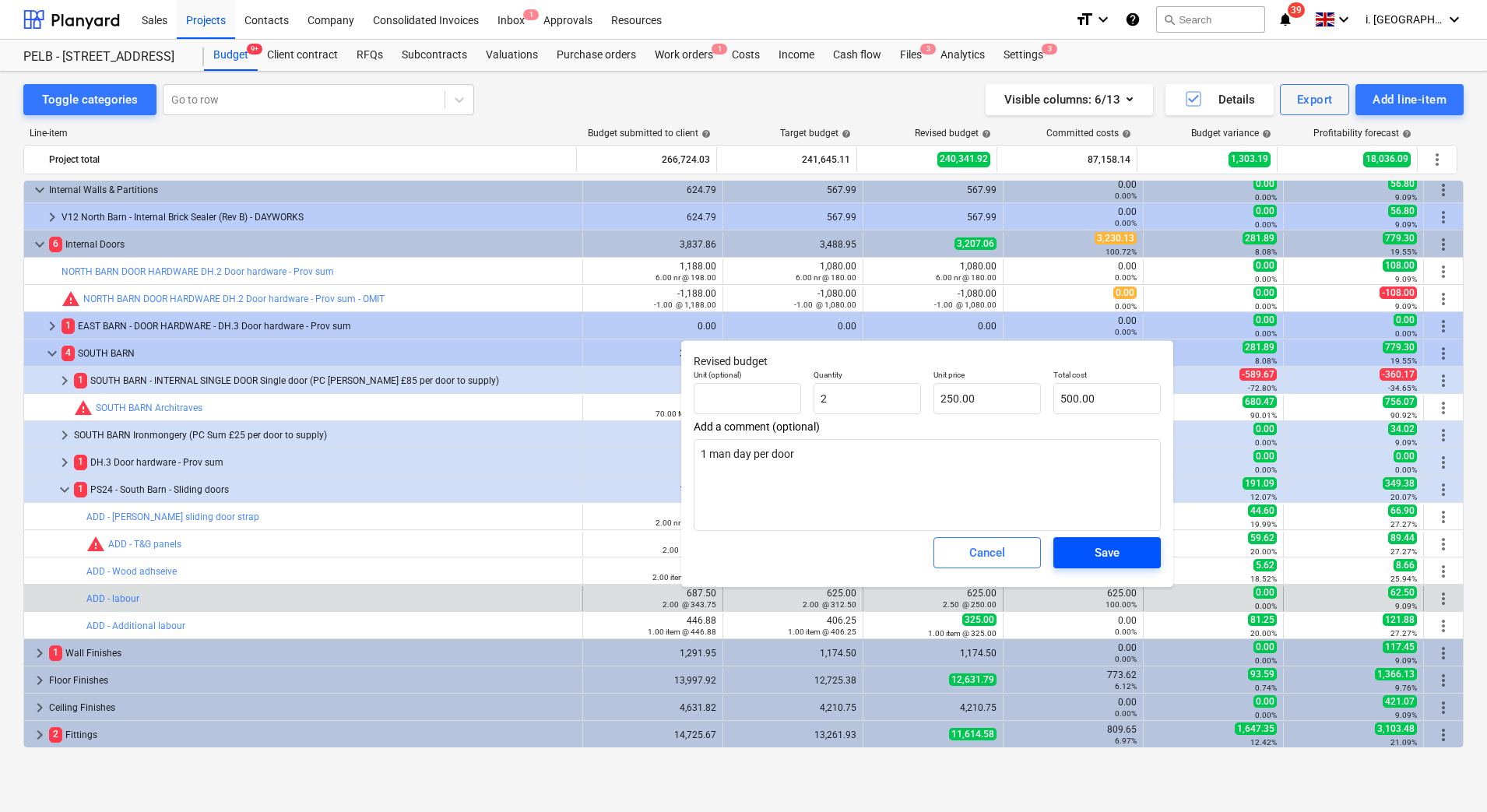
type input "2.00"
click at [1151, 557] on button "Save" at bounding box center [1107, 553] width 108 height 31
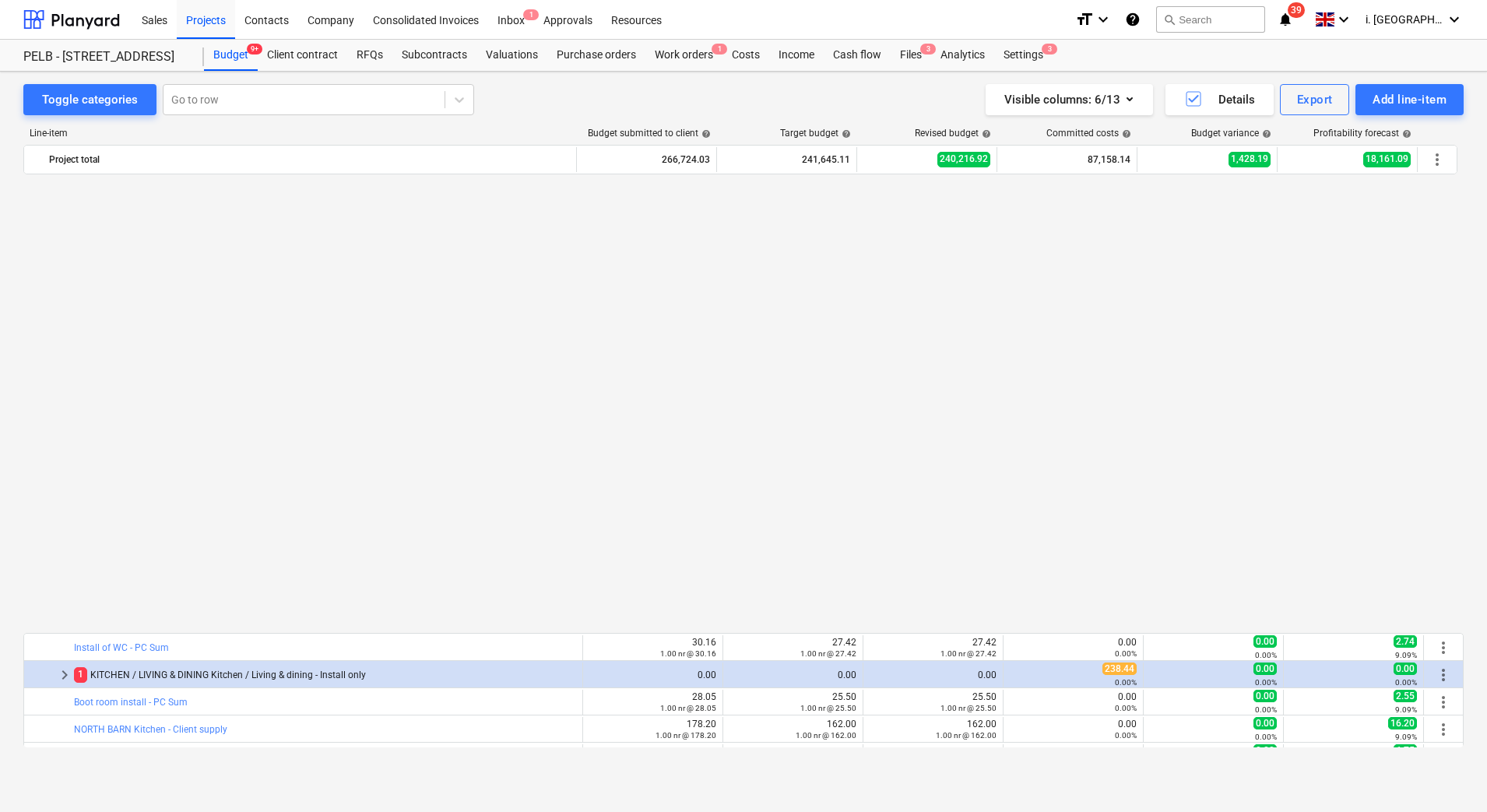
scroll to position [1487, 0]
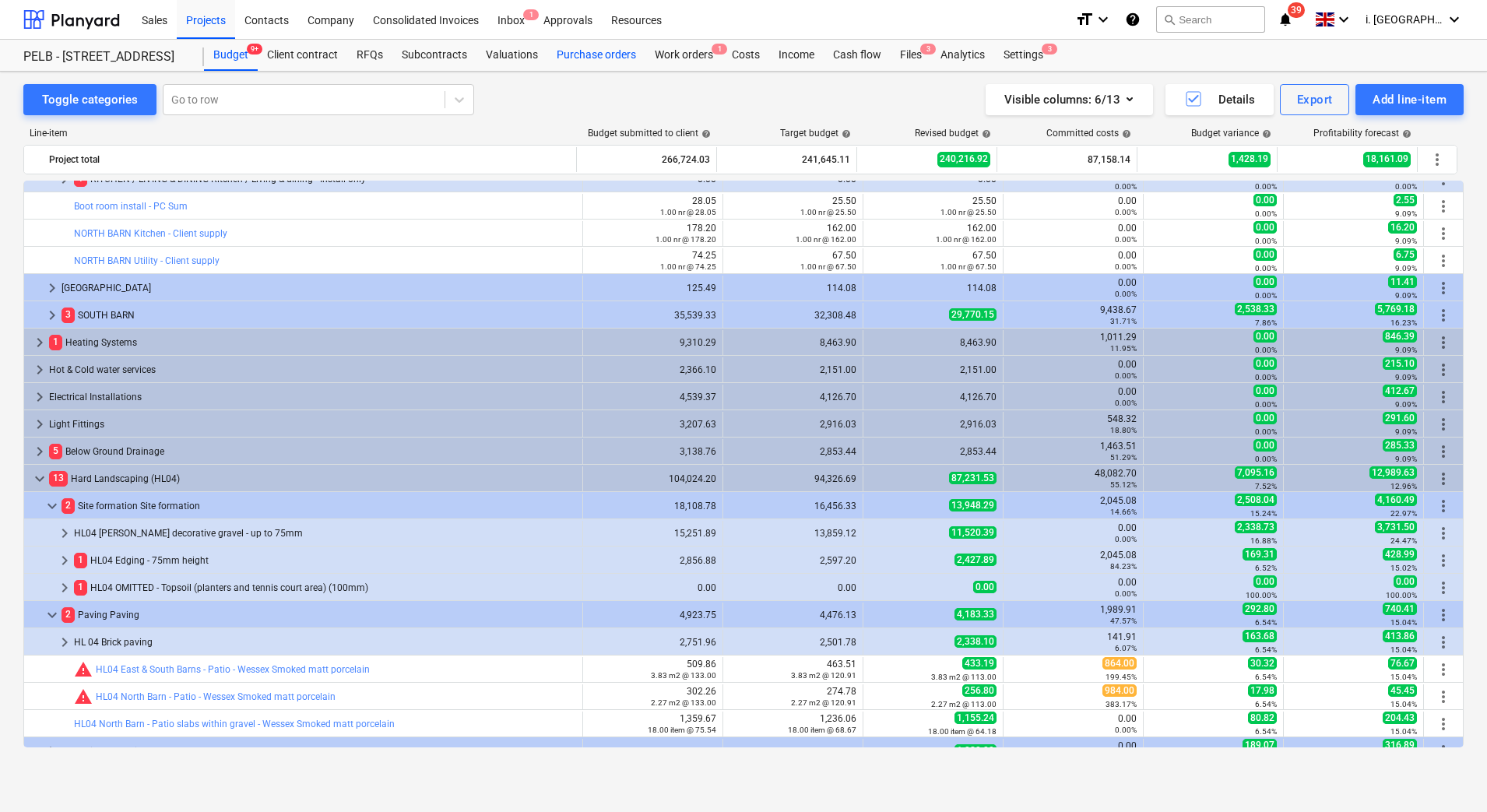
click at [579, 60] on div "Purchase orders" at bounding box center [596, 56] width 98 height 31
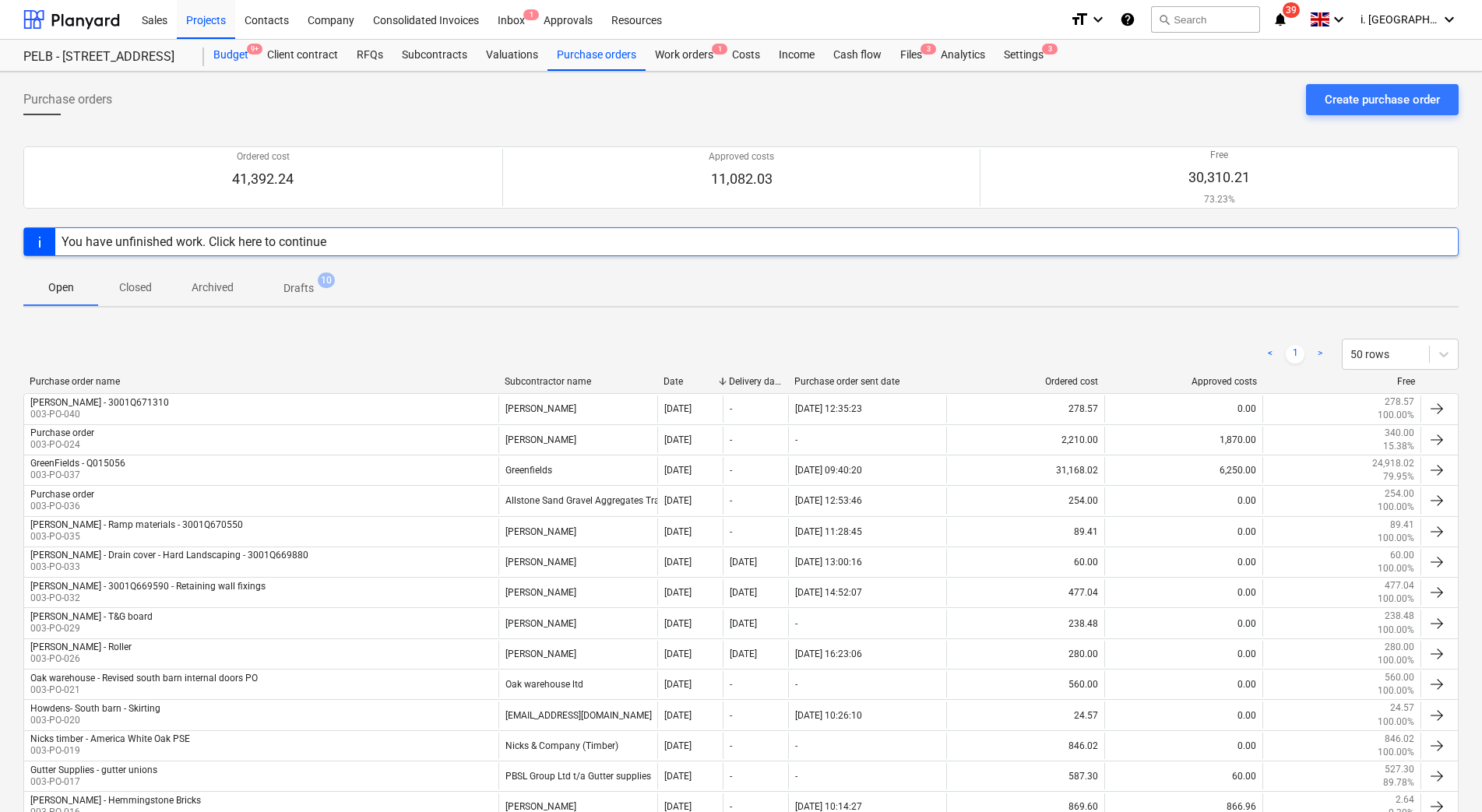
click at [218, 67] on div "Budget 9+" at bounding box center [230, 56] width 54 height 31
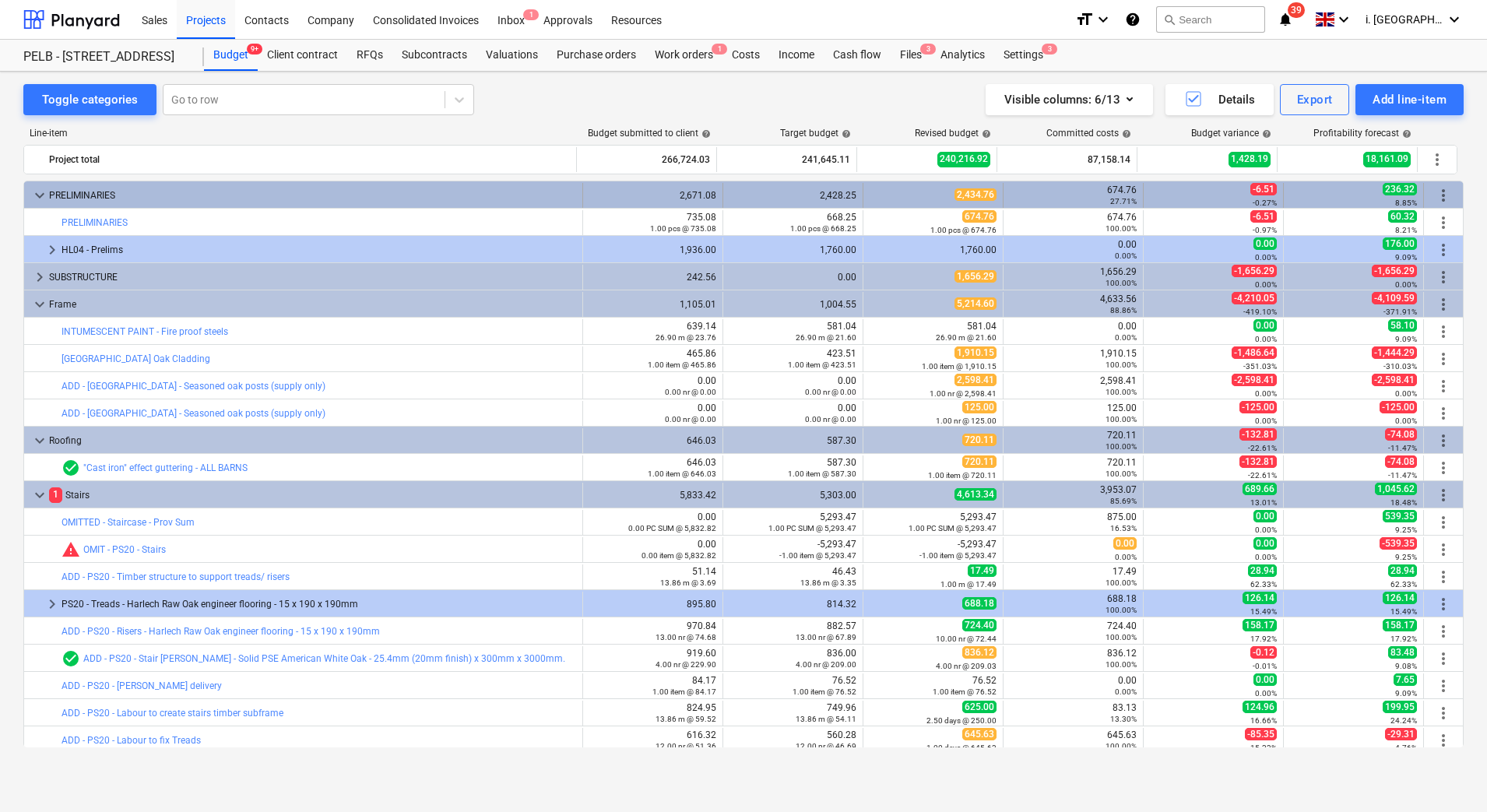
click at [29, 196] on div "keyboard_arrow_down PRELIMINARIES" at bounding box center [303, 196] width 559 height 25
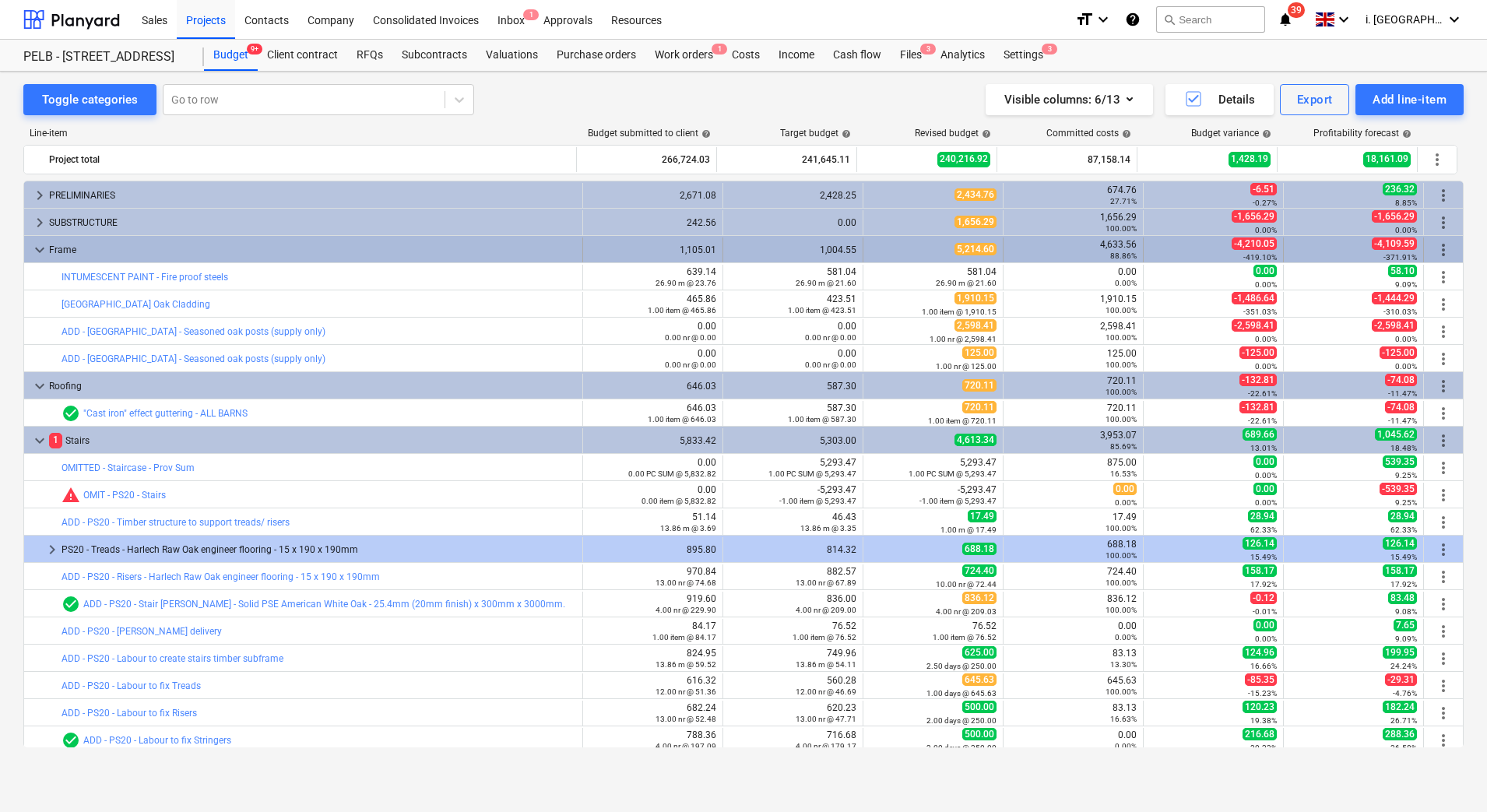
click at [41, 240] on span "keyboard_arrow_down" at bounding box center [40, 249] width 19 height 19
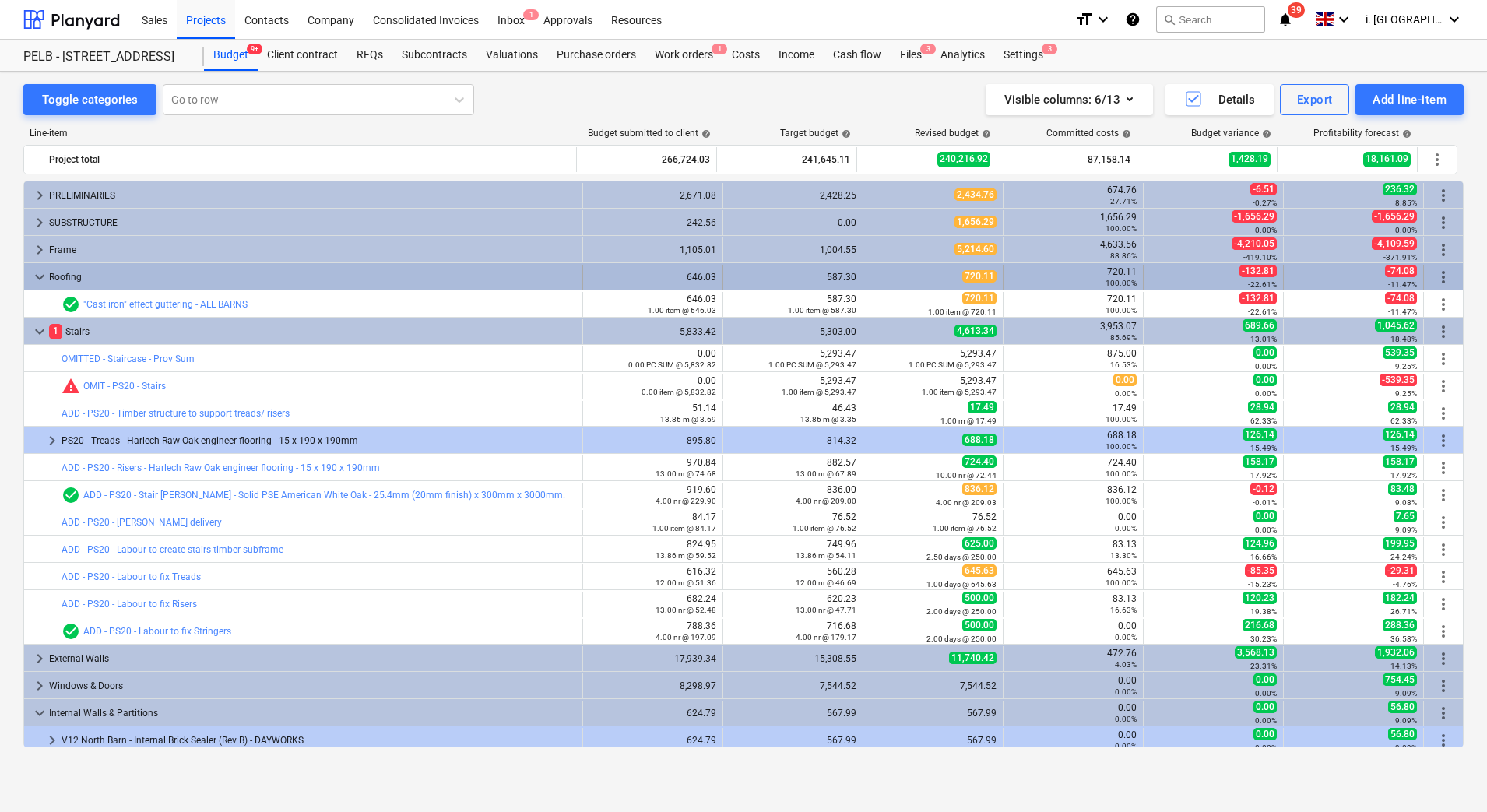
click at [36, 276] on span "keyboard_arrow_down" at bounding box center [40, 277] width 19 height 19
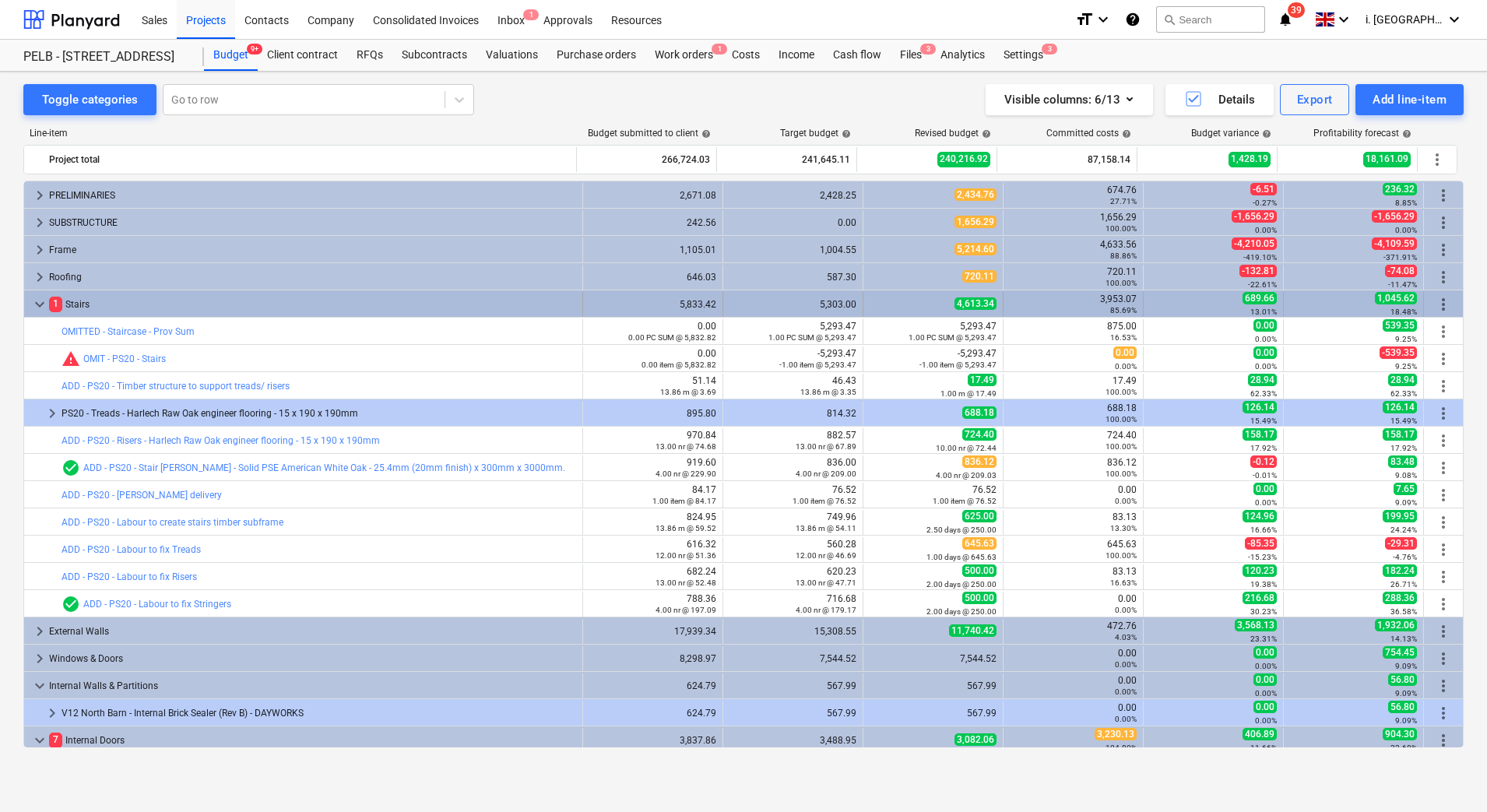
click at [35, 314] on div "keyboard_arrow_down" at bounding box center [40, 304] width 19 height 25
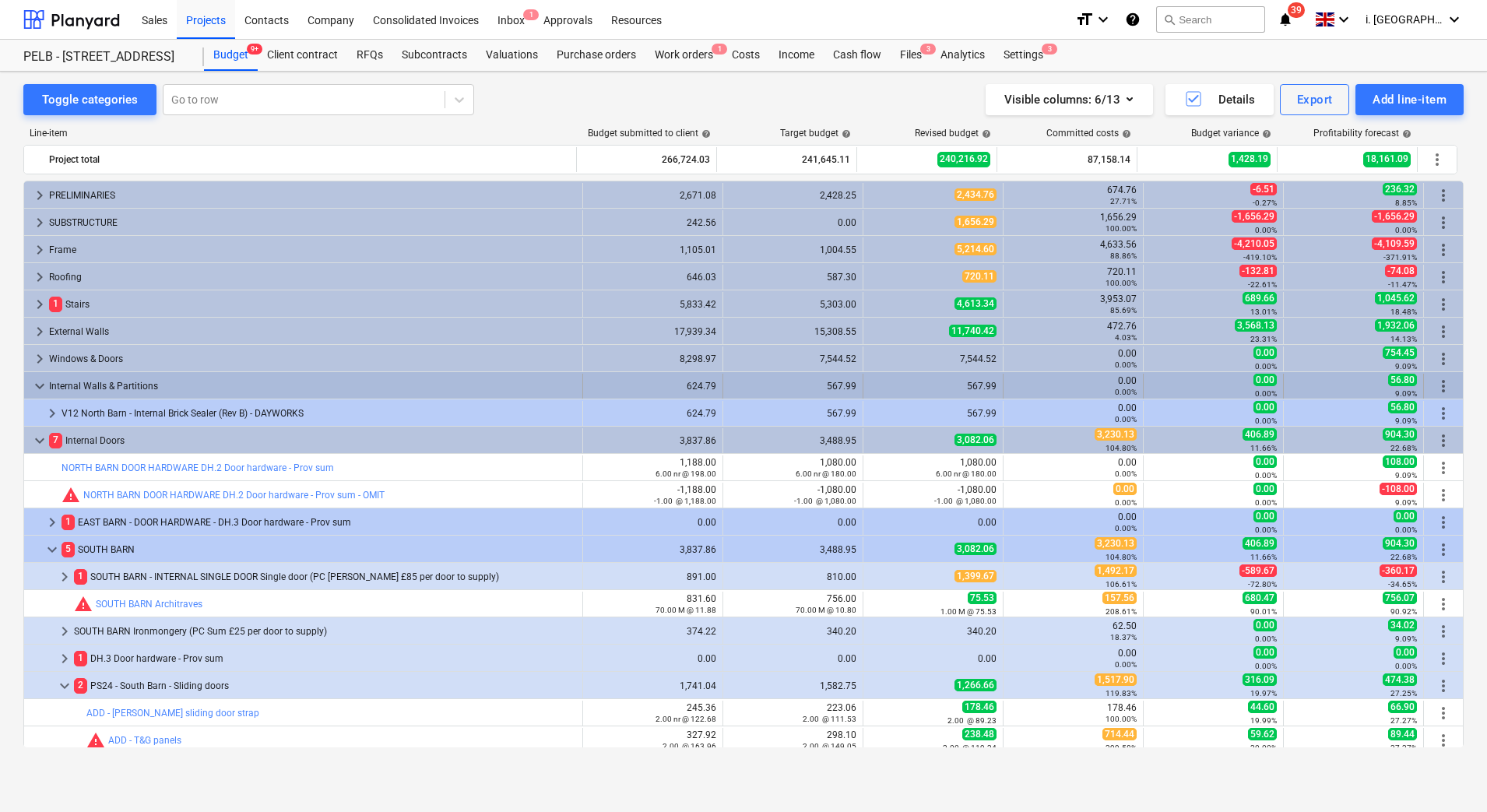
click at [34, 387] on span "keyboard_arrow_down" at bounding box center [40, 386] width 19 height 19
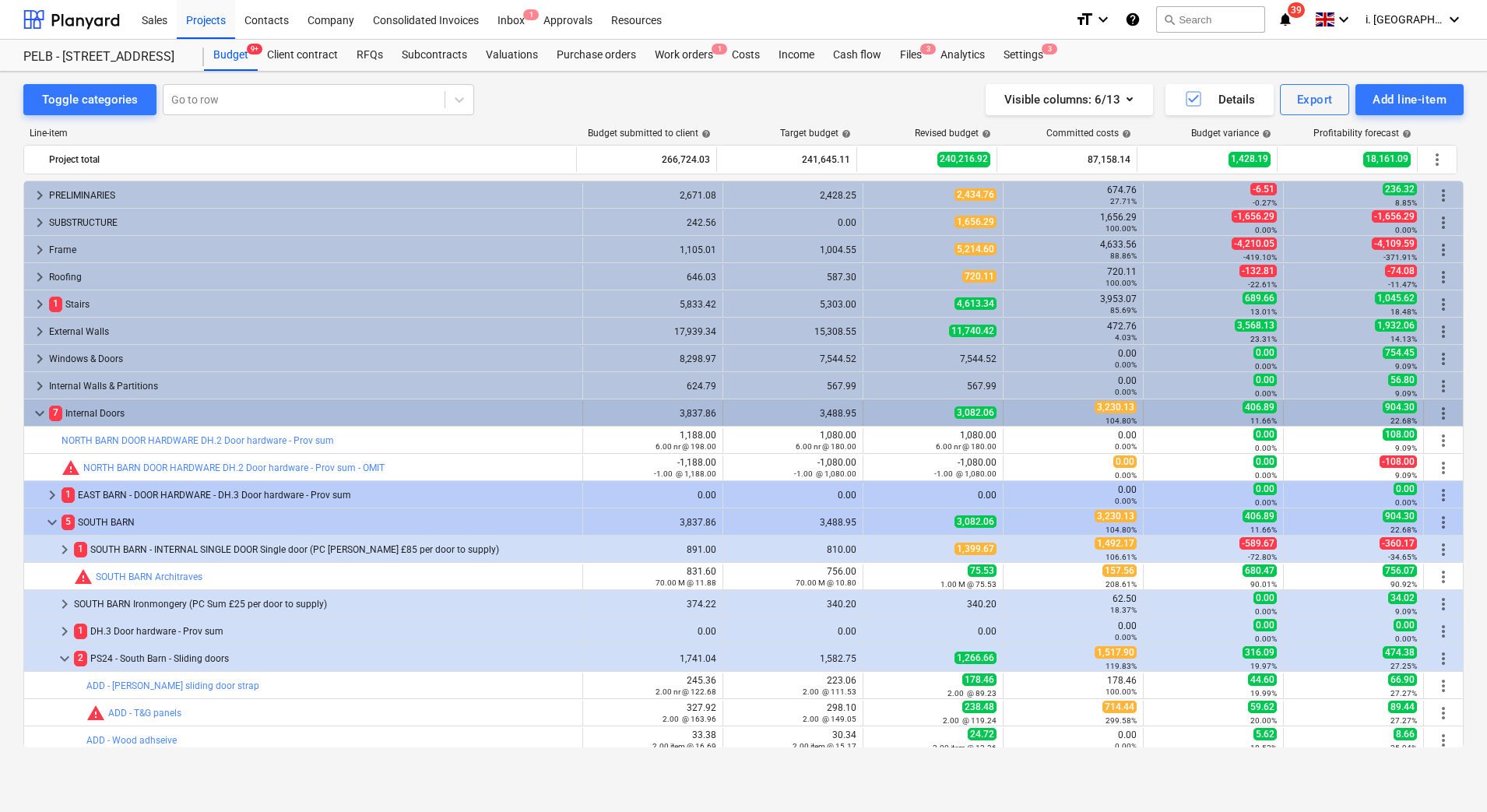
click at [36, 418] on span "keyboard_arrow_down" at bounding box center [40, 413] width 19 height 19
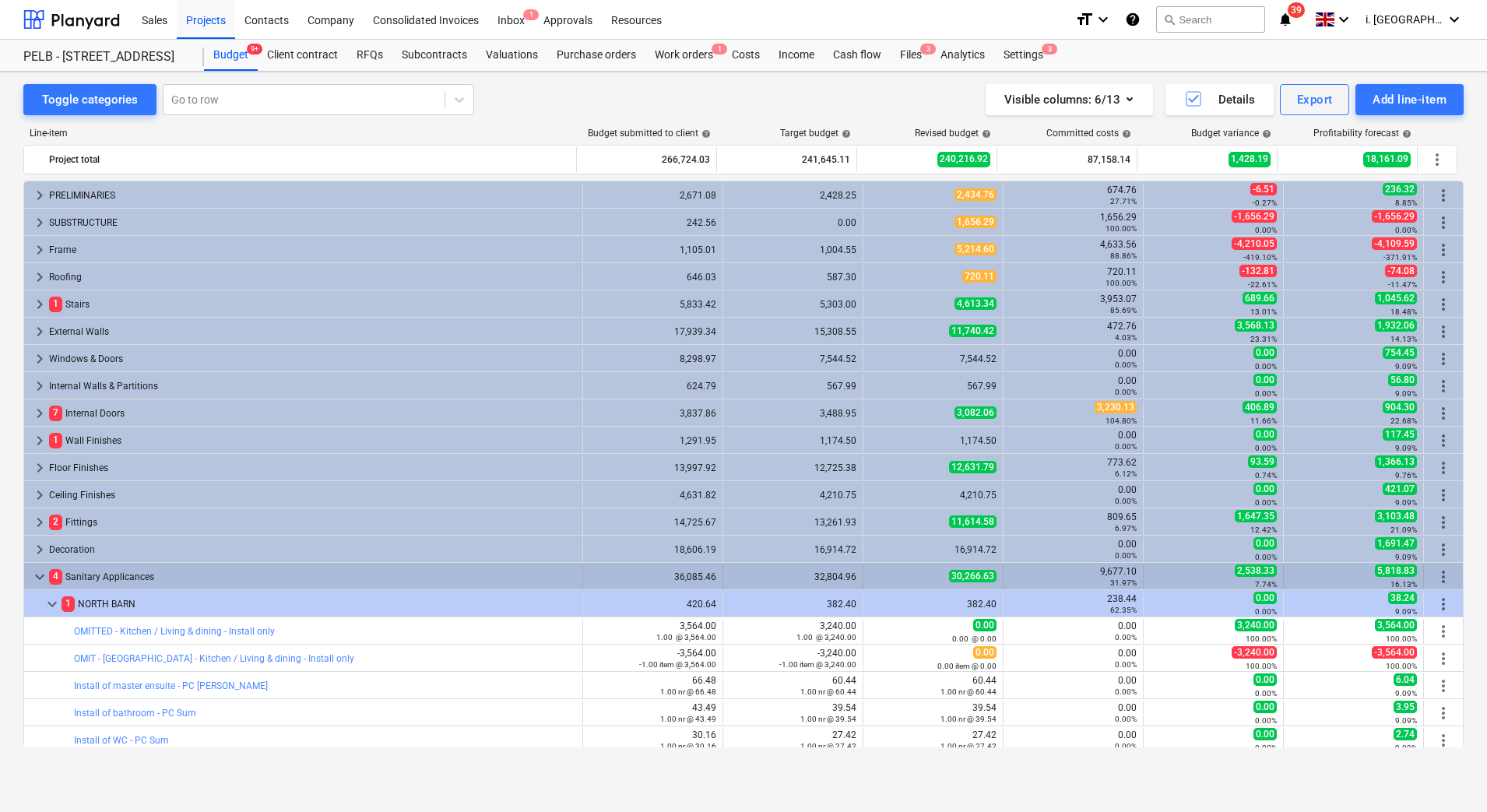
click at [38, 572] on span "keyboard_arrow_down" at bounding box center [40, 577] width 19 height 19
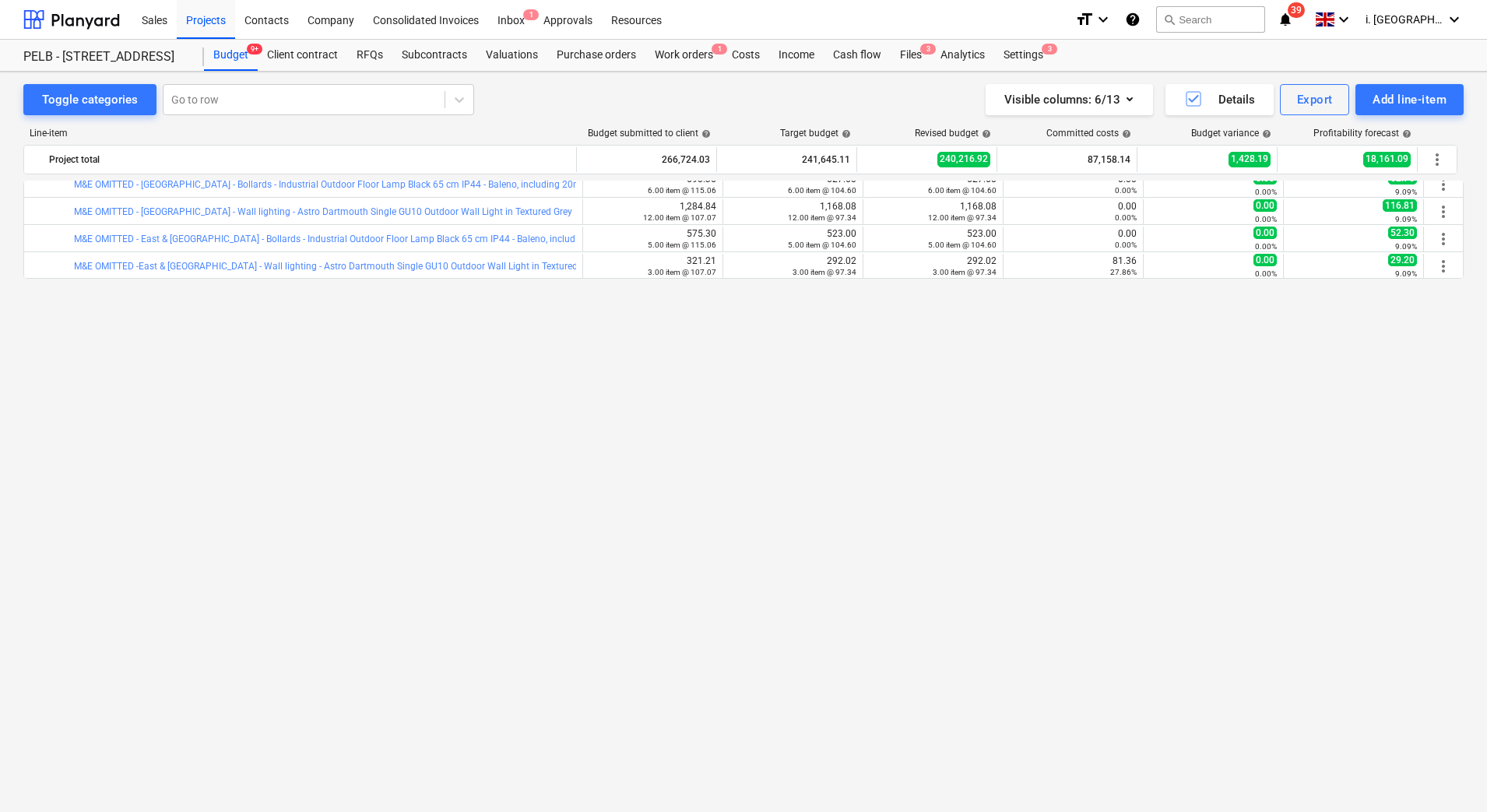
scroll to position [495, 0]
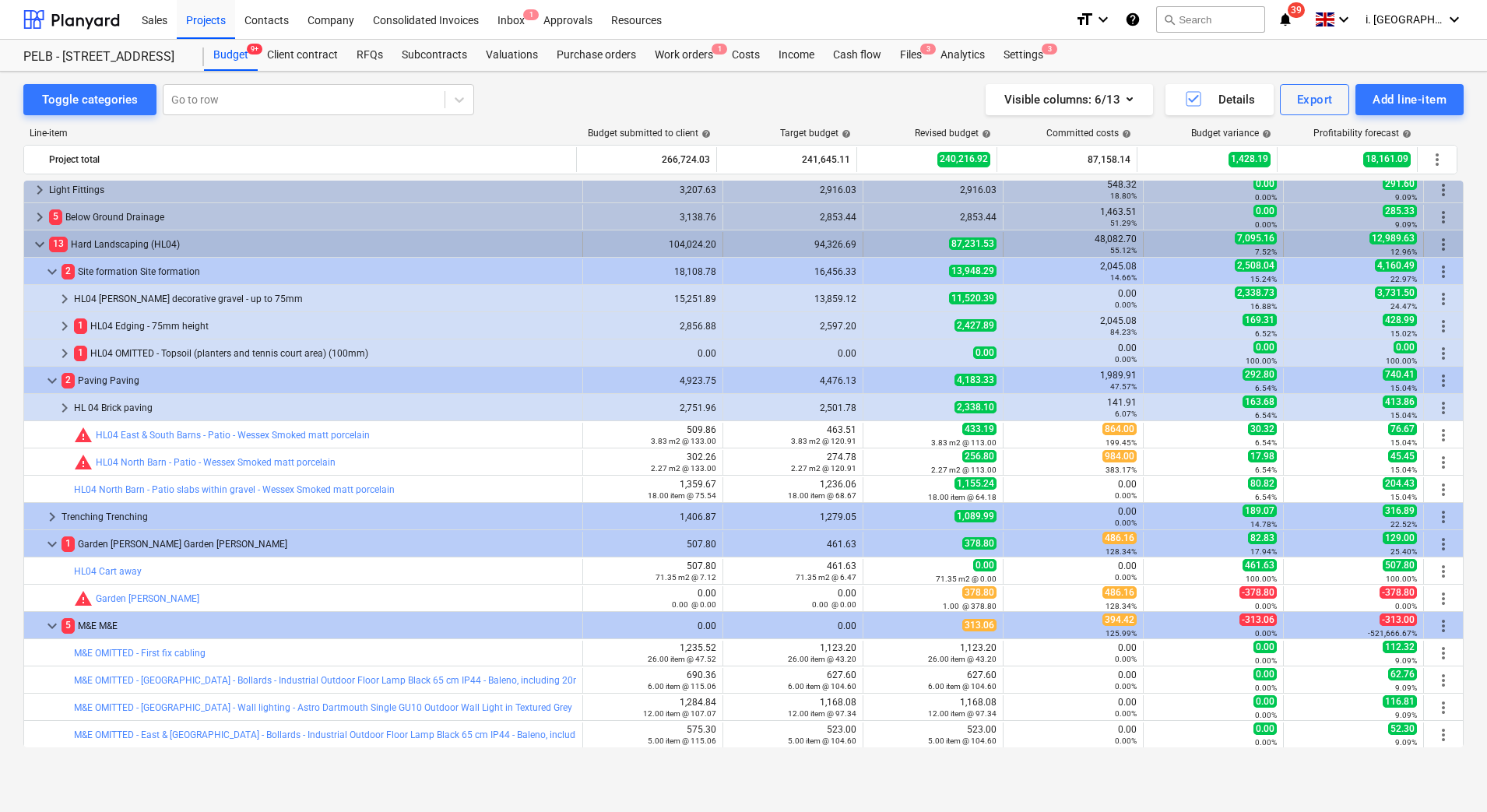
click at [34, 249] on span "keyboard_arrow_down" at bounding box center [40, 244] width 19 height 19
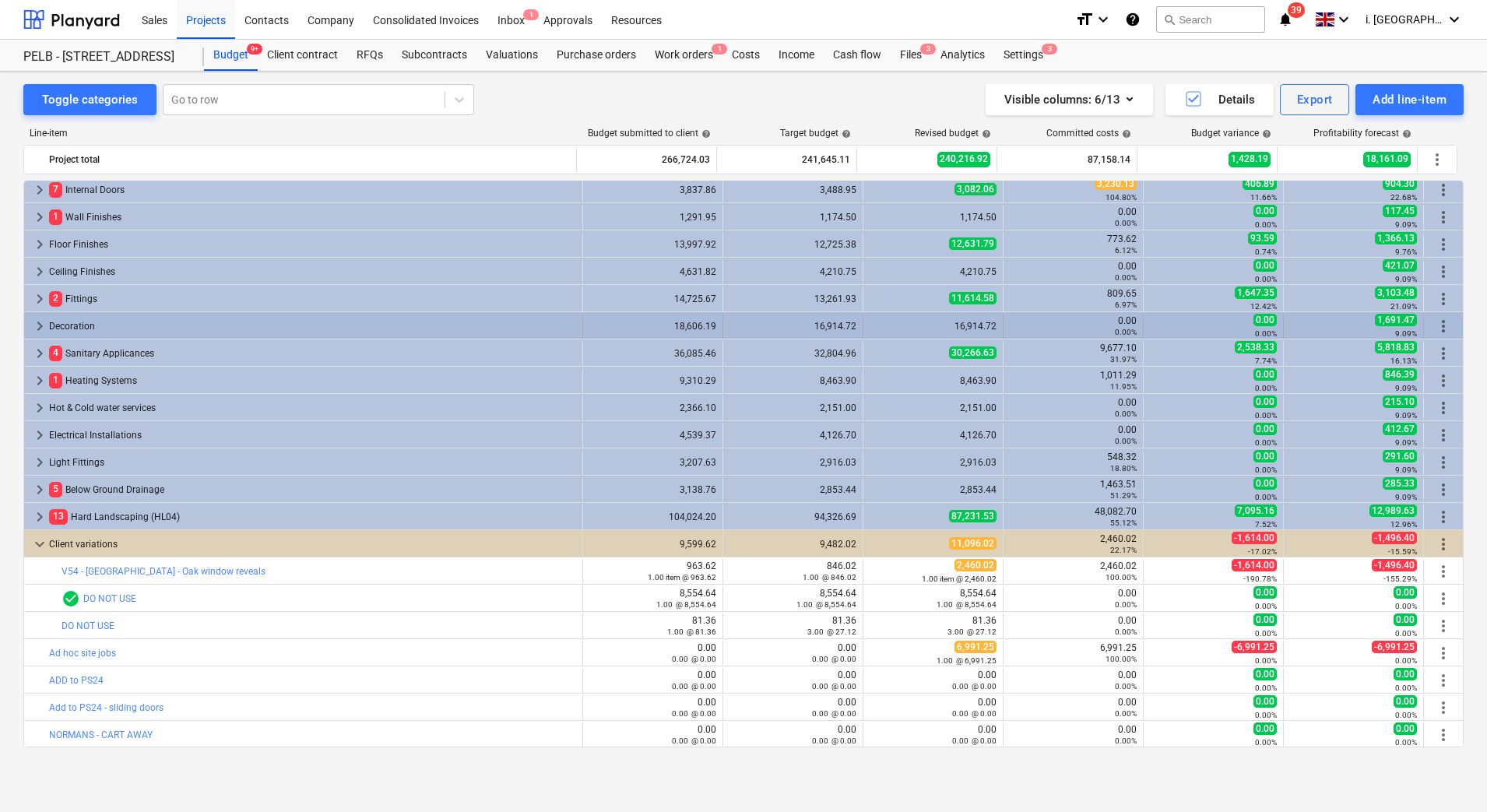
scroll to position [224, 0]
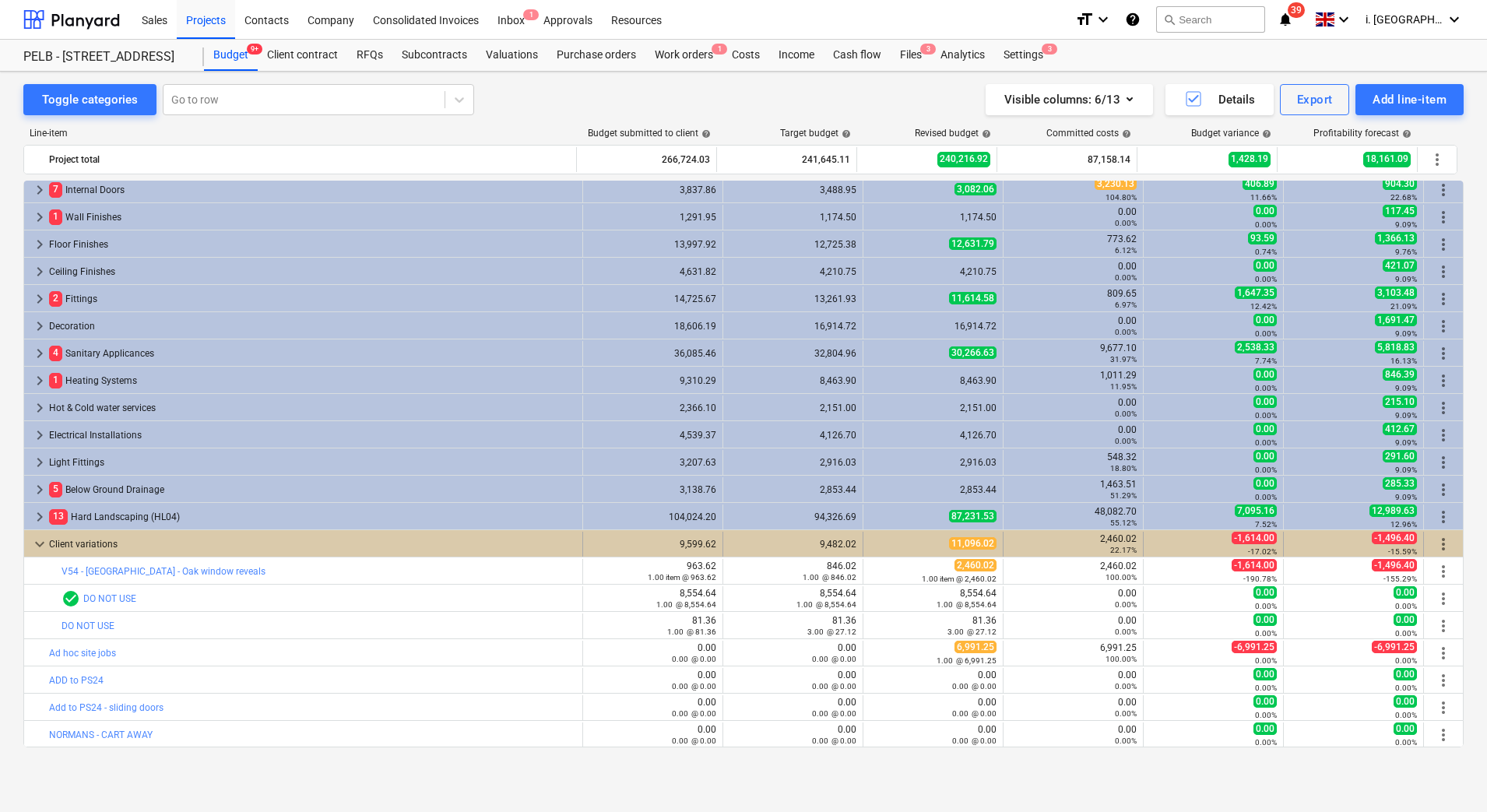
click at [38, 535] on span "keyboard_arrow_down" at bounding box center [40, 544] width 19 height 19
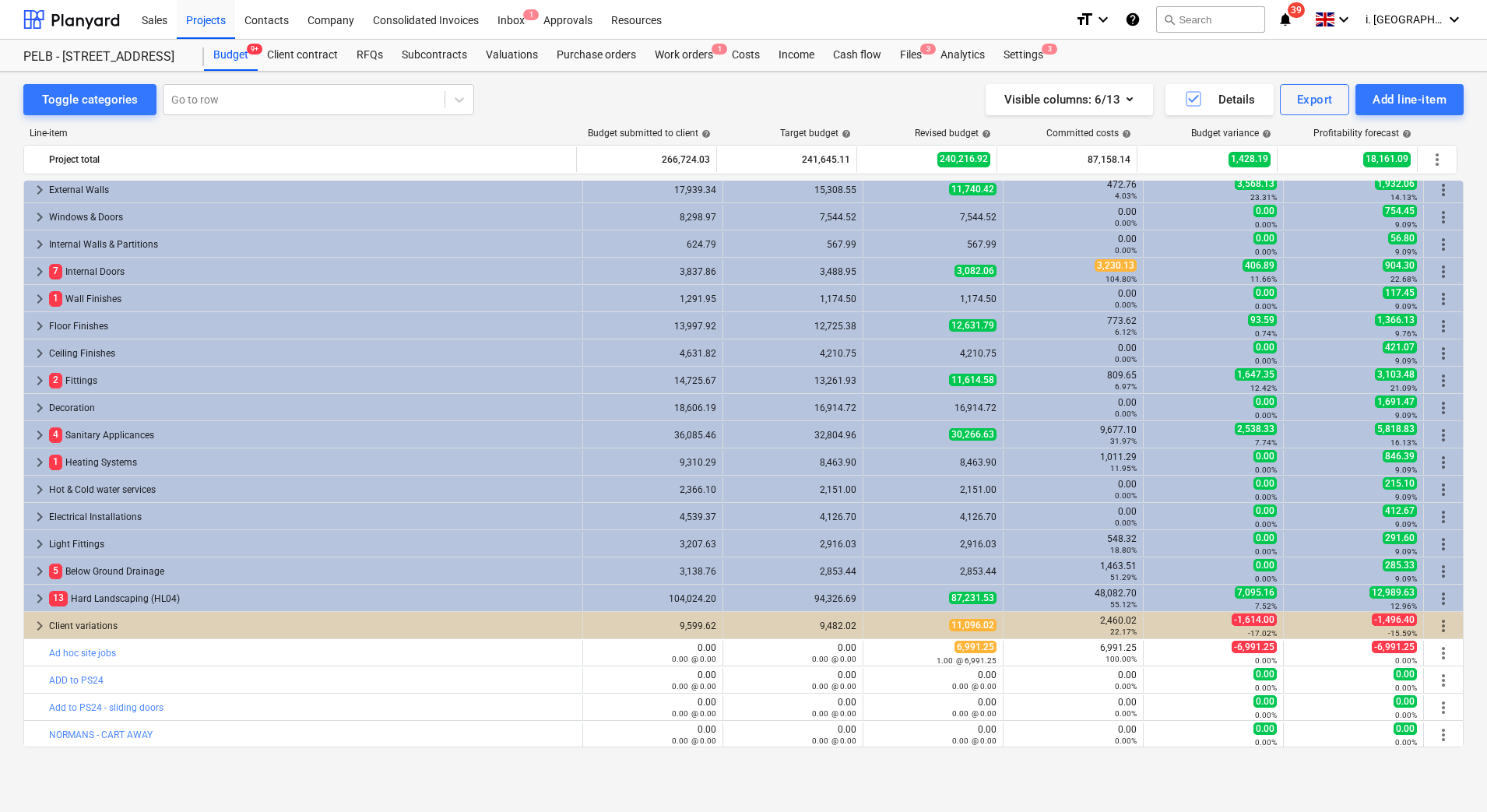
scroll to position [142, 0]
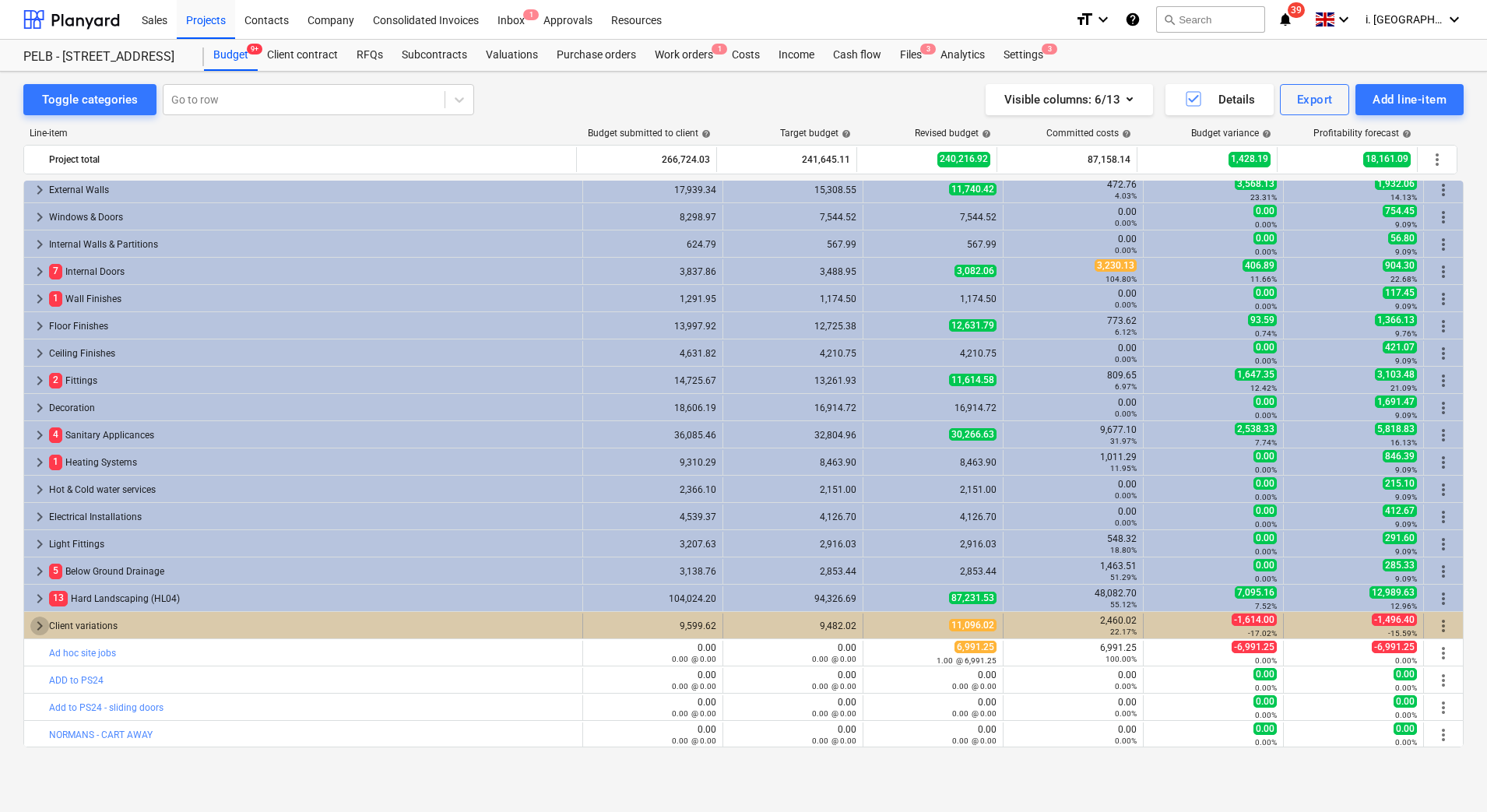
click at [35, 629] on span "keyboard_arrow_right" at bounding box center [40, 626] width 19 height 19
click at [44, 618] on span "keyboard_arrow_down" at bounding box center [40, 626] width 19 height 19
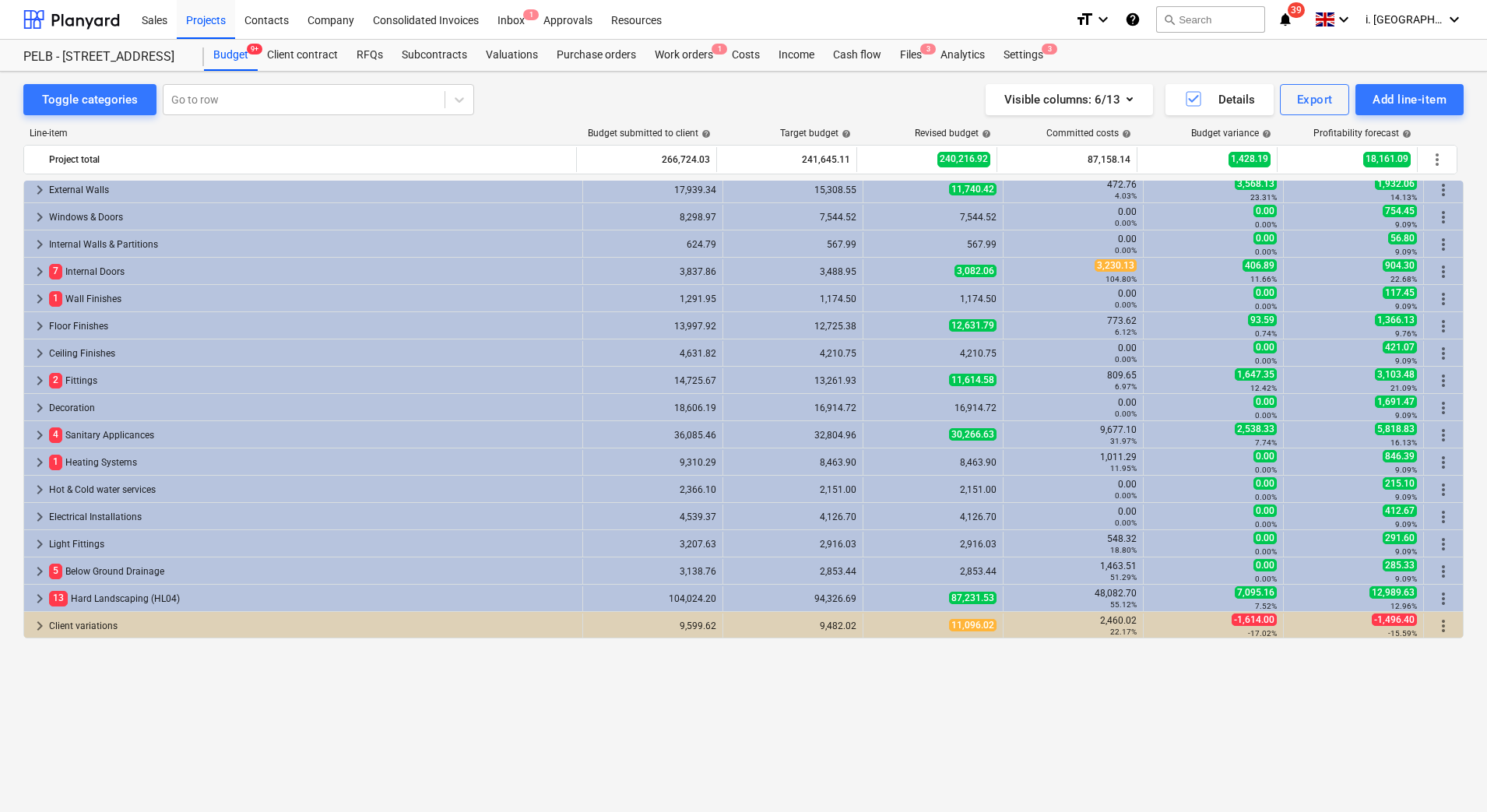
scroll to position [0, 0]
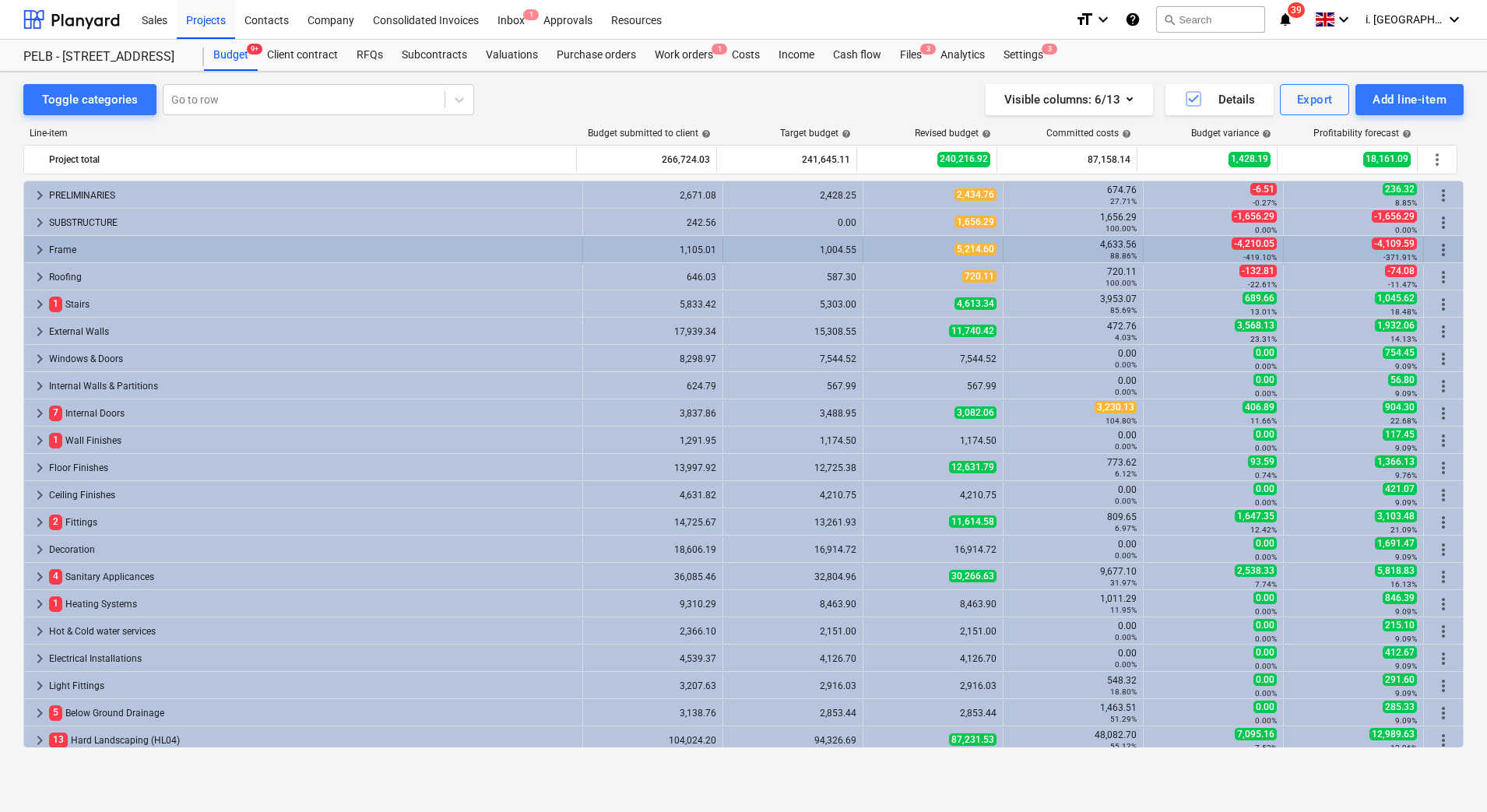
click at [36, 254] on span "keyboard_arrow_right" at bounding box center [40, 249] width 19 height 19
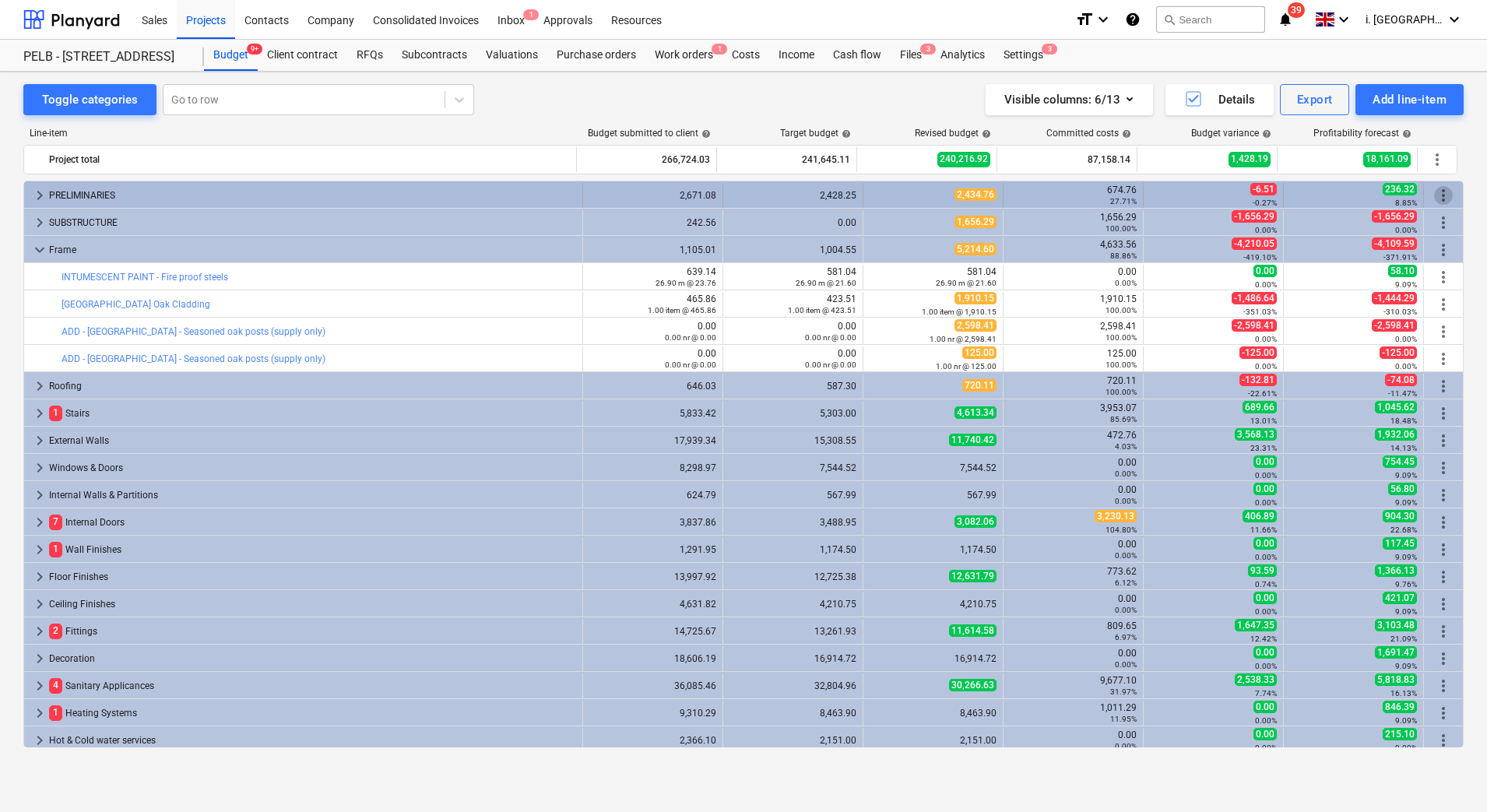
click at [1446, 190] on span "more_vert" at bounding box center [1443, 196] width 19 height 19
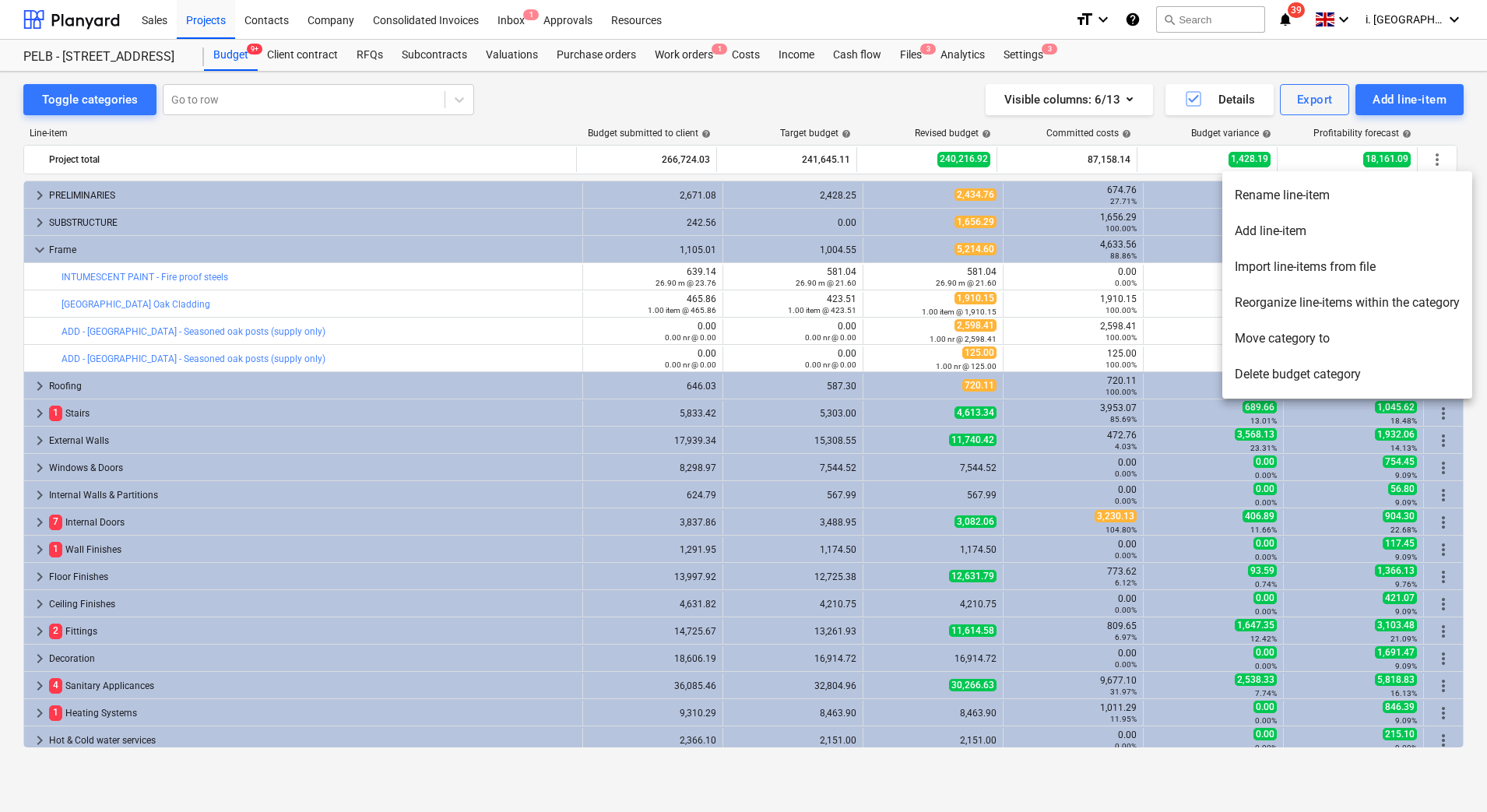
click at [32, 253] on div at bounding box center [744, 406] width 1487 height 812
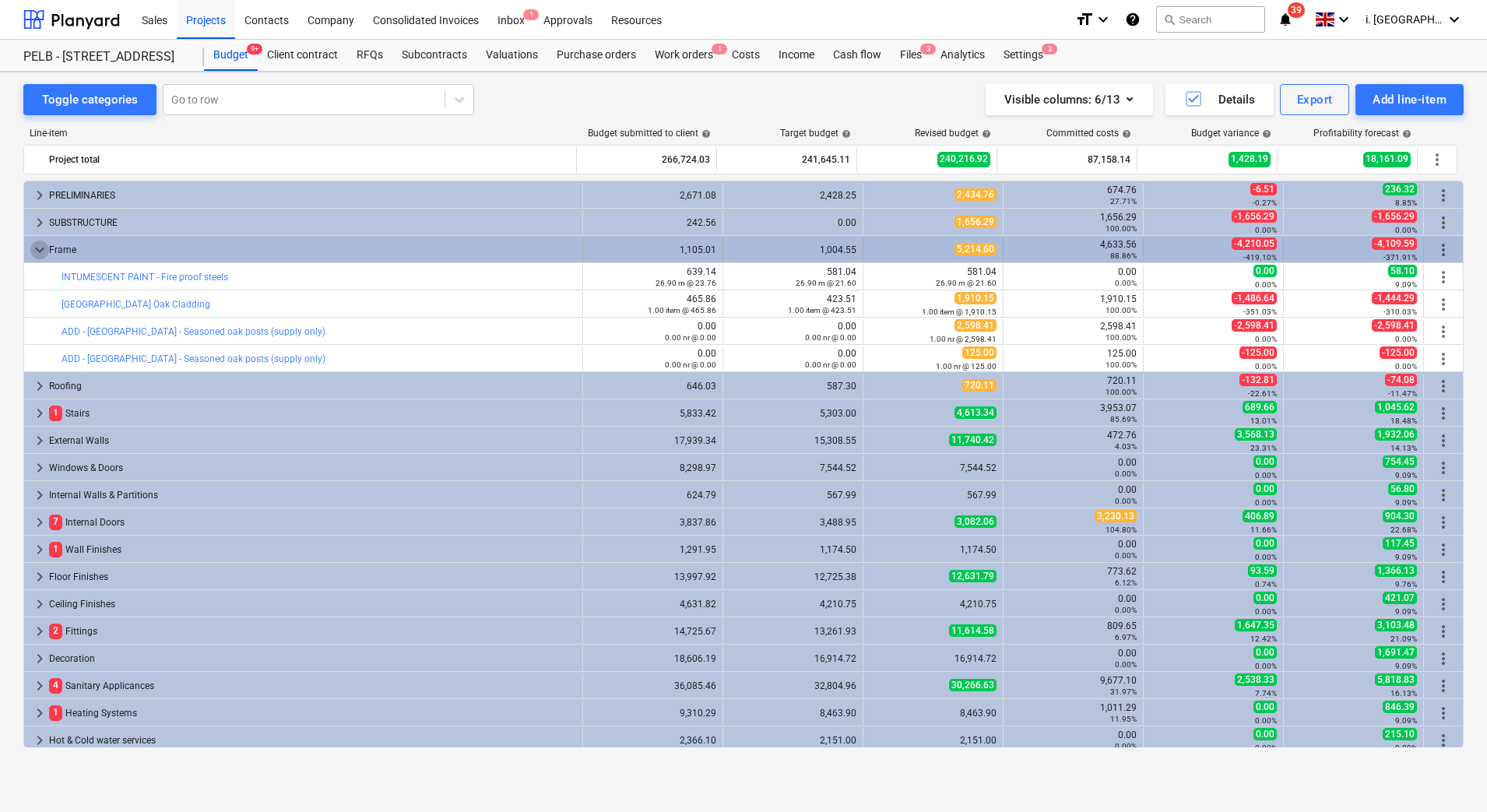
click at [41, 249] on span "keyboard_arrow_down" at bounding box center [40, 249] width 19 height 19
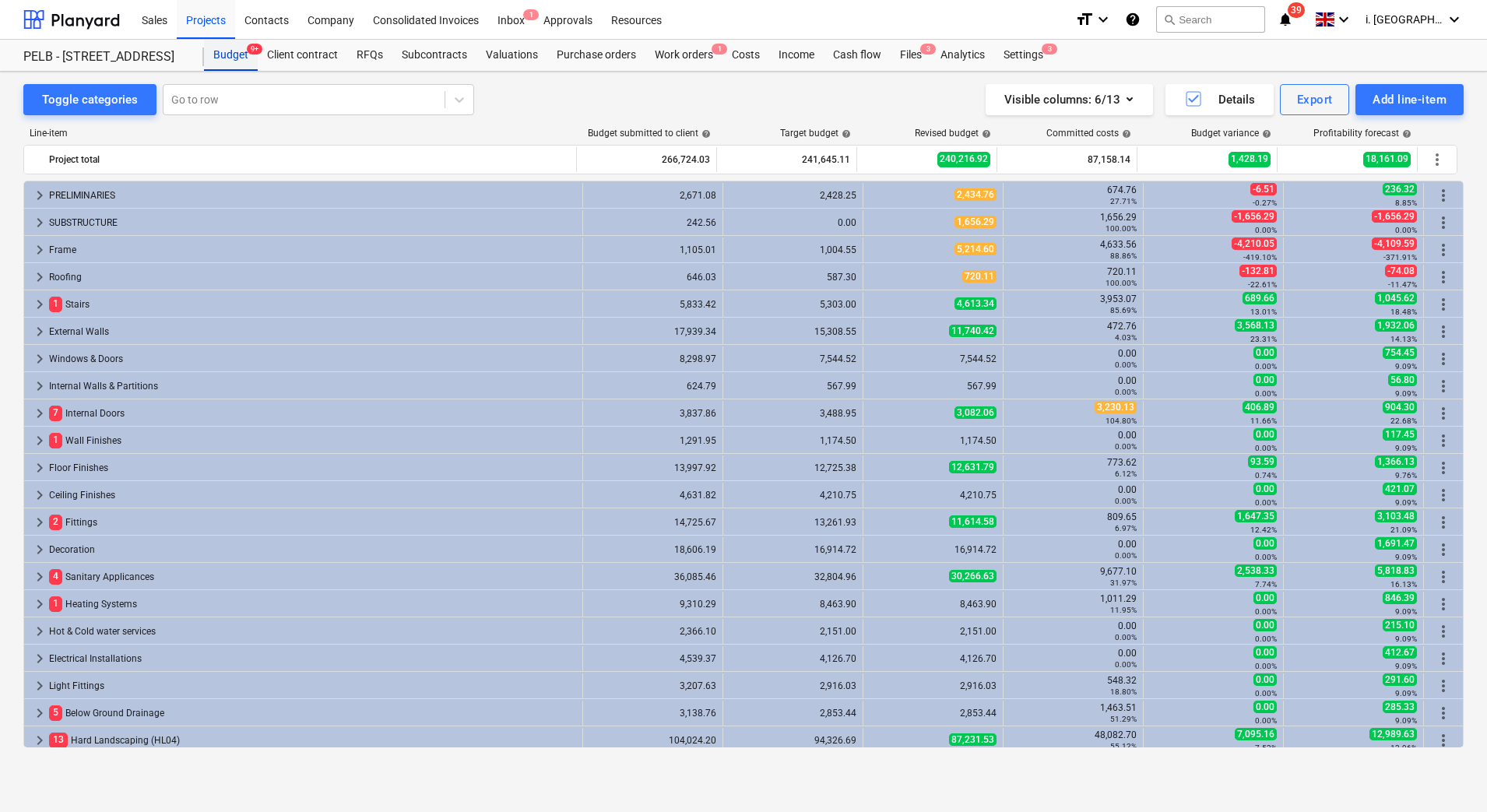
click at [241, 56] on div "Budget 9+" at bounding box center [230, 56] width 54 height 31
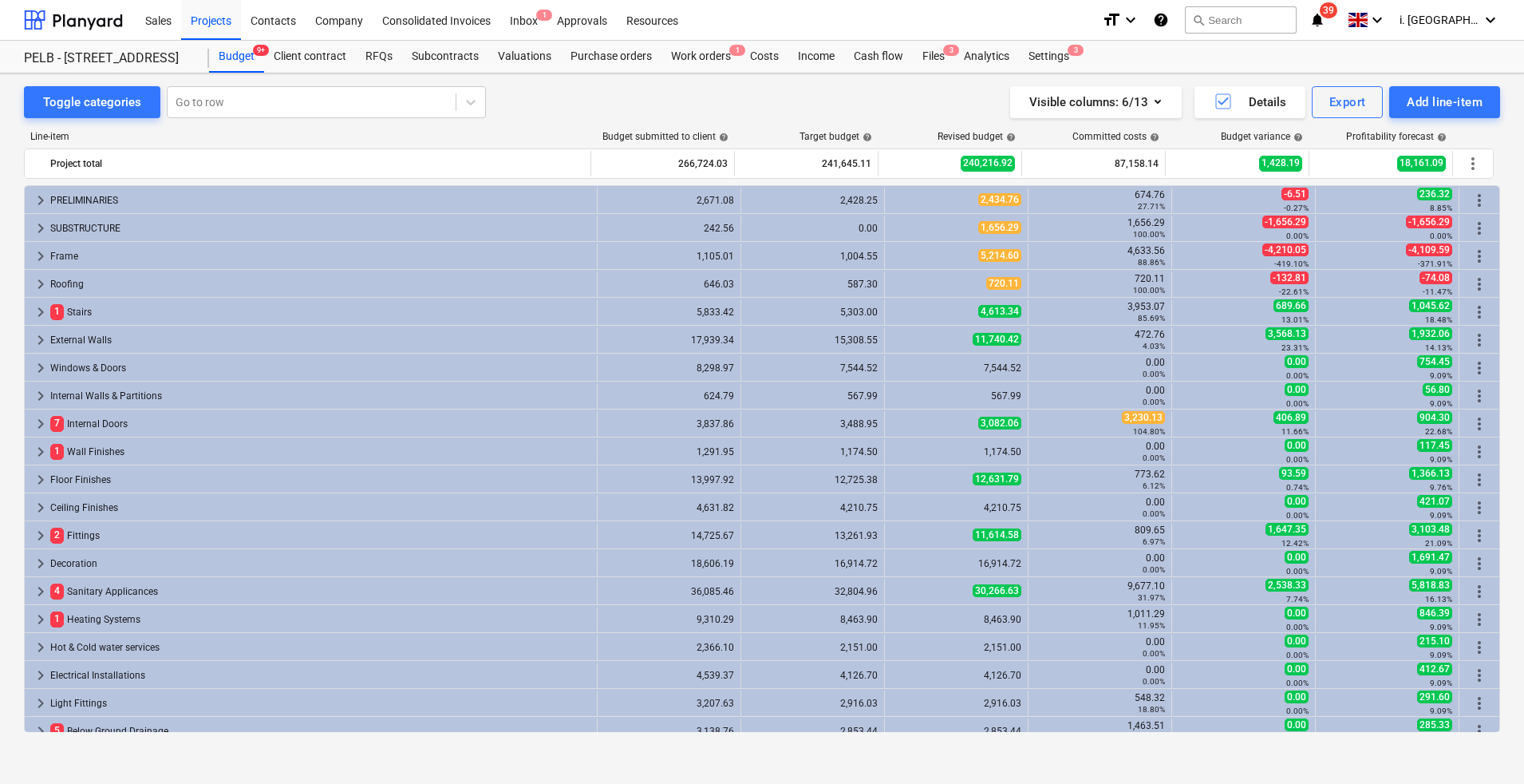
drag, startPoint x: 766, startPoint y: 90, endPoint x: 1031, endPoint y: 128, distance: 267.7
click at [766, 90] on div "Visible columns : 6/13 Details Export Add line-item" at bounding box center [1126, 102] width 749 height 32
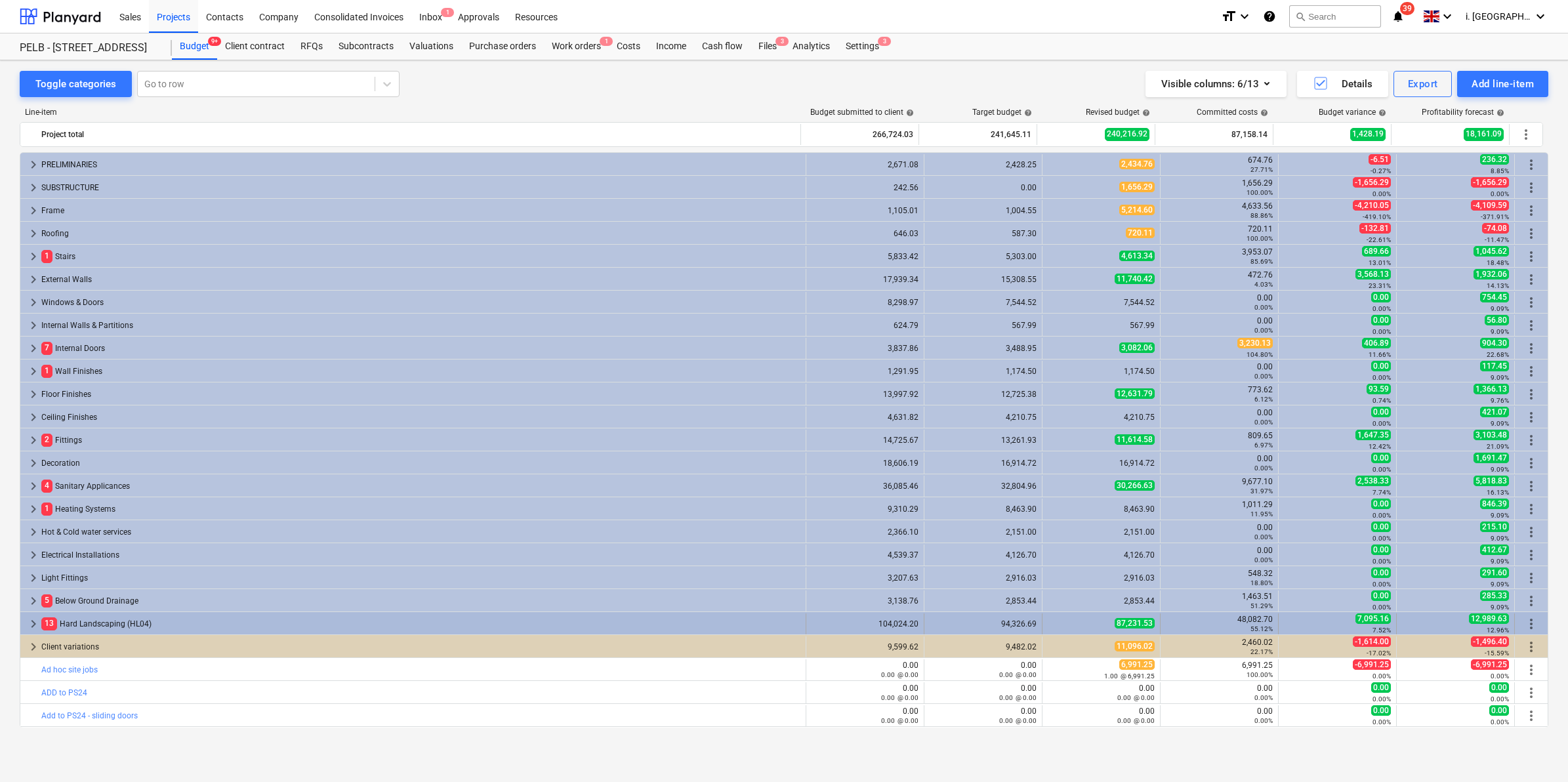
click at [33, 623] on span "keyboard_arrow_right" at bounding box center [34, 624] width 16 height 16
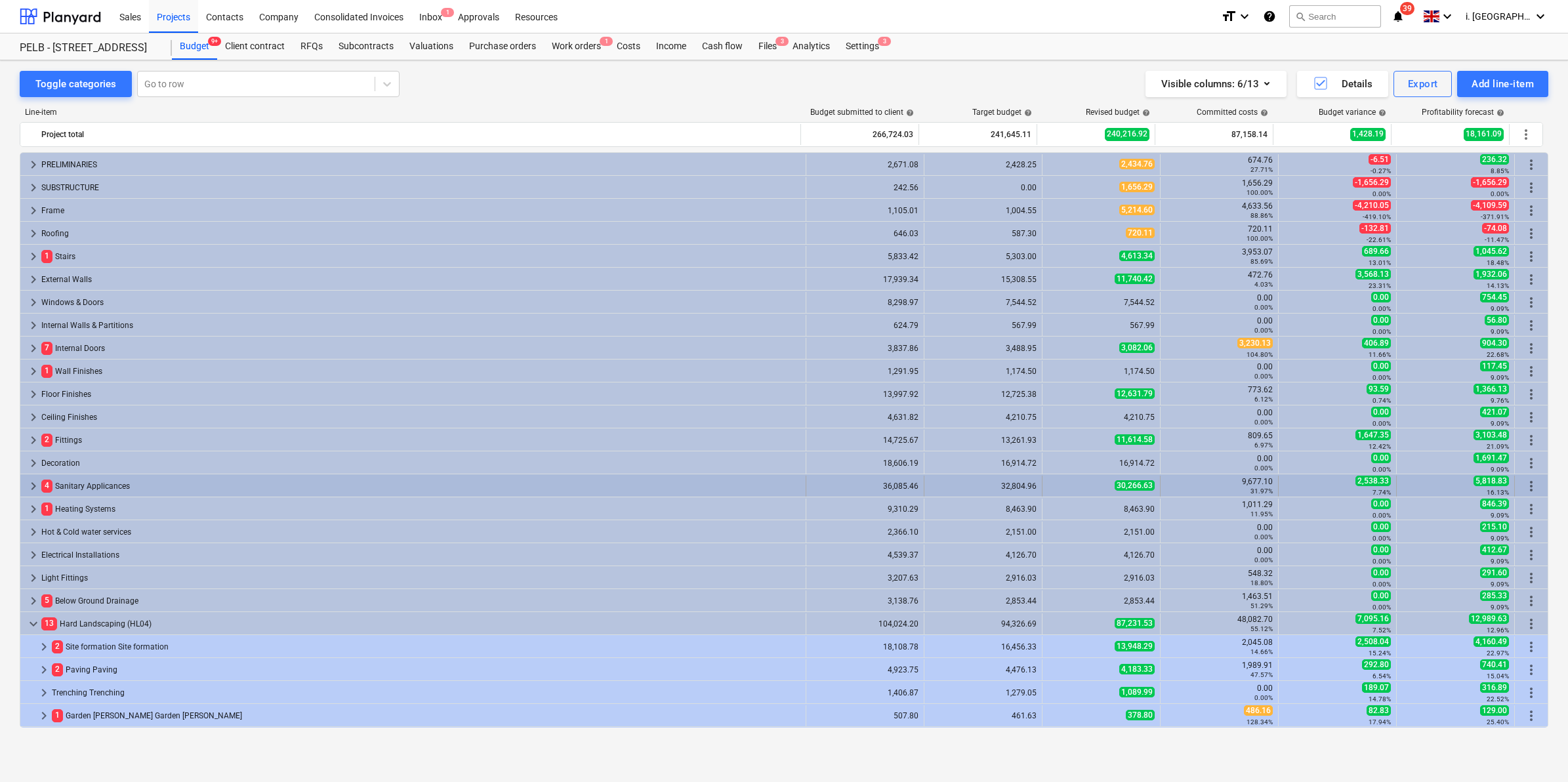
click at [31, 482] on span "keyboard_arrow_right" at bounding box center [34, 486] width 16 height 16
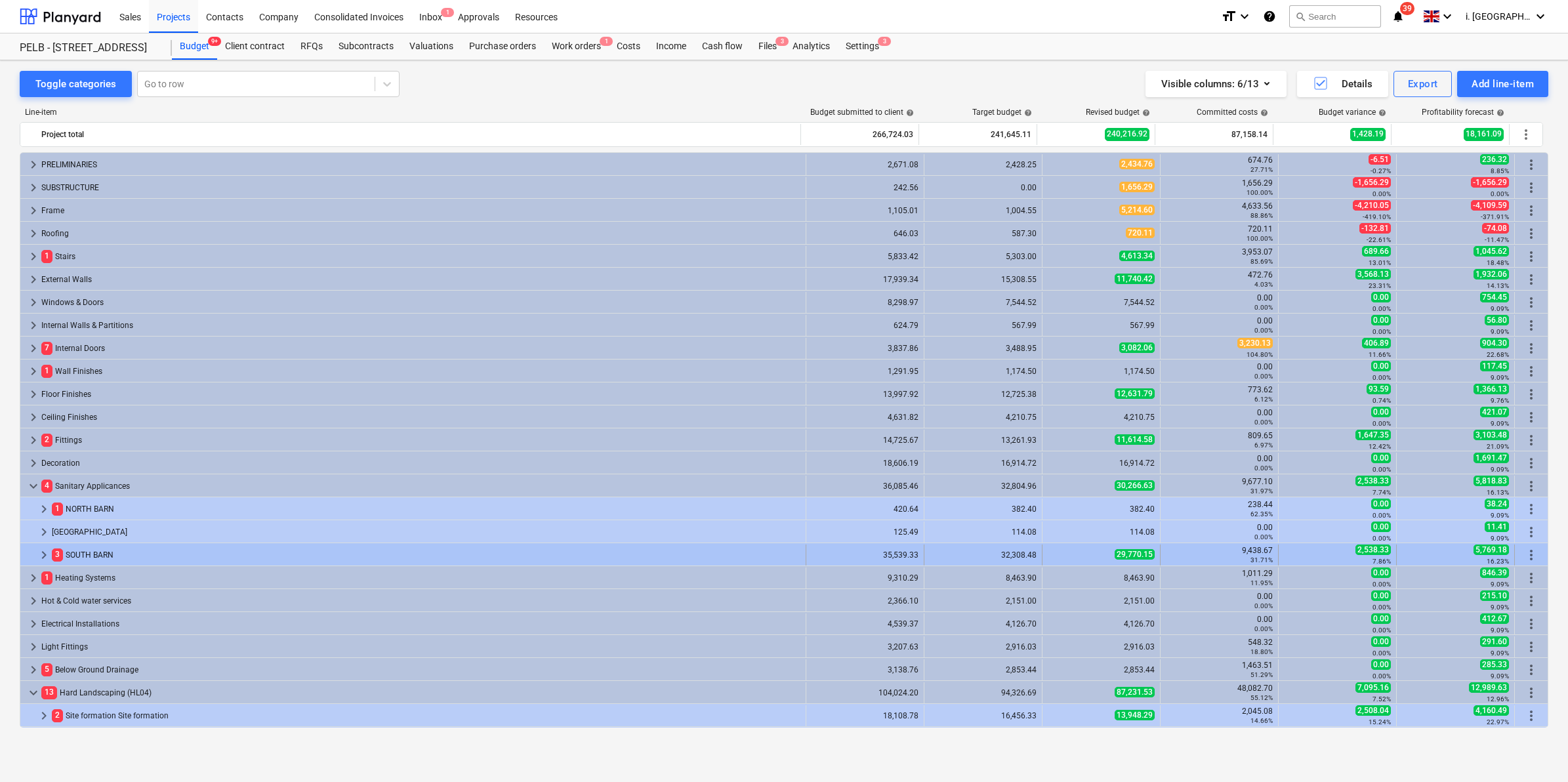
click at [41, 553] on span "keyboard_arrow_right" at bounding box center [44, 554] width 16 height 16
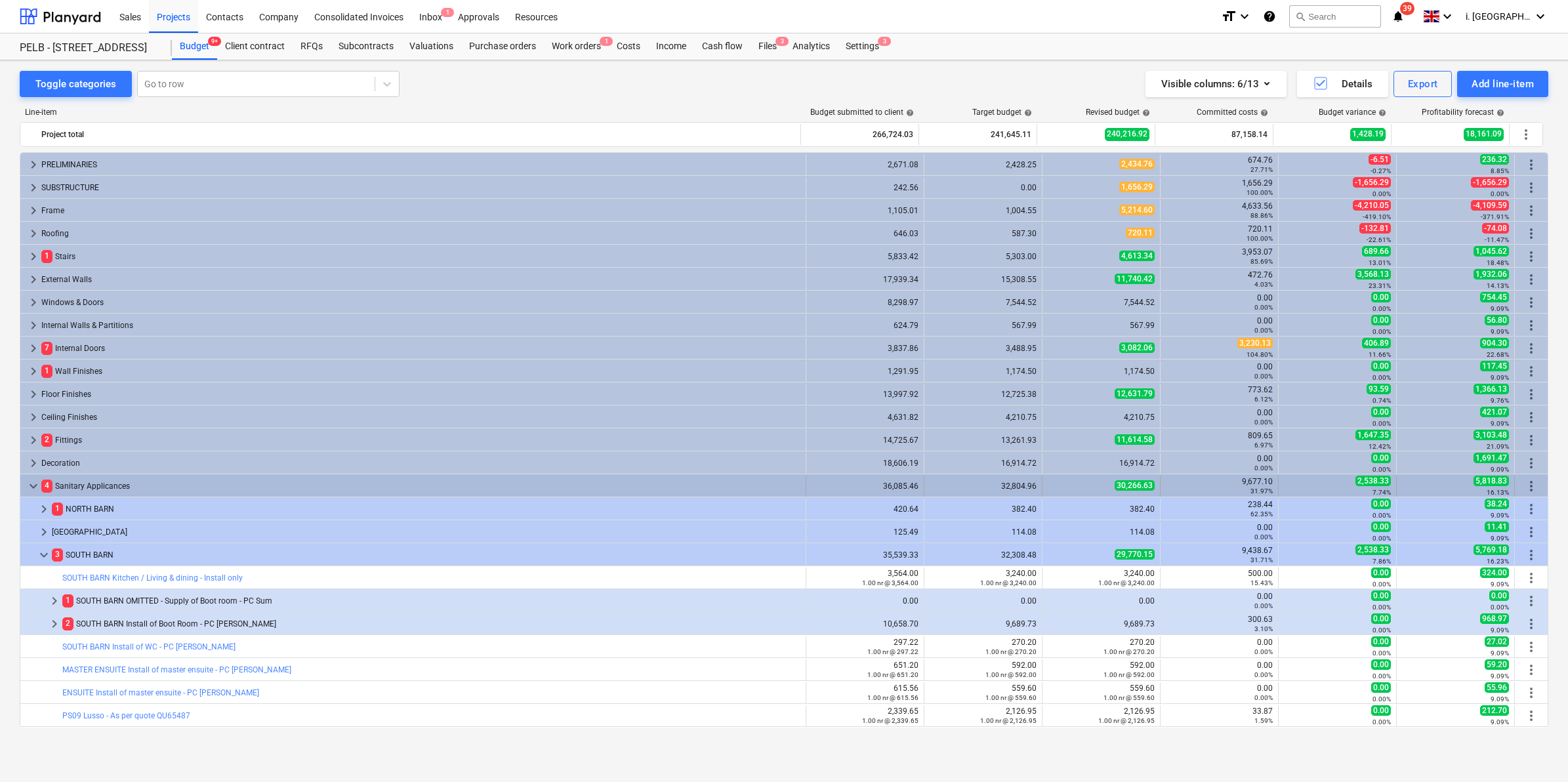
click at [33, 489] on span "keyboard_arrow_down" at bounding box center [34, 486] width 16 height 16
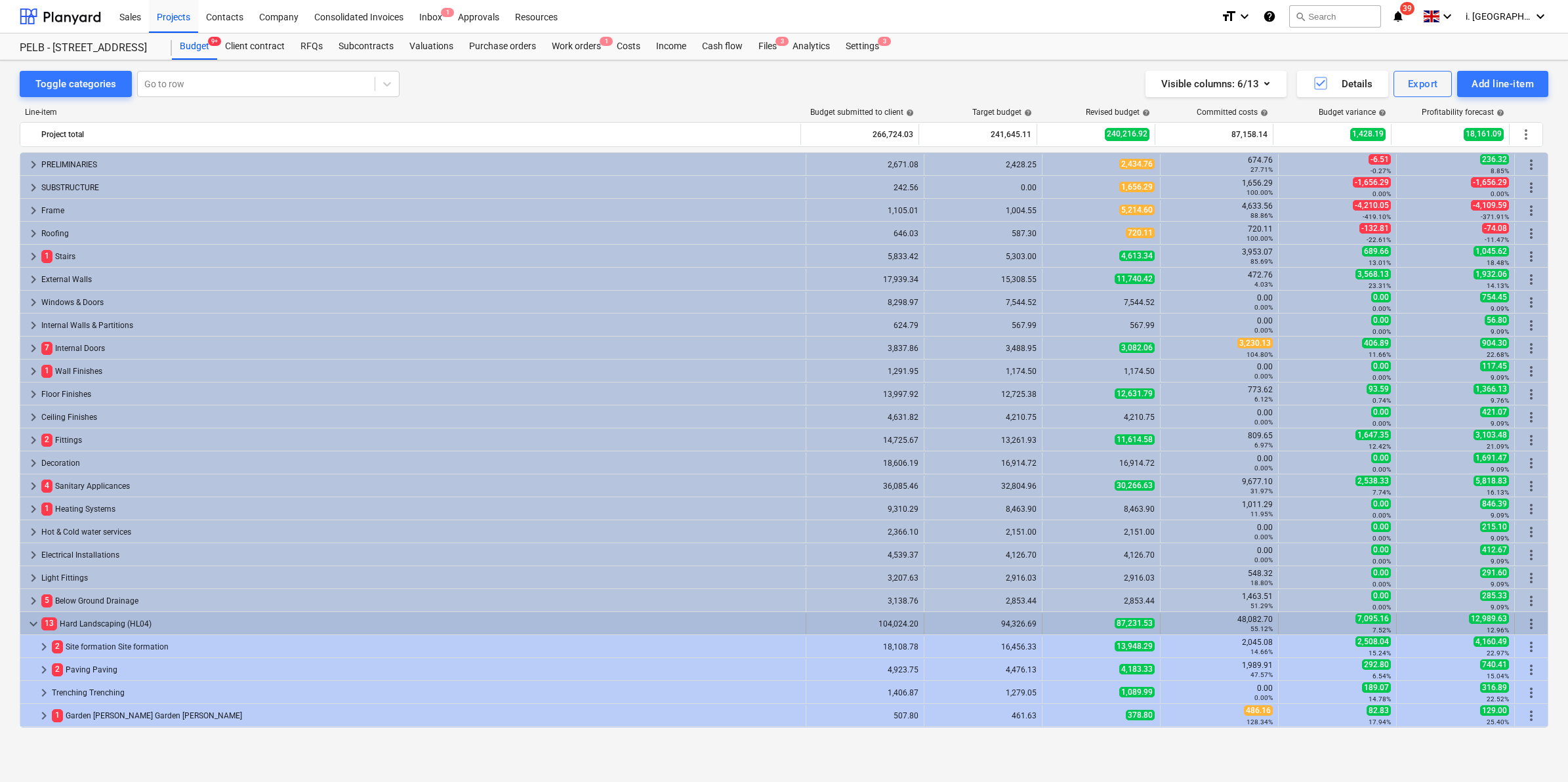
click at [34, 622] on span "keyboard_arrow_down" at bounding box center [34, 624] width 16 height 16
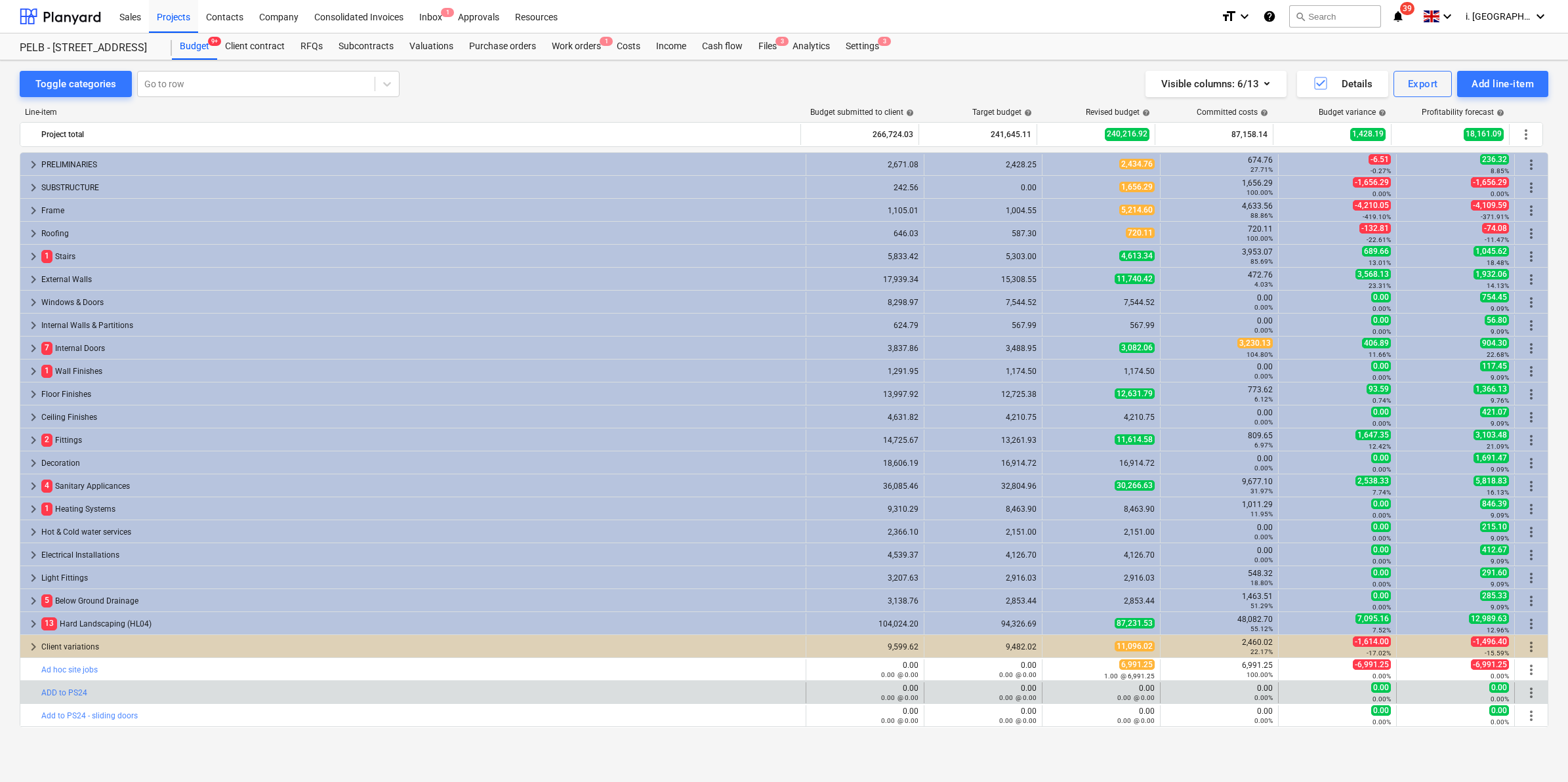
scroll to position [21, 0]
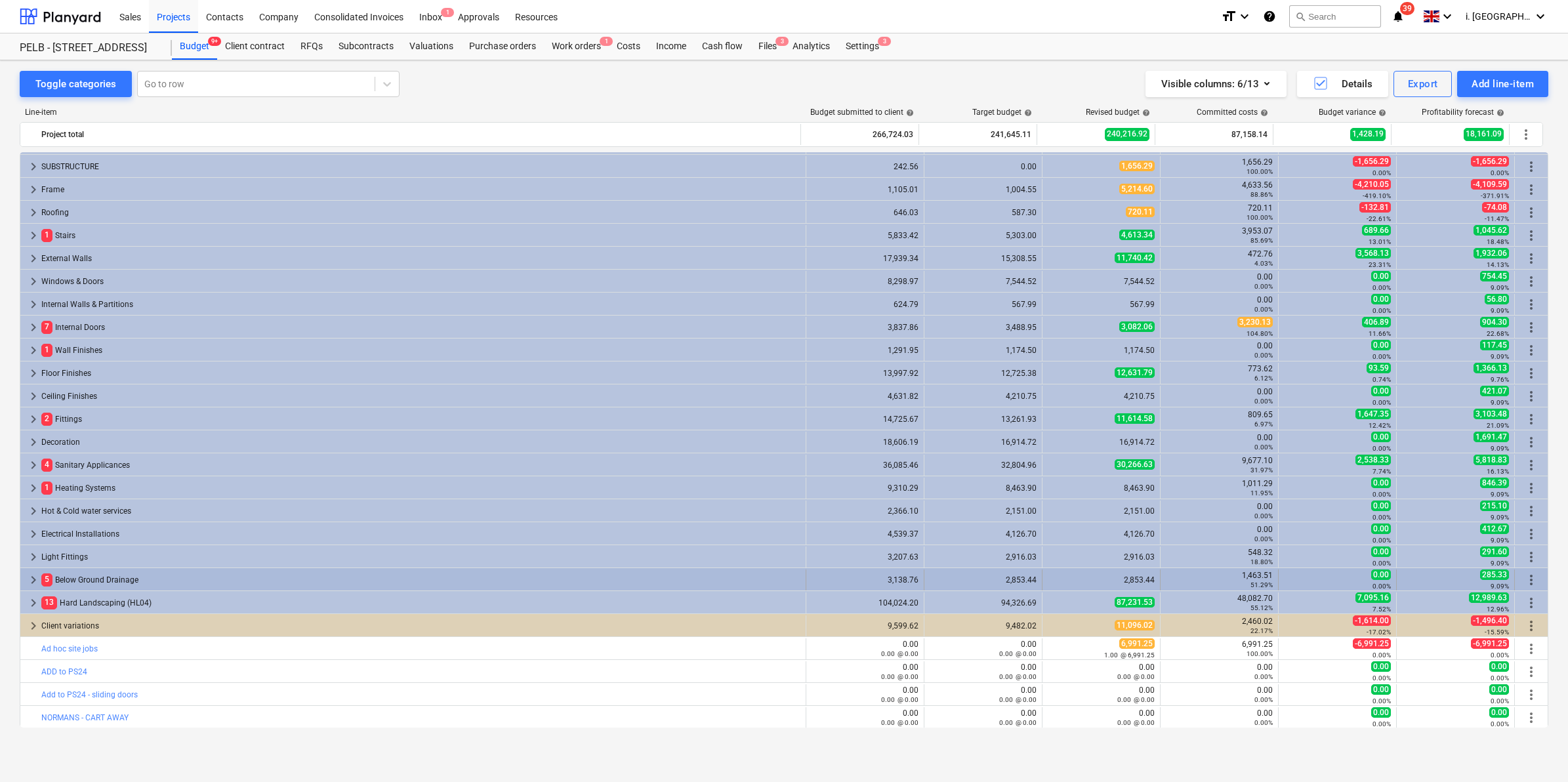
click at [34, 580] on span "keyboard_arrow_right" at bounding box center [34, 580] width 16 height 16
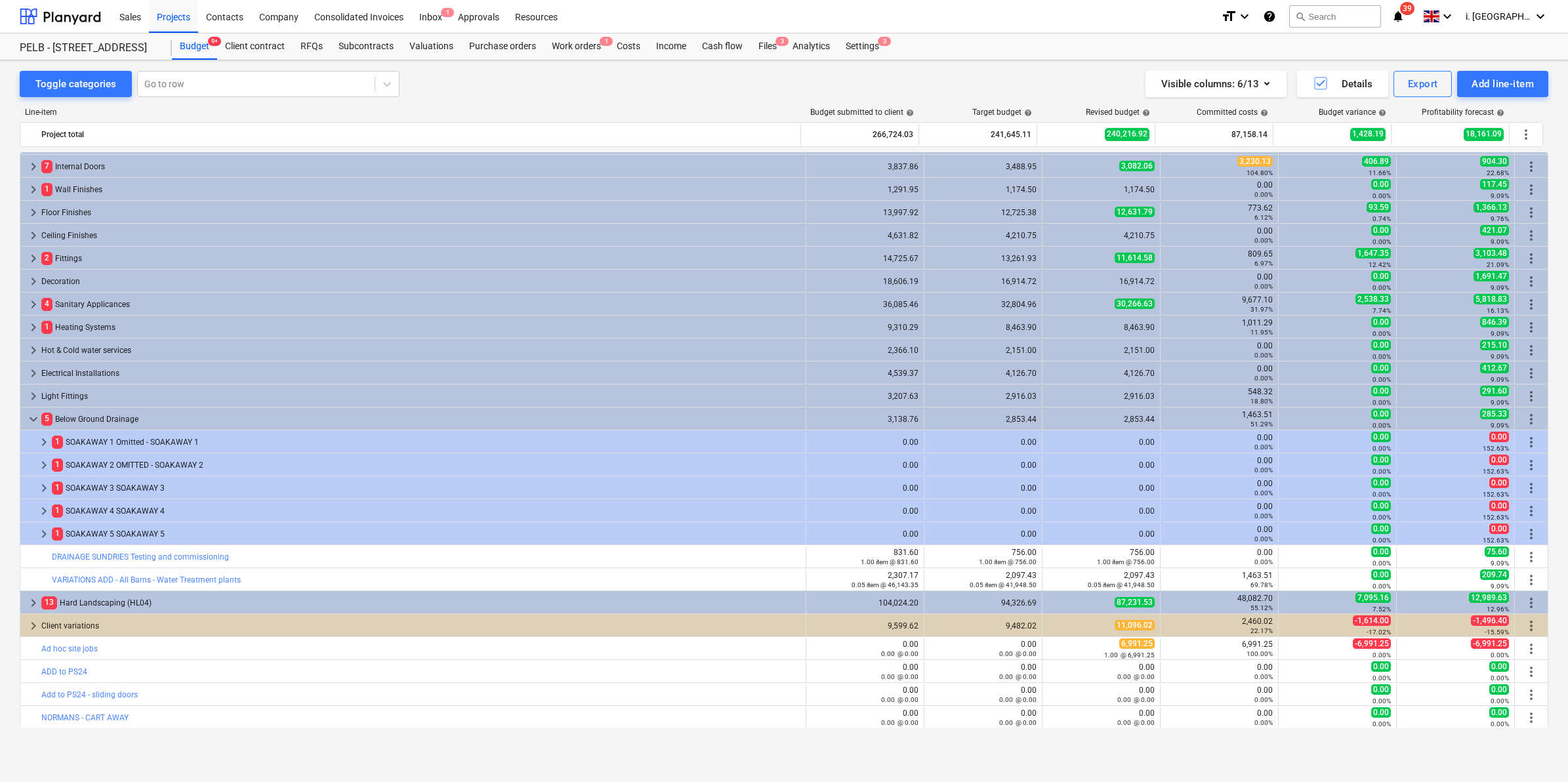
scroll to position [0, 0]
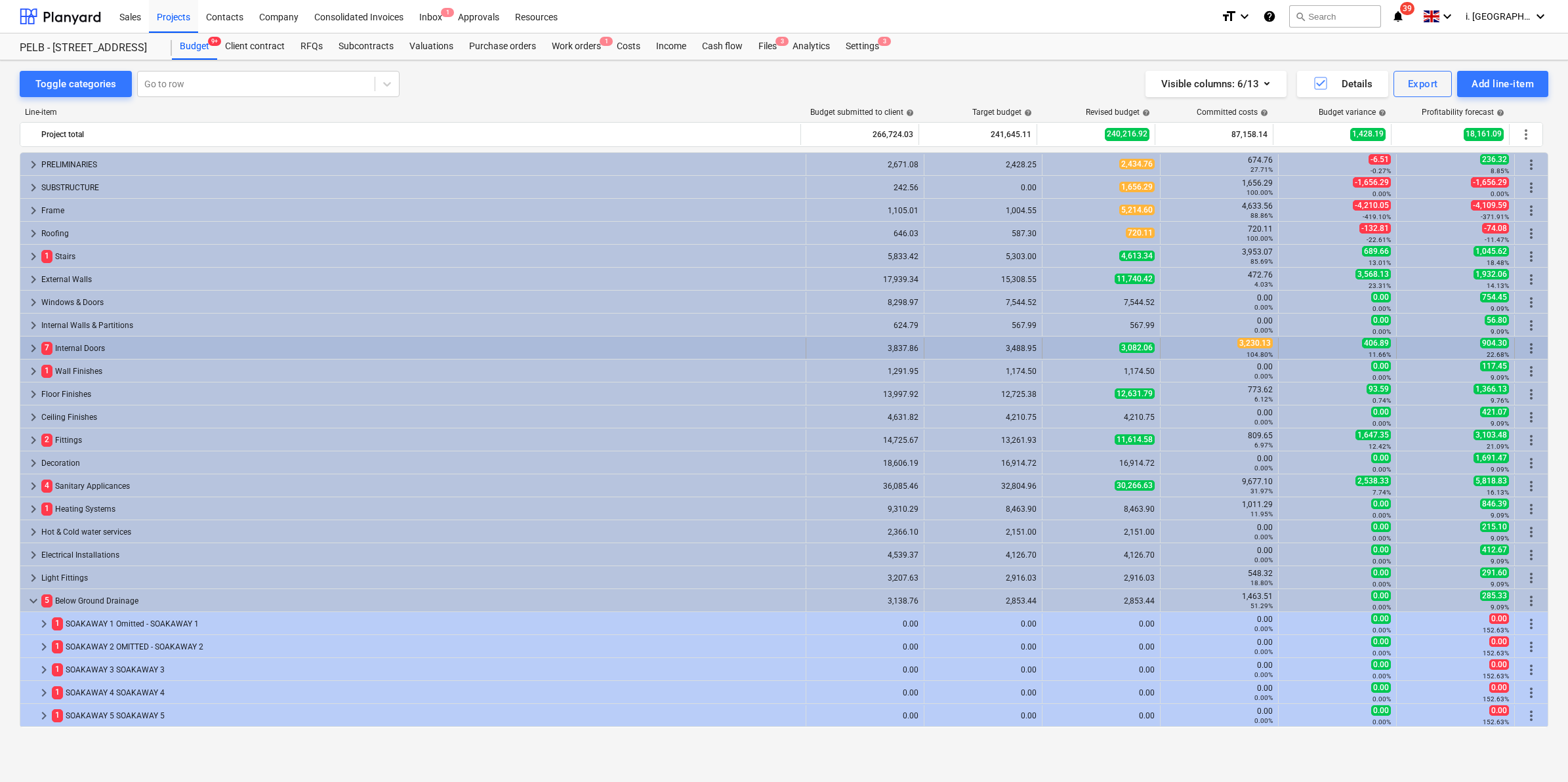
click at [1087, 348] on div "3,082.06" at bounding box center [1101, 348] width 107 height 11
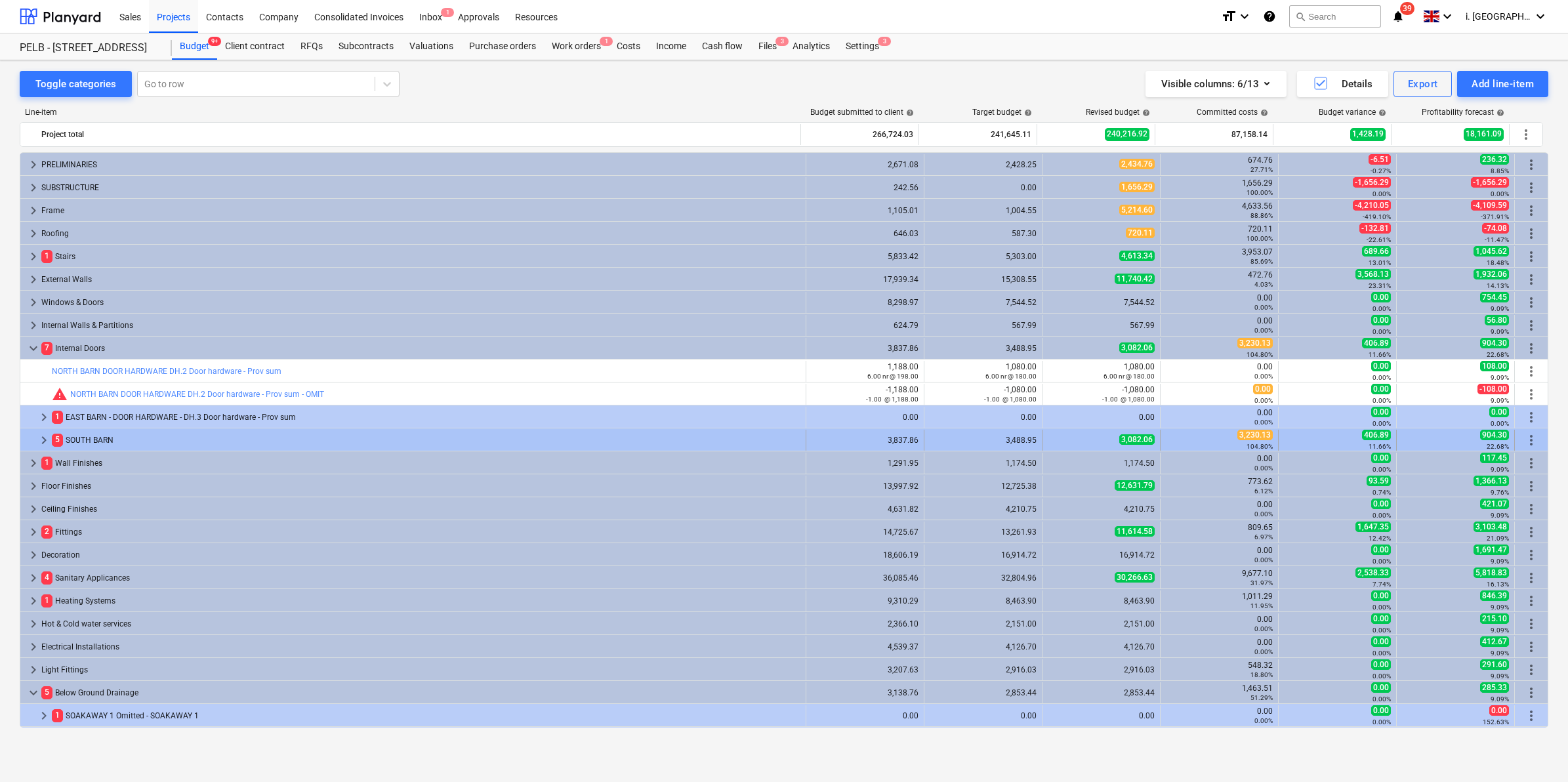
click at [1086, 443] on div "3,082.06" at bounding box center [1101, 440] width 107 height 11
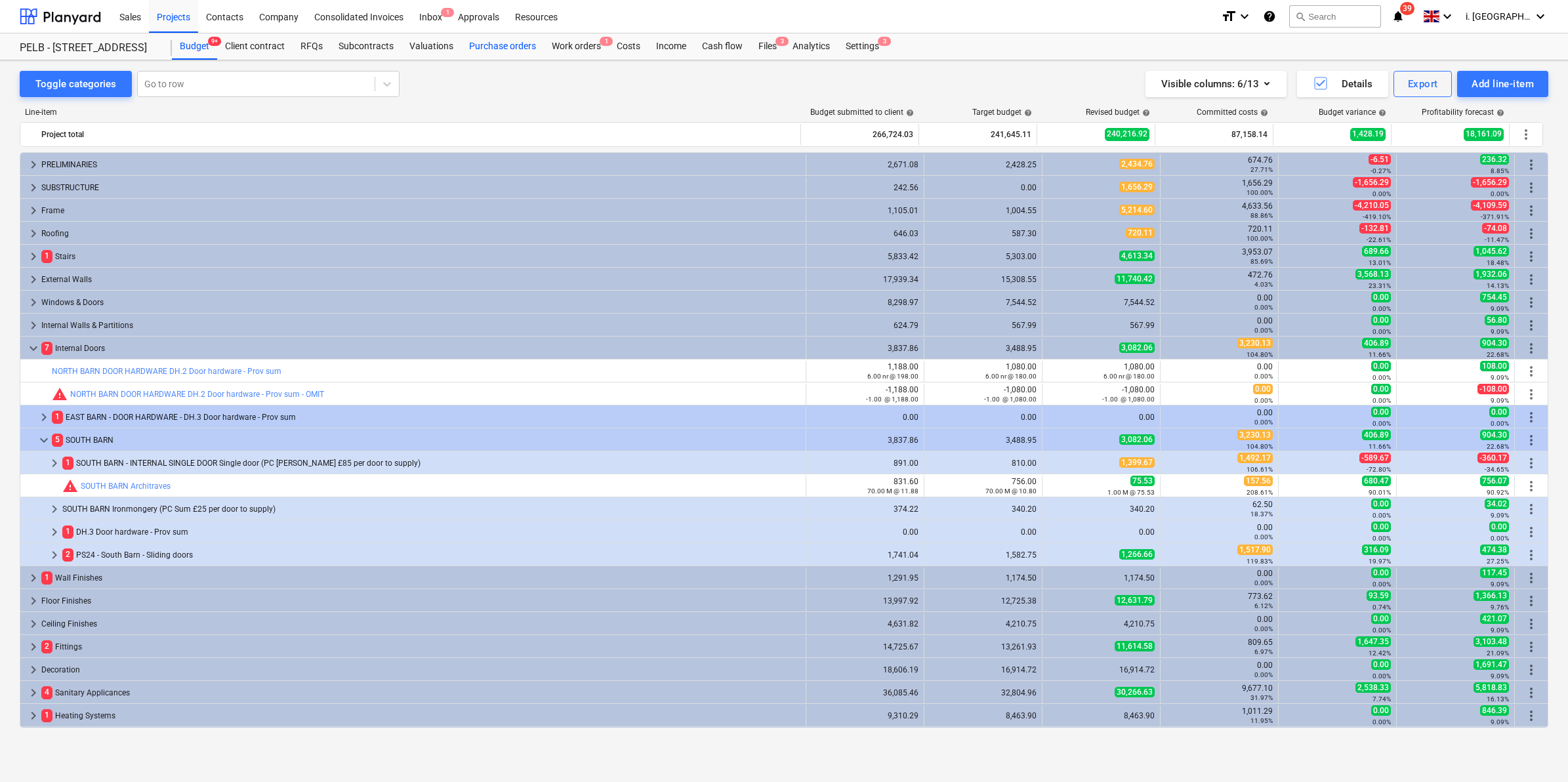
click at [519, 47] on div "Purchase orders" at bounding box center [502, 47] width 82 height 27
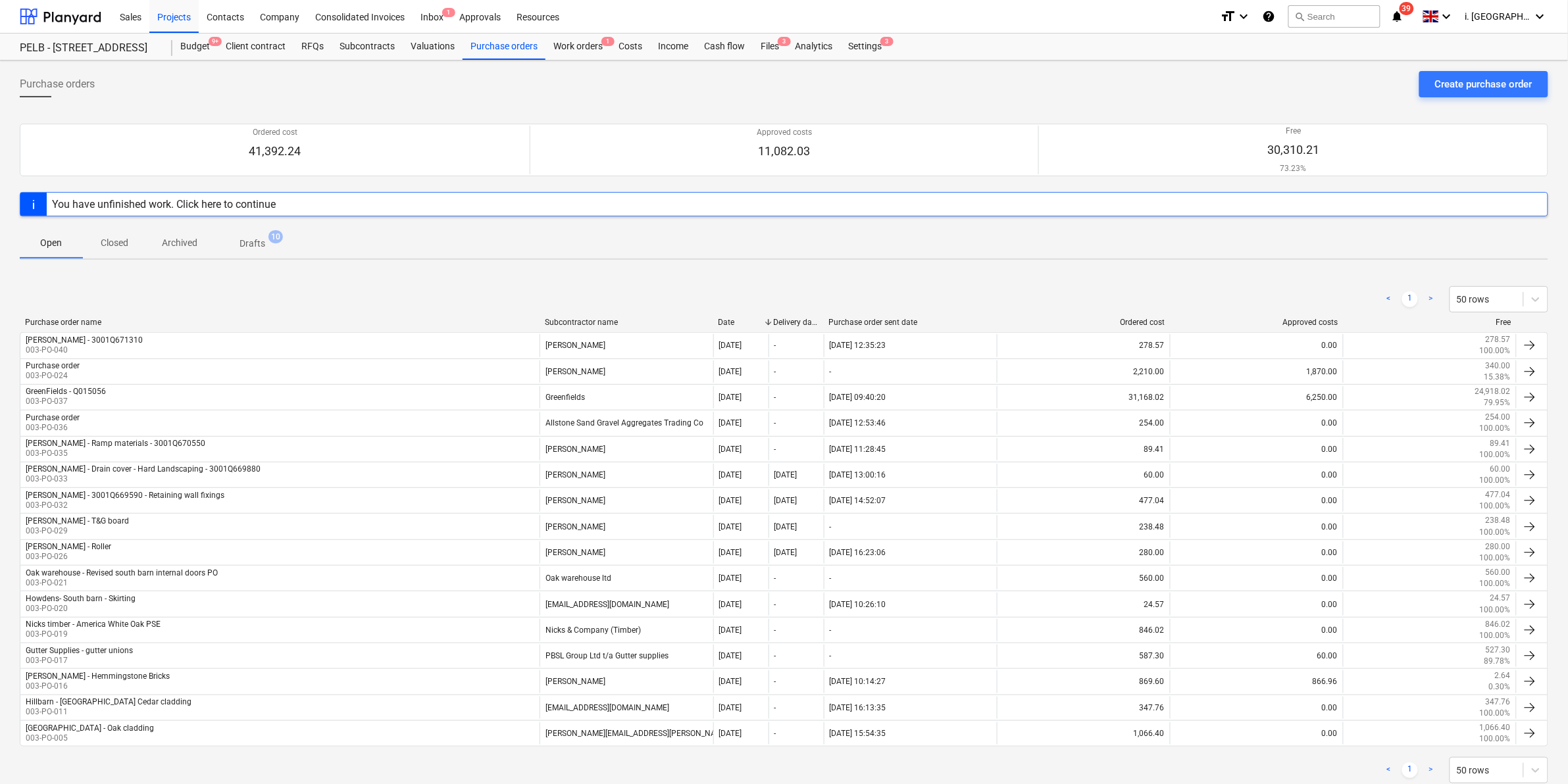
click at [1256, 63] on div "Purchase orders Create purchase order Ordered cost 41,392.24 Approved costs 11,…" at bounding box center [784, 440] width 1568 height 760
click at [1256, 83] on div "Create purchase order" at bounding box center [1483, 84] width 97 height 17
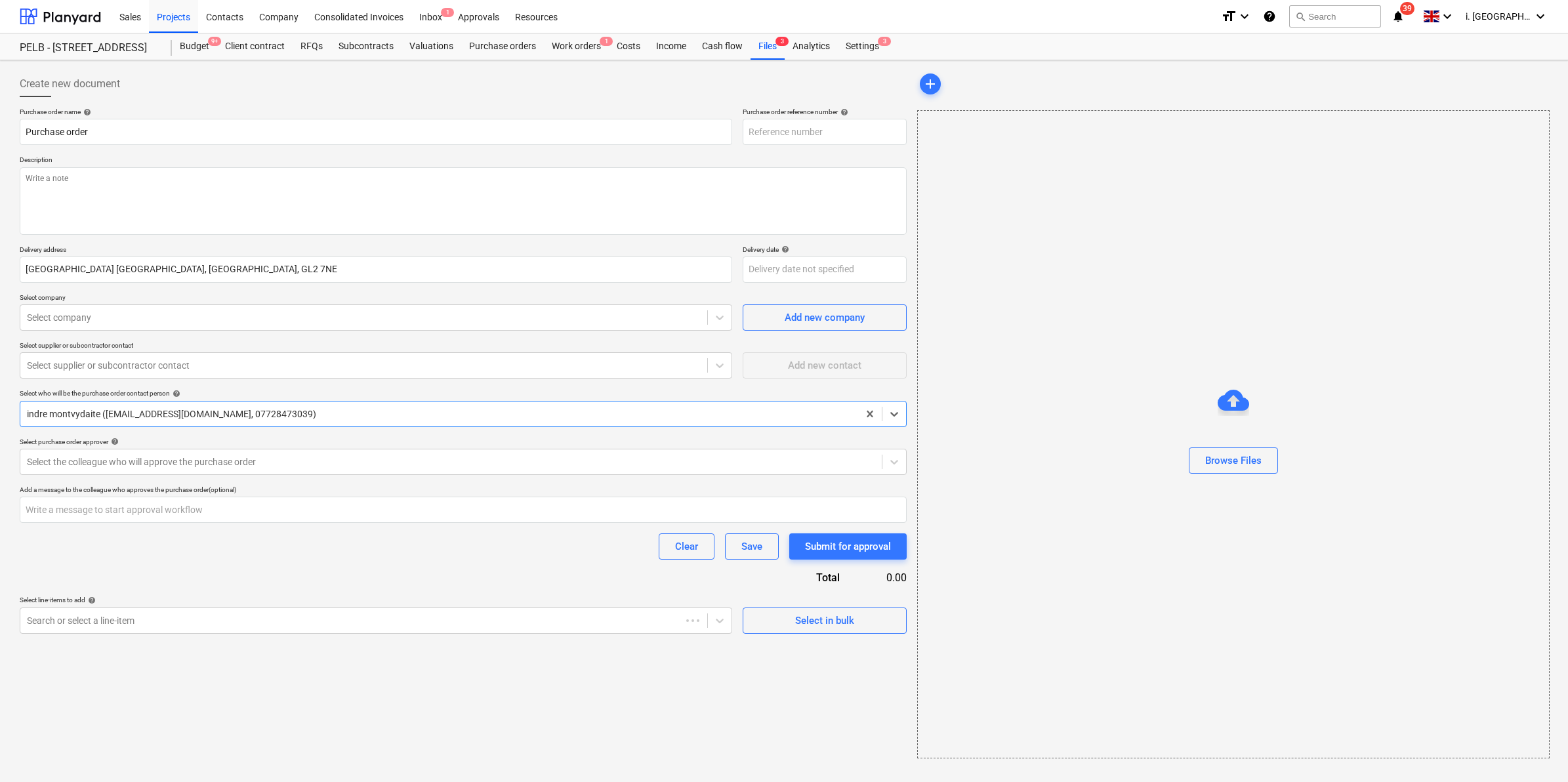
type textarea "x"
type input "003-PO-041"
click at [828, 625] on div "Select in bulk" at bounding box center [825, 620] width 59 height 17
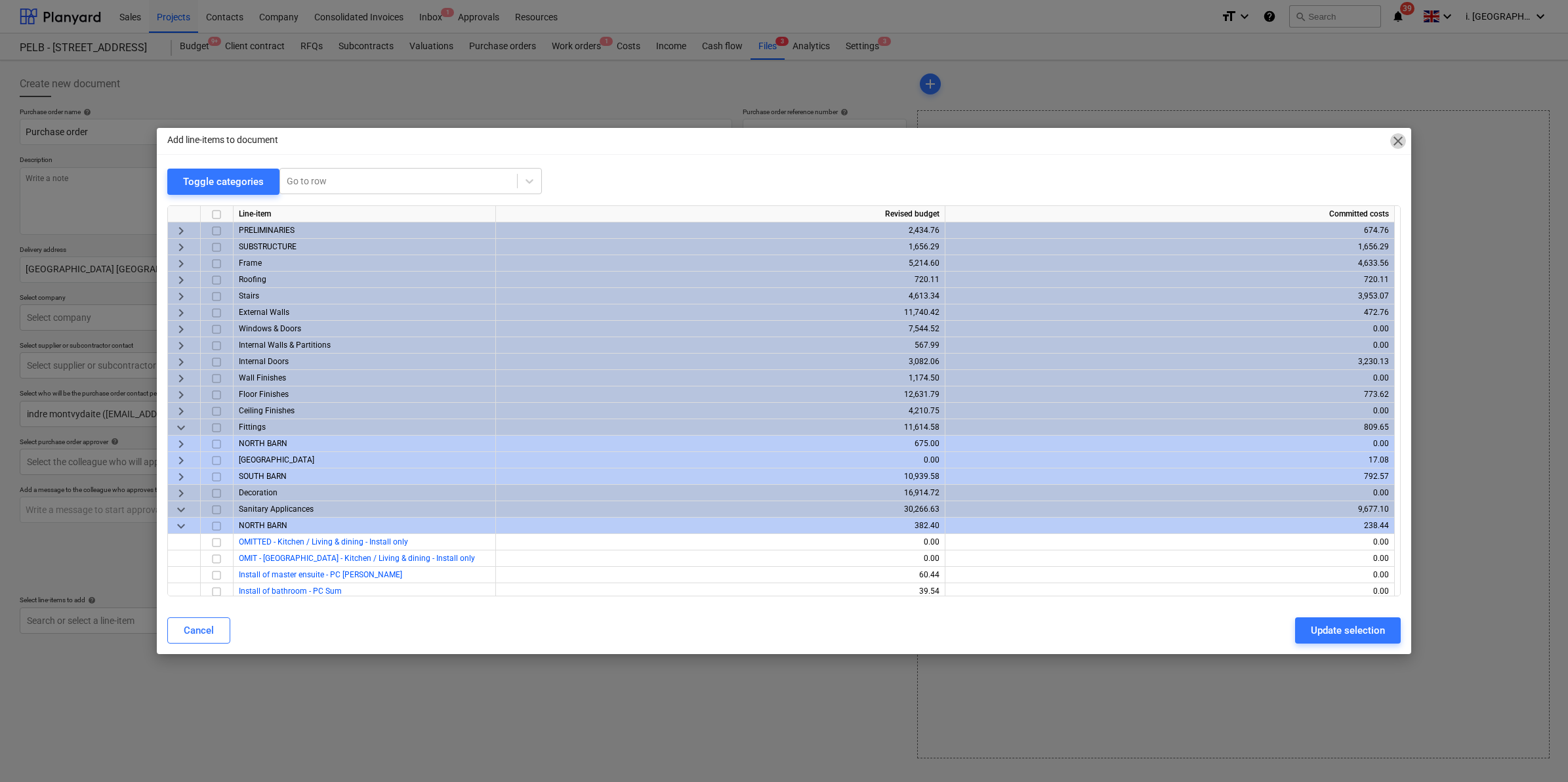
click at [1252, 146] on span "close" at bounding box center [1398, 141] width 16 height 16
type textarea "x"
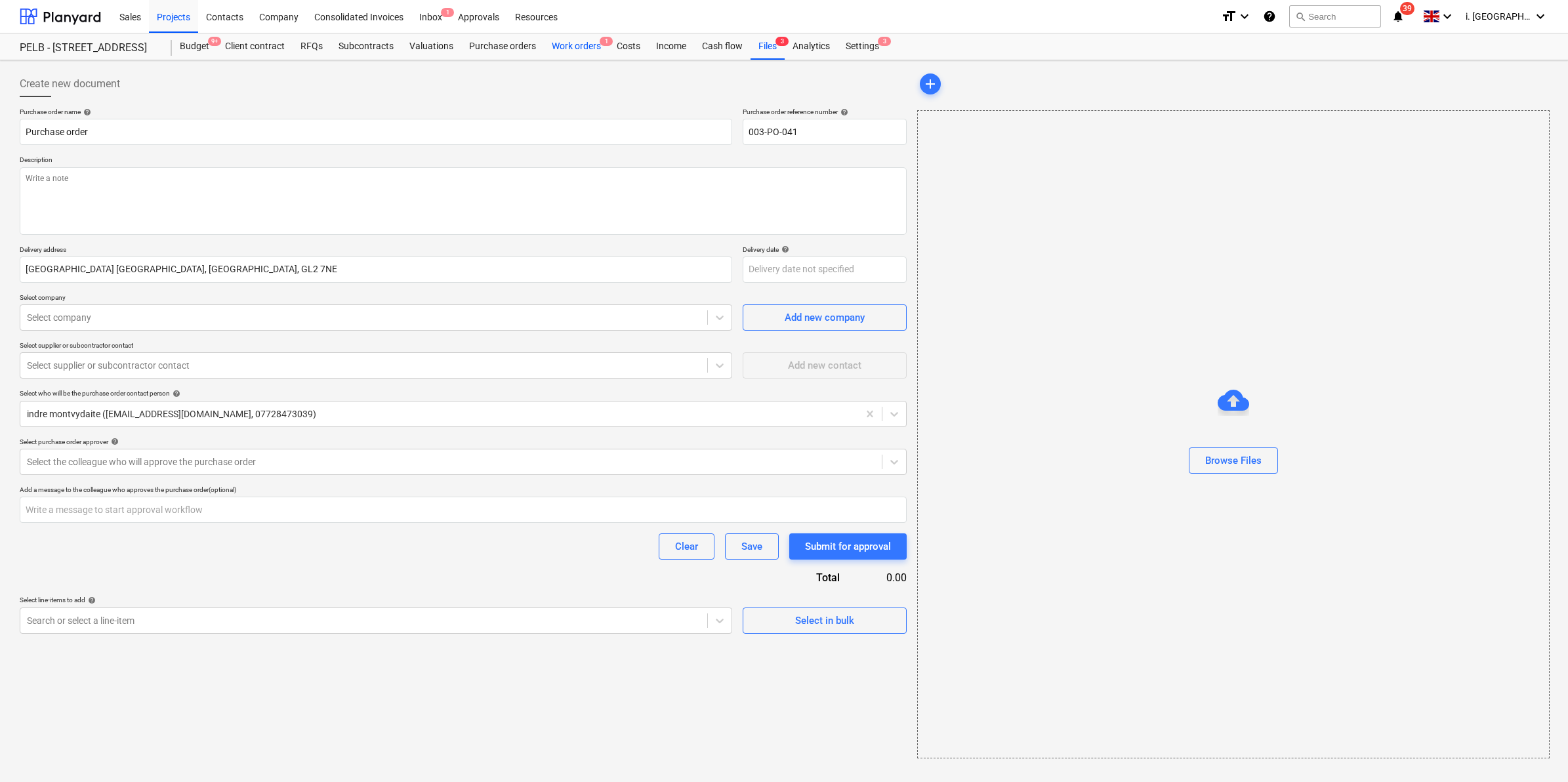
click at [562, 40] on div "Work orders 1" at bounding box center [576, 47] width 65 height 27
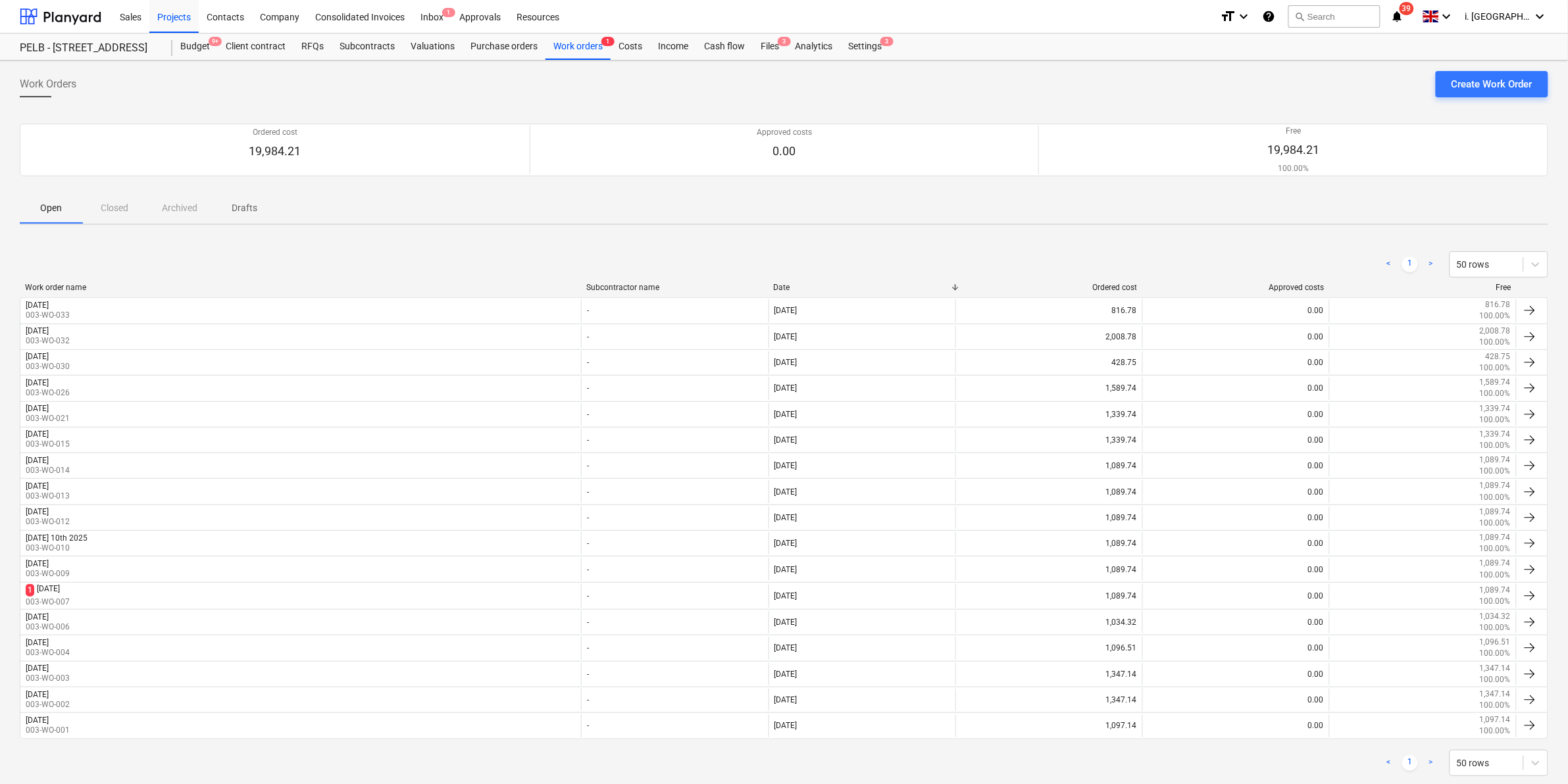
click at [593, 41] on div "Work orders 1" at bounding box center [578, 47] width 65 height 27
drag, startPoint x: 584, startPoint y: 50, endPoint x: 115, endPoint y: 260, distance: 513.9
click at [584, 50] on div "Work orders 1" at bounding box center [578, 47] width 65 height 27
click at [290, 15] on div "Company" at bounding box center [279, 16] width 55 height 34
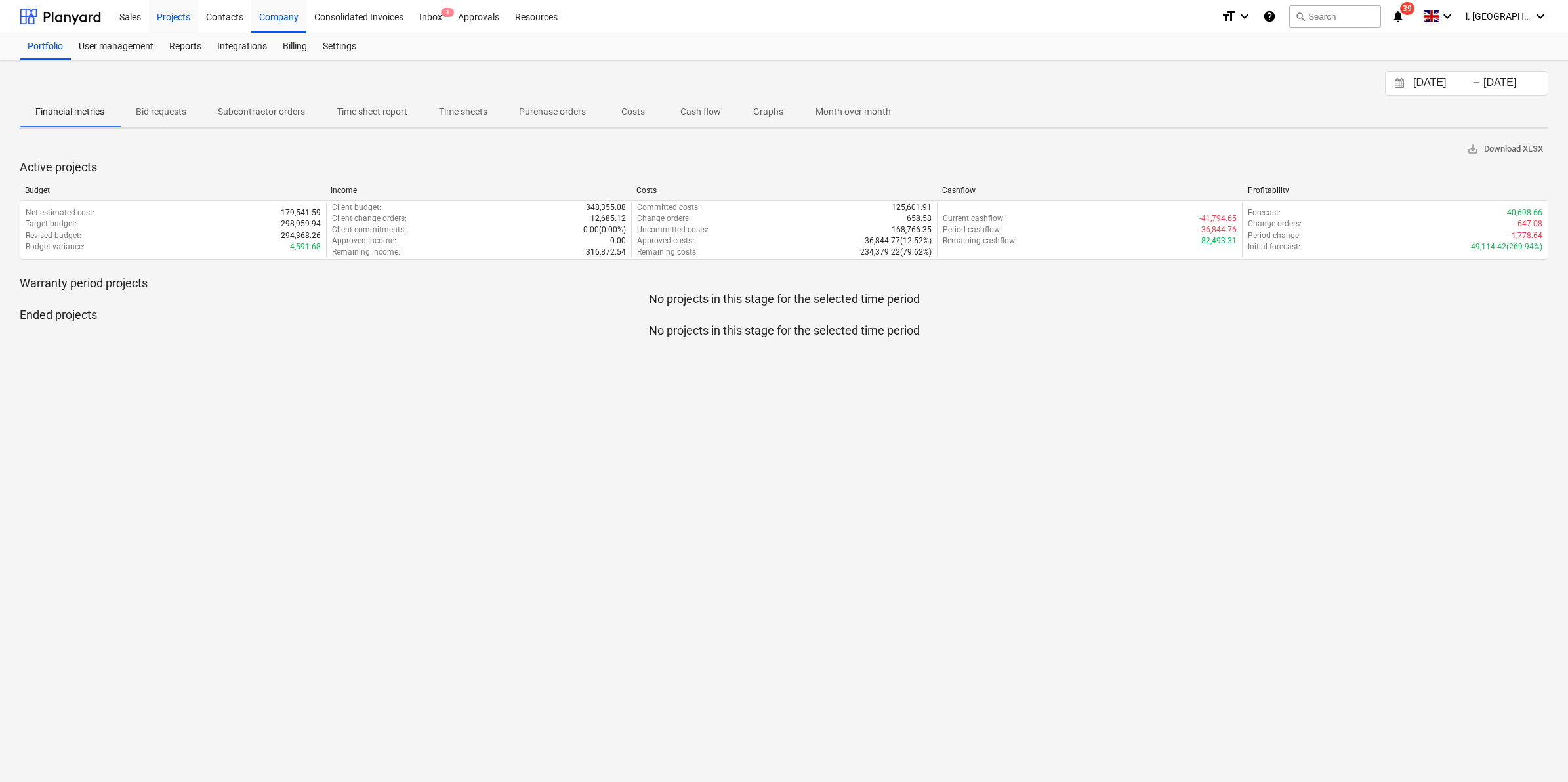
click at [184, 15] on div "Projects" at bounding box center [173, 16] width 49 height 34
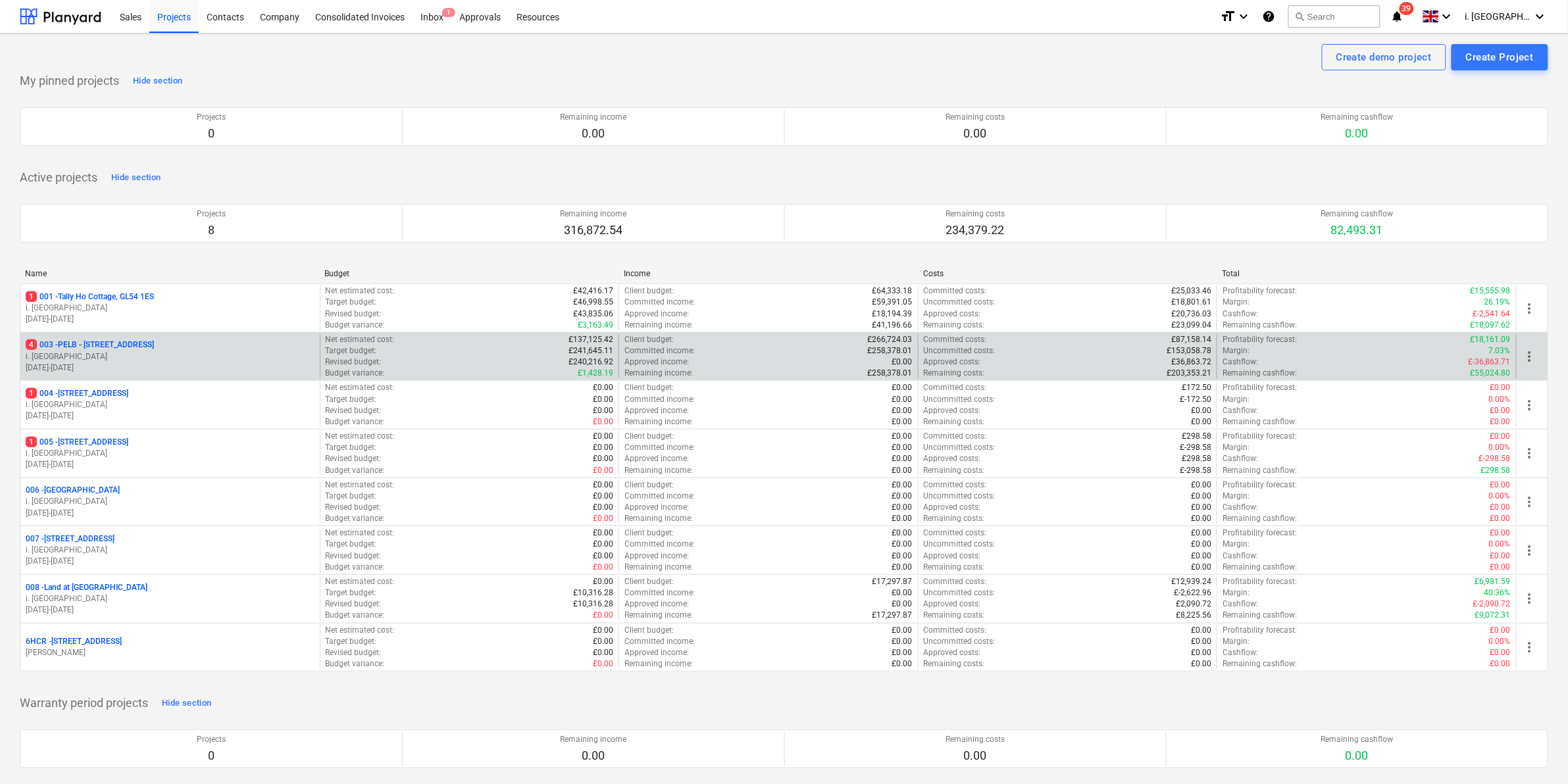
click at [125, 350] on p "4 003 - PELB - [GEOGRAPHIC_DATA], [GEOGRAPHIC_DATA], GL2 7NE" at bounding box center [90, 345] width 128 height 11
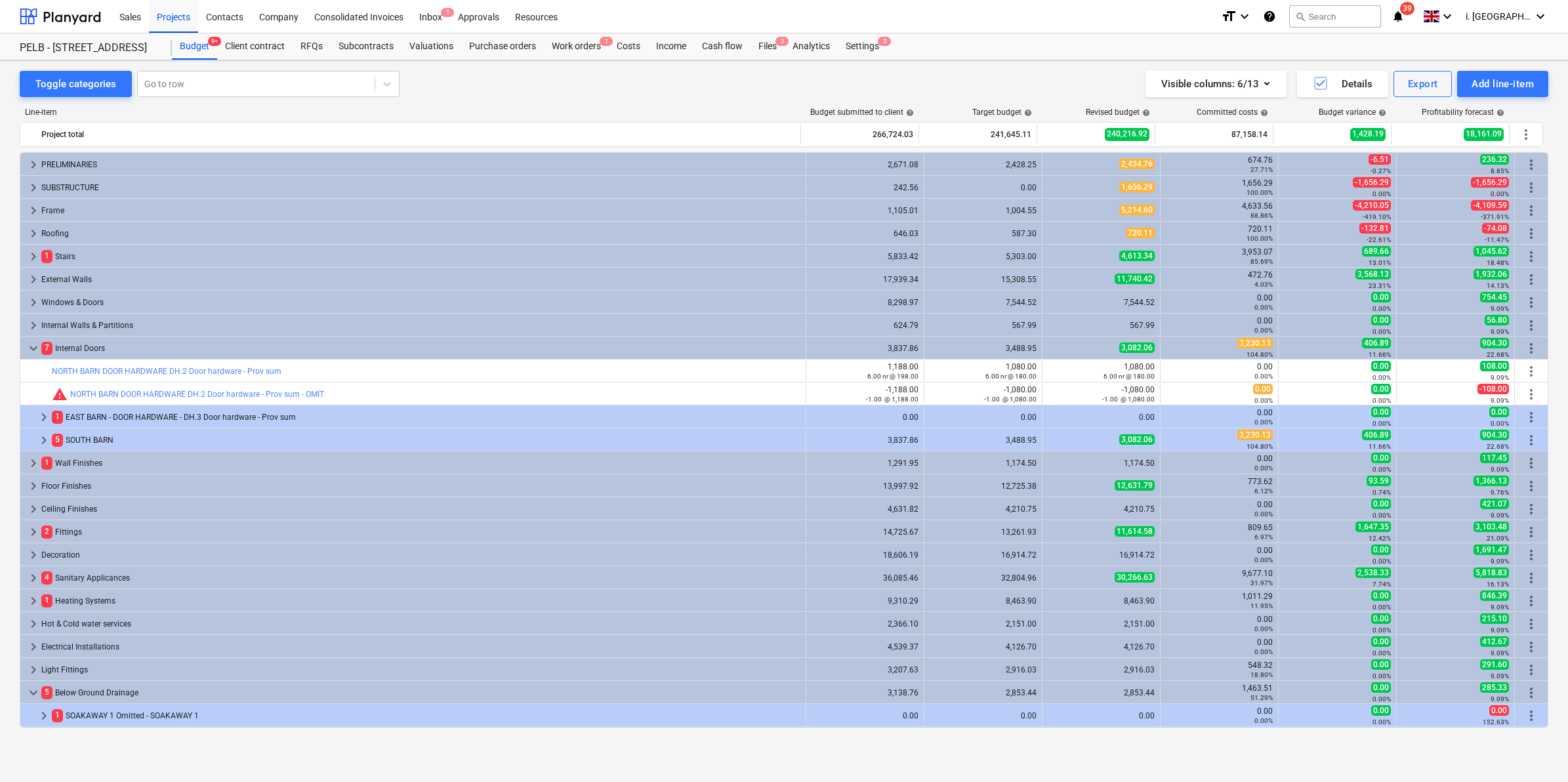
scroll to position [457, 0]
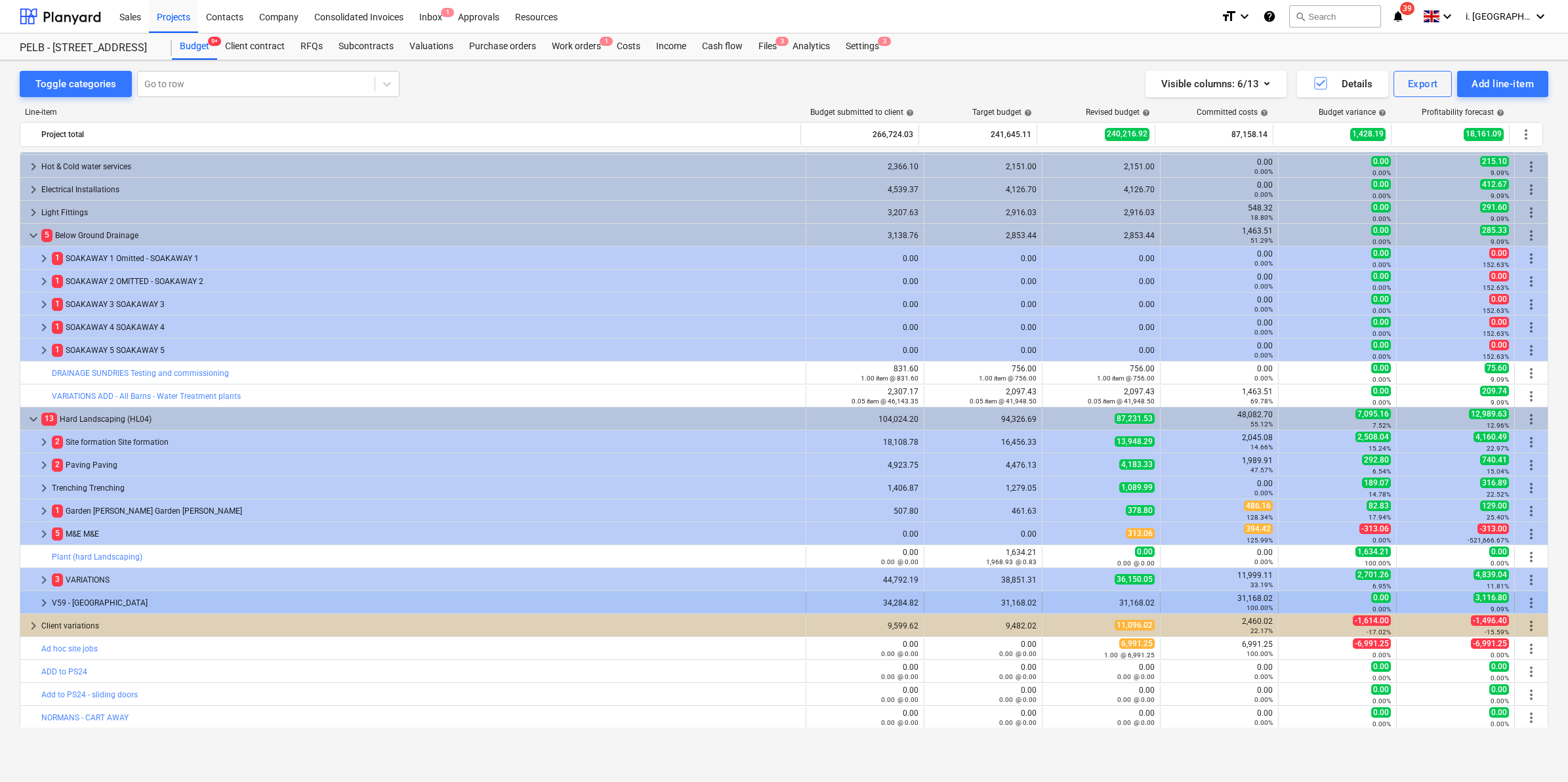
click at [39, 597] on span "keyboard_arrow_right" at bounding box center [44, 603] width 16 height 16
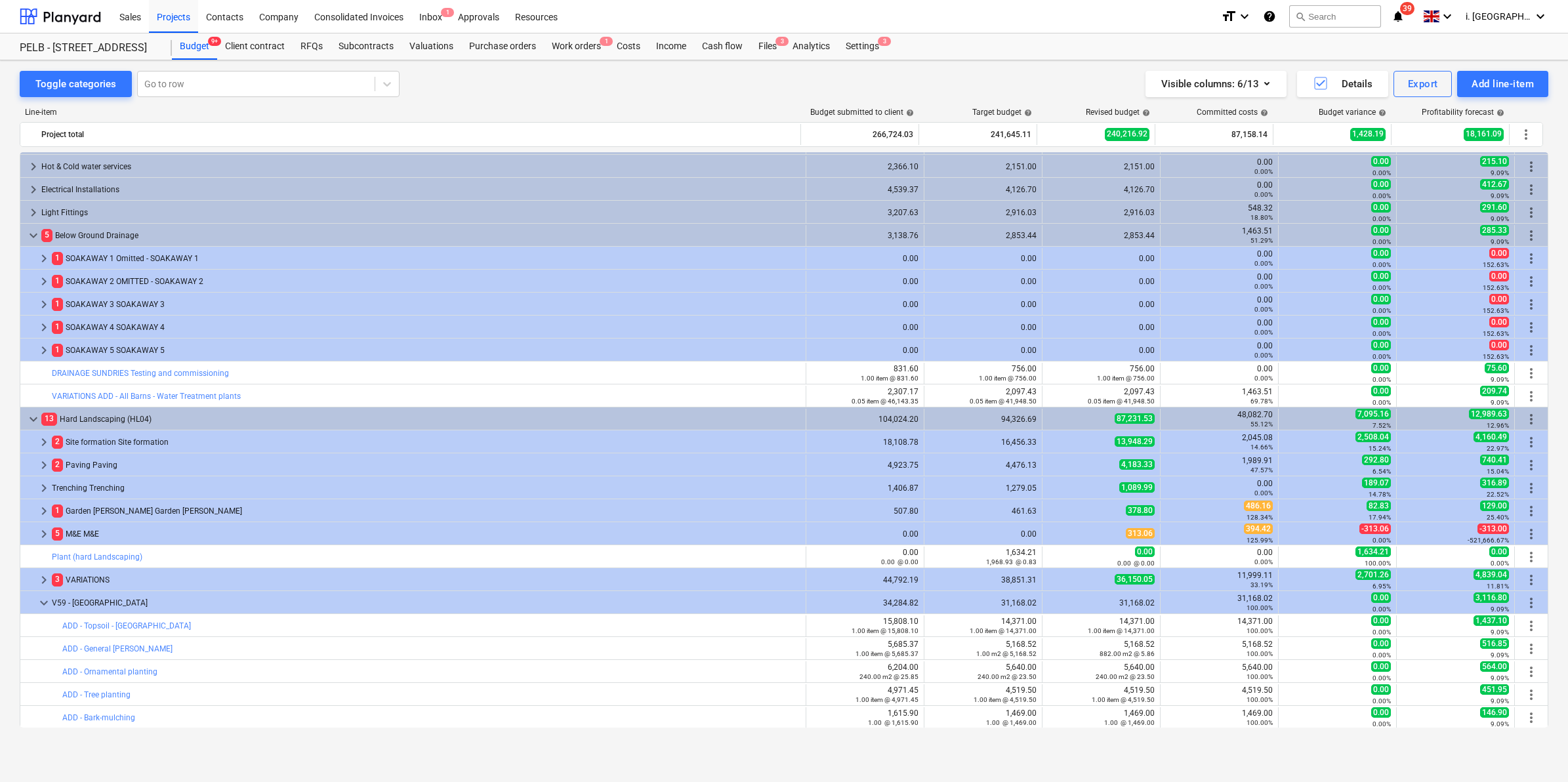
scroll to position [572, 0]
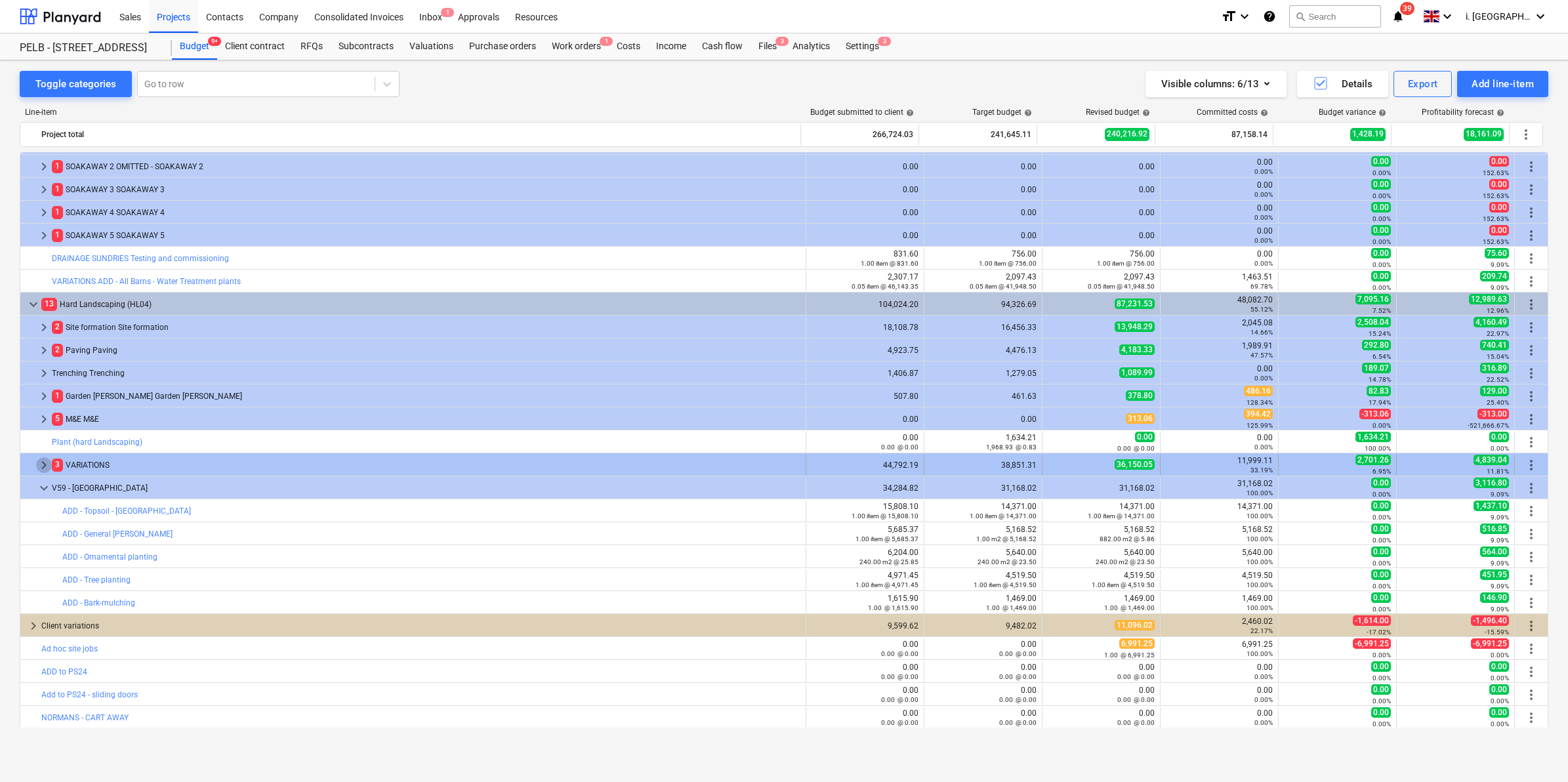
click at [43, 461] on span "keyboard_arrow_right" at bounding box center [44, 465] width 16 height 16
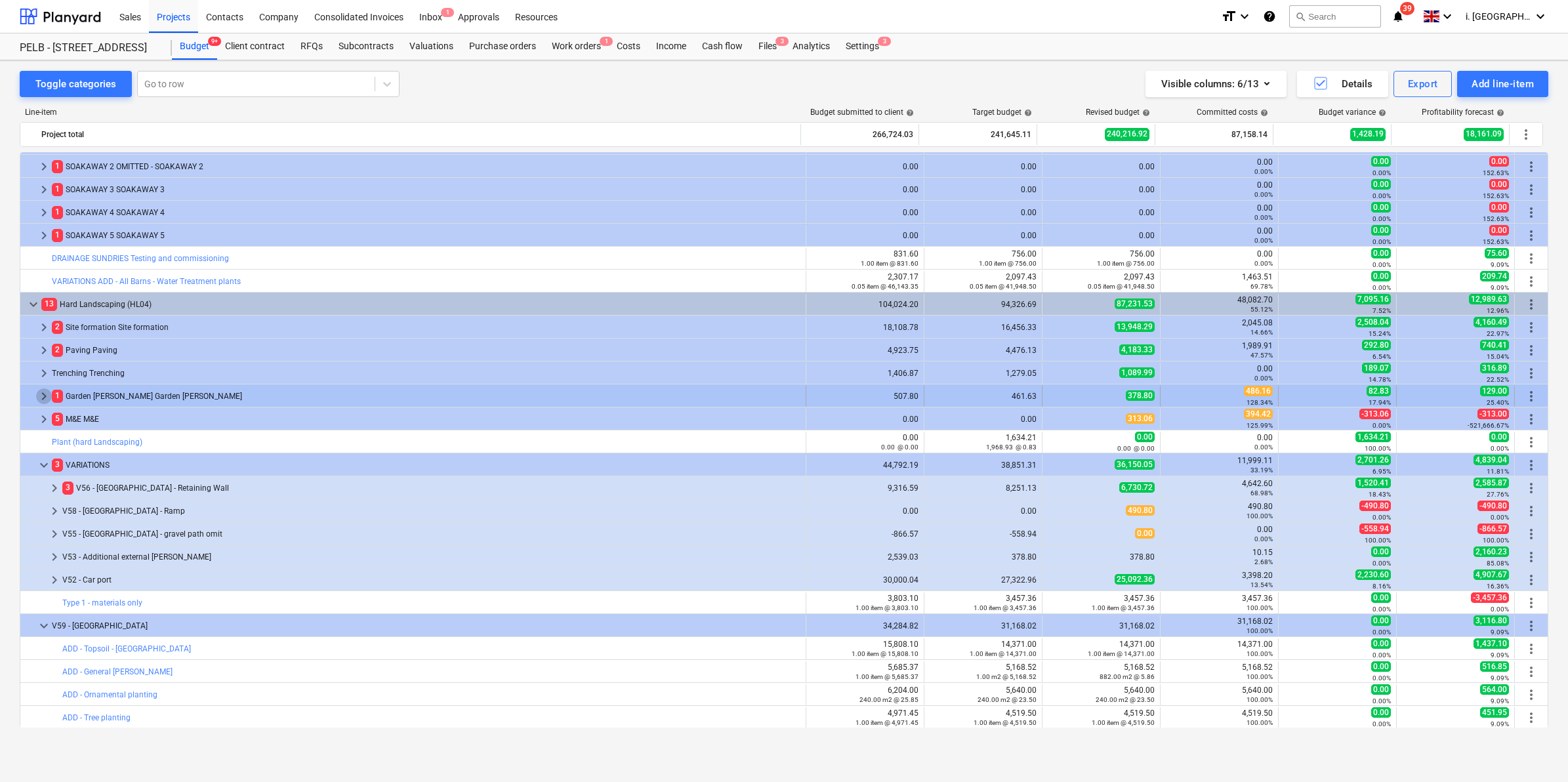
click at [43, 395] on span "keyboard_arrow_right" at bounding box center [44, 396] width 16 height 16
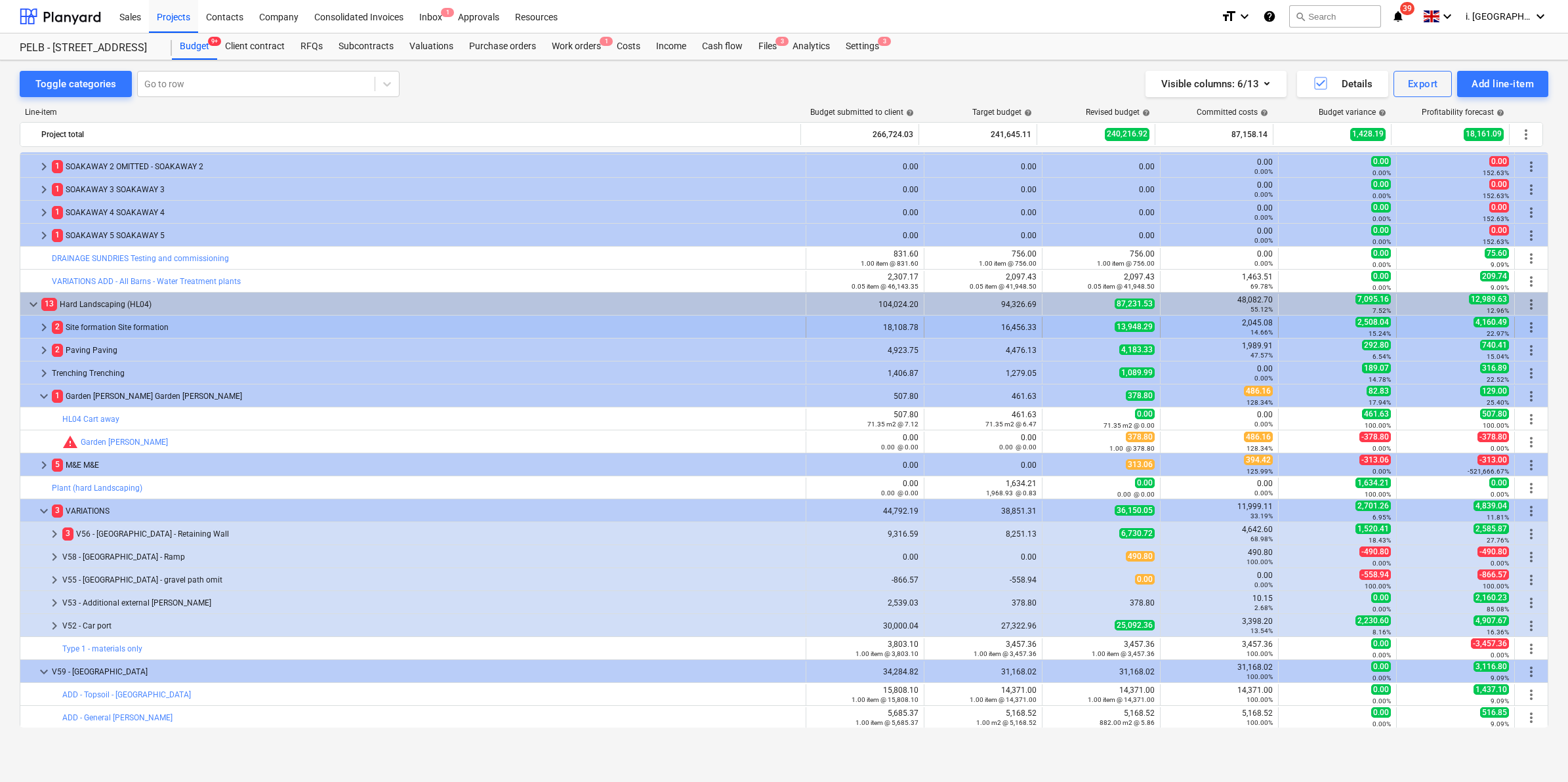
click at [43, 323] on span "keyboard_arrow_right" at bounding box center [44, 327] width 16 height 16
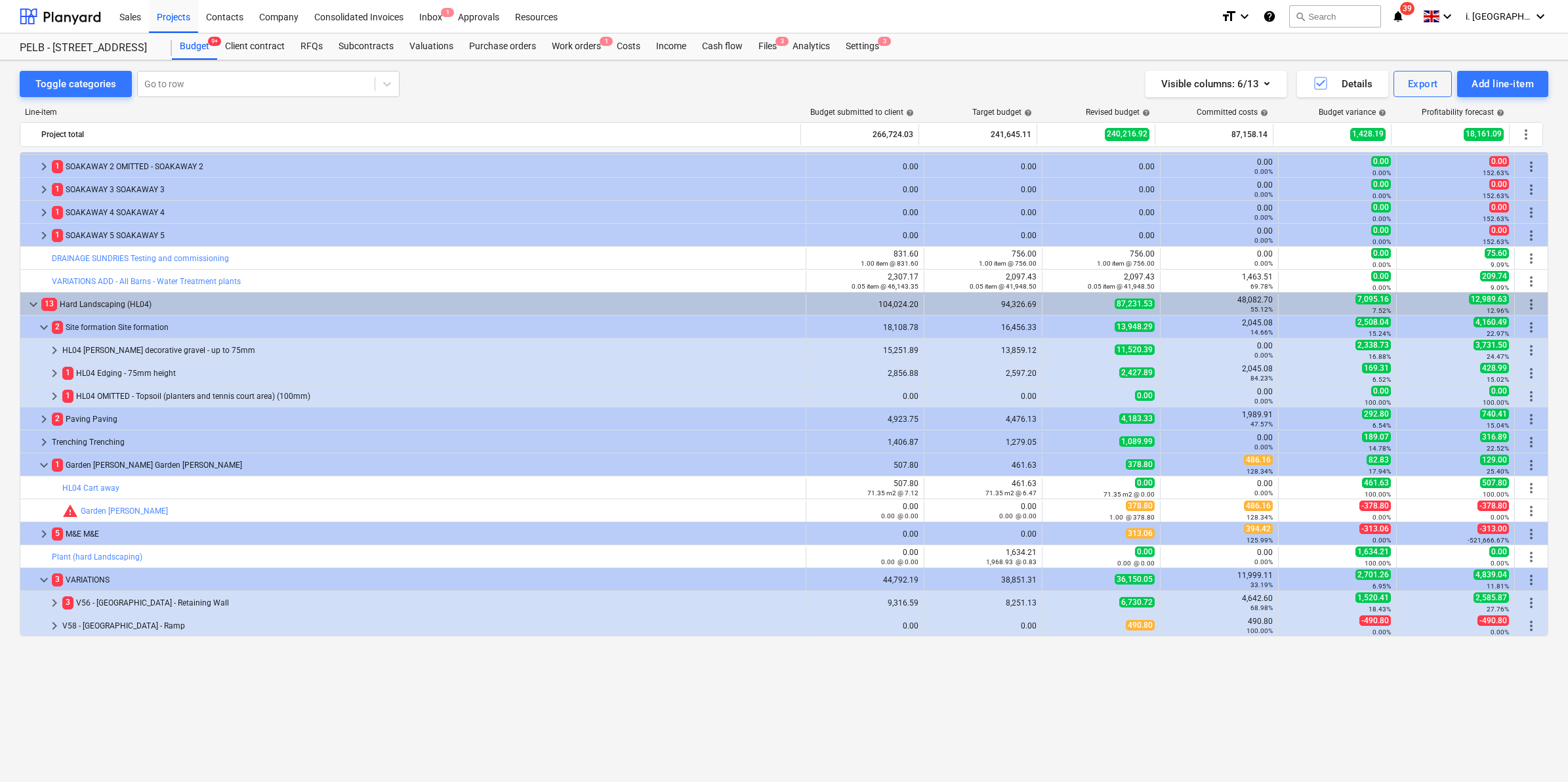
scroll to position [0, 0]
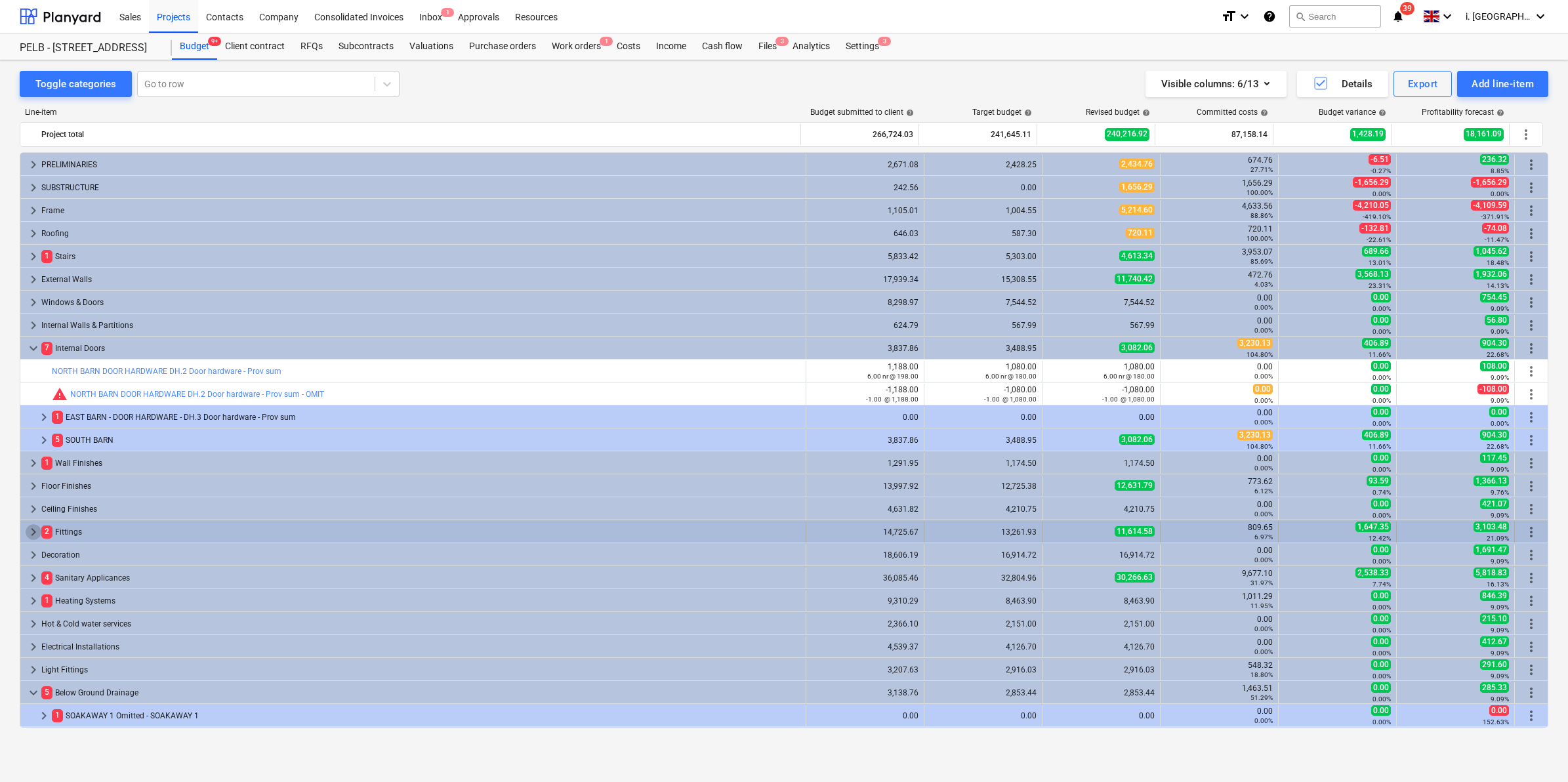
click at [34, 538] on span "keyboard_arrow_right" at bounding box center [34, 532] width 16 height 16
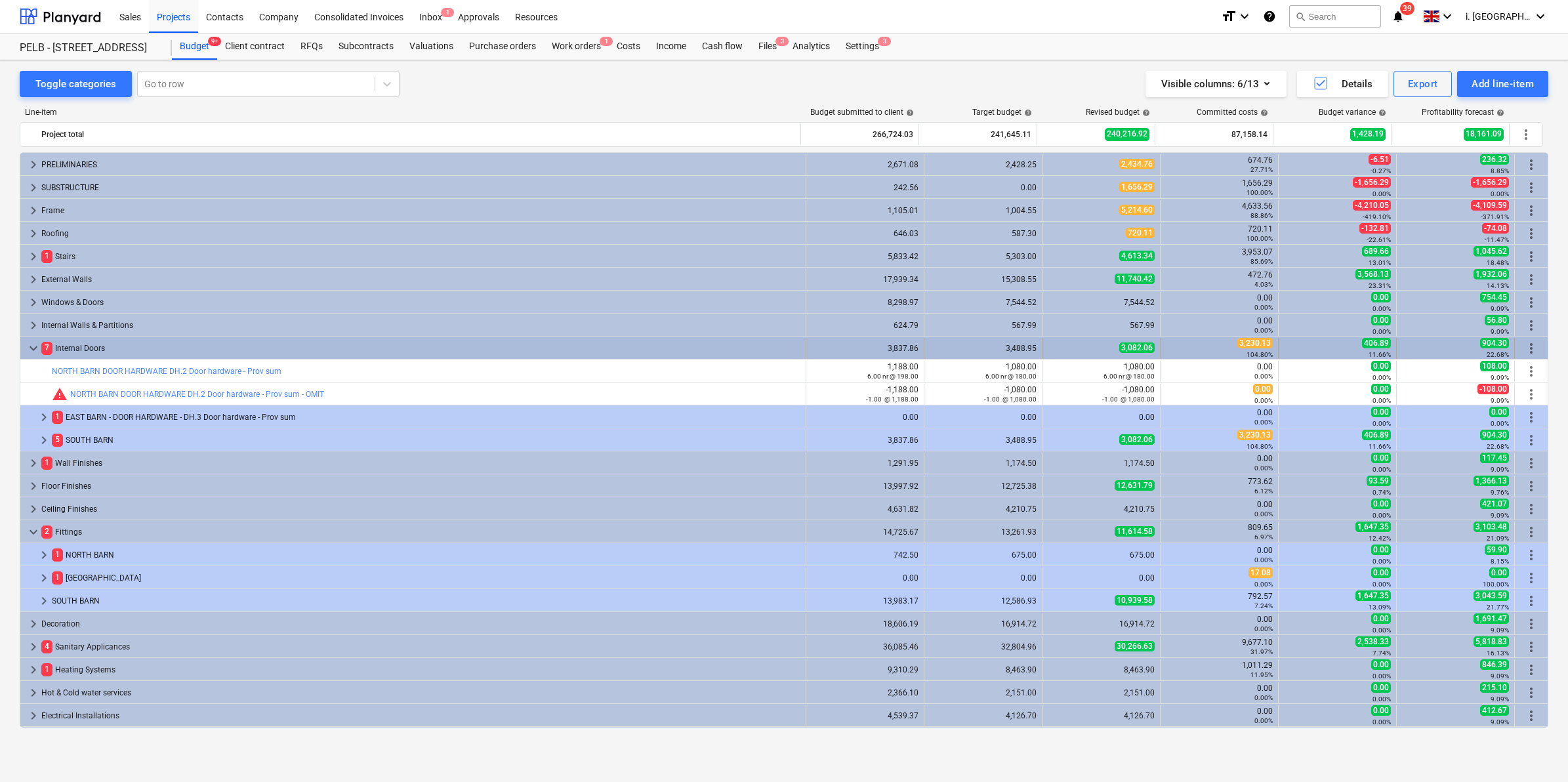
click at [30, 346] on span "keyboard_arrow_down" at bounding box center [34, 348] width 16 height 16
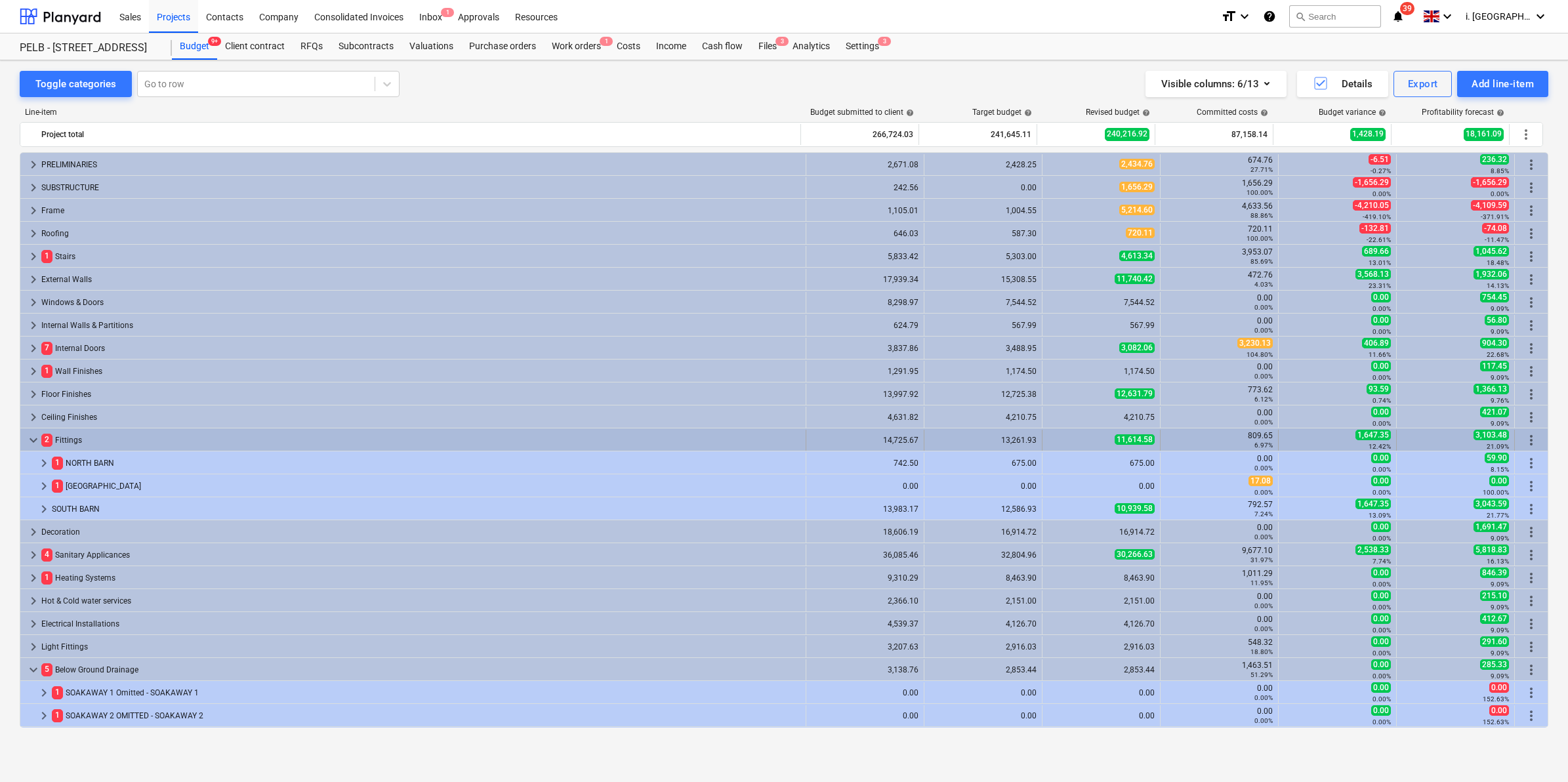
click at [31, 438] on span "keyboard_arrow_down" at bounding box center [34, 440] width 16 height 16
